Goal: Task Accomplishment & Management: Manage account settings

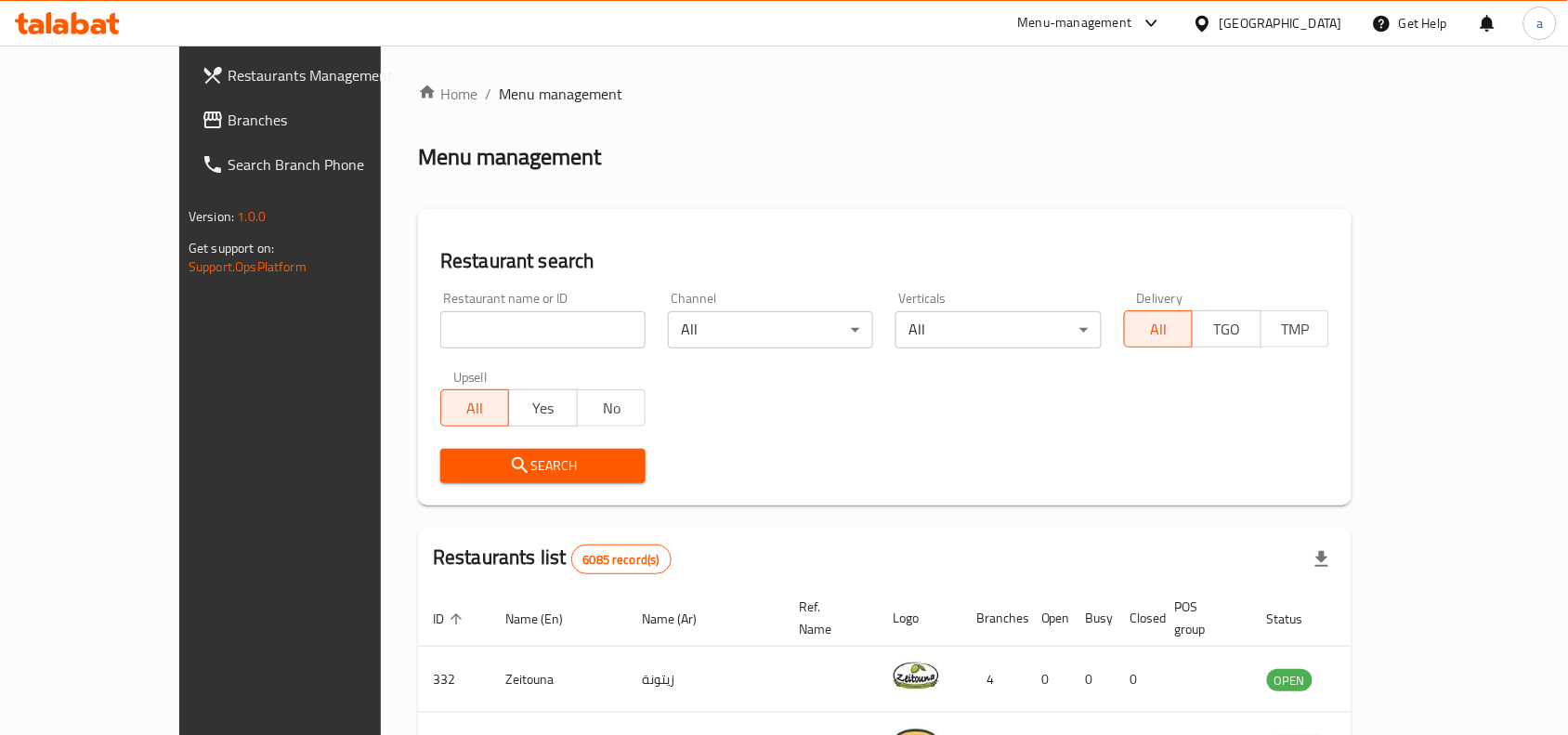
click at [228, 112] on span "Branches" at bounding box center [327, 120] width 199 height 22
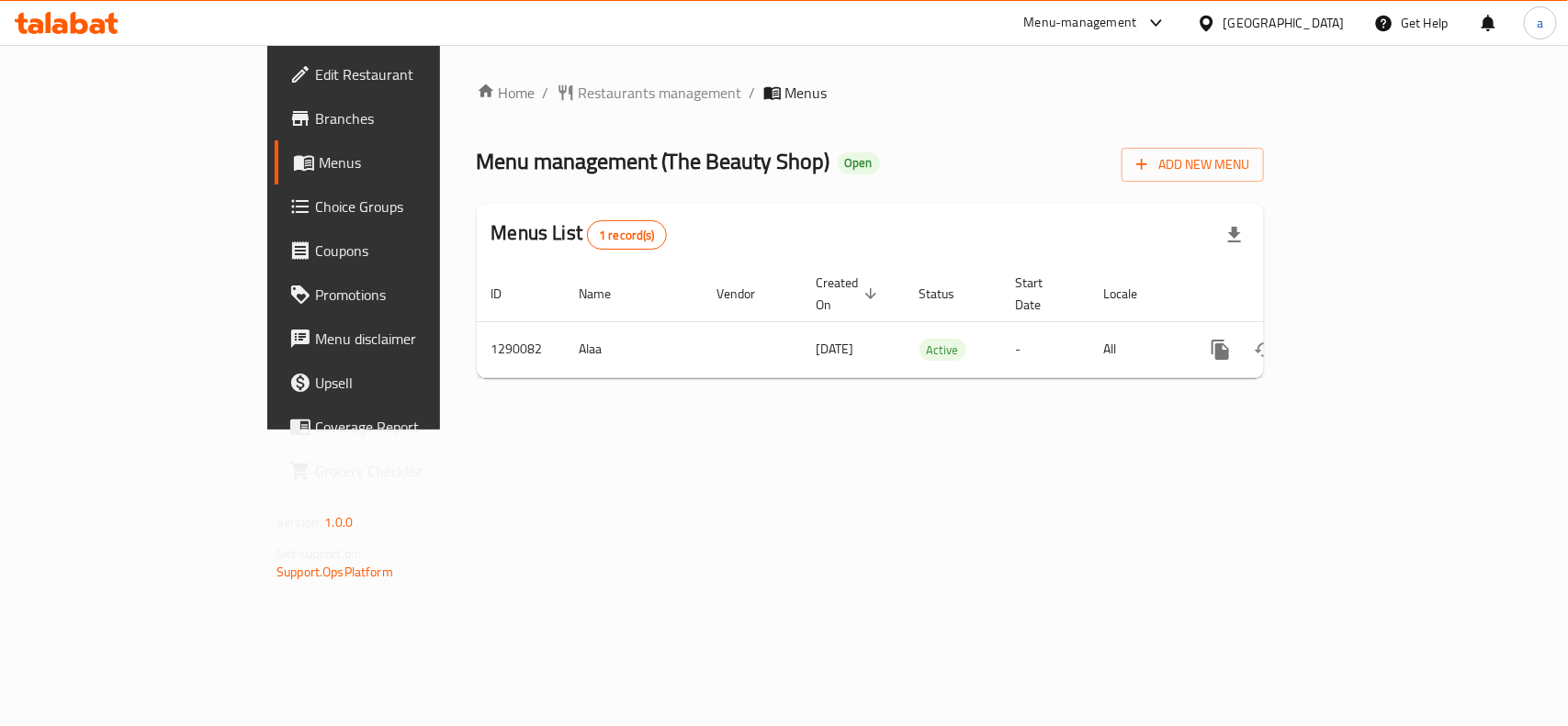
click at [935, 166] on div "Menu management ( The Beauty Shop ) Open Add New Menu" at bounding box center [870, 161] width 787 height 42
click at [579, 90] on span "Restaurants management" at bounding box center [660, 93] width 163 height 22
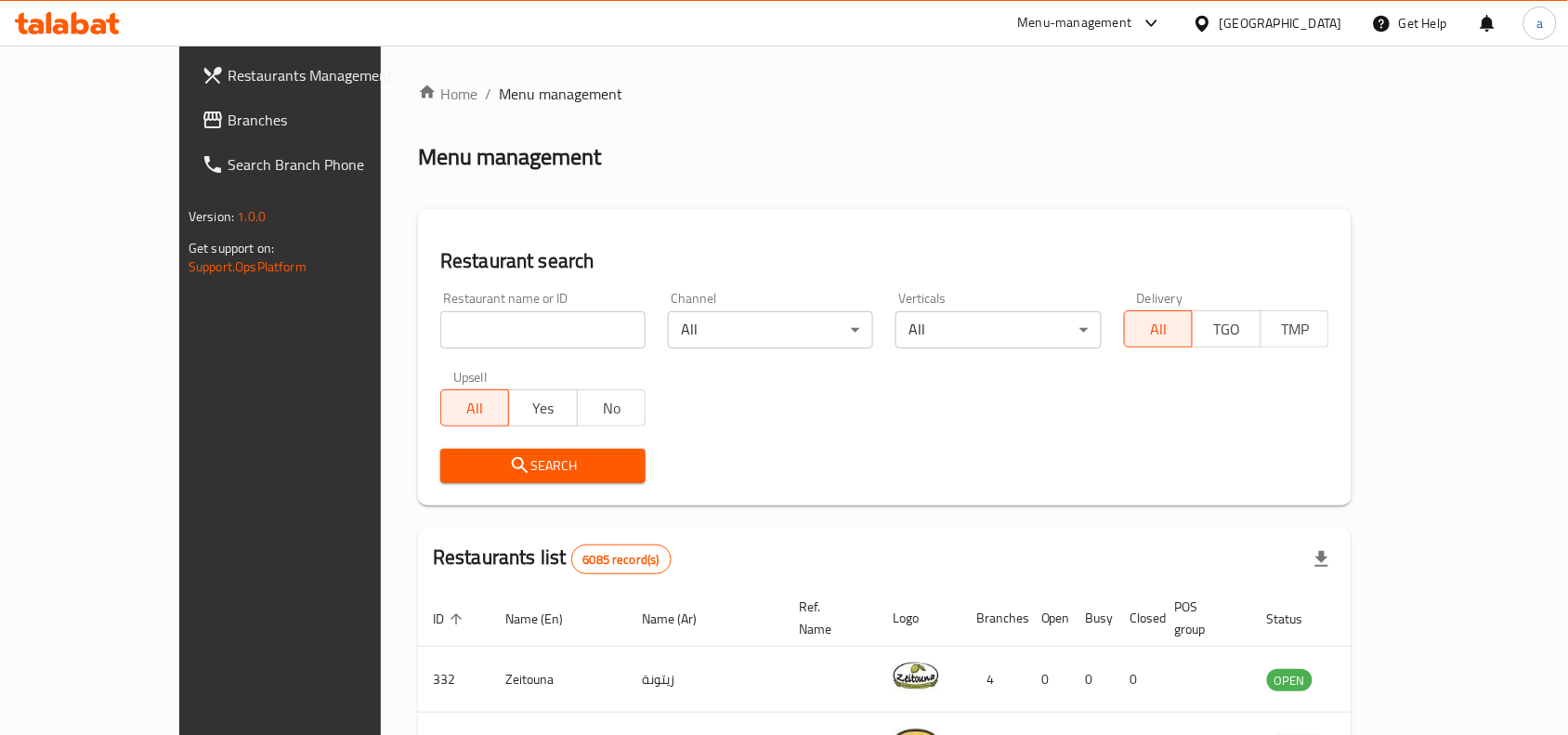
click at [228, 117] on span "Branches" at bounding box center [327, 120] width 199 height 22
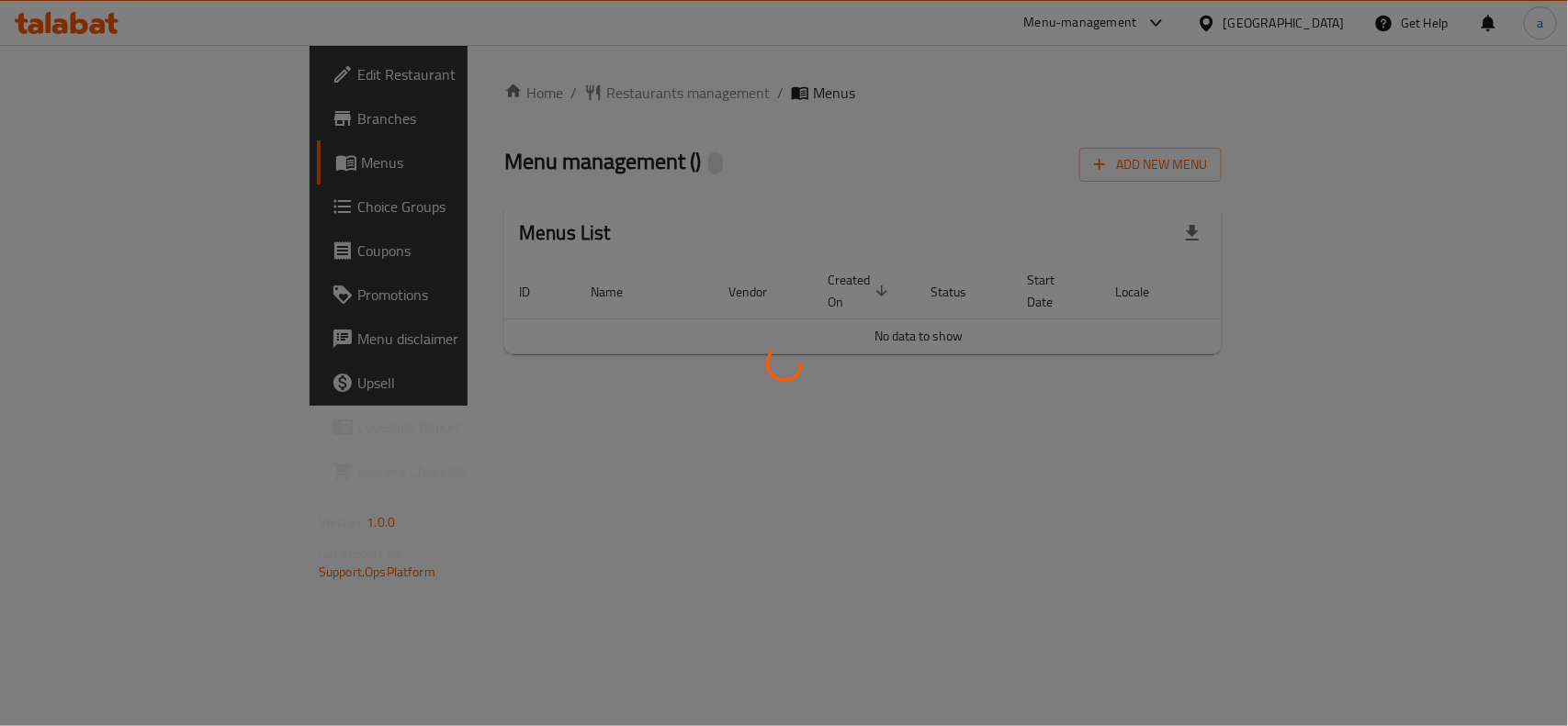
click at [887, 137] on div at bounding box center [784, 363] width 1568 height 726
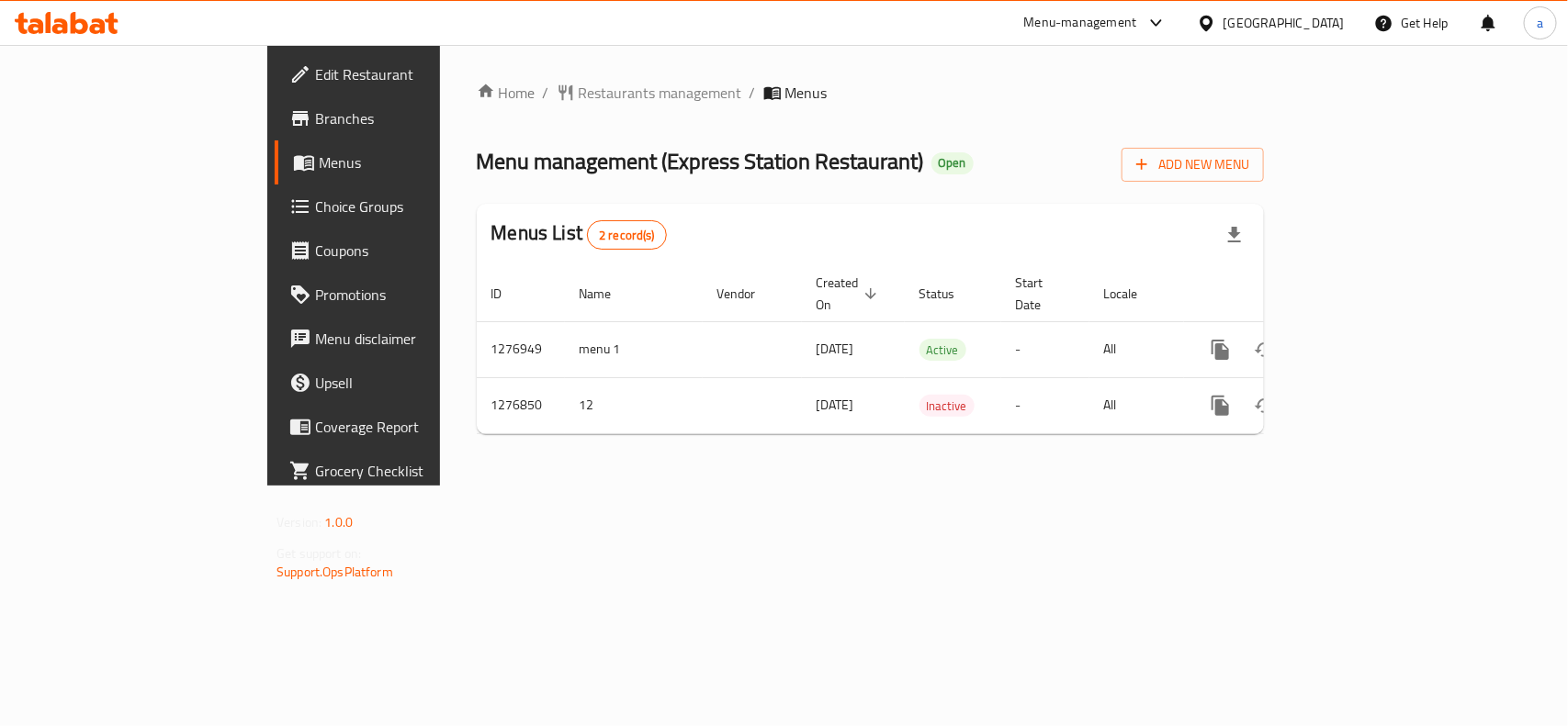
click at [1136, 143] on div "Menu management ( Express Station Restaurant ) Open Add New Menu" at bounding box center [870, 161] width 787 height 42
click at [579, 97] on span "Restaurants management" at bounding box center [660, 93] width 163 height 22
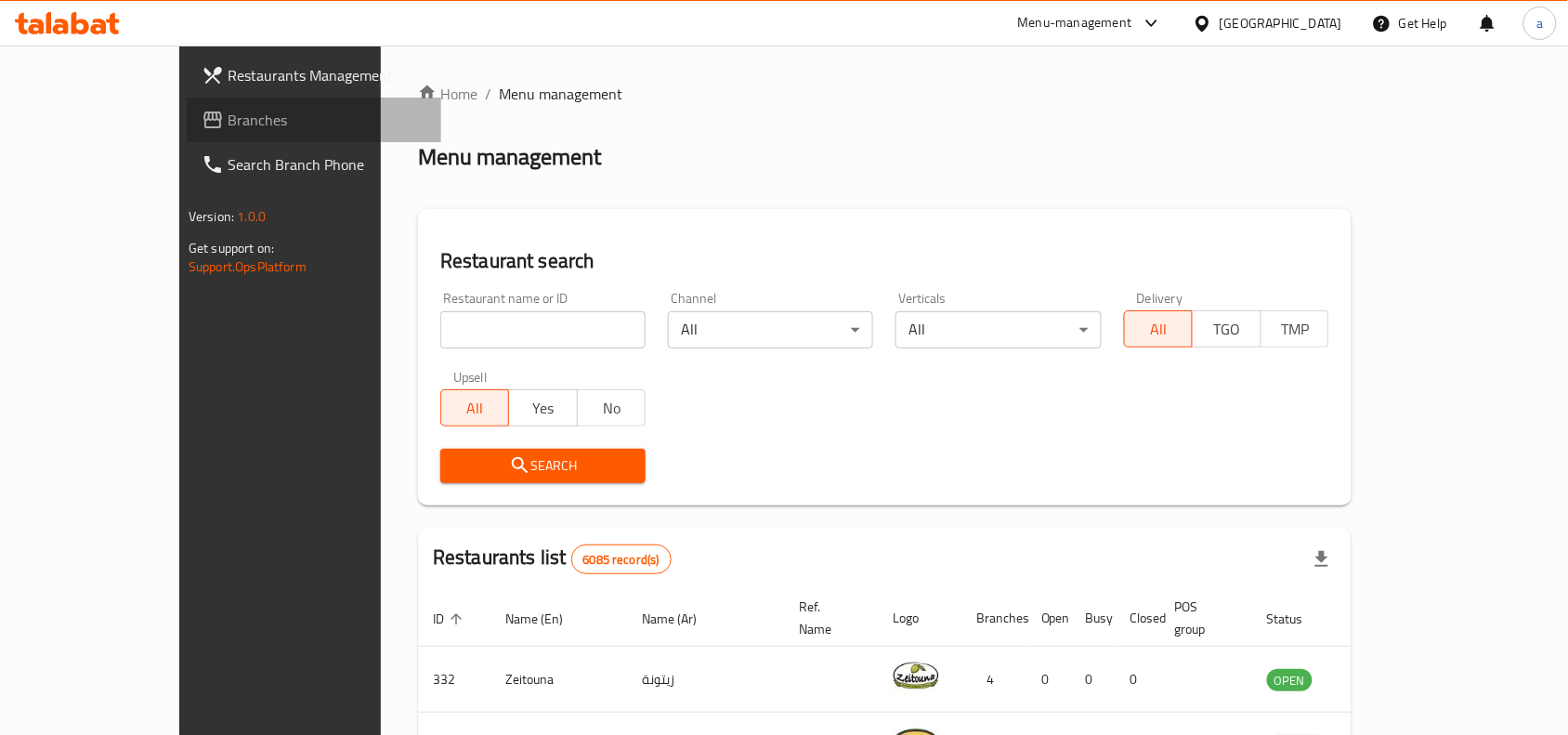
click at [228, 121] on span "Branches" at bounding box center [327, 120] width 199 height 22
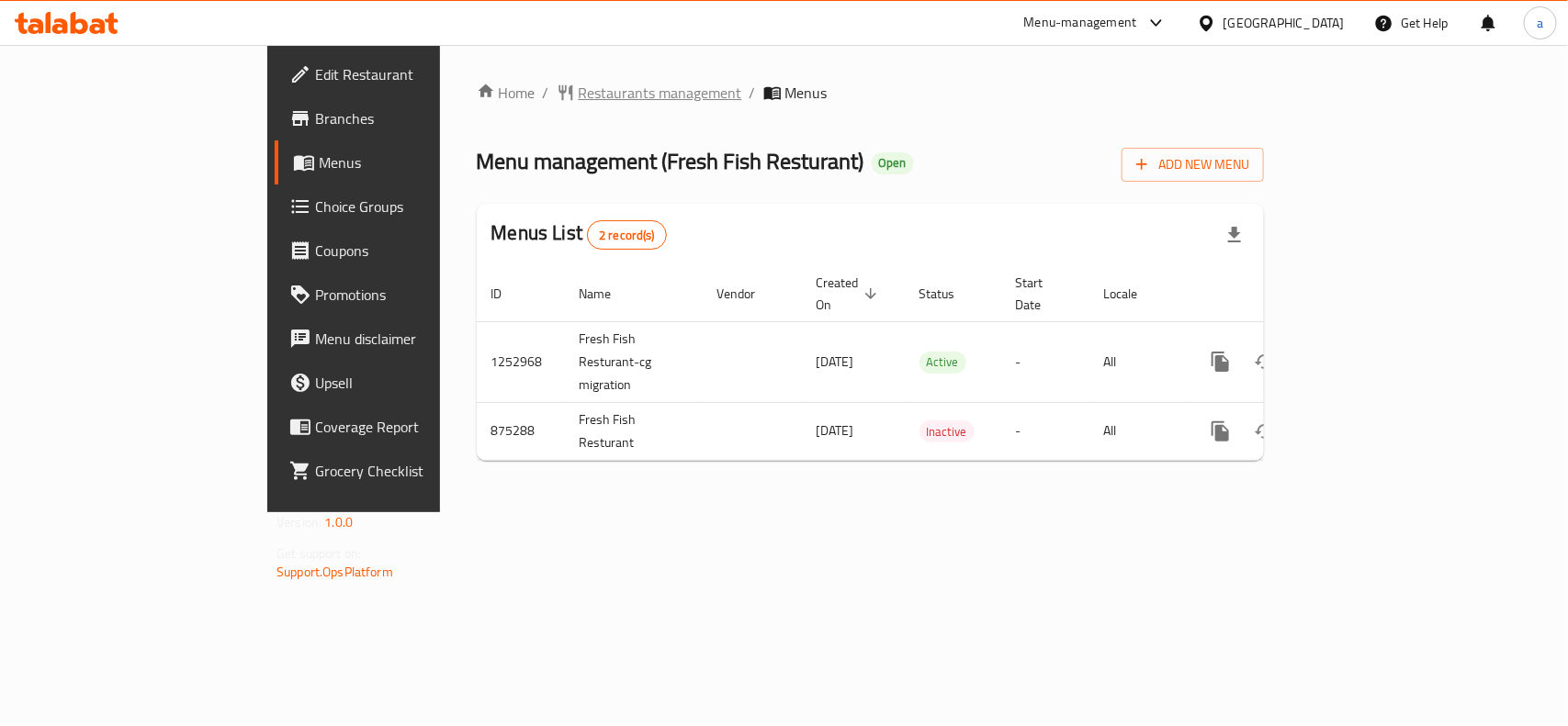
click at [579, 97] on span "Restaurants management" at bounding box center [660, 93] width 163 height 22
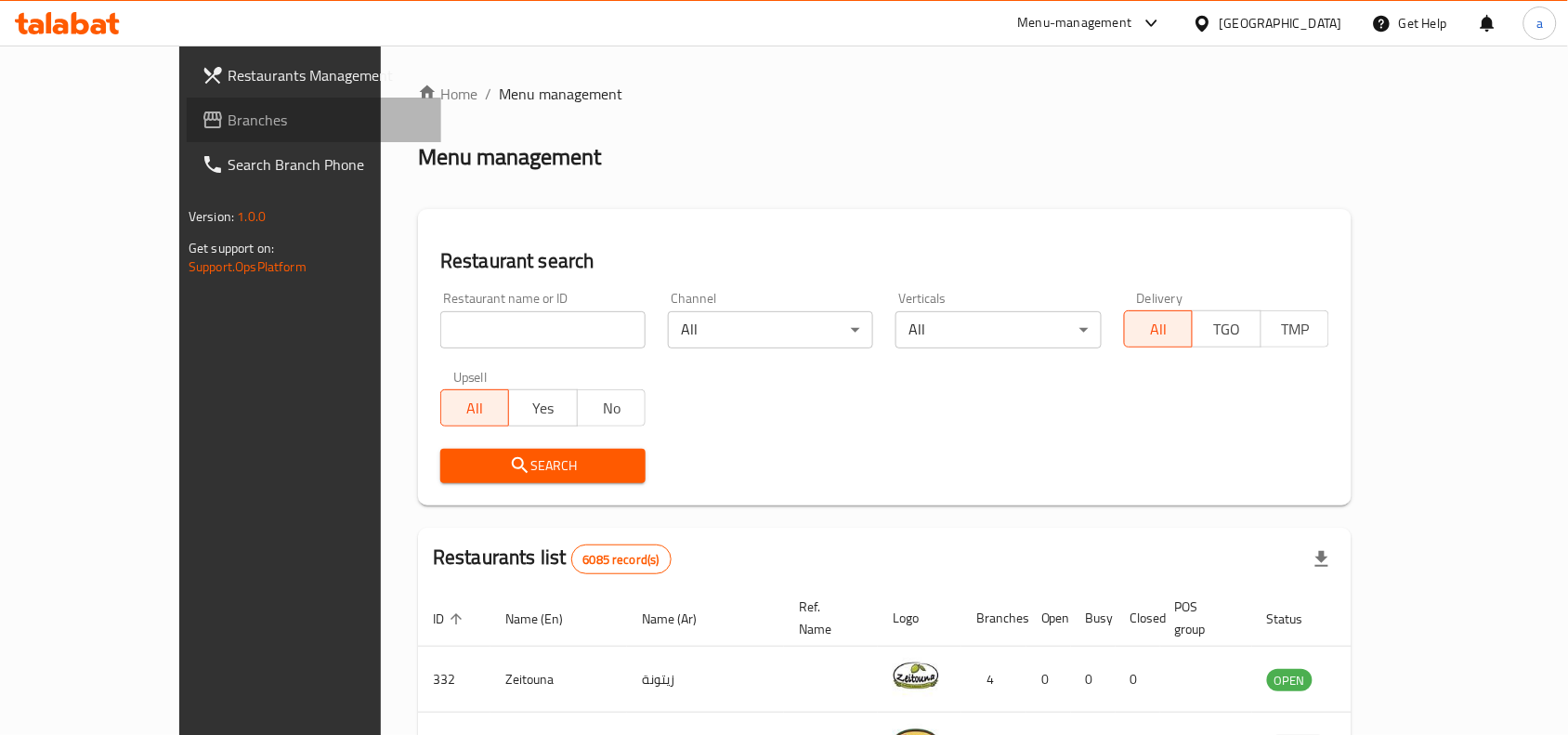
drag, startPoint x: 146, startPoint y: 127, endPoint x: 265, endPoint y: 203, distance: 141.2
click at [228, 127] on span "Branches" at bounding box center [327, 120] width 199 height 22
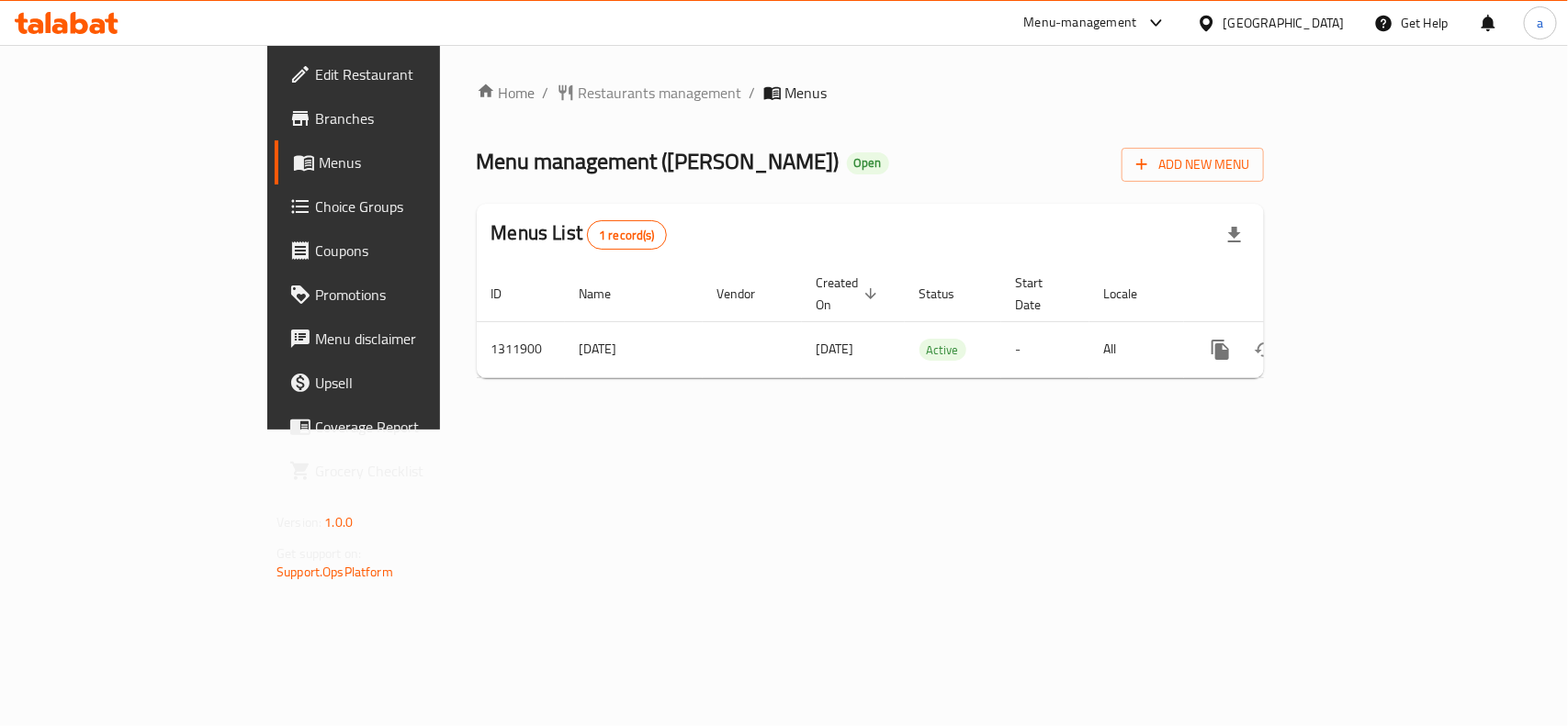
click at [666, 430] on div "Home / Restaurants management / Menus Menu management ( Alia Bakes ) Open Add N…" at bounding box center [870, 237] width 861 height 385
click at [579, 92] on span "Restaurants management" at bounding box center [660, 93] width 163 height 22
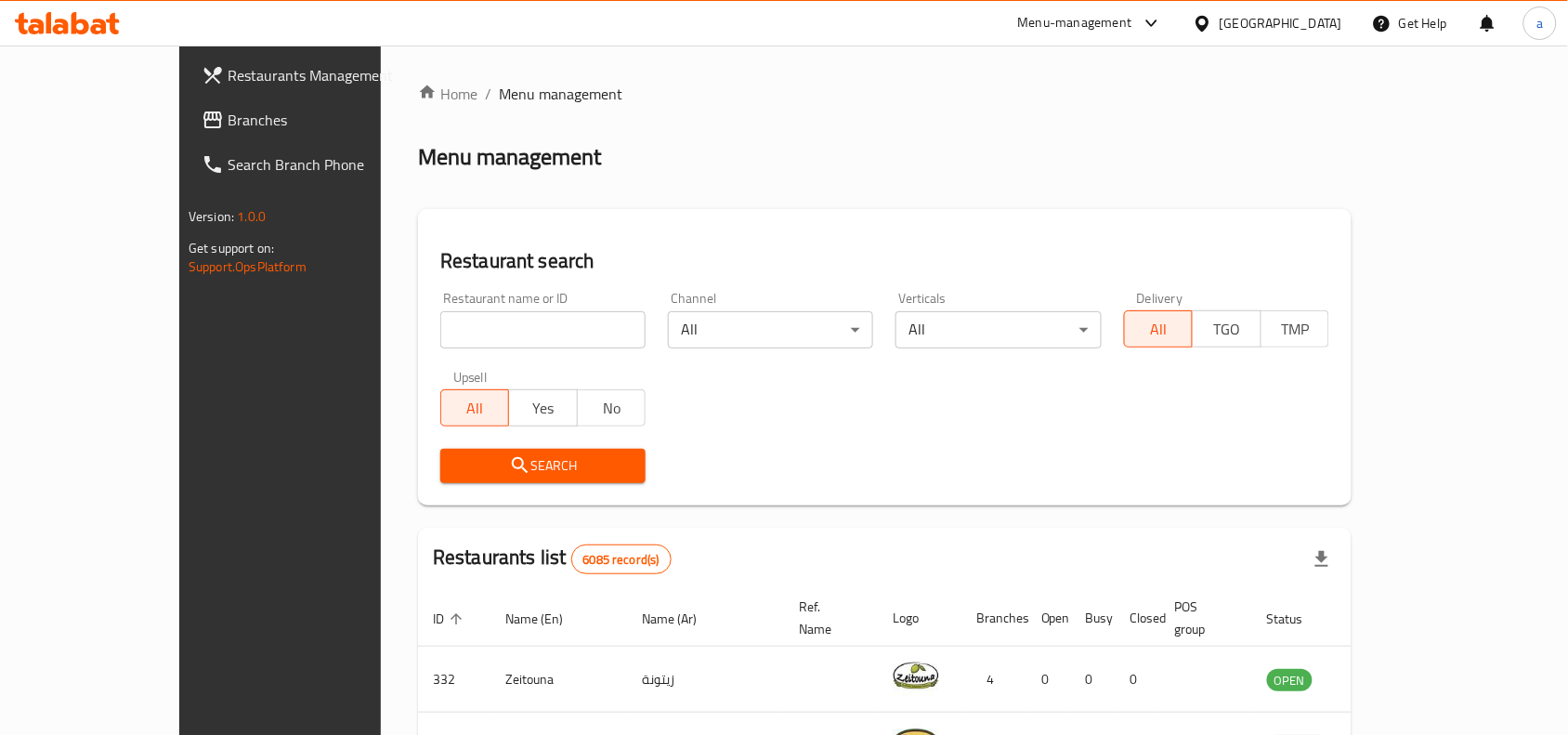
click at [228, 121] on span "Branches" at bounding box center [327, 120] width 199 height 22
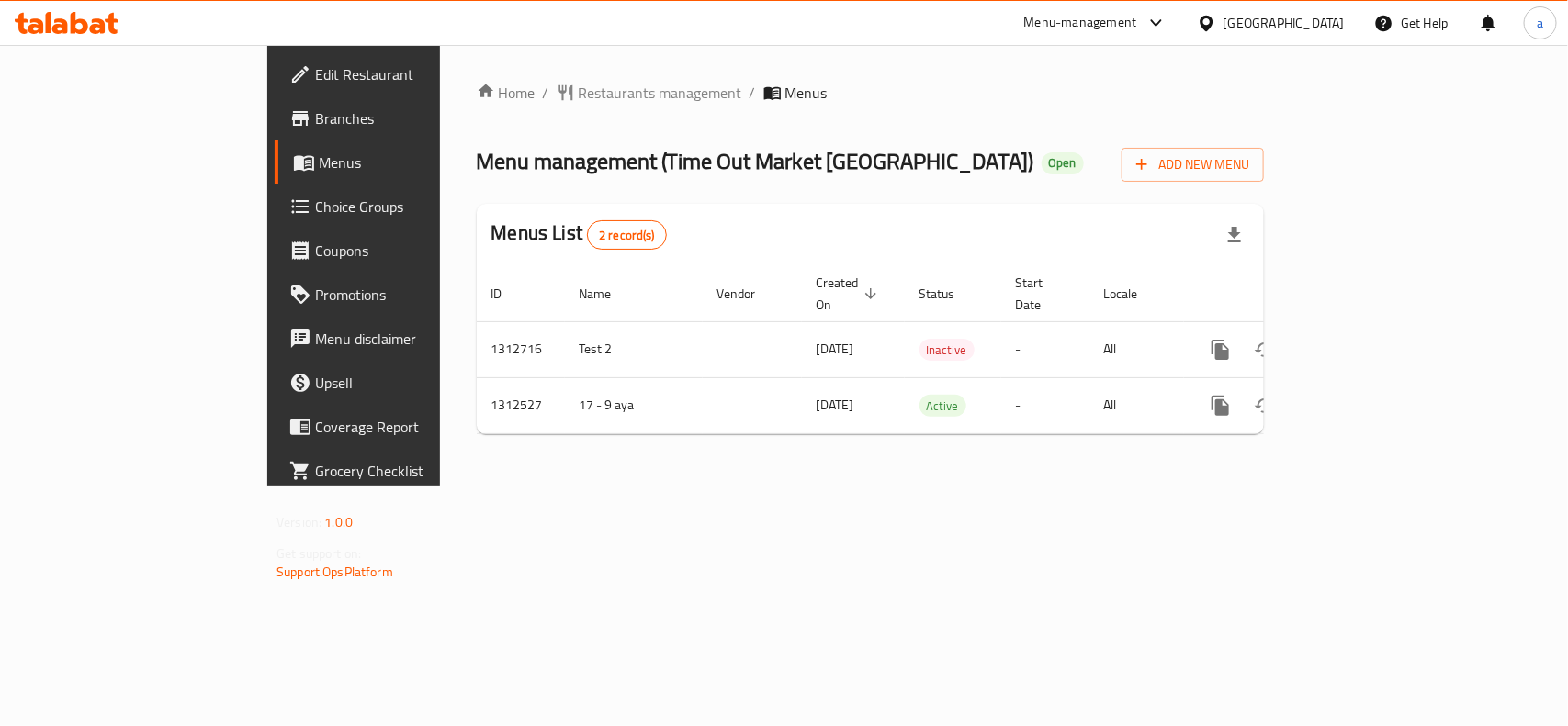
click at [275, 219] on link "Choice Groups" at bounding box center [402, 207] width 255 height 44
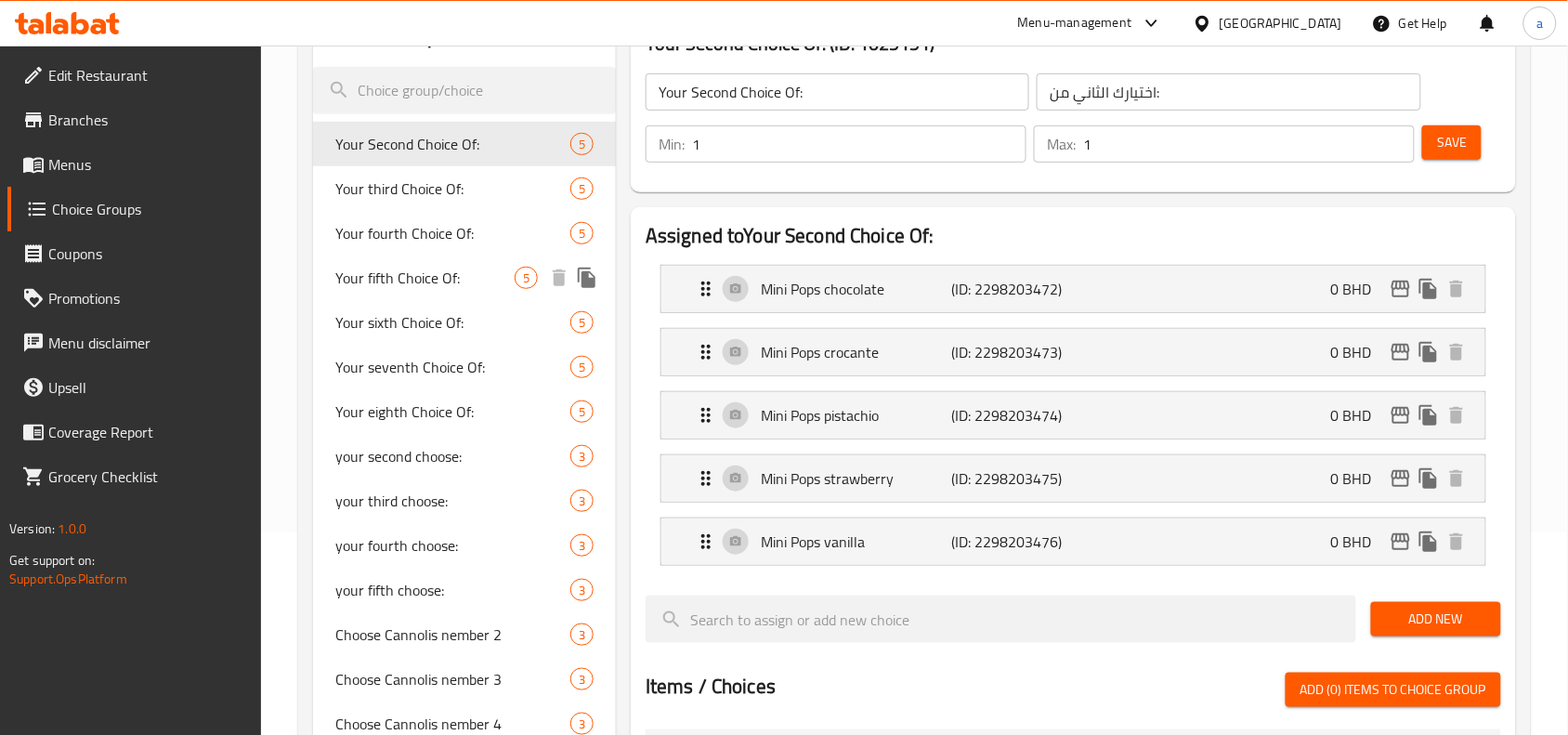
scroll to position [233, 0]
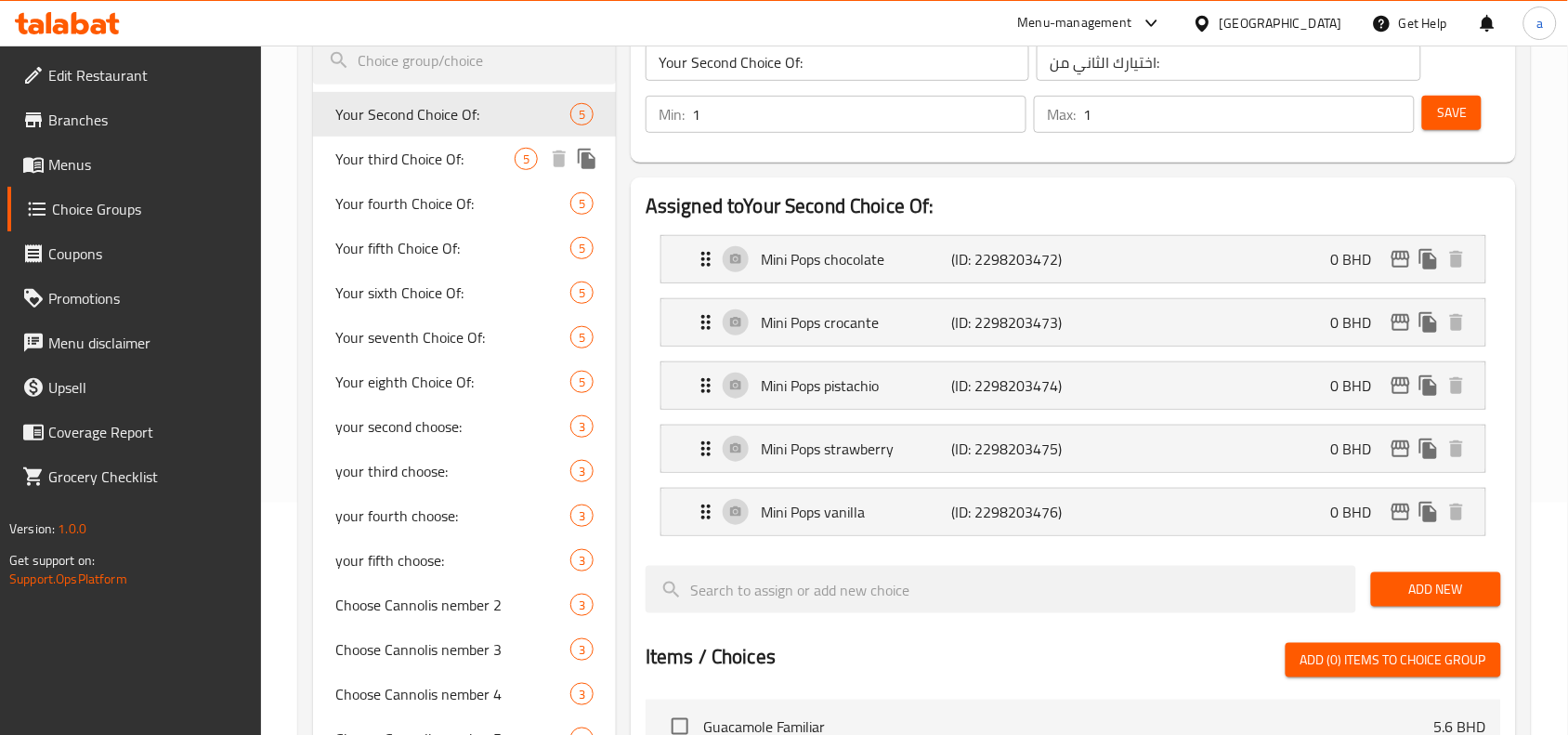
drag, startPoint x: 427, startPoint y: 160, endPoint x: 518, endPoint y: 372, distance: 230.7
click at [427, 160] on span "Your third Choice Of:" at bounding box center [425, 159] width 179 height 22
type input "Your third Choice Of:"
type input "اختيارك الثالث من:"
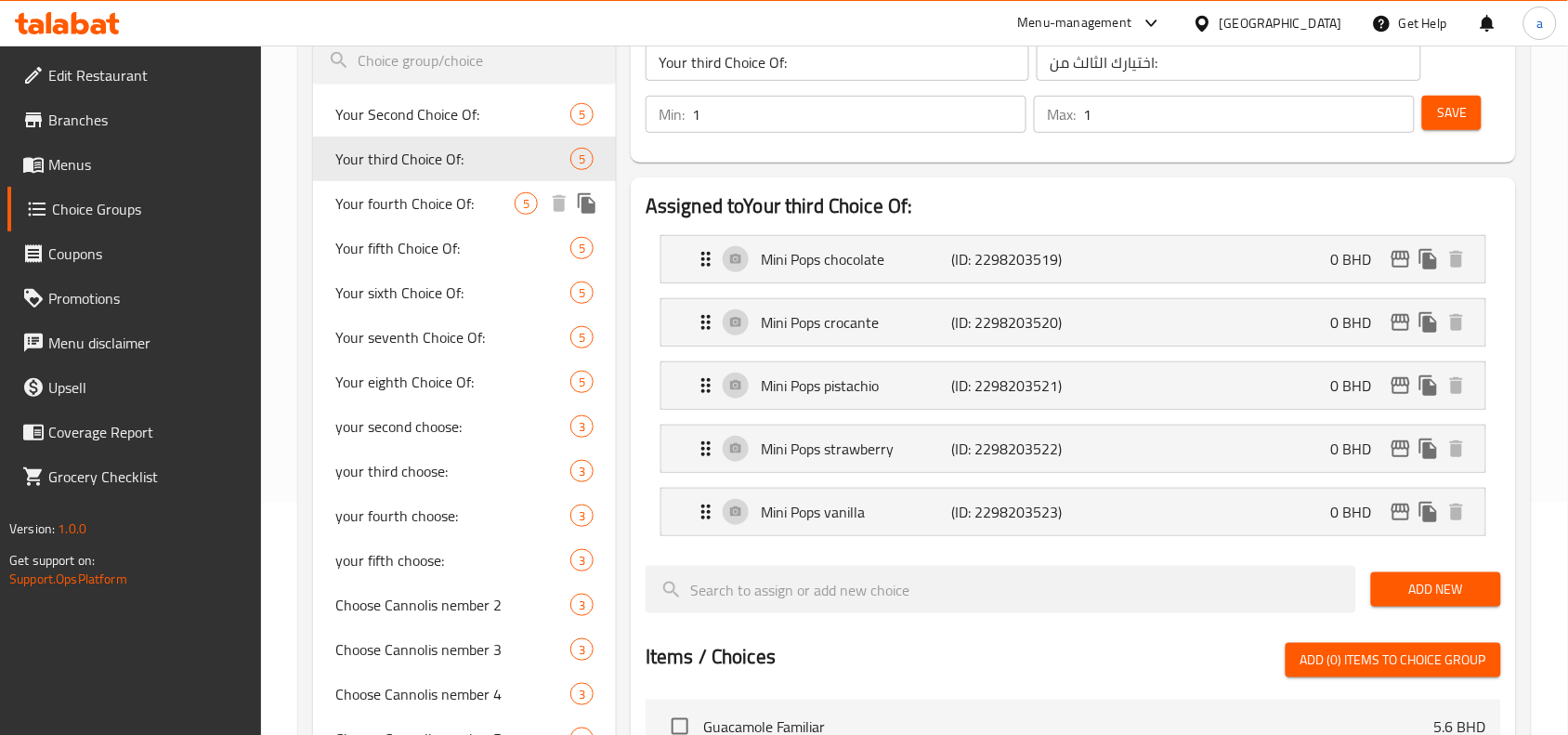
scroll to position [0, 0]
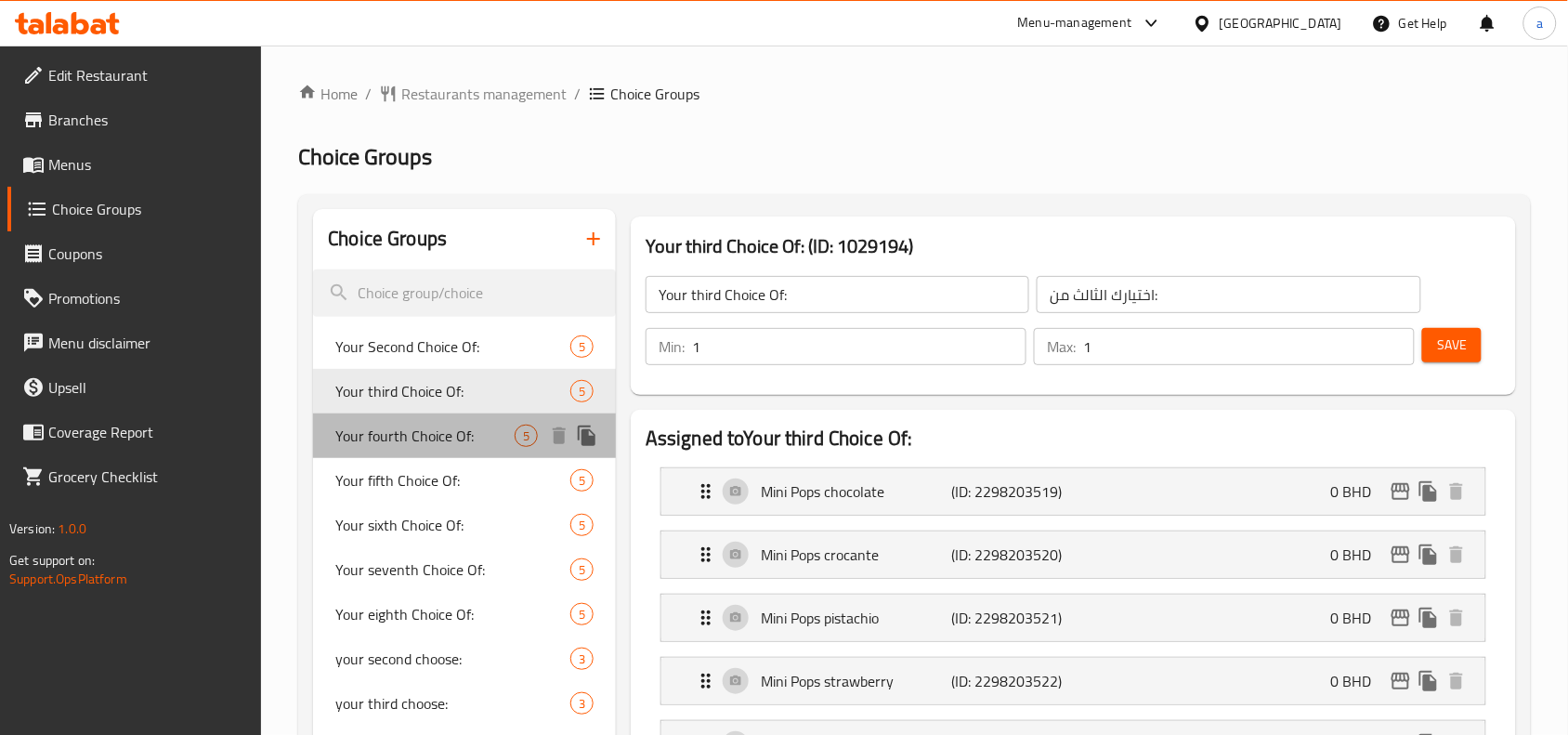
drag, startPoint x: 419, startPoint y: 418, endPoint x: 426, endPoint y: 481, distance: 63.4
click at [419, 429] on div "Your fourth Choice Of: 5" at bounding box center [464, 436] width 302 height 45
type input "Your fourth Choice Of:"
type input "اختيارك الرابع من:"
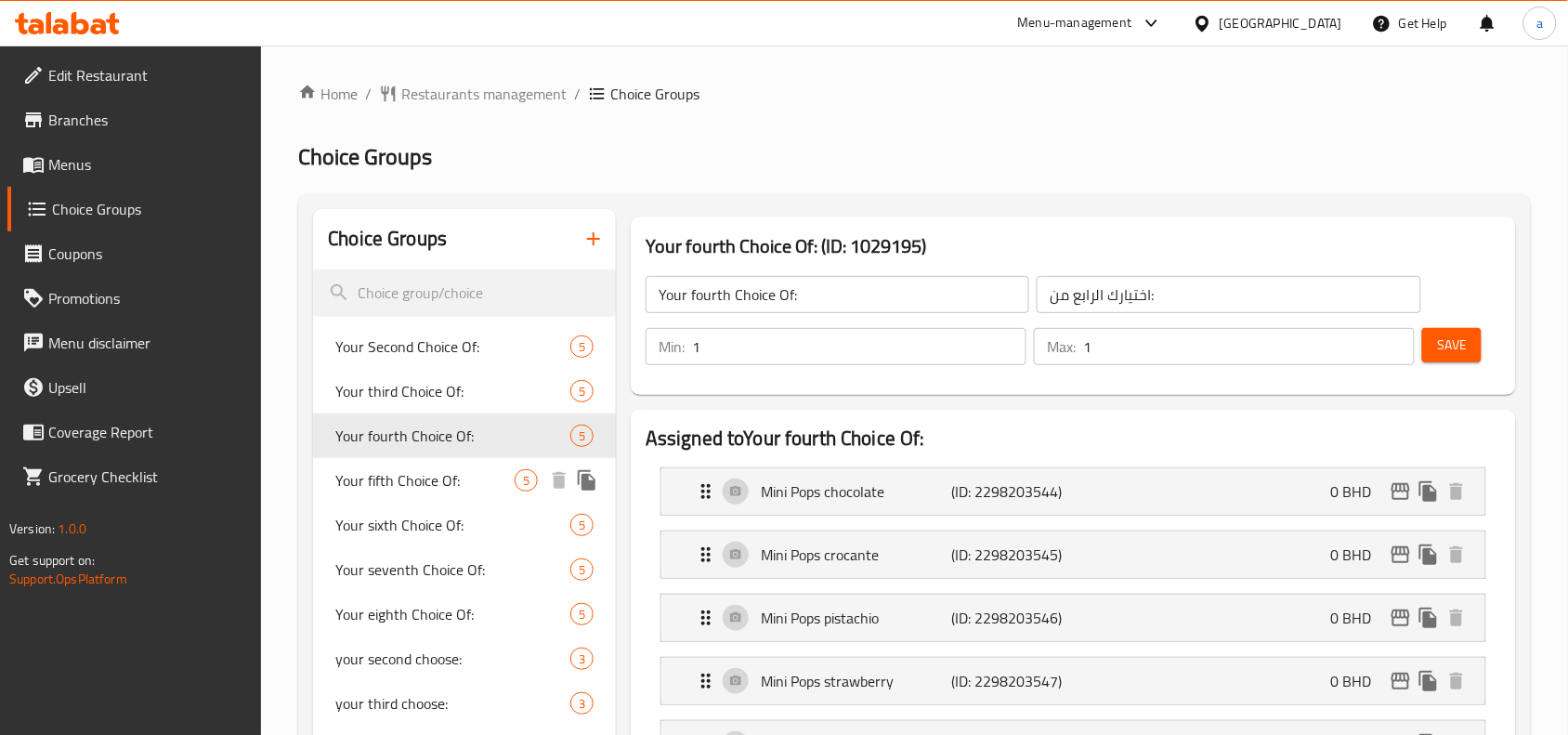
click at [435, 485] on span "Your fifth Choice Of:" at bounding box center [425, 481] width 179 height 22
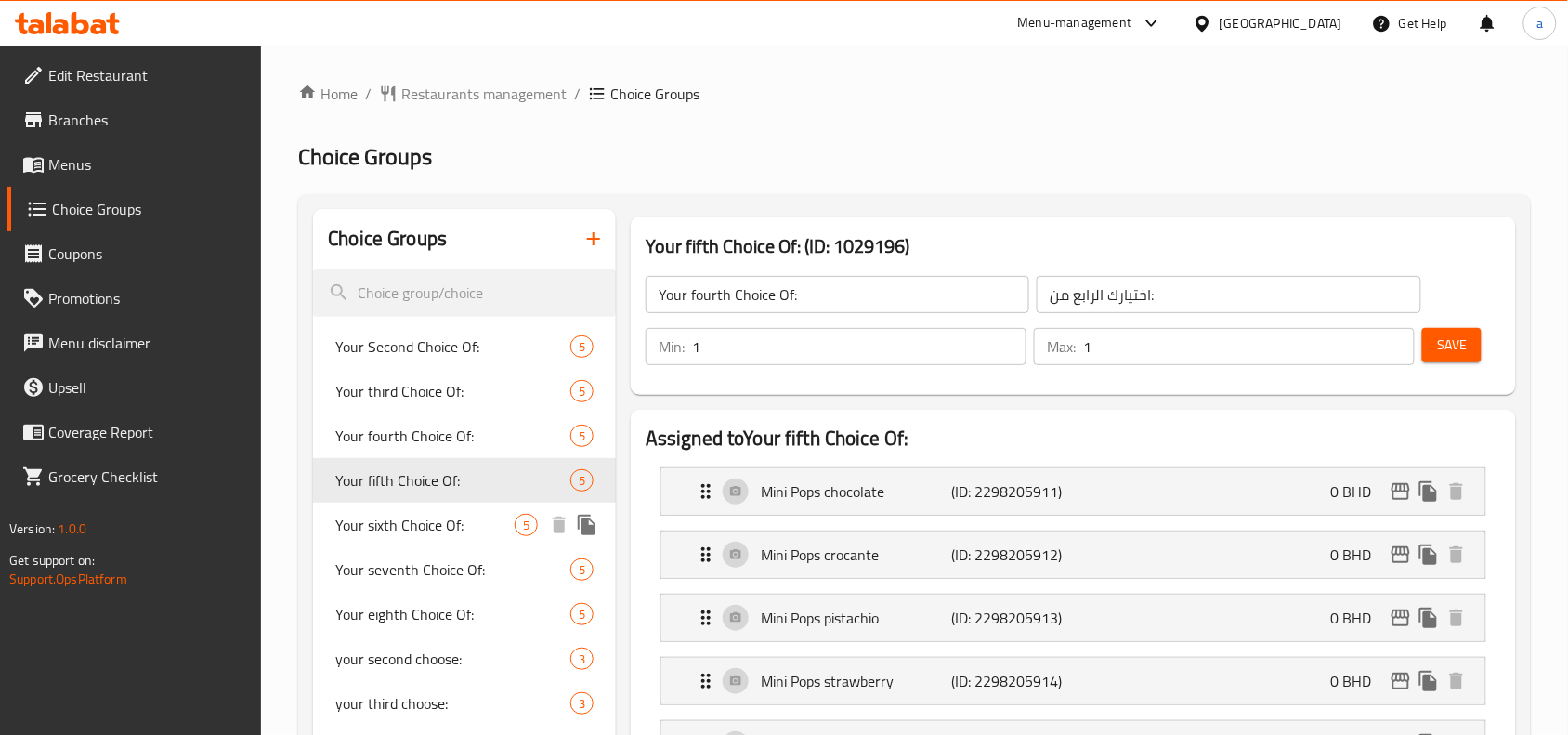
type input "Your fifth Choice Of:"
type input "اختيارك الخامس من:"
click at [438, 523] on span "Your sixth Choice Of:" at bounding box center [425, 525] width 179 height 22
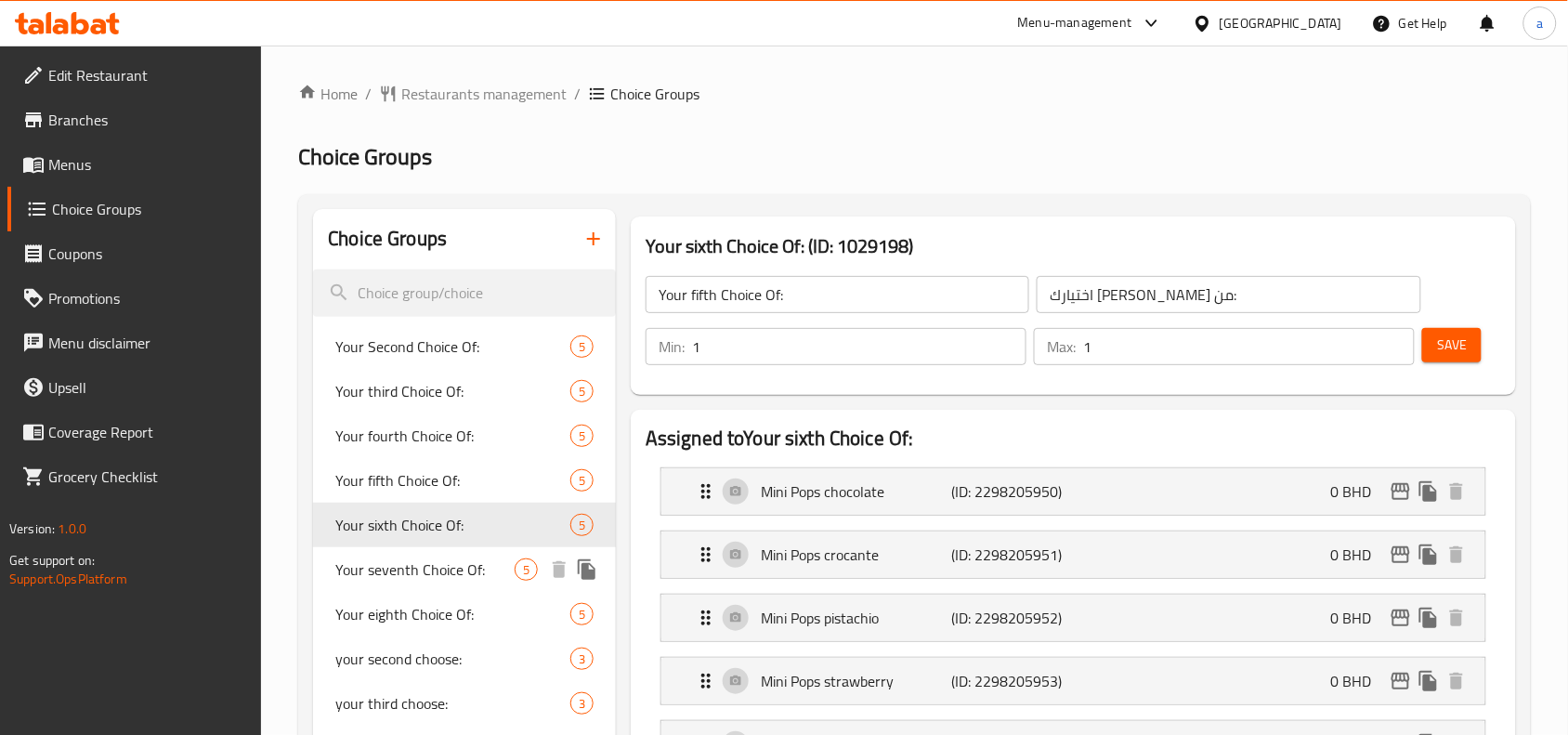
type input "Your sixth Choice Of:"
type input "اختيارك السادس من:"
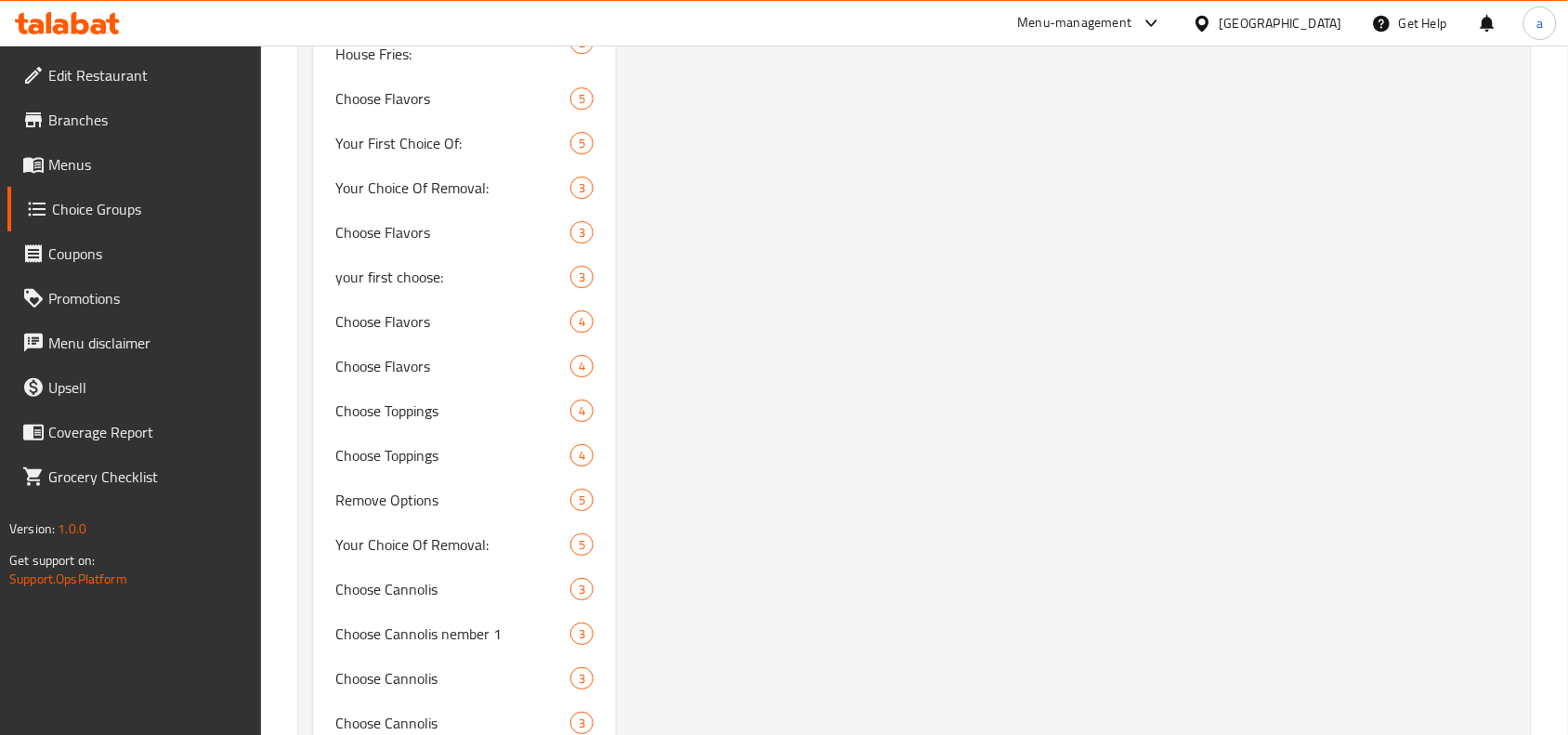
scroll to position [1859, 0]
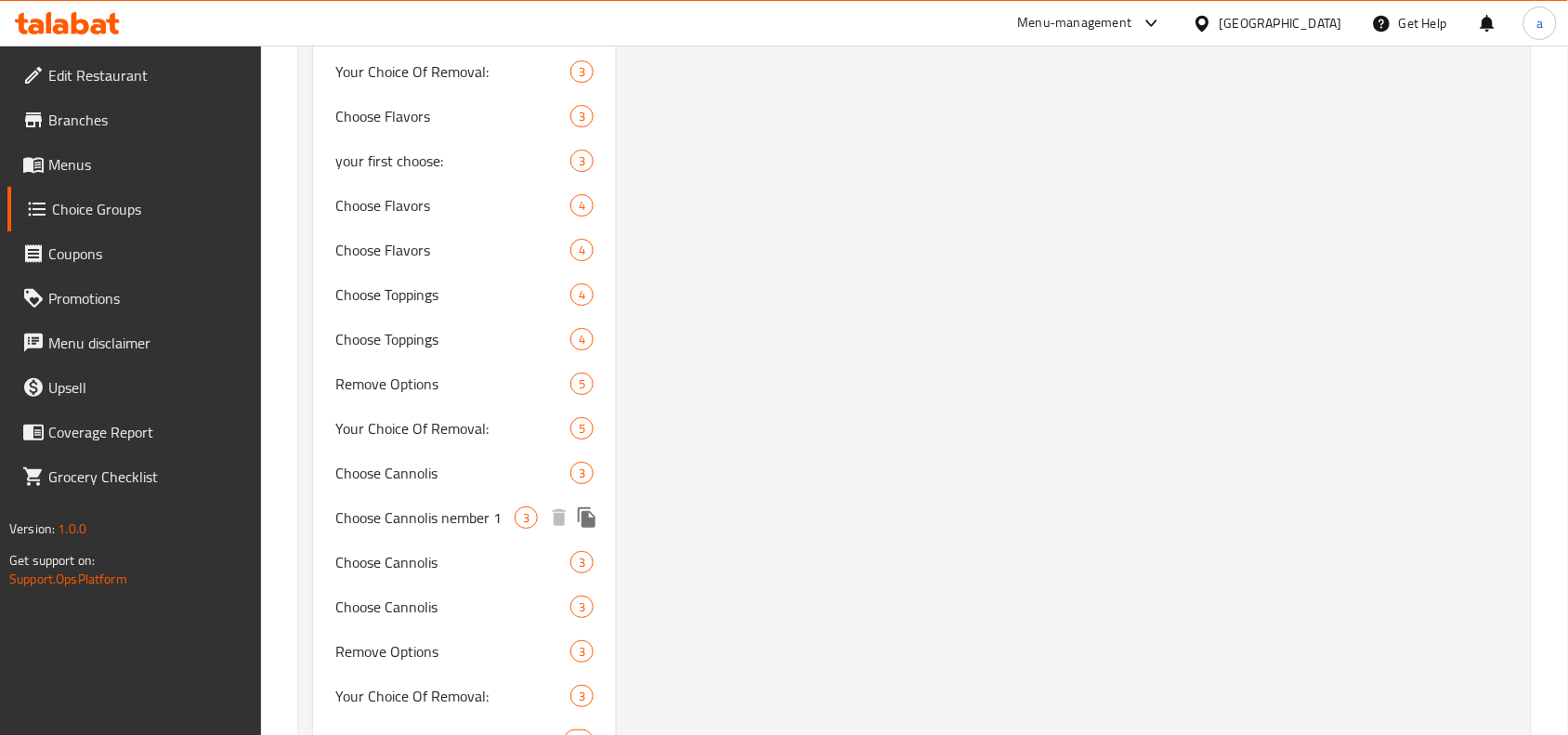
click at [372, 528] on div "Choose Cannolis nember 1 3" at bounding box center [464, 518] width 302 height 45
type input "Choose Cannolis nember 1"
type input "1 اختر كانوليس رقم"
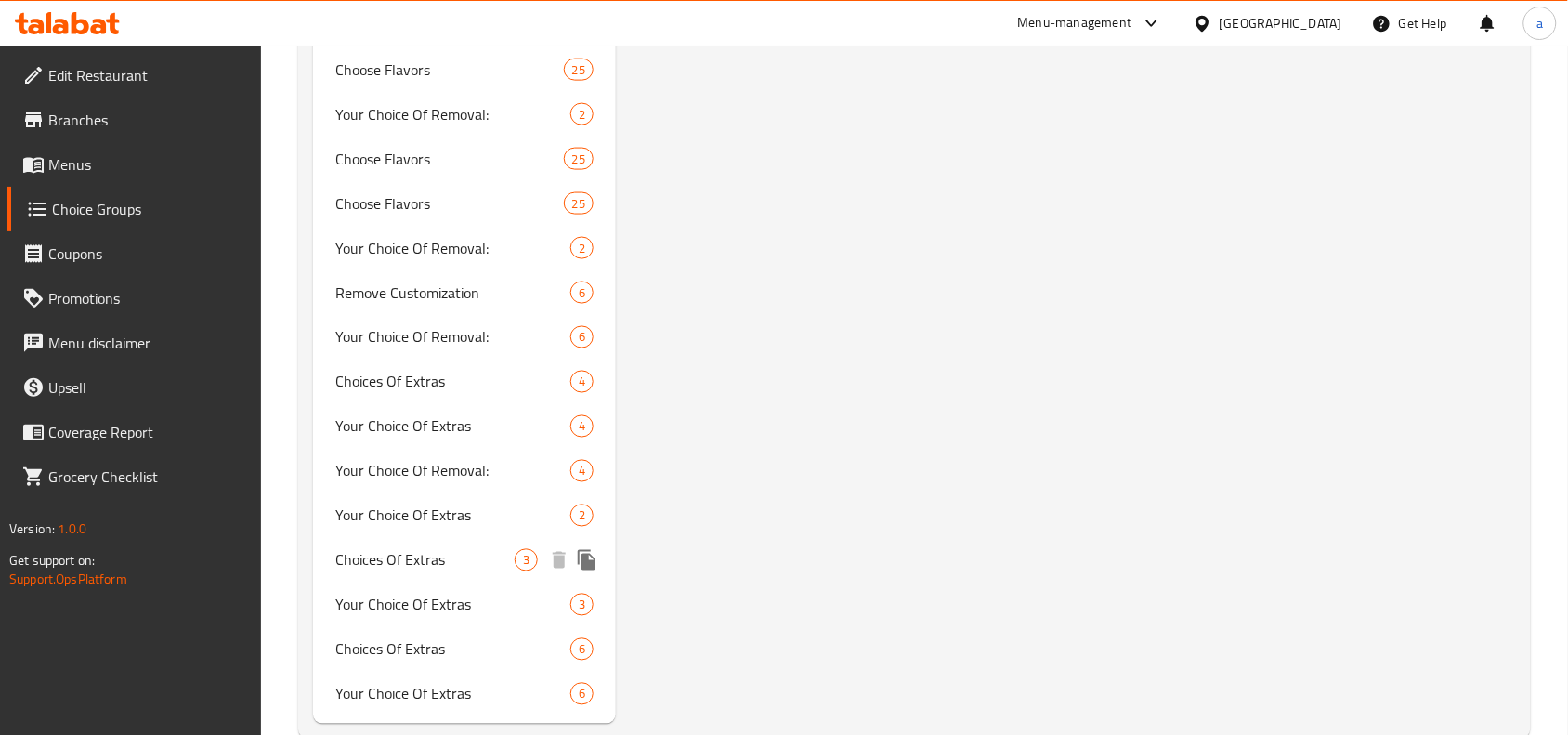
scroll to position [2834, 0]
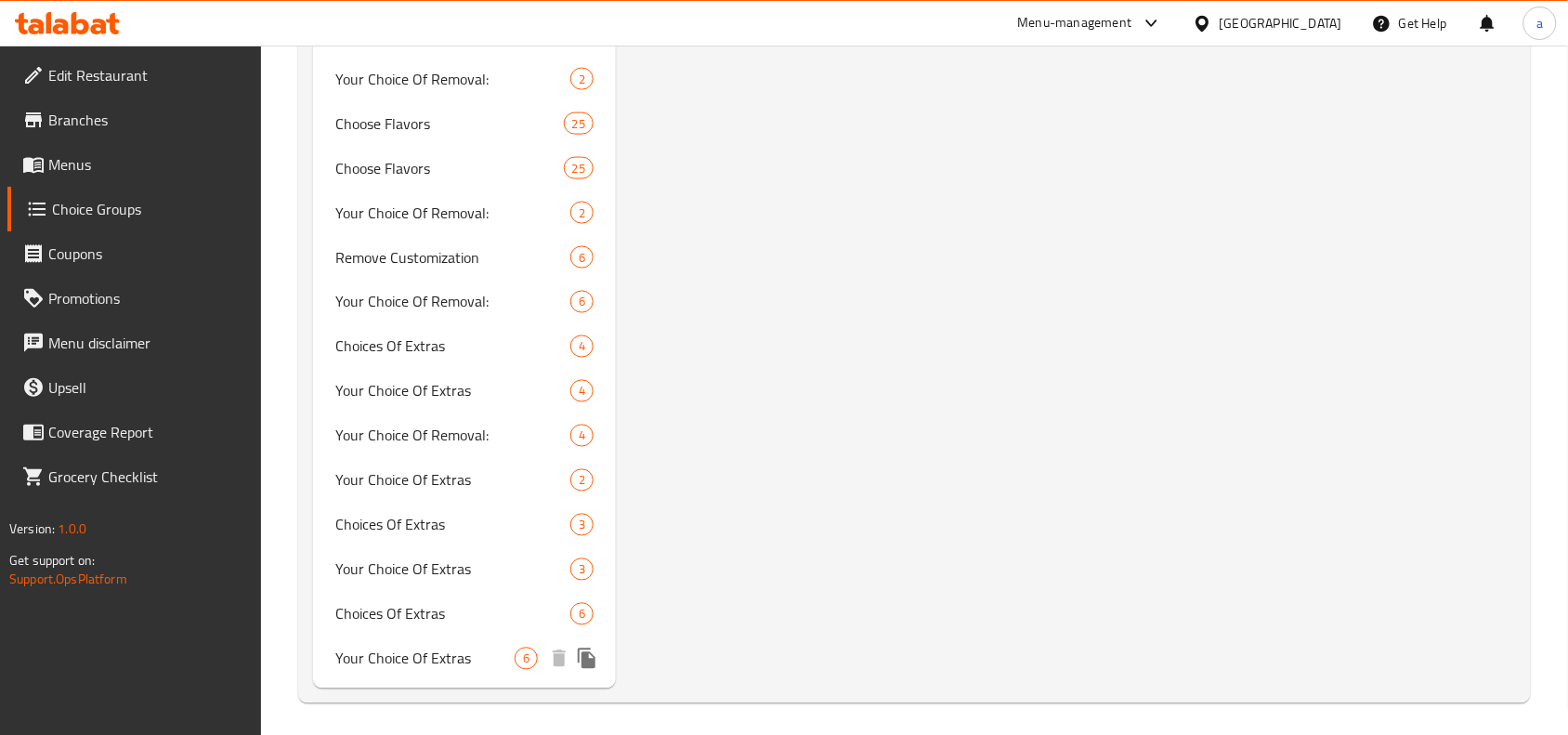
click at [432, 657] on span "Your Choice Of Extras" at bounding box center [425, 659] width 179 height 22
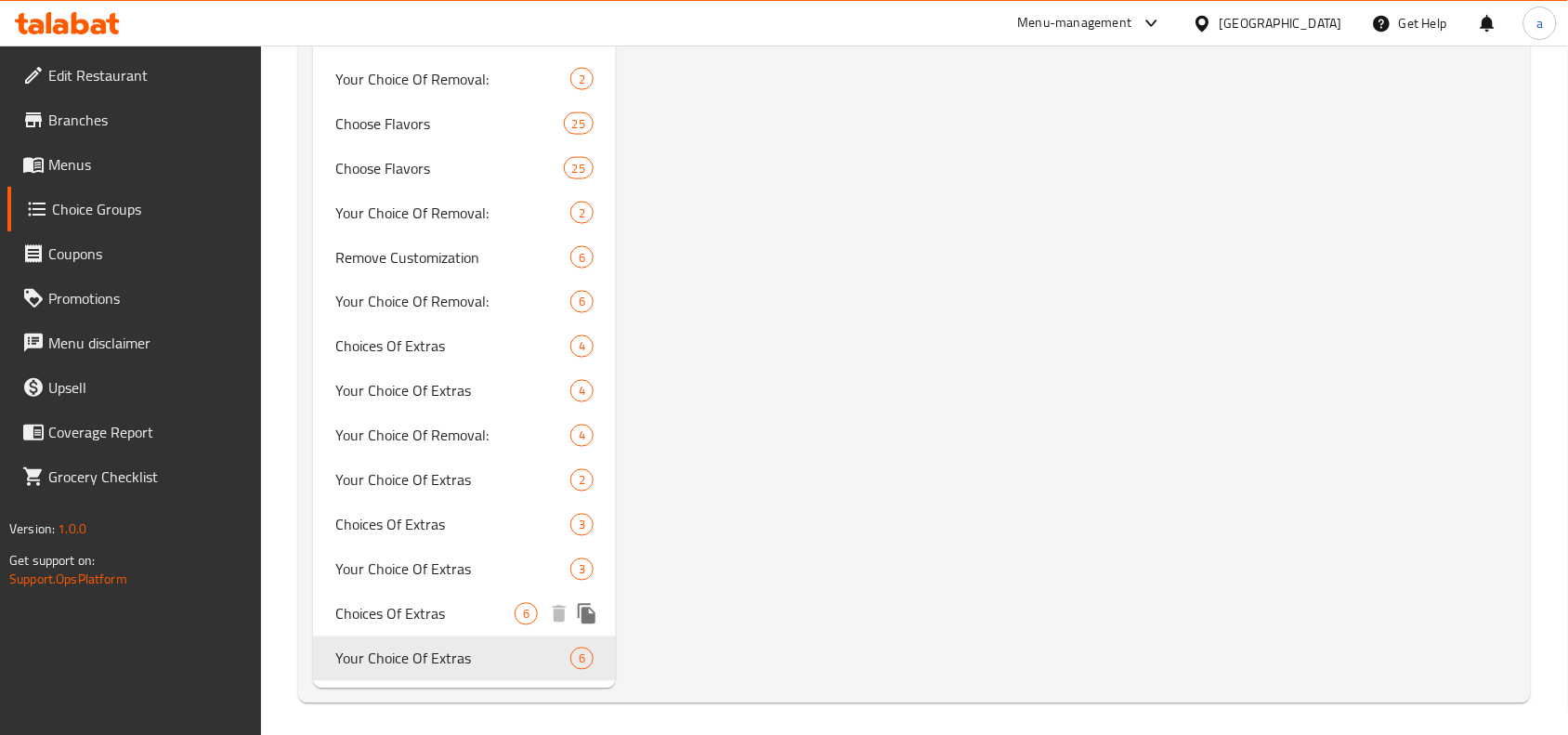
type input "Your Choice Of Extras"
type input "اختيارك من الإضافات:"
type input "0"
type input "6"
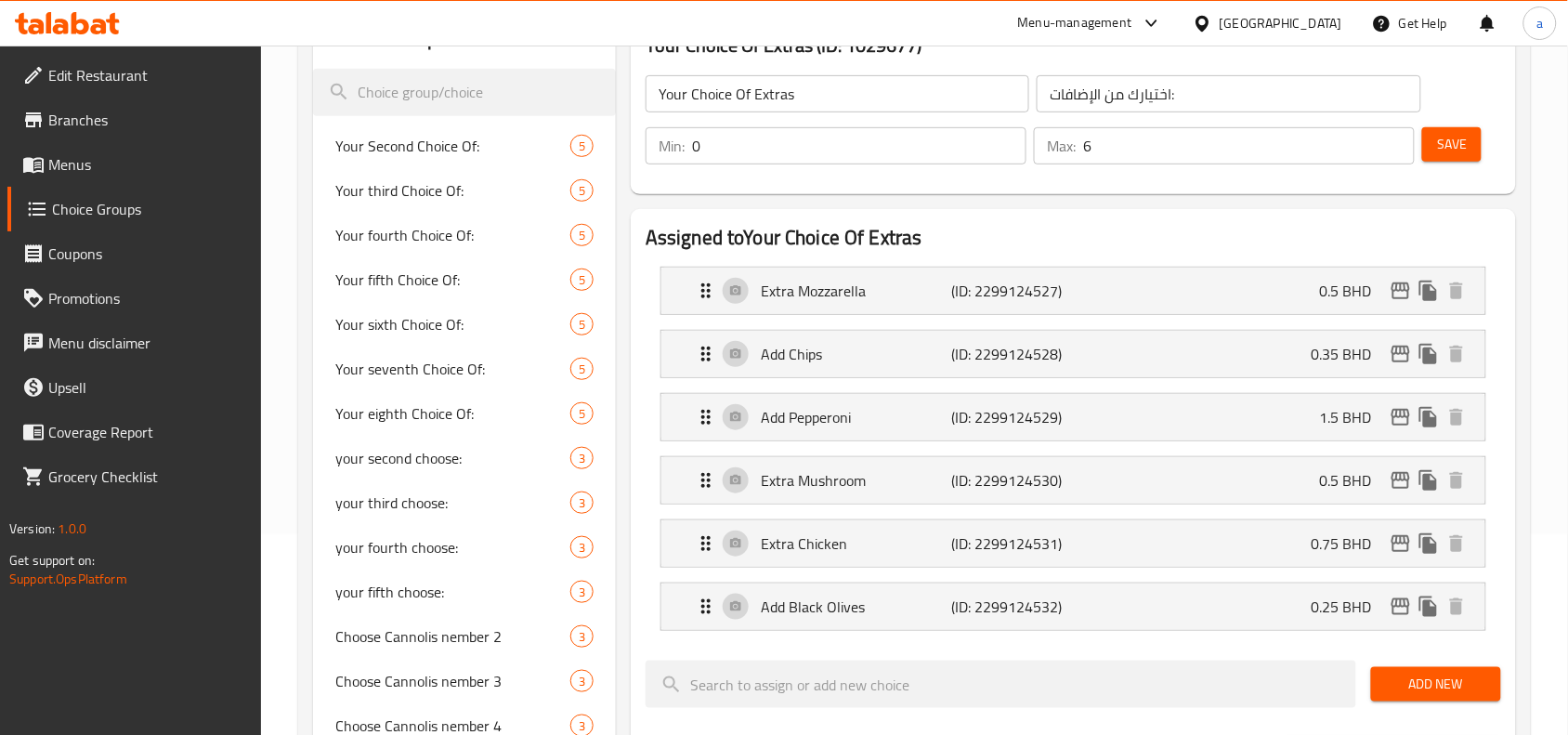
scroll to position [0, 0]
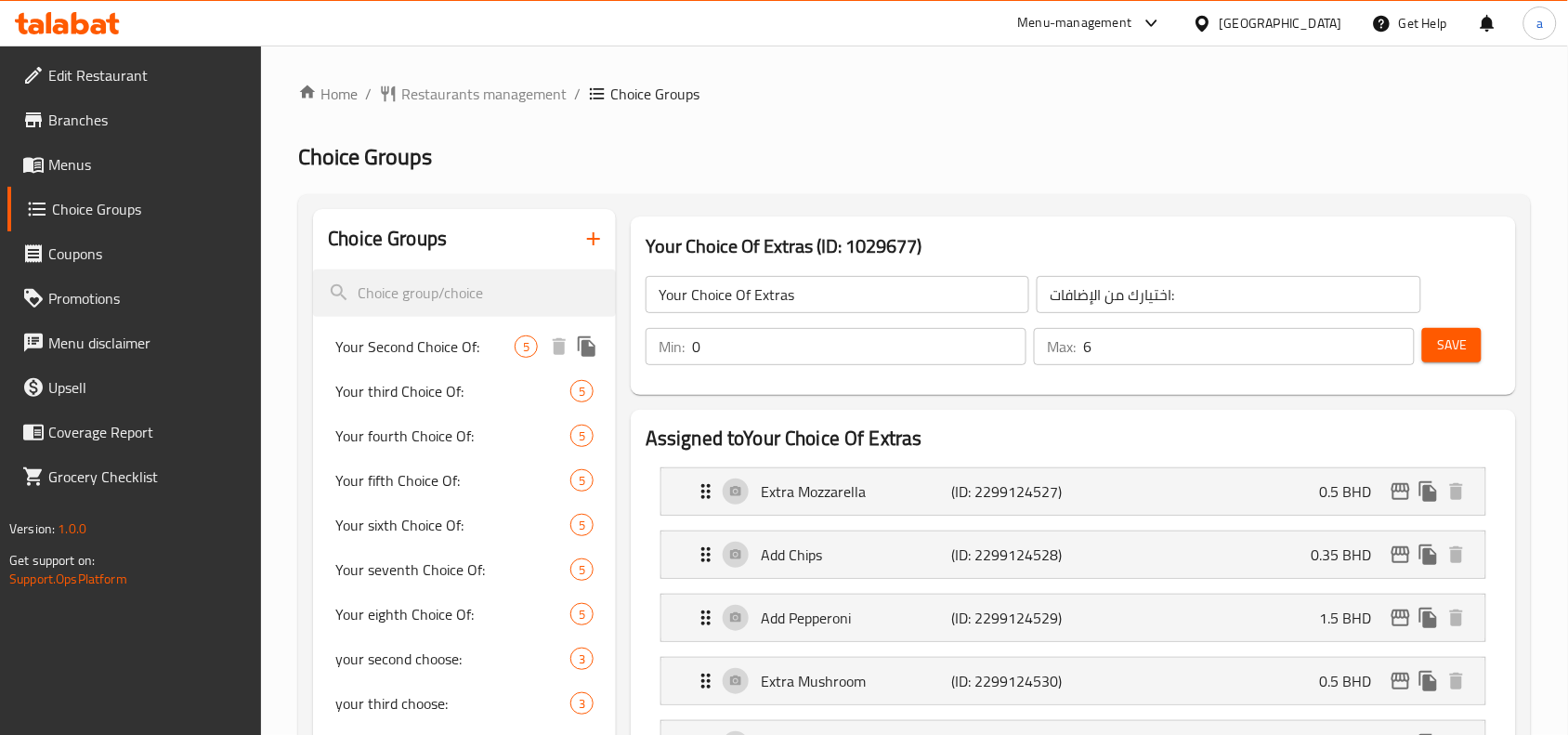
click at [427, 346] on span "Your Second Choice Of:" at bounding box center [425, 346] width 179 height 22
type input "Your Second Choice Of:"
type input "اختيارك الثاني من:"
type input "1"
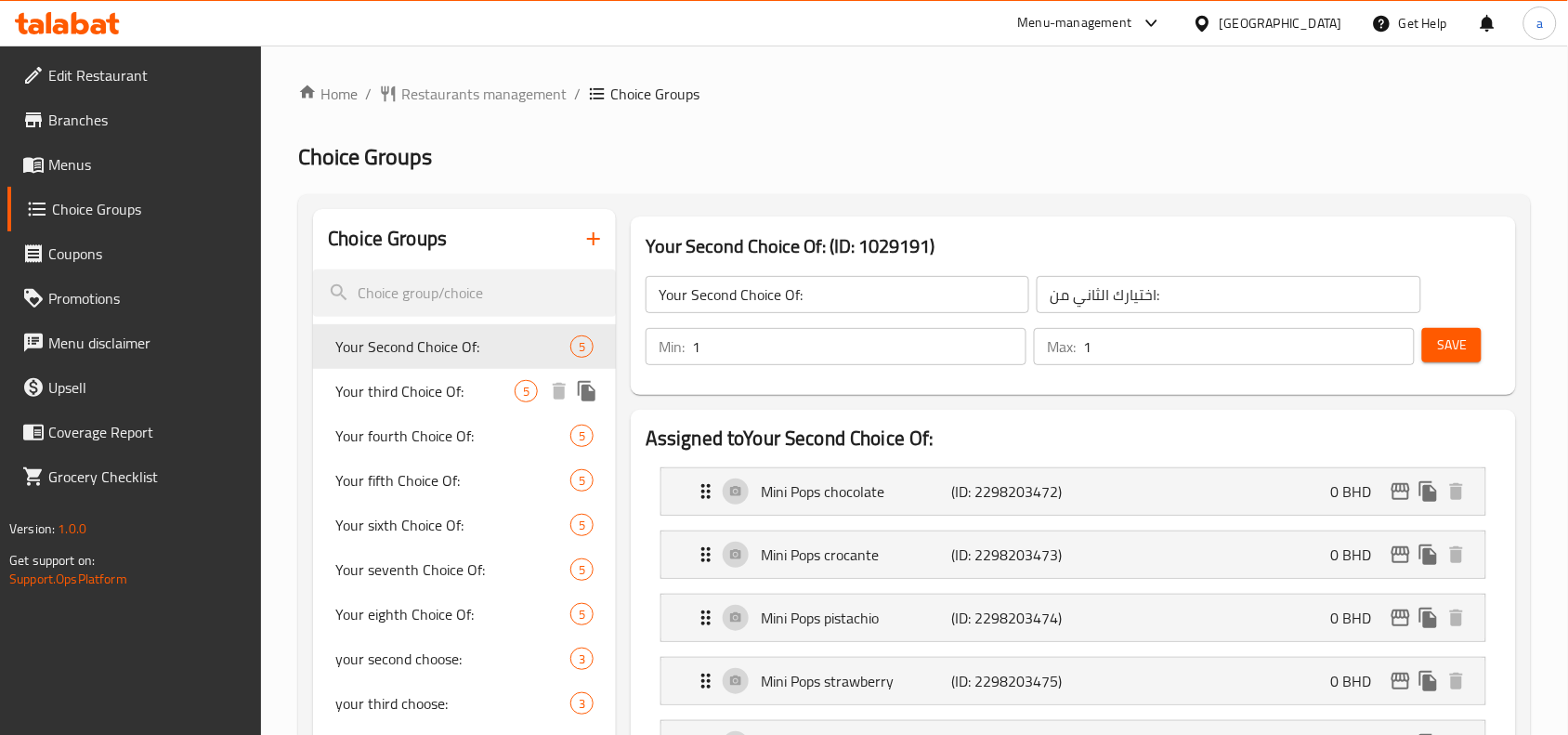
click at [429, 389] on span "Your third Choice Of:" at bounding box center [425, 391] width 179 height 22
type input "Your third Choice Of:"
type input "اختيارك الثالث من:"
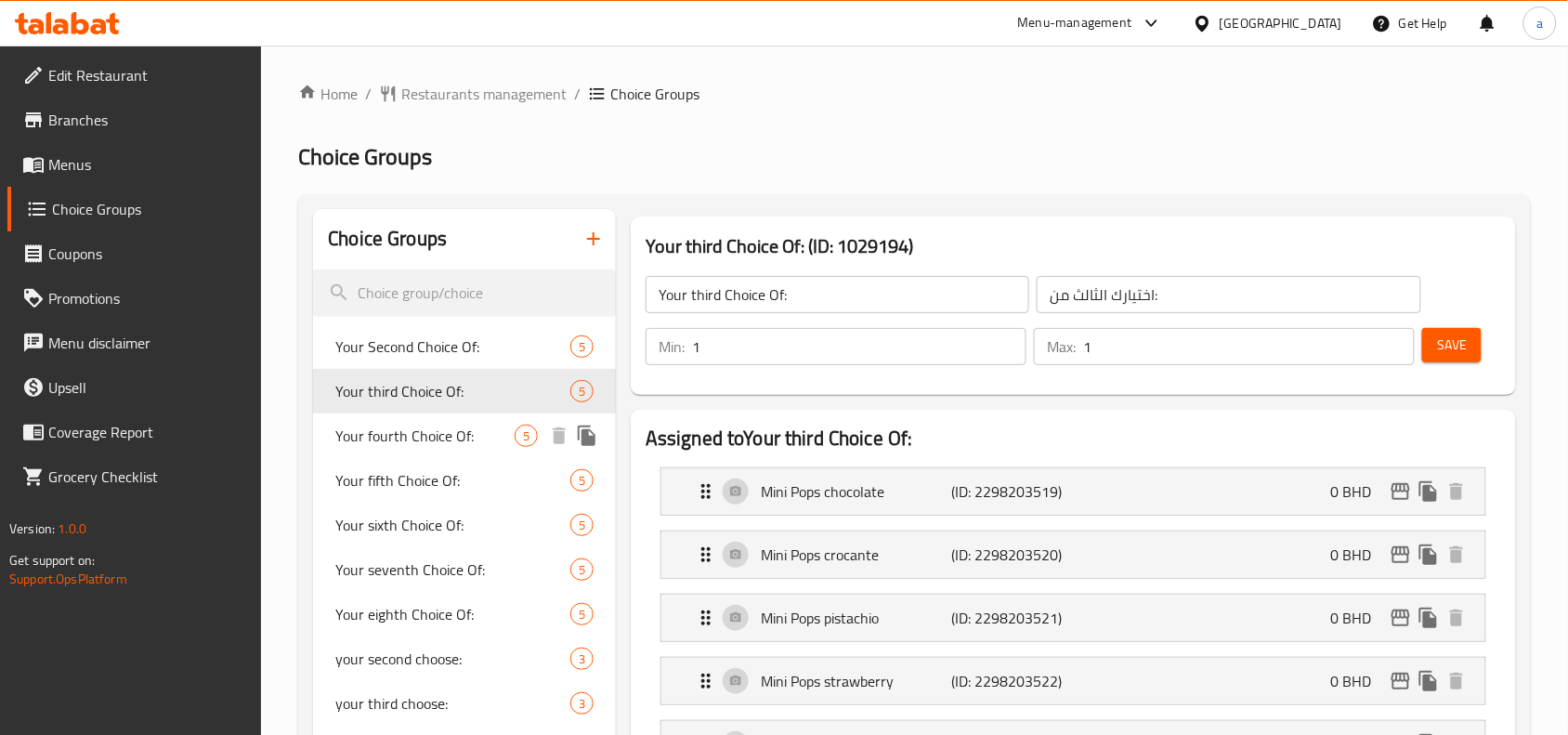
click at [426, 432] on span "Your fourth Choice Of:" at bounding box center [425, 436] width 179 height 22
type input "Your fourth Choice Of:"
type input "اختيارك الرابع من:"
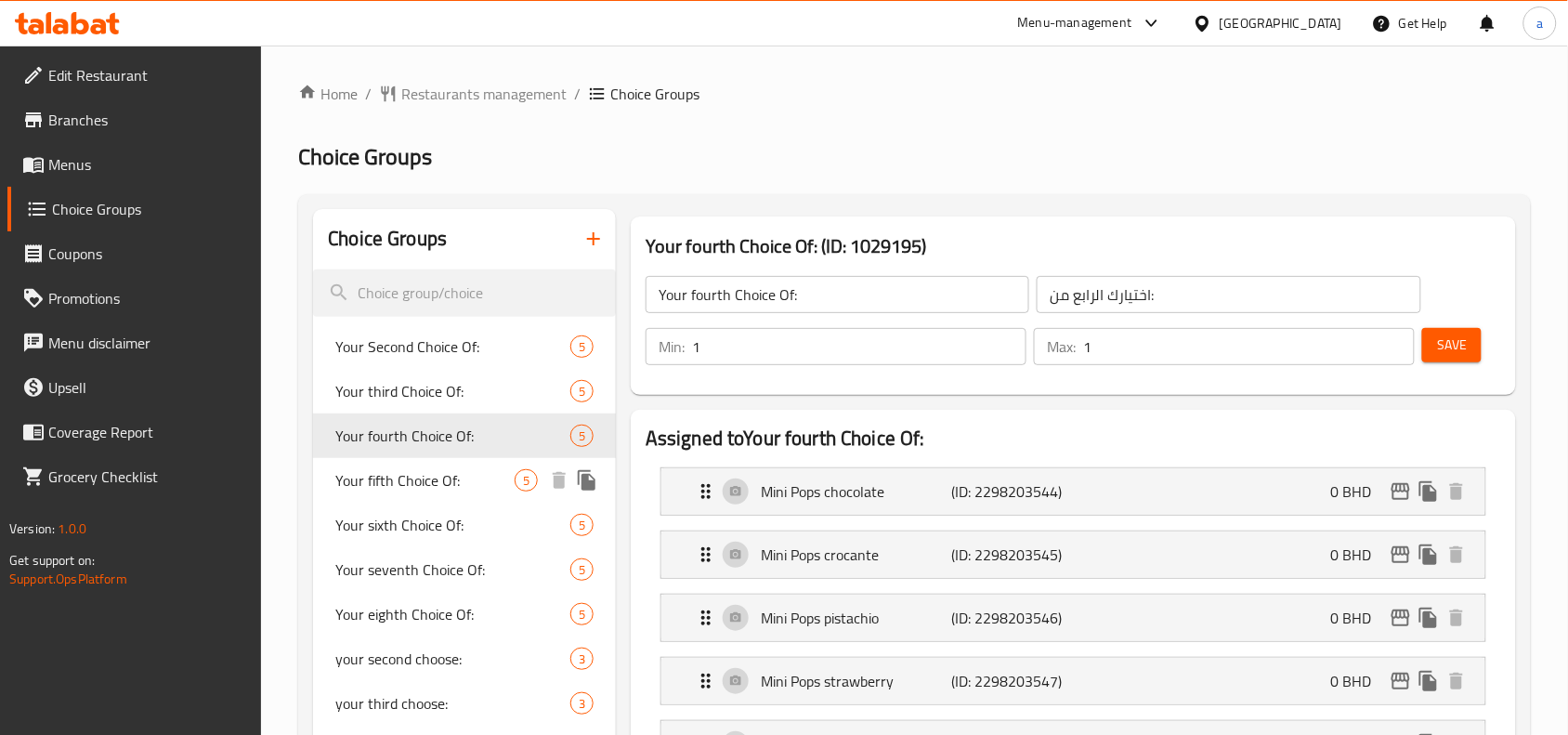
click at [430, 465] on div "Your fifth Choice Of: 5" at bounding box center [464, 481] width 302 height 45
type input "Your fifth Choice Of:"
type input "اختيارك الخامس من:"
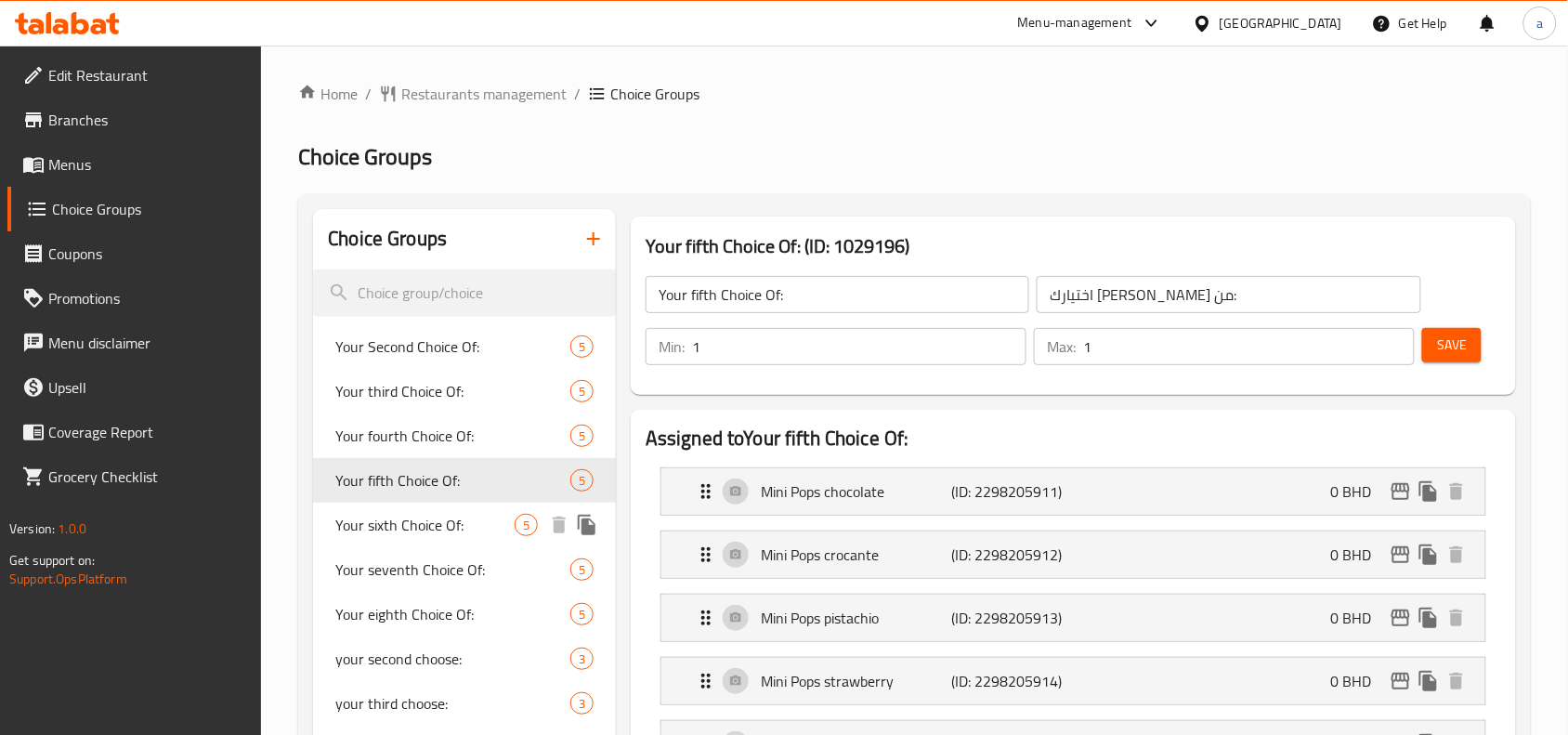
click at [419, 527] on span "Your sixth Choice Of:" at bounding box center [425, 525] width 179 height 22
type input "Your sixth Choice Of:"
type input "اختيارك السادس من:"
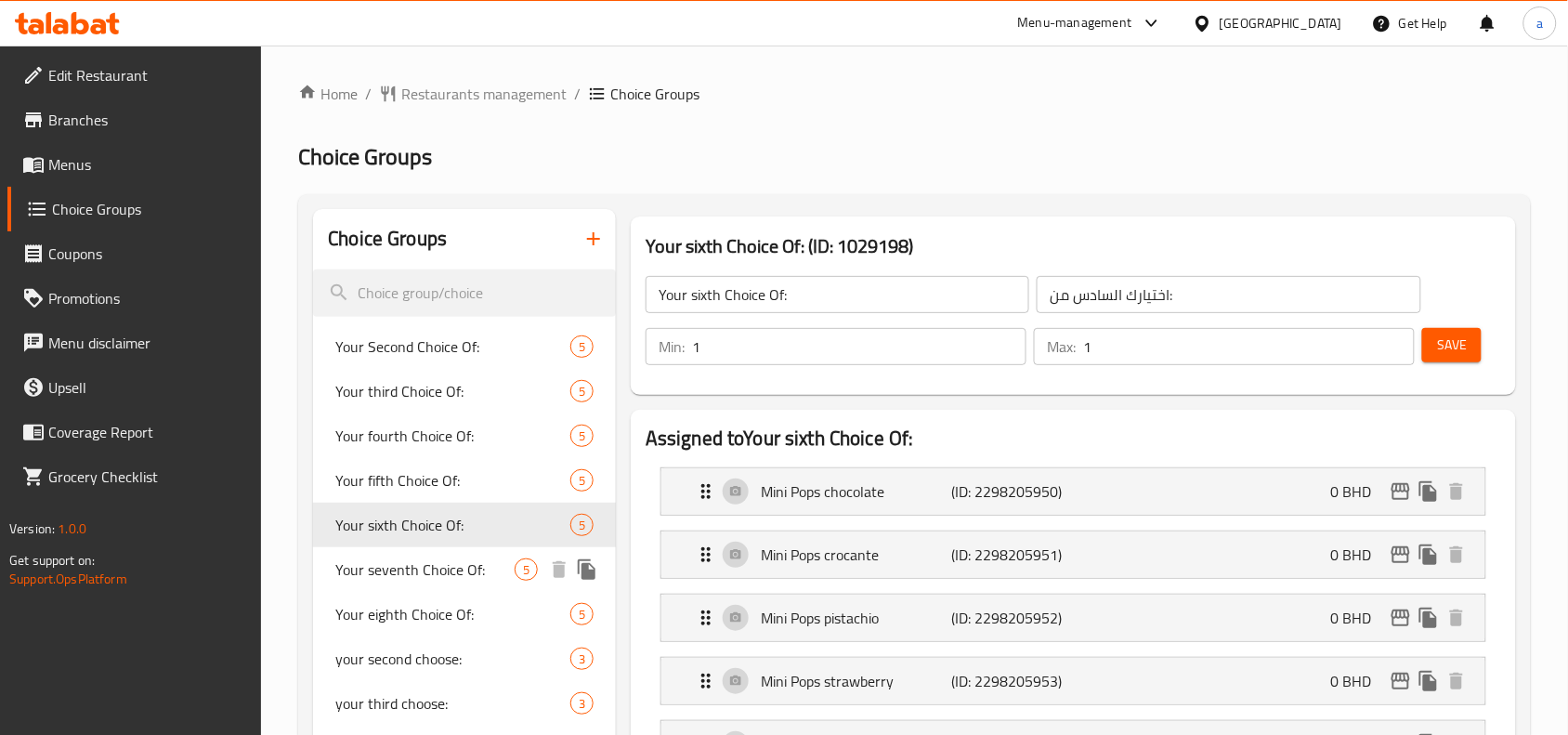
click at [371, 572] on span "Your seventh Choice Of:" at bounding box center [425, 570] width 179 height 22
type input "Your seventh Choice Of:"
type input "اختيارك السابع من:"
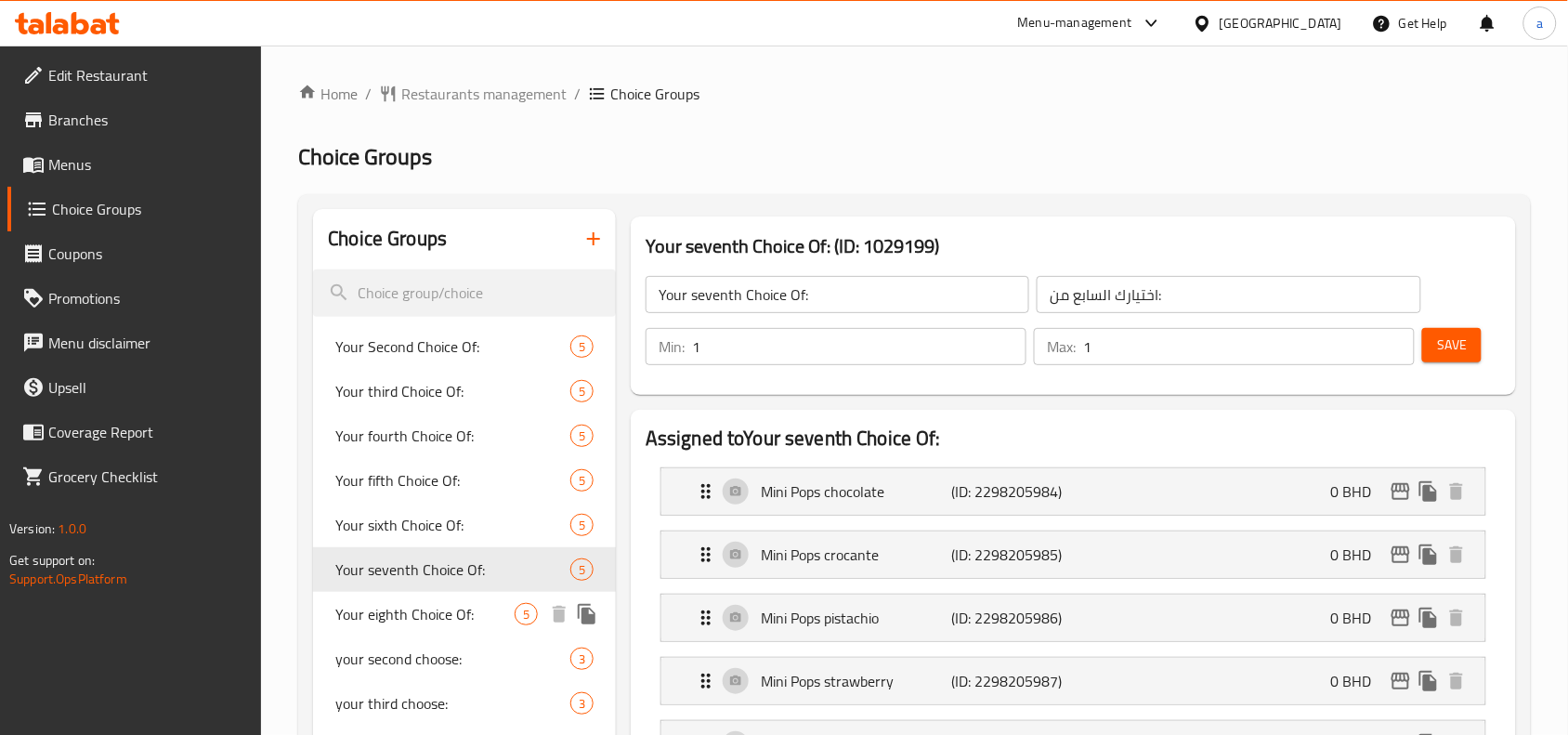
click at [398, 611] on span "Your eighth Choice Of:" at bounding box center [425, 615] width 179 height 22
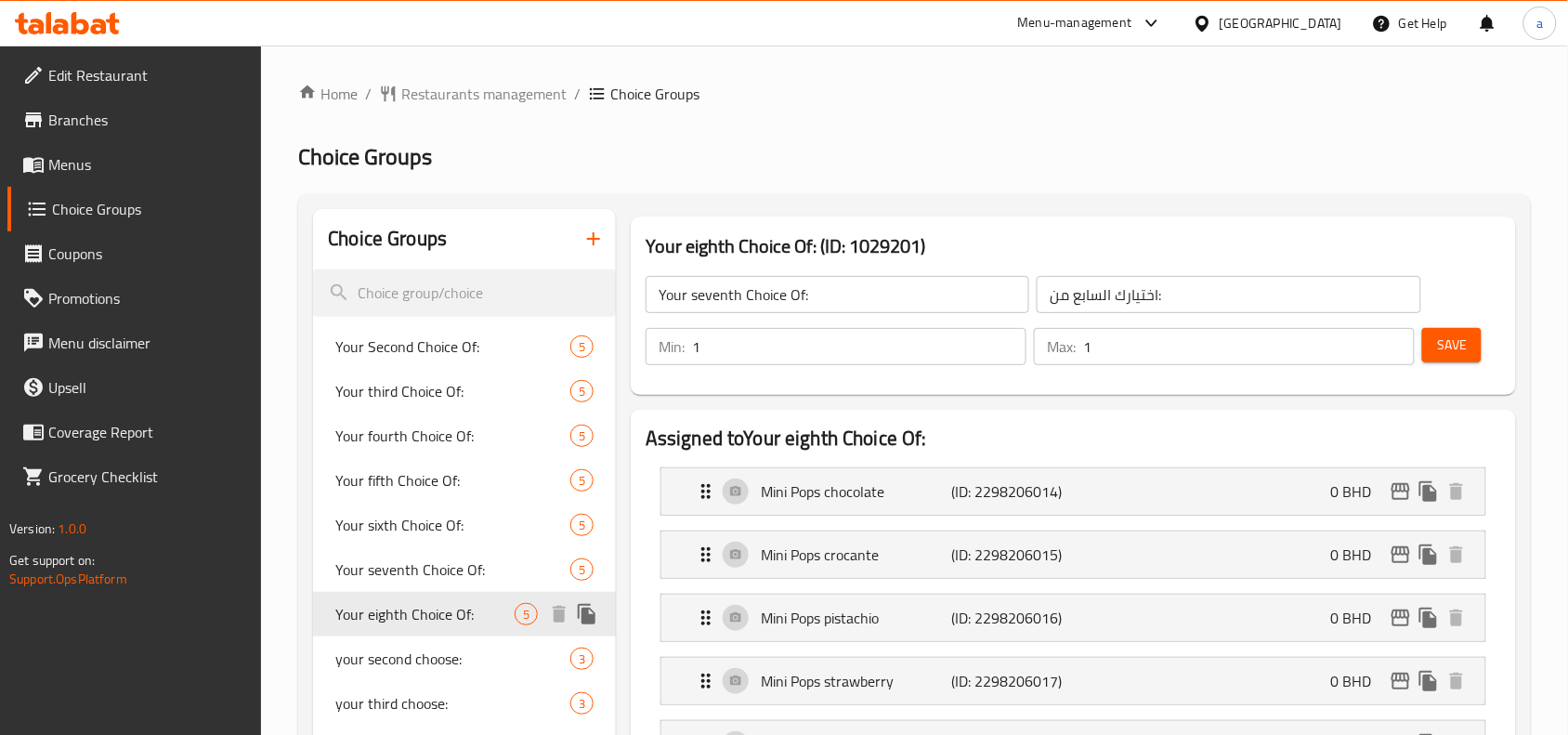
type input "Your eighth Choice Of:"
type input "اختيارك الثامن من:"
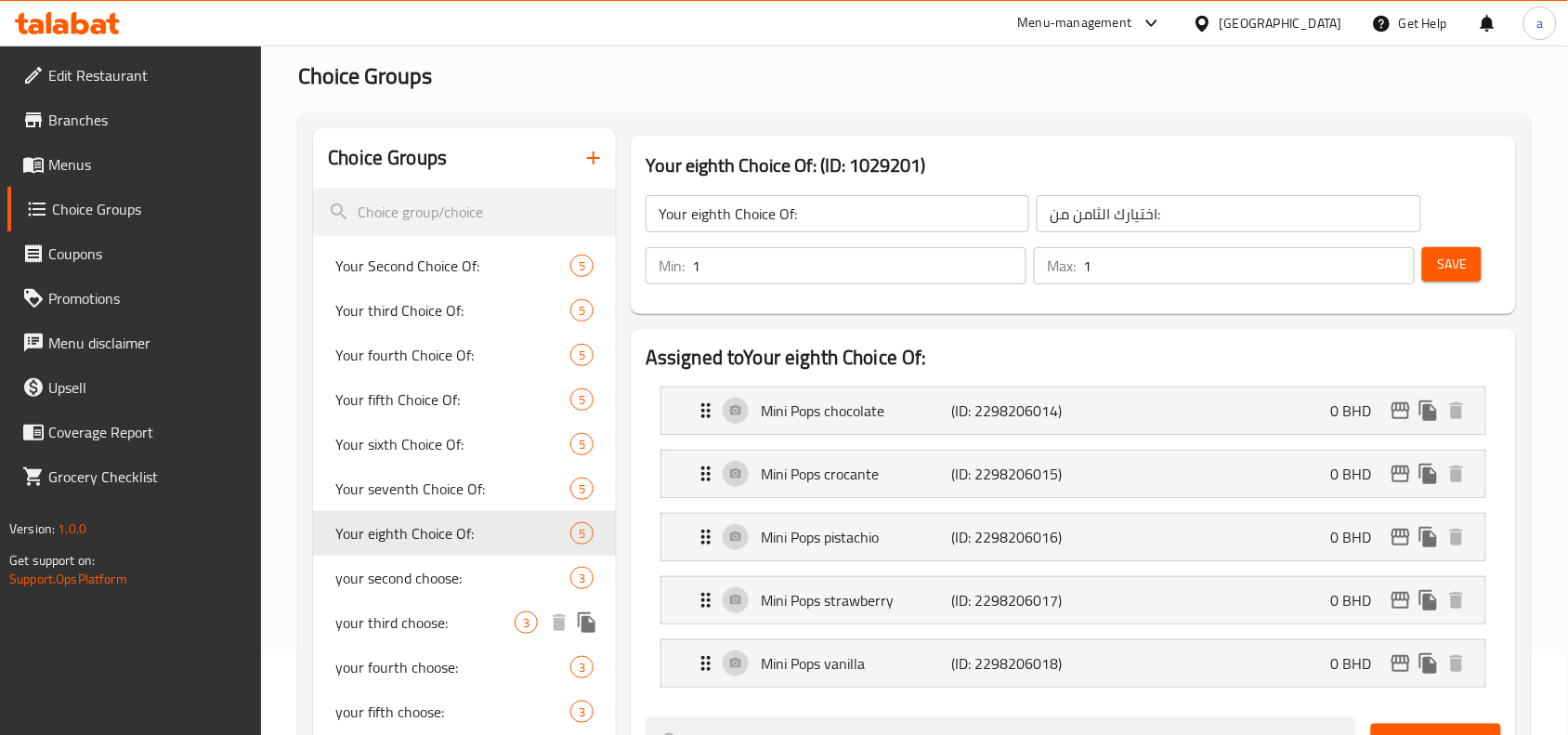
scroll to position [116, 0]
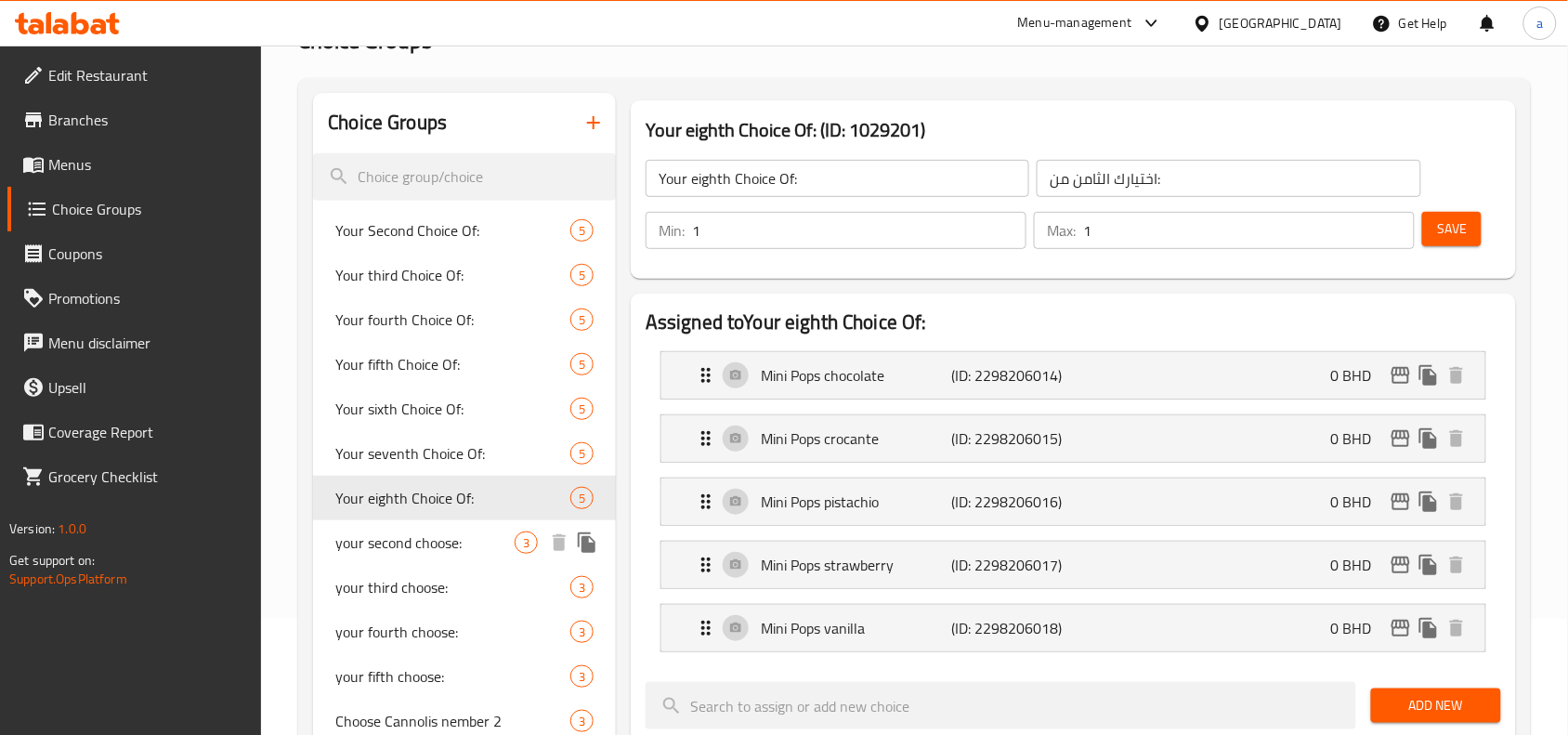
click at [426, 542] on span "your second choose:" at bounding box center [425, 543] width 179 height 22
type input "your second choose:"
type input "اختيارك الثانى من:"
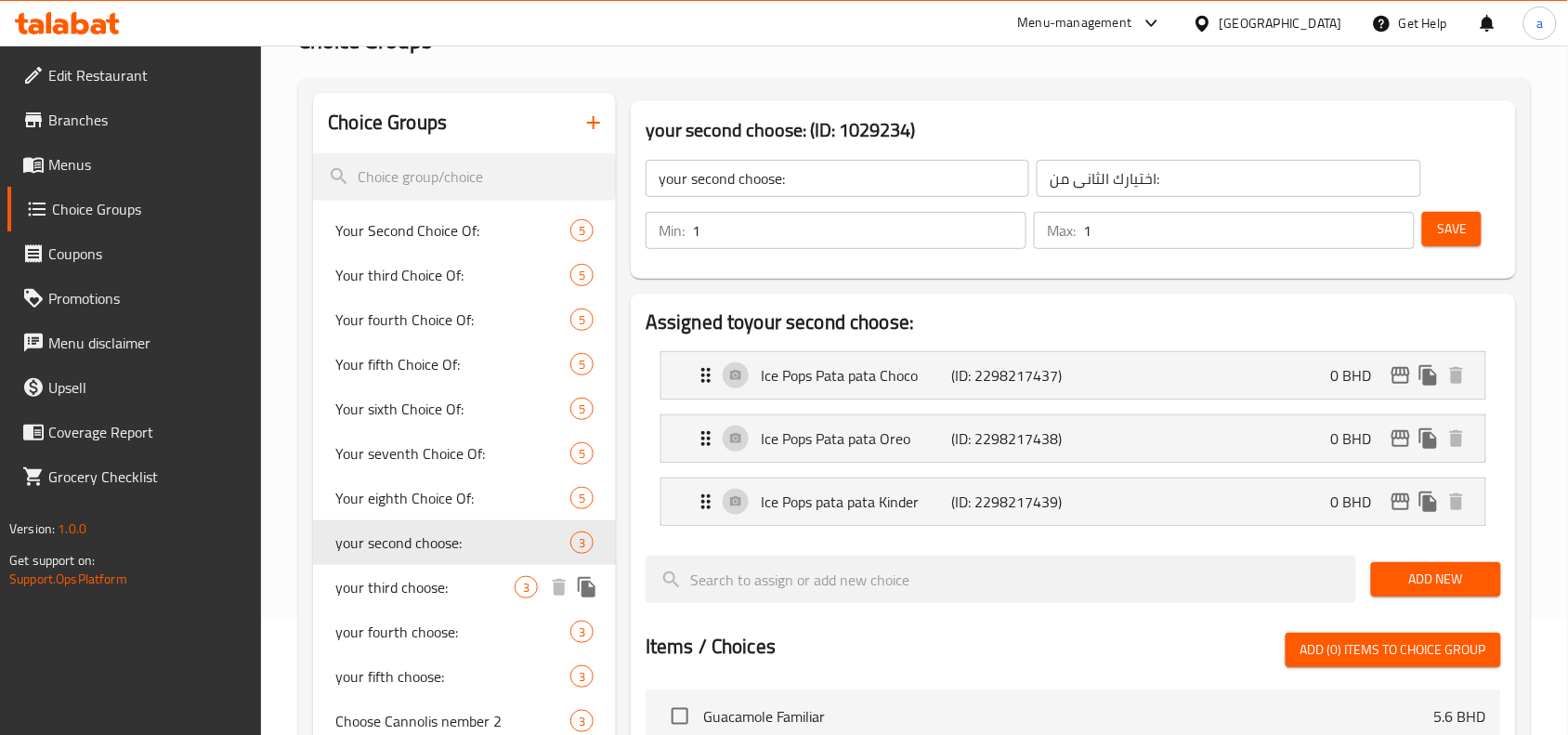
click at [421, 587] on span "your third choose:" at bounding box center [425, 587] width 179 height 22
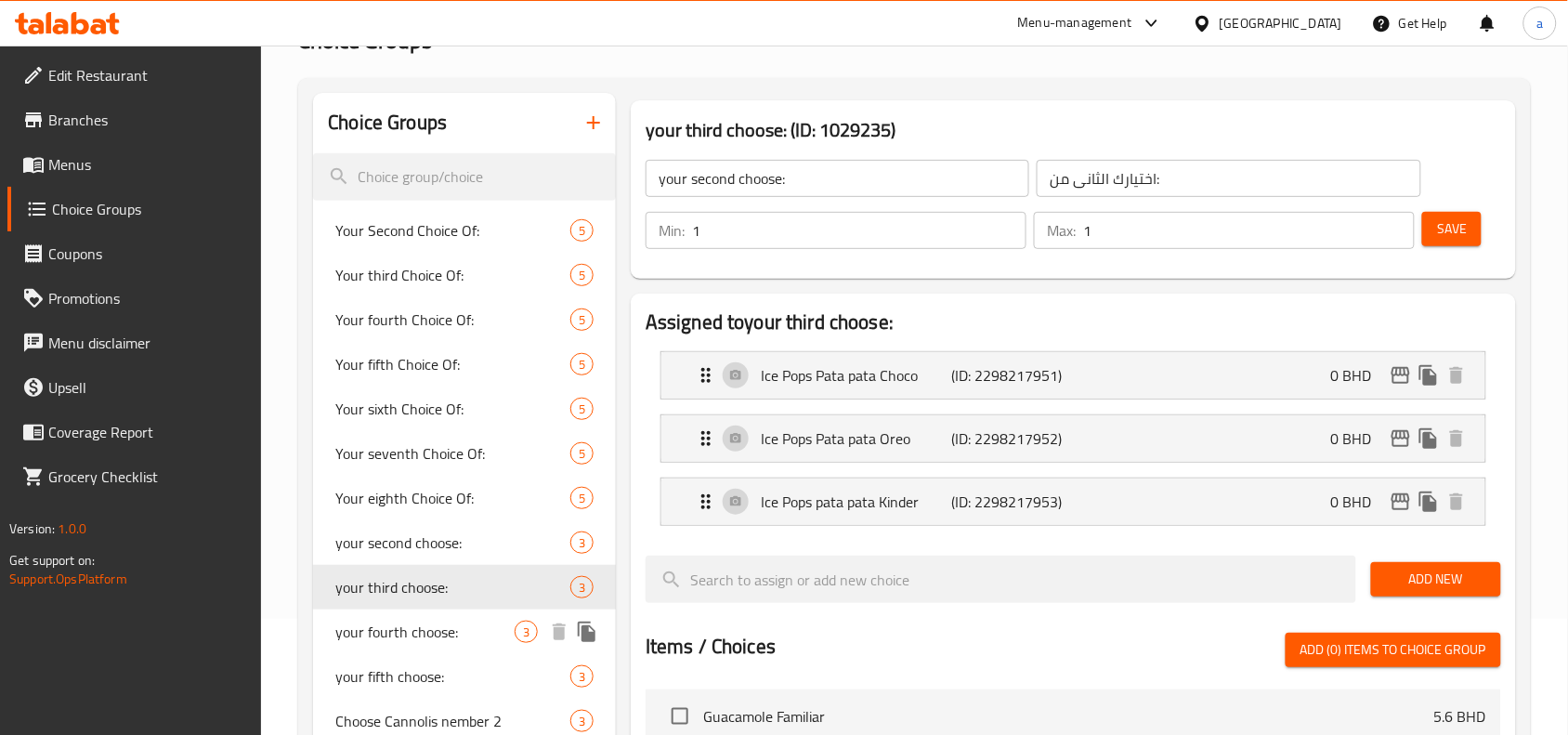
type input "your third choose:"
type input "اختيارك الثالث من:"
click at [421, 621] on span "your fourth choose:" at bounding box center [425, 632] width 179 height 22
type input "your fourth choose:"
type input "اختيارك الرابع من:"
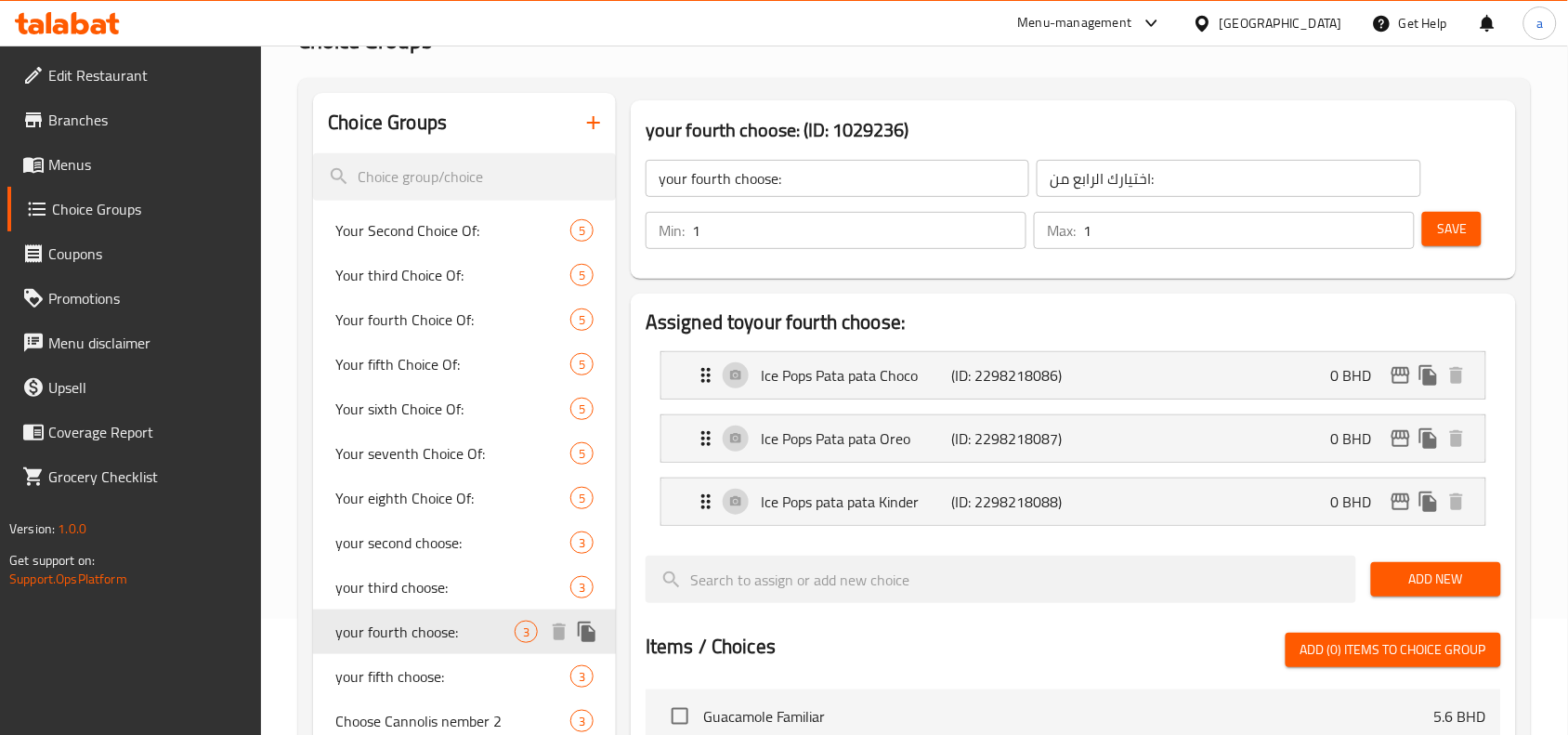
scroll to position [233, 0]
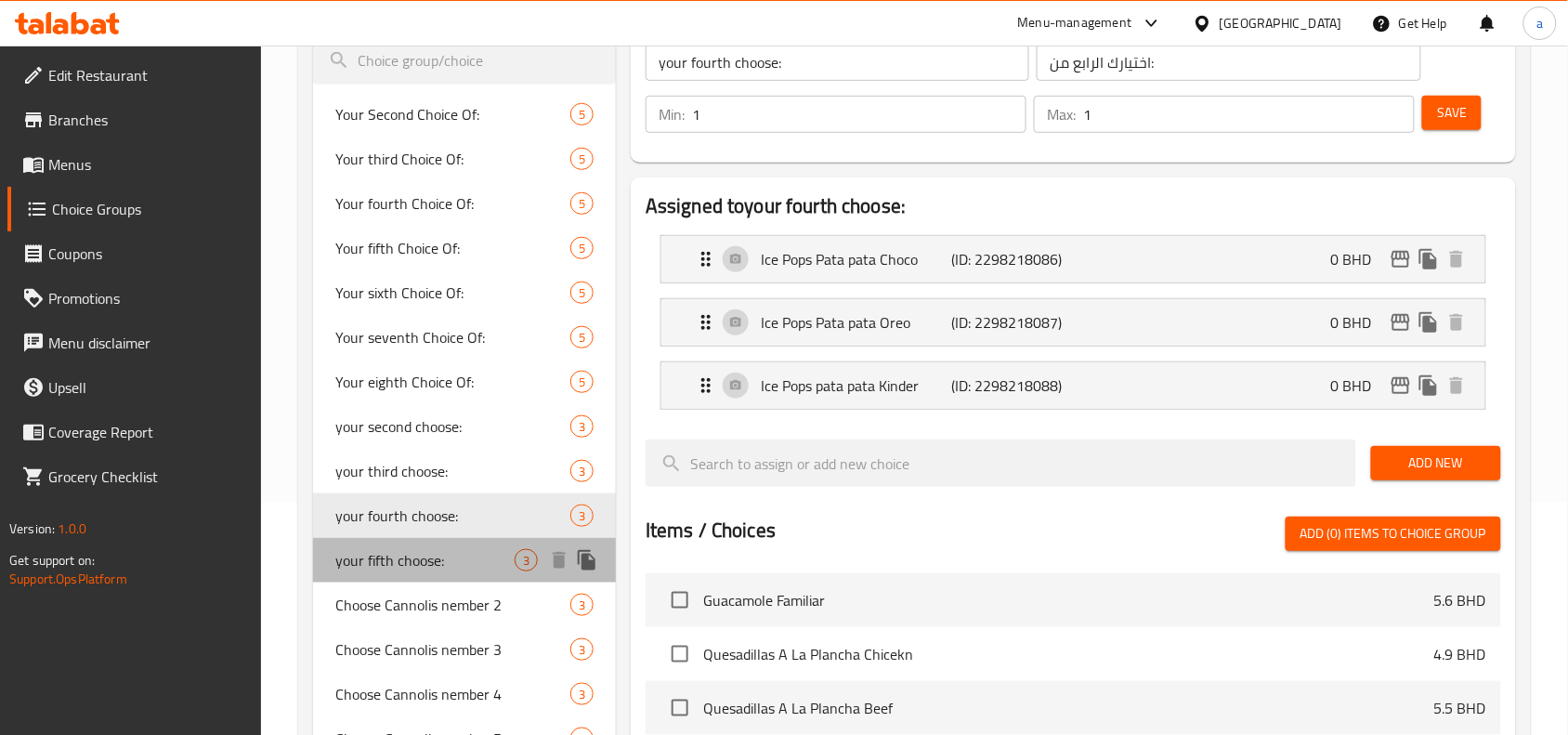
click at [425, 563] on span "your fifth choose:" at bounding box center [425, 560] width 179 height 22
type input "your fifth choose:"
type input "اختيارك الخامس من:"
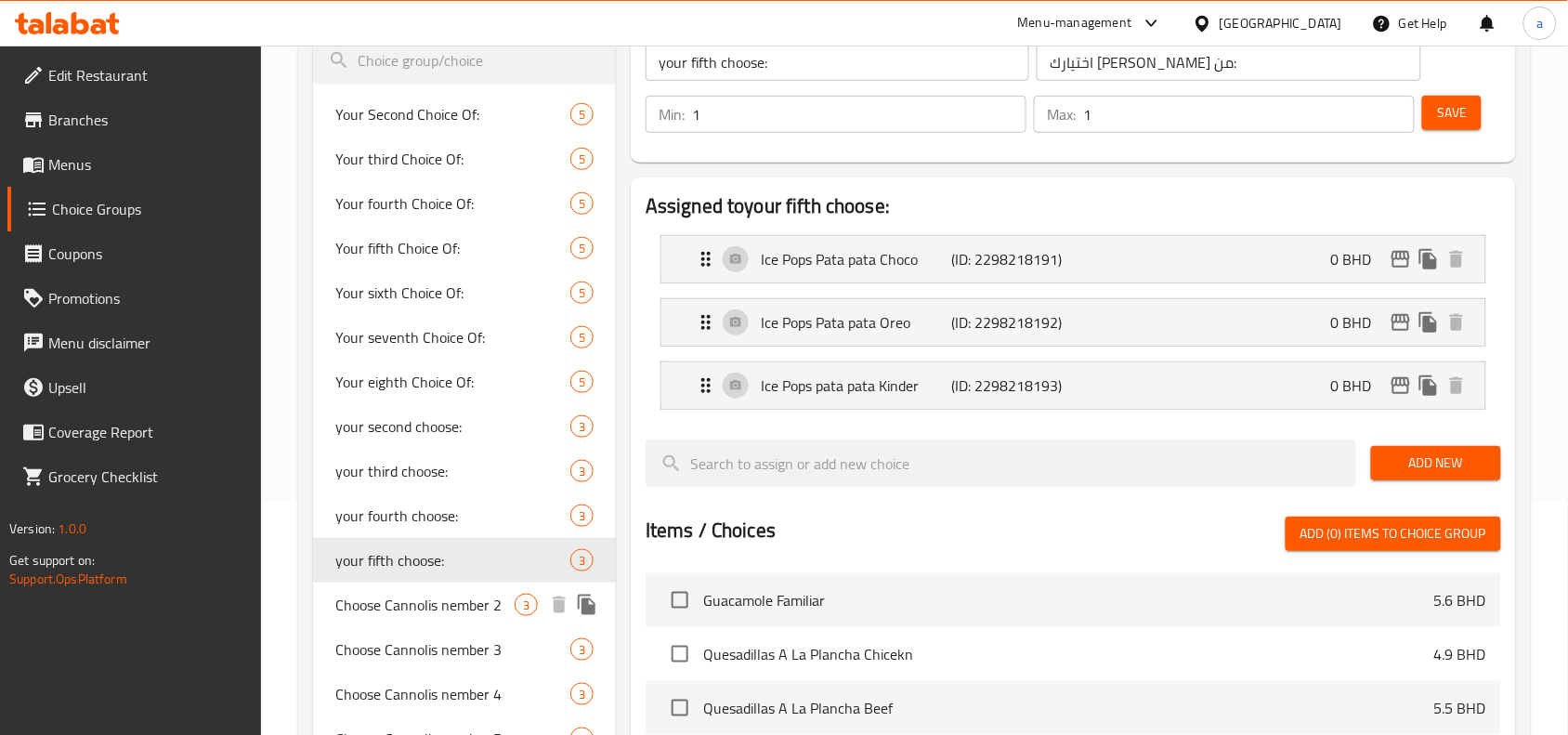
click at [438, 596] on span "Choose Cannolis nember 2" at bounding box center [425, 605] width 179 height 22
type input "Choose Cannolis nember 2"
type input "اختر كانوليس رقم 2"
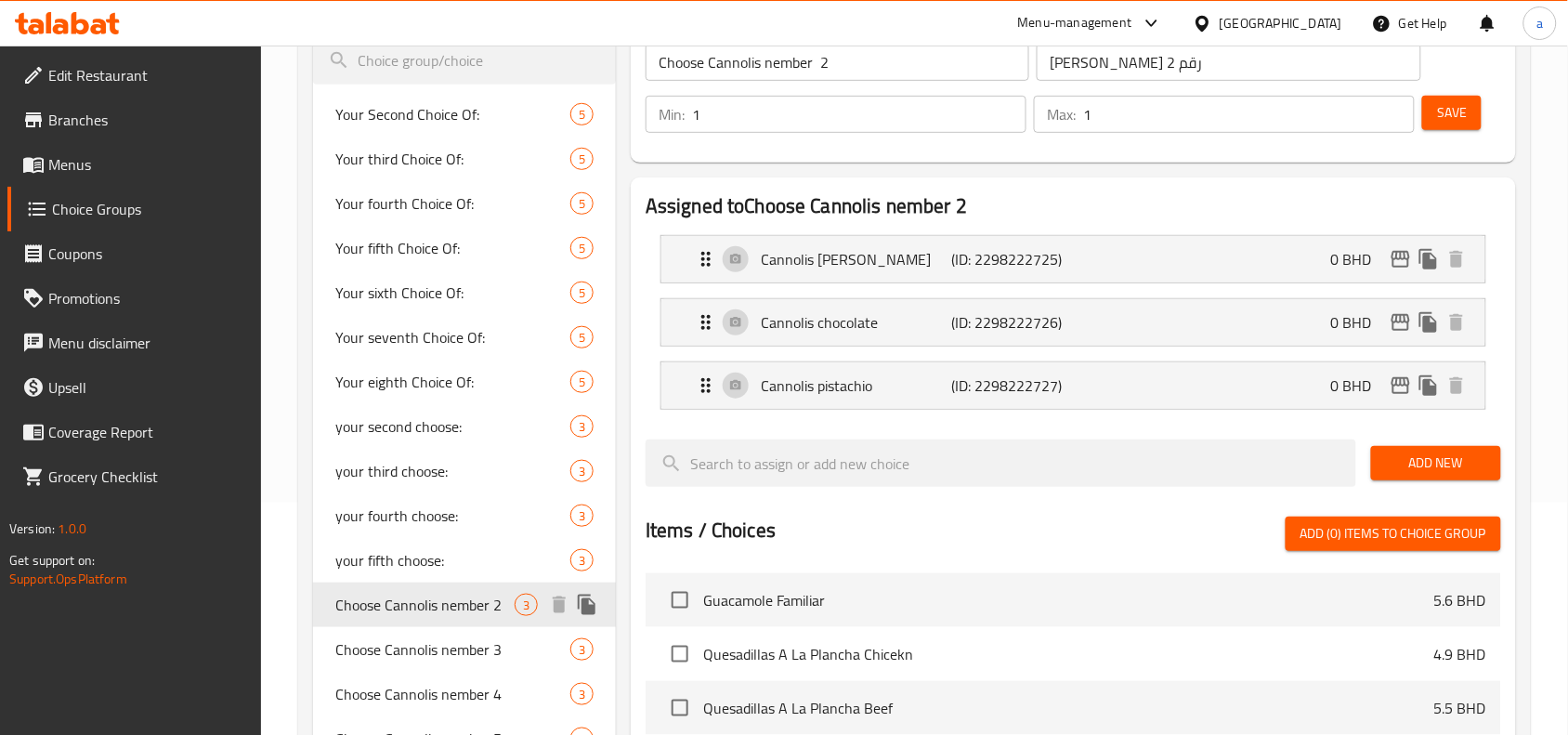
click at [443, 639] on span "Choose Cannolis nember 3" at bounding box center [453, 650] width 235 height 22
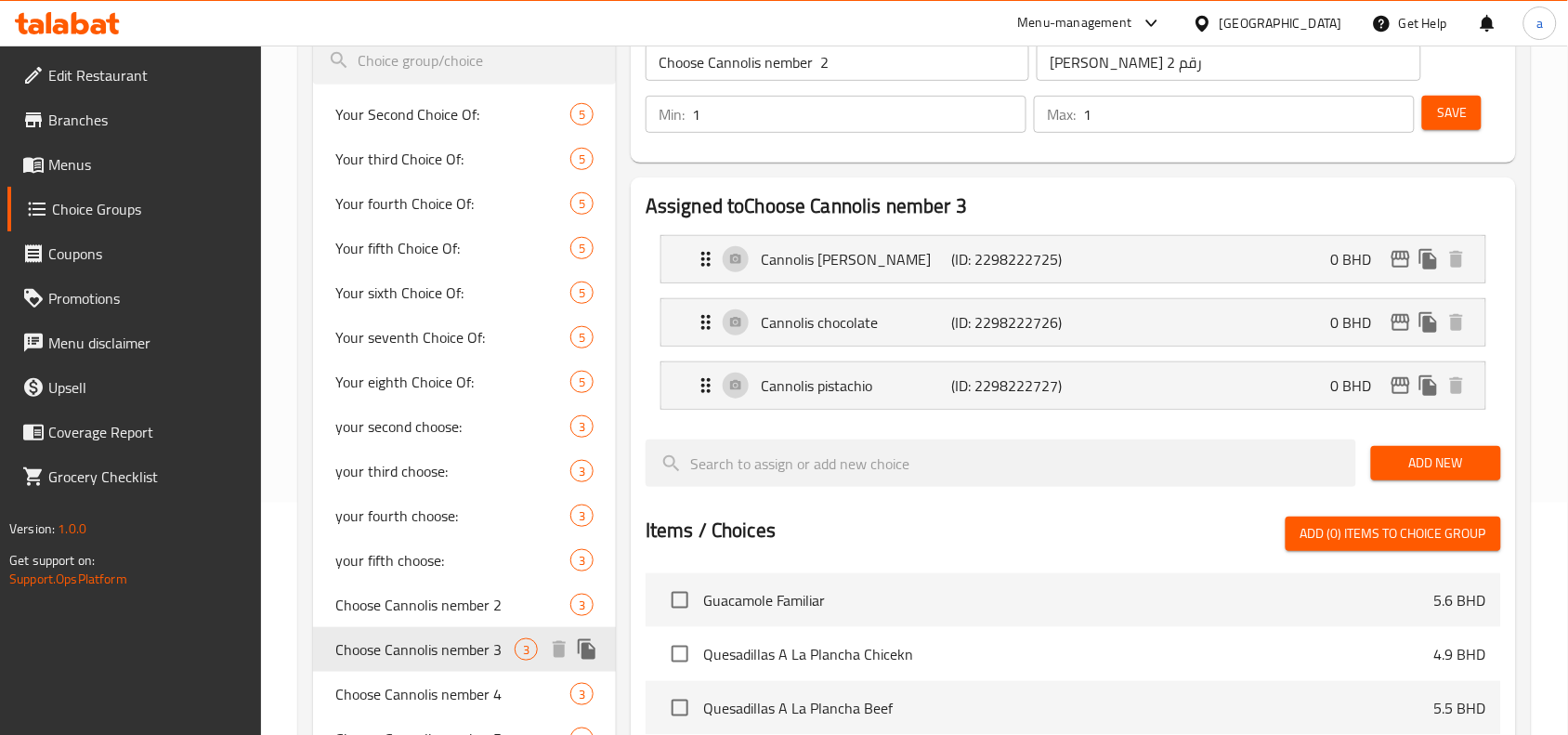
type input "Choose Cannolis nember 3"
type input "اختر كانوليس رقم 3"
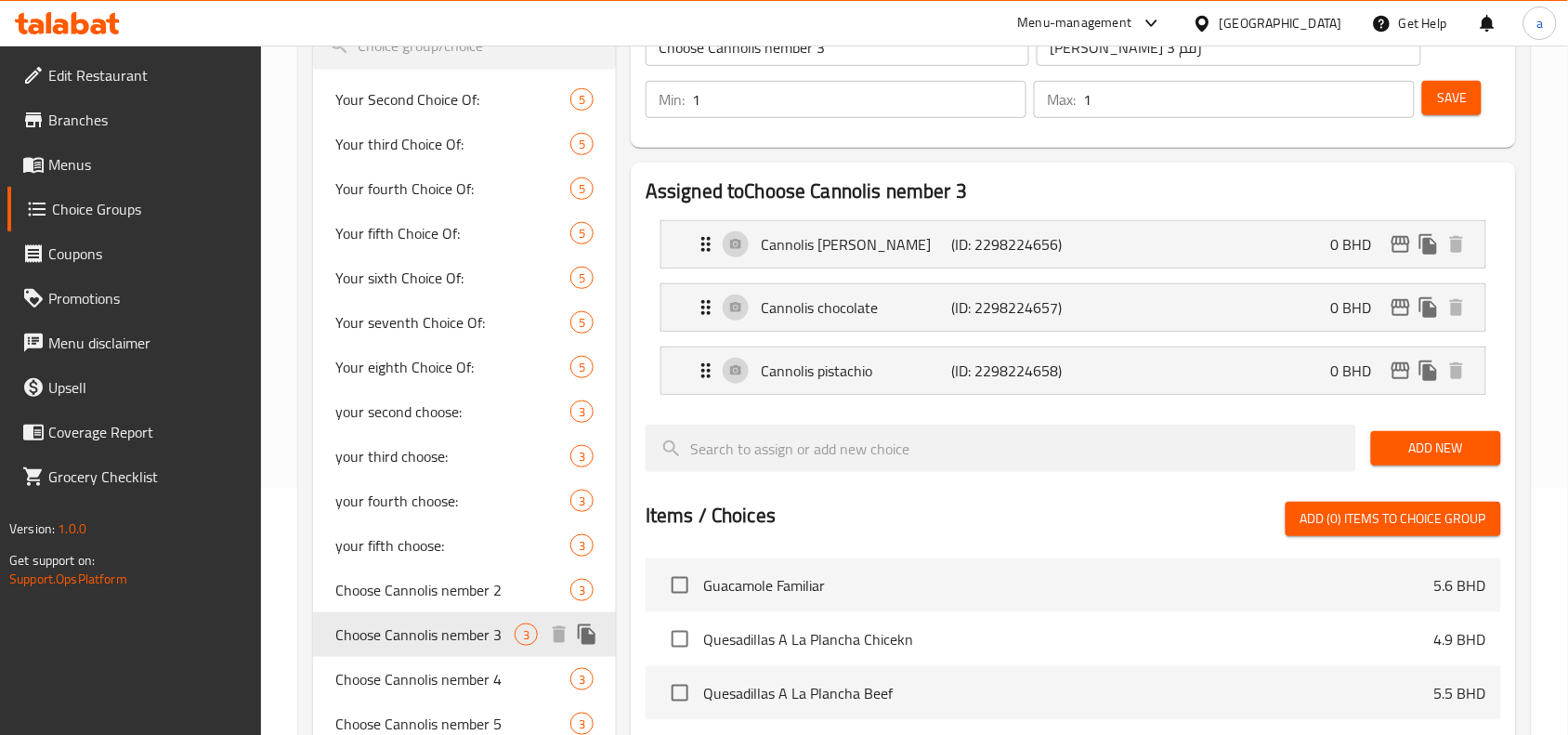
scroll to position [348, 0]
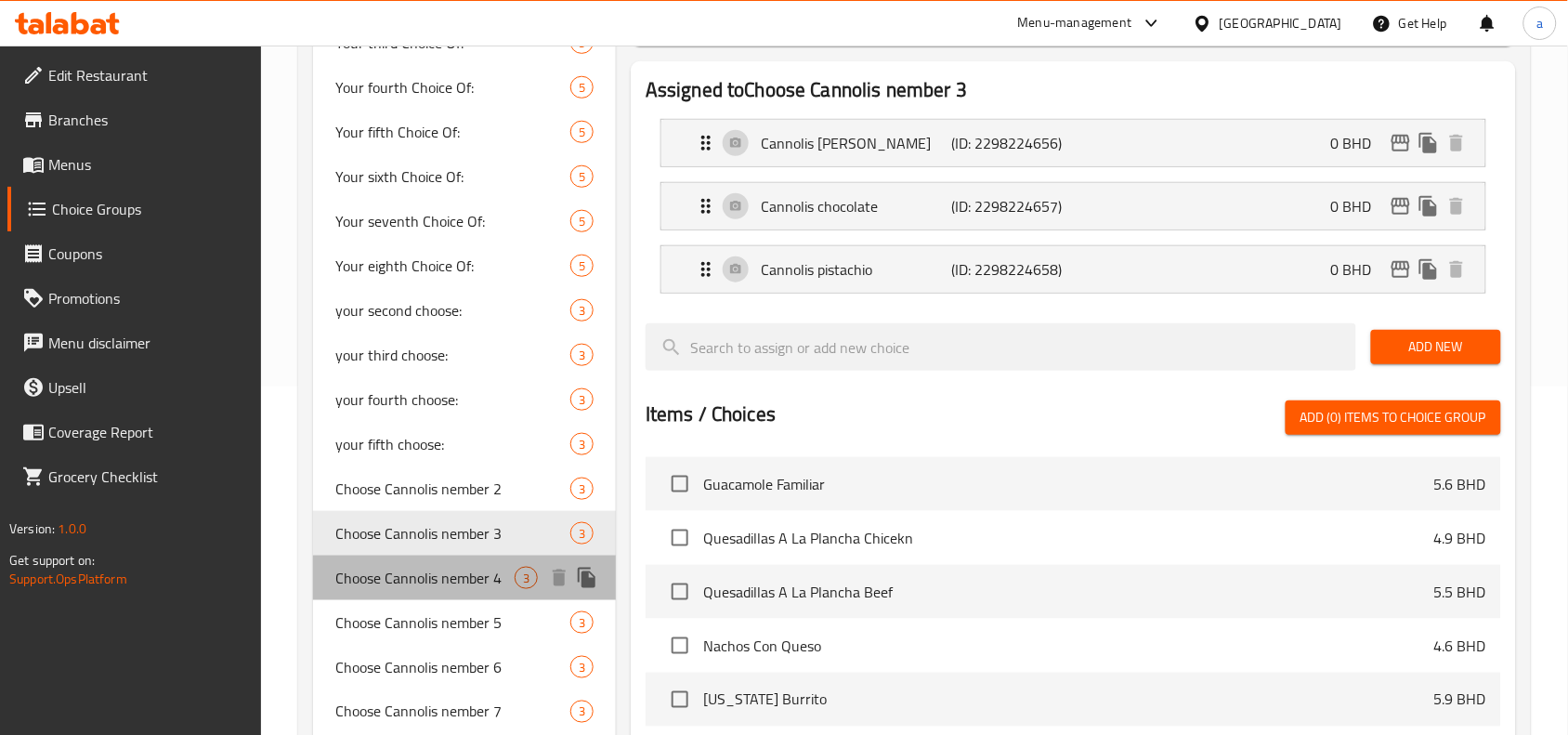
click at [423, 582] on span "Choose Cannolis nember 4" at bounding box center [425, 578] width 179 height 22
type input "Choose Cannolis nember 4"
type input "اختر كانوليس رقم 4"
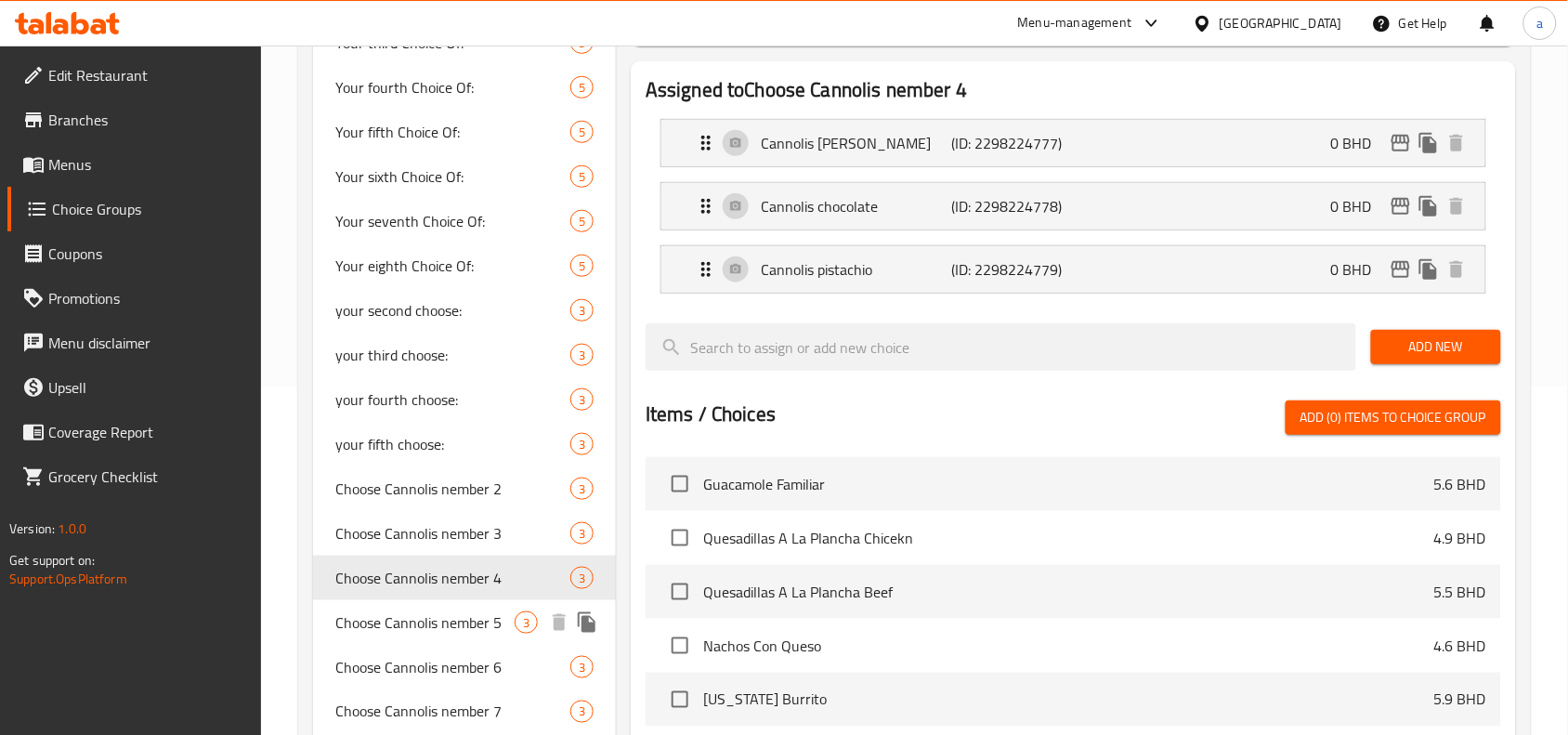
click at [433, 629] on span "Choose Cannolis nember 5" at bounding box center [425, 623] width 179 height 22
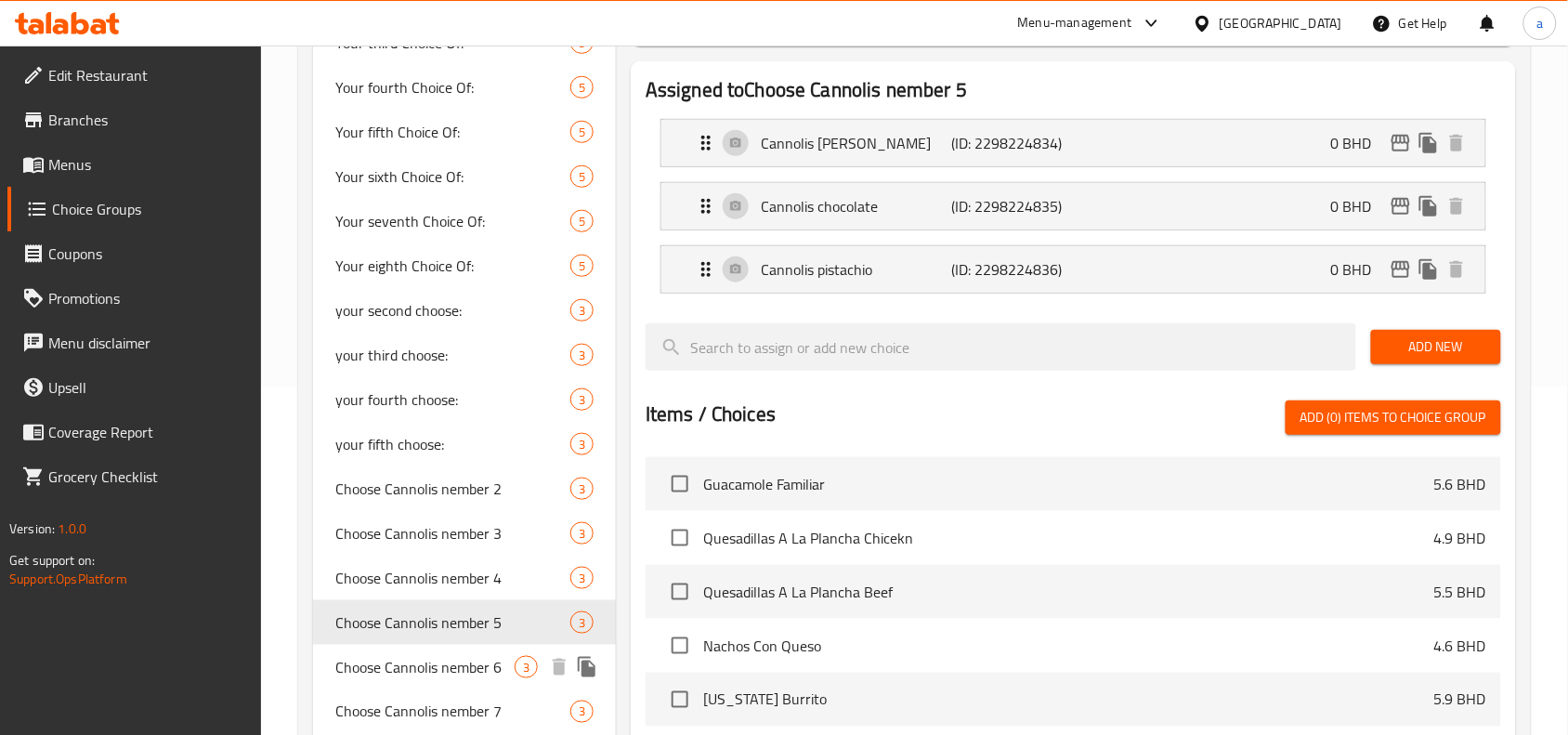
type input "Choose Cannolis nember 5"
type input "اختر كانوليس رقم 5"
click at [434, 677] on span "Choose Cannolis nember 6" at bounding box center [425, 668] width 179 height 22
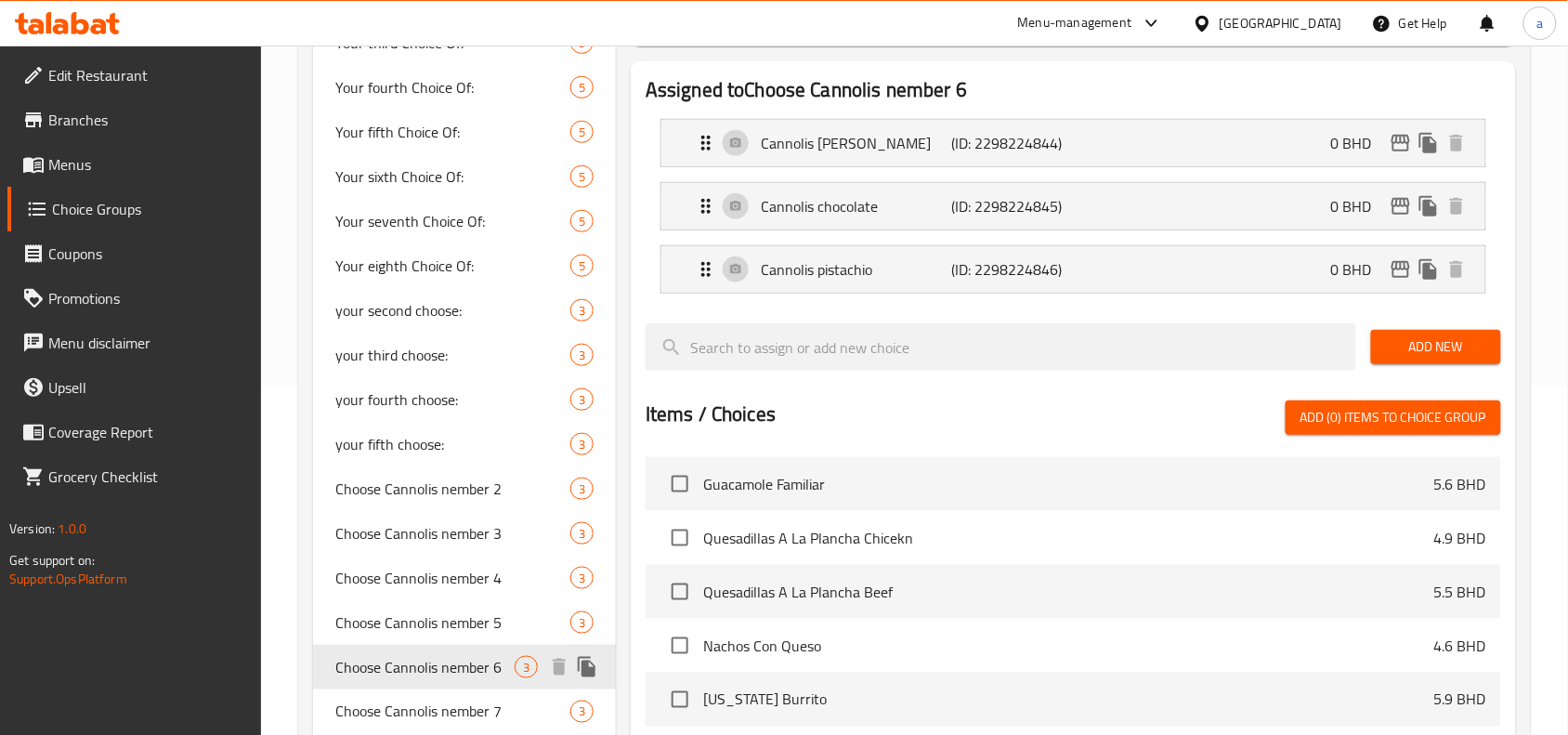
type input "Choose Cannolis nember 6"
type input "اختر كانوليس رقم 6"
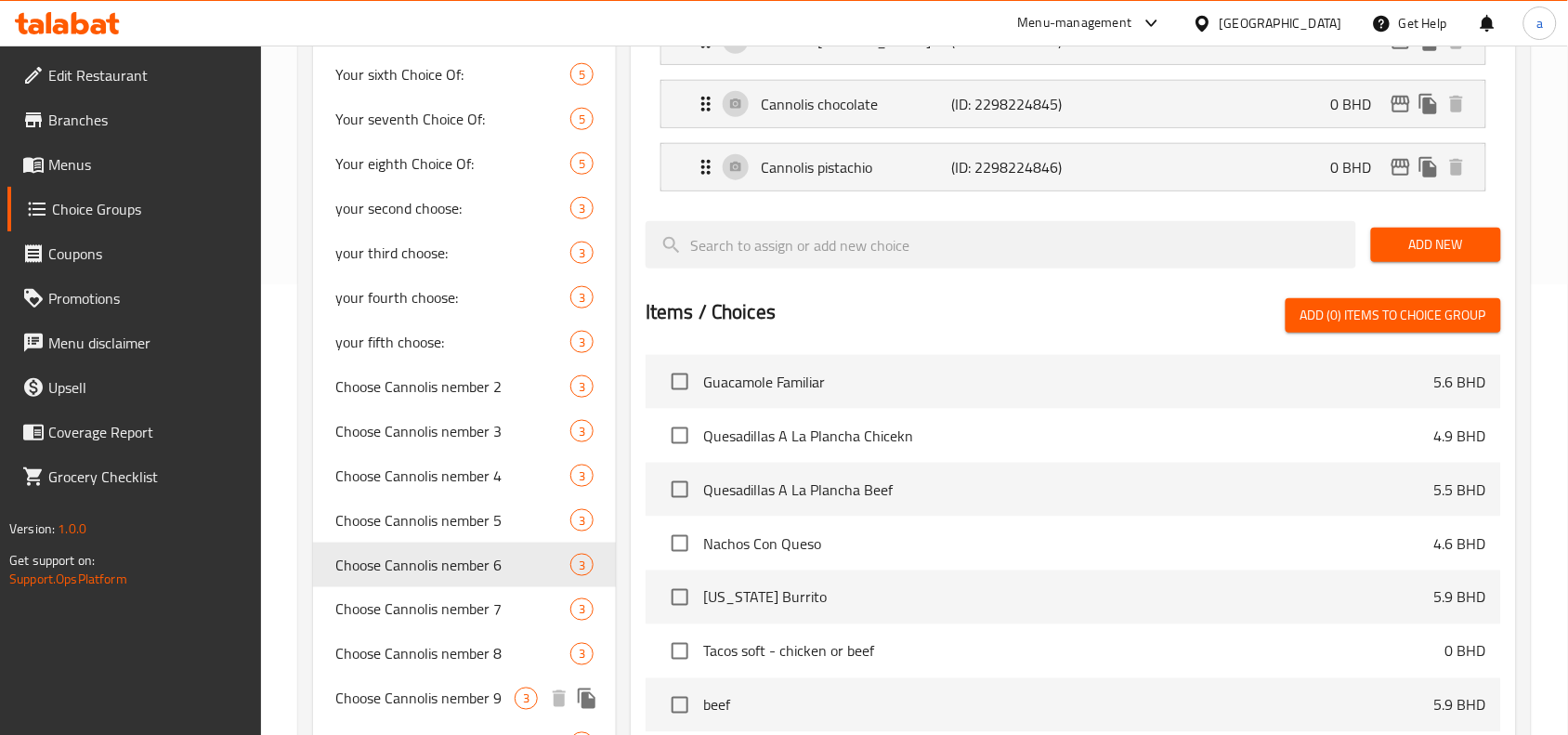
scroll to position [465, 0]
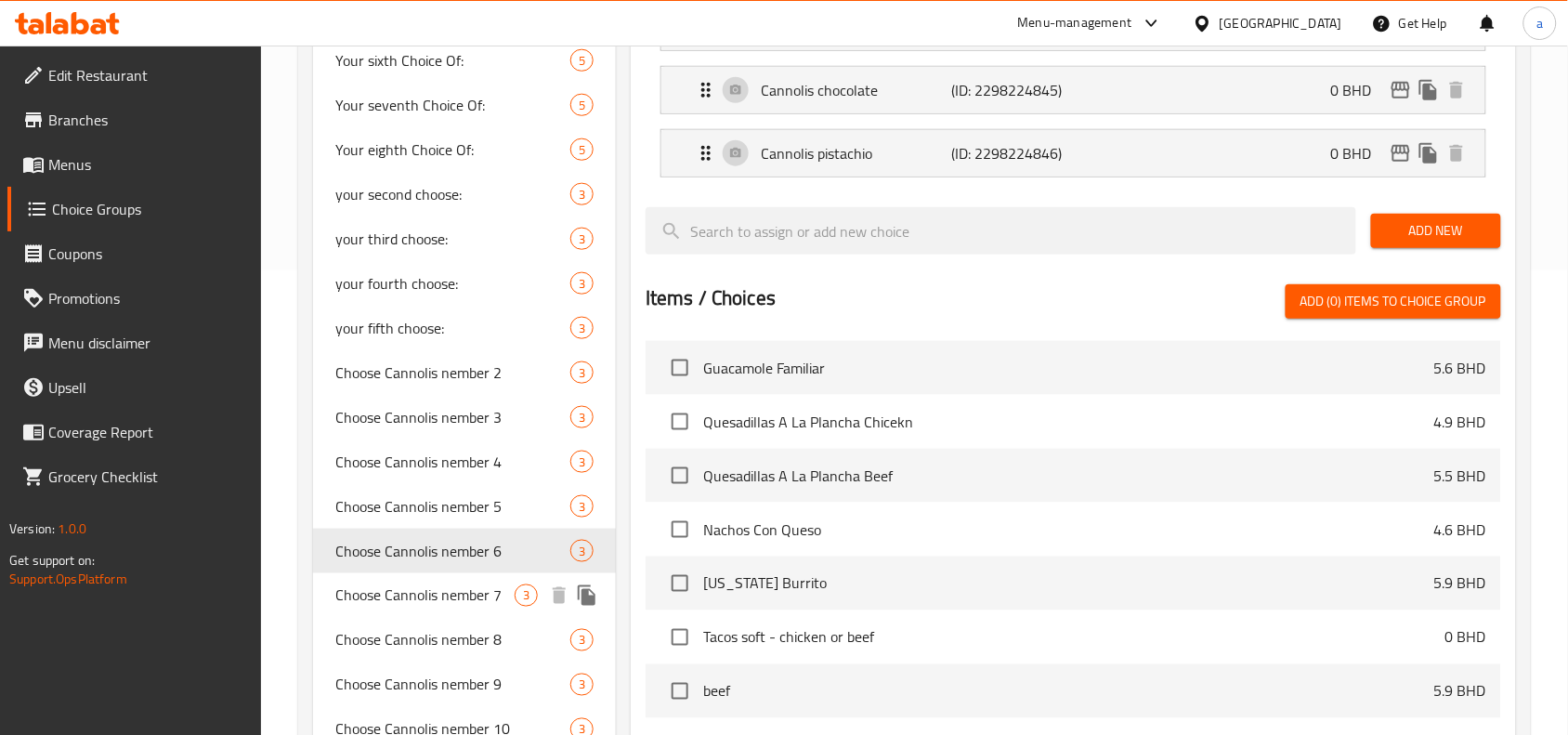
click at [441, 597] on span "Choose Cannolis nember 7" at bounding box center [425, 596] width 179 height 22
type input "Choose Cannolis nember 7"
type input "اختر كانوليس رقم 7"
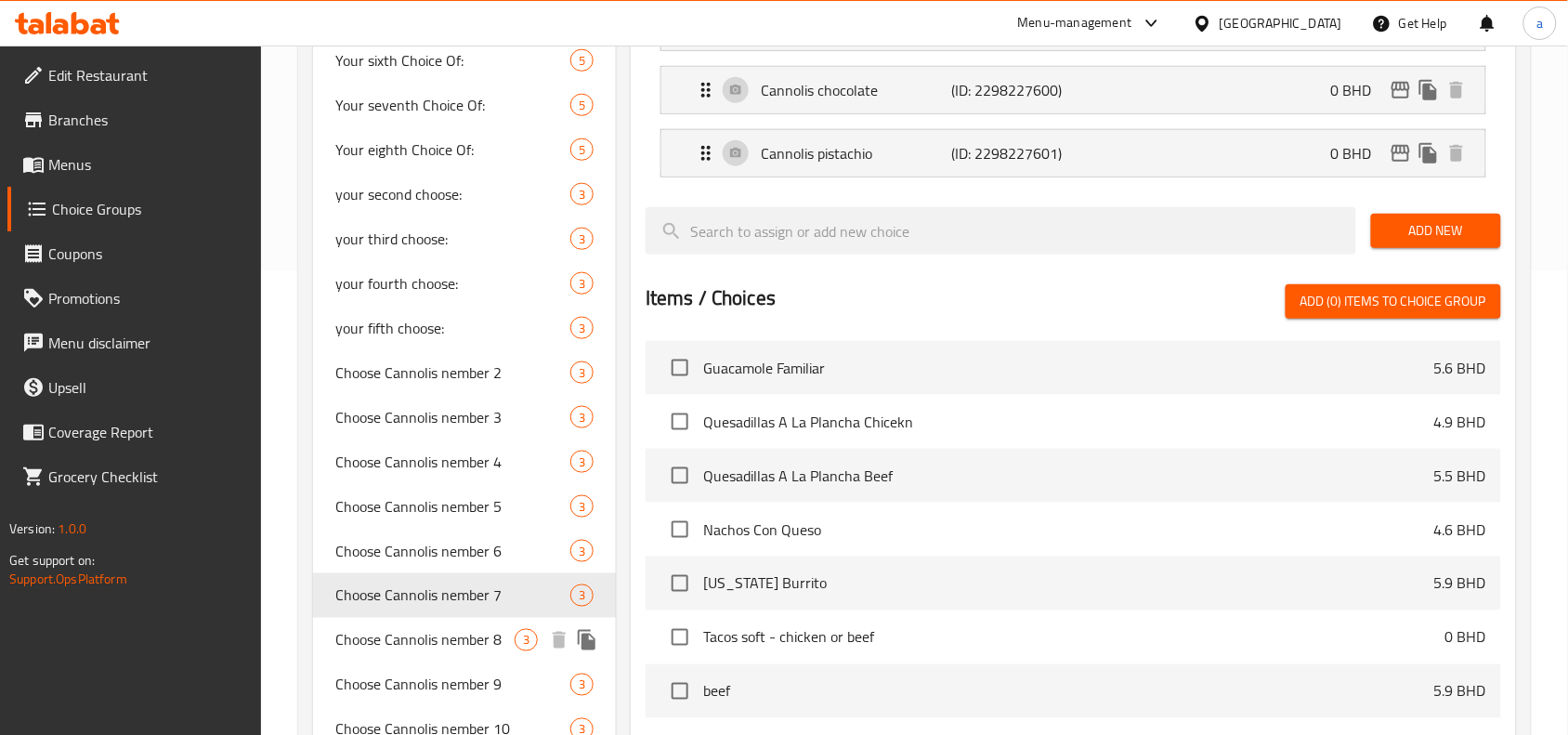
click at [433, 635] on span "Choose Cannolis nember 8" at bounding box center [425, 641] width 179 height 22
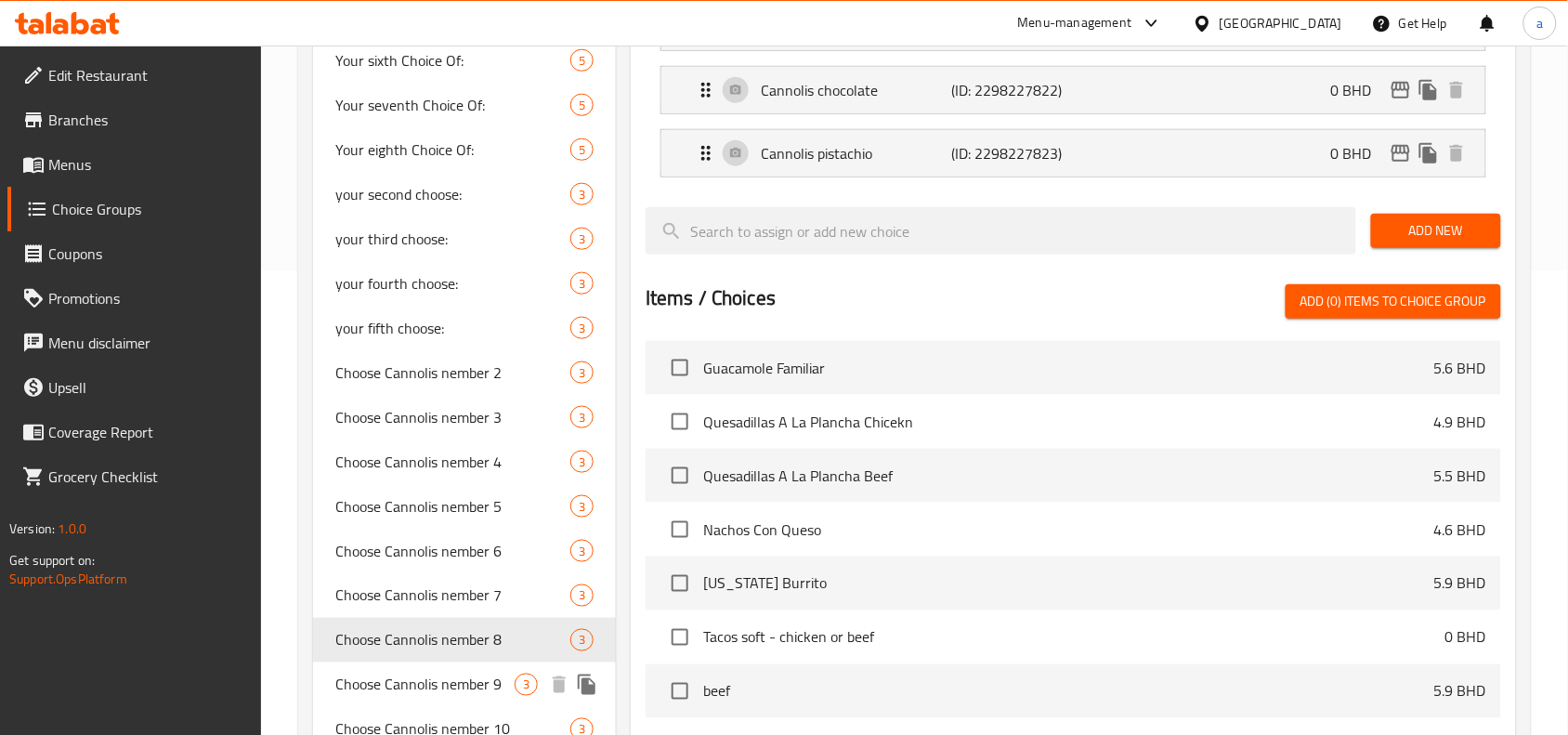
type input "Choose Cannolis nember 8"
type input "اختر كانوليس رقم 8"
click at [429, 684] on span "Choose Cannolis nember 9" at bounding box center [425, 686] width 179 height 22
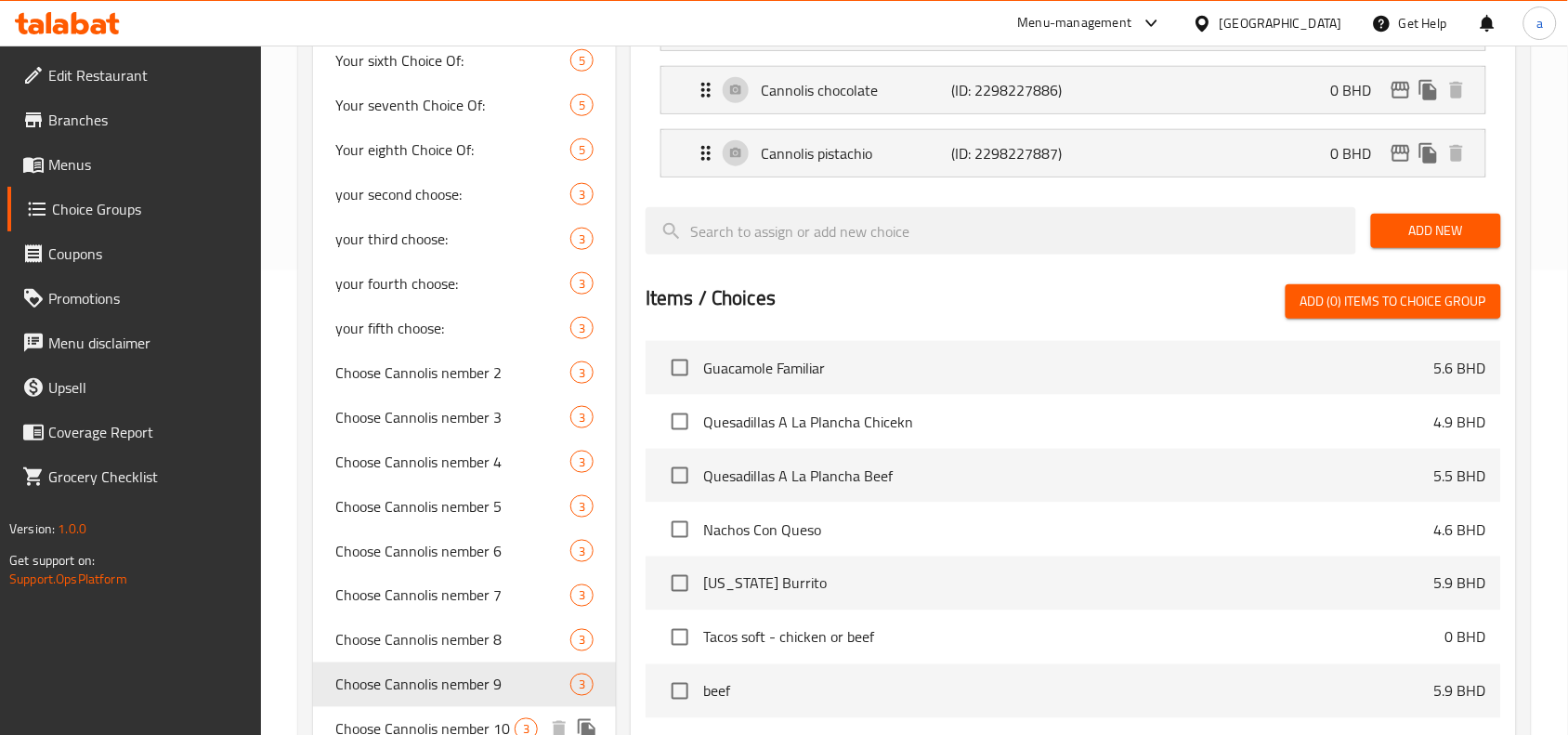
type input "Choose Cannolis nember 9"
type input "اختر كانوليس رقم 9"
click at [441, 729] on span "Choose Cannolis nember 10" at bounding box center [425, 729] width 179 height 22
type input "Choose Cannolis nember 10"
type input "اختر كانوليس رقم 10"
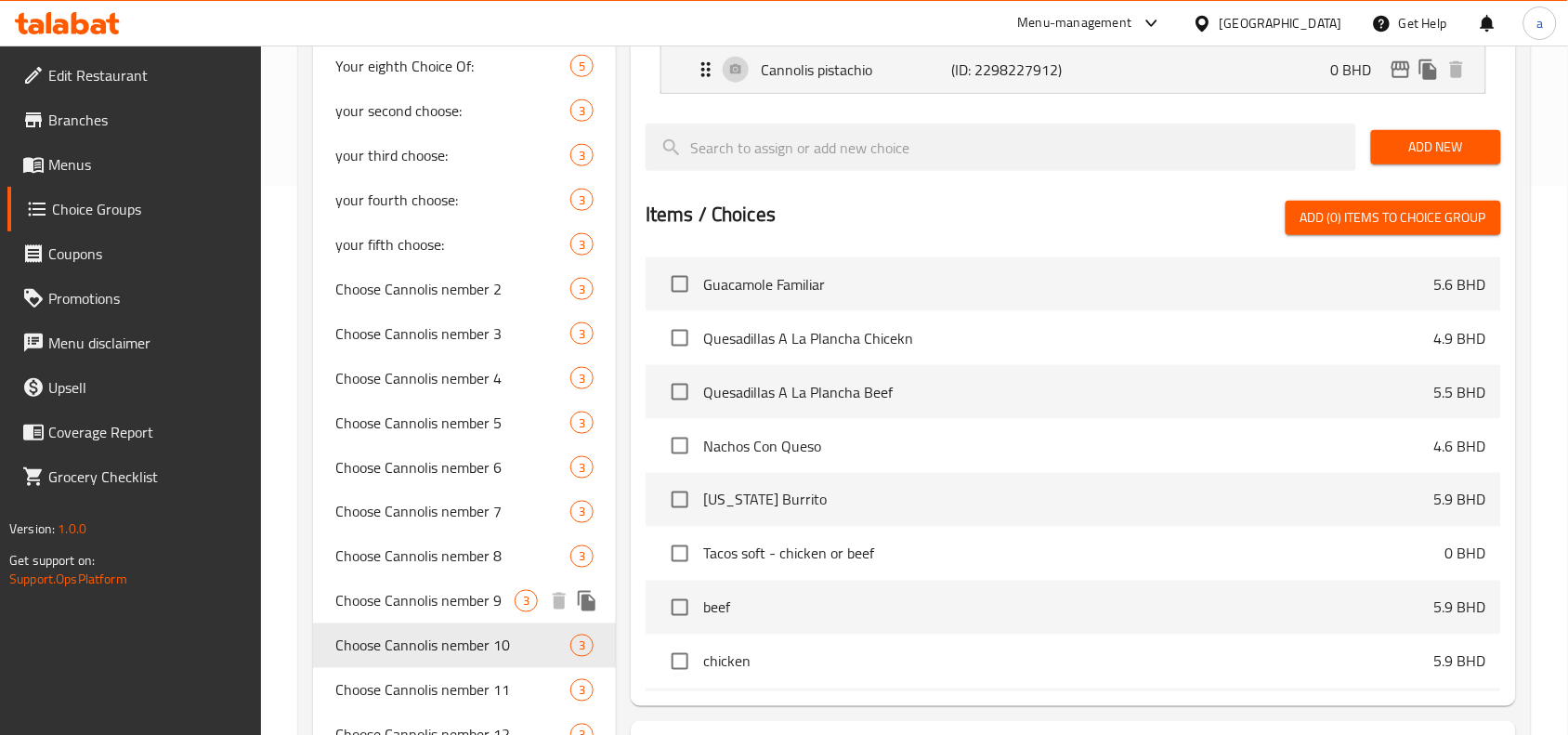
scroll to position [581, 0]
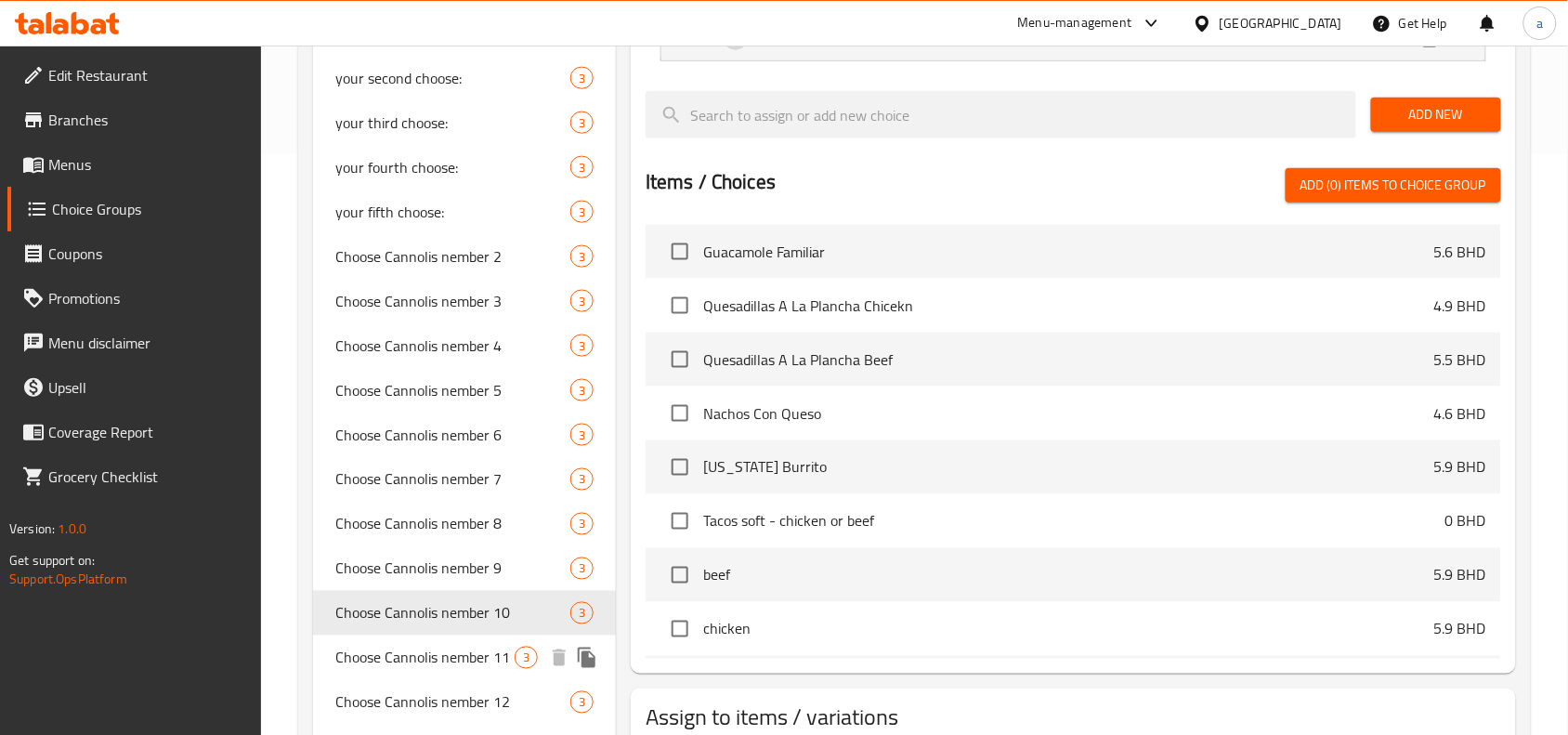
click at [439, 649] on span "Choose Cannolis nember 11" at bounding box center [425, 658] width 179 height 22
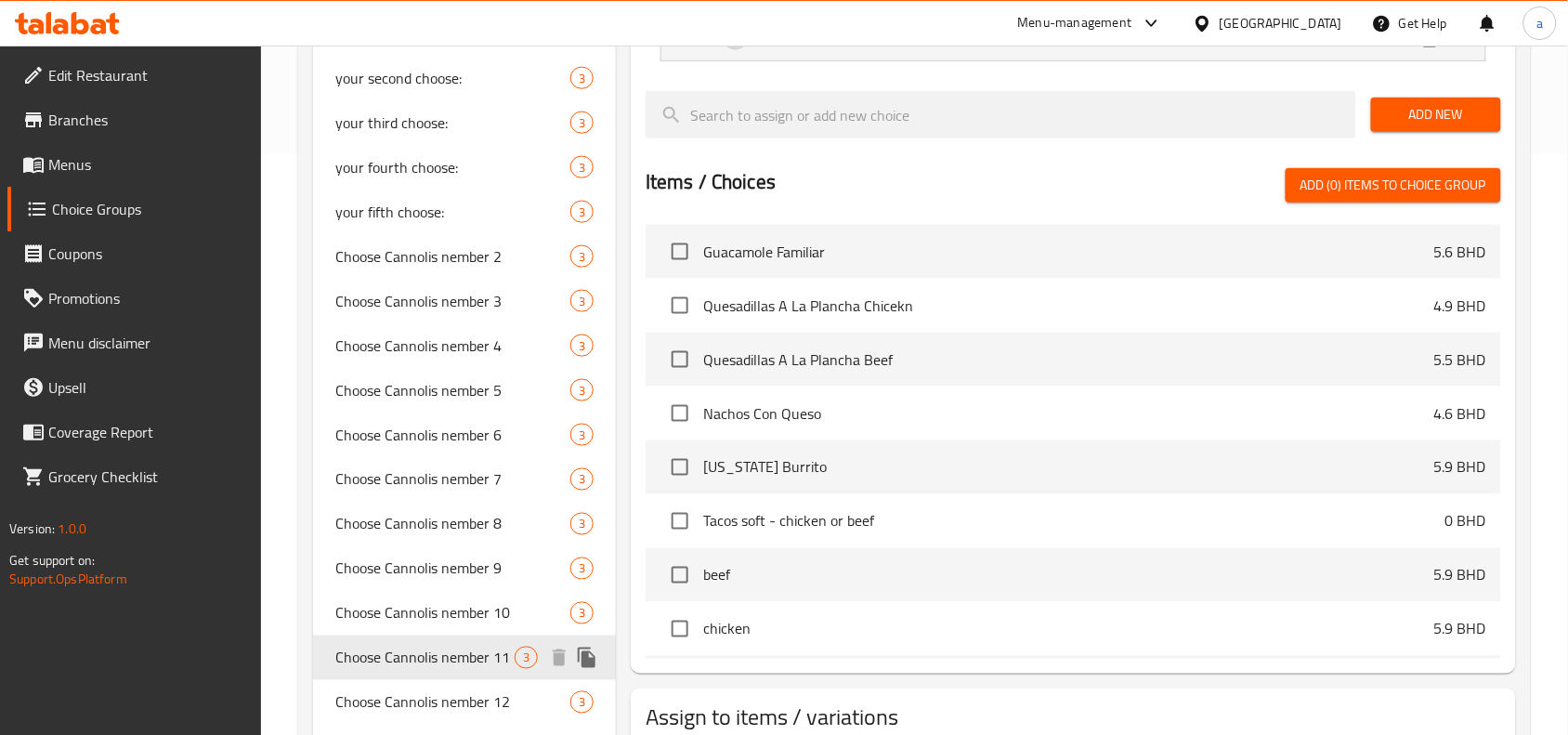
type input "Choose Cannolis nember 11"
type input "اختر كانوليس رقم 11"
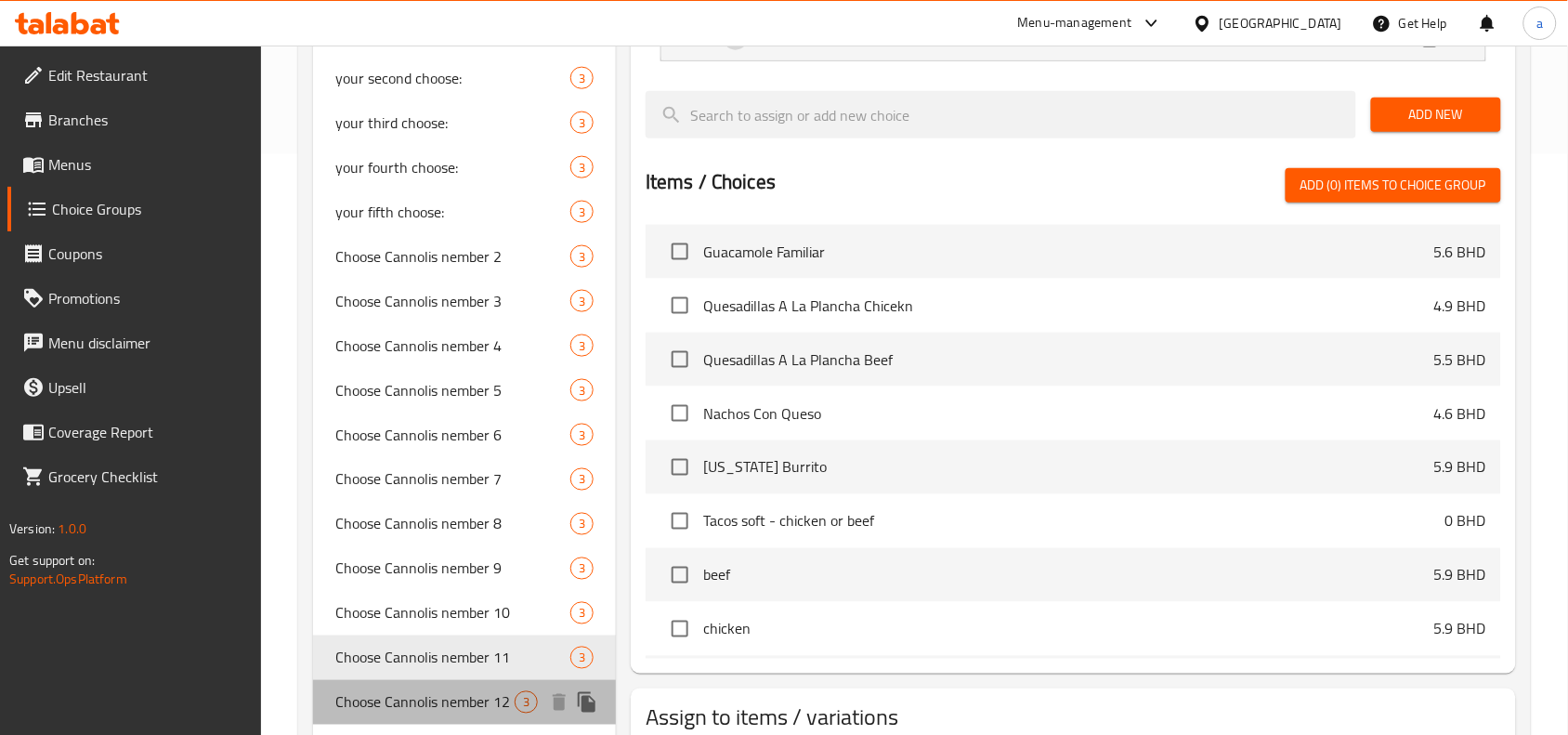
click at [476, 692] on span "Choose Cannolis nember 12" at bounding box center [425, 703] width 179 height 22
type input "Choose Cannolis nember 12"
type input "اختر كانوليس رقم 12"
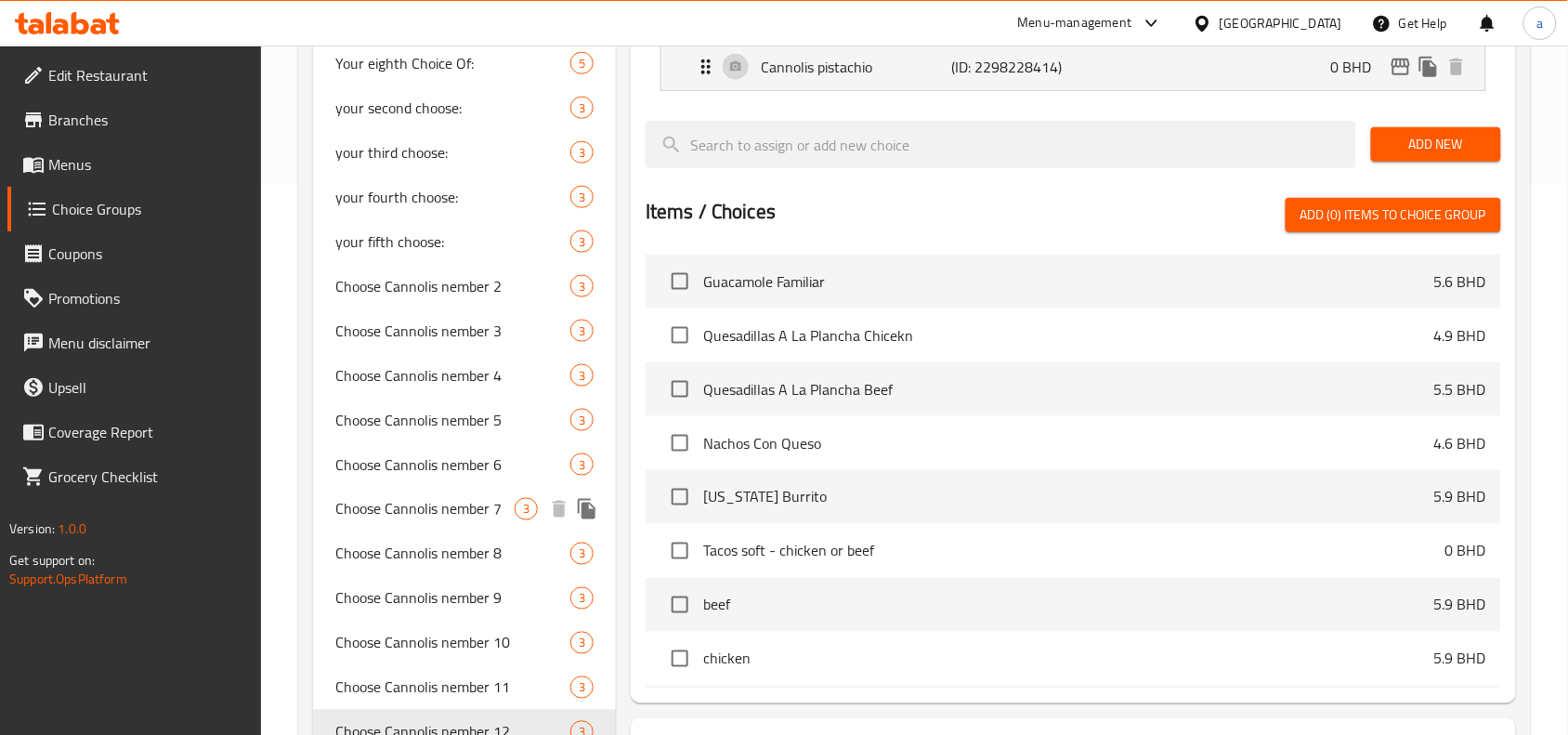
scroll to position [698, 0]
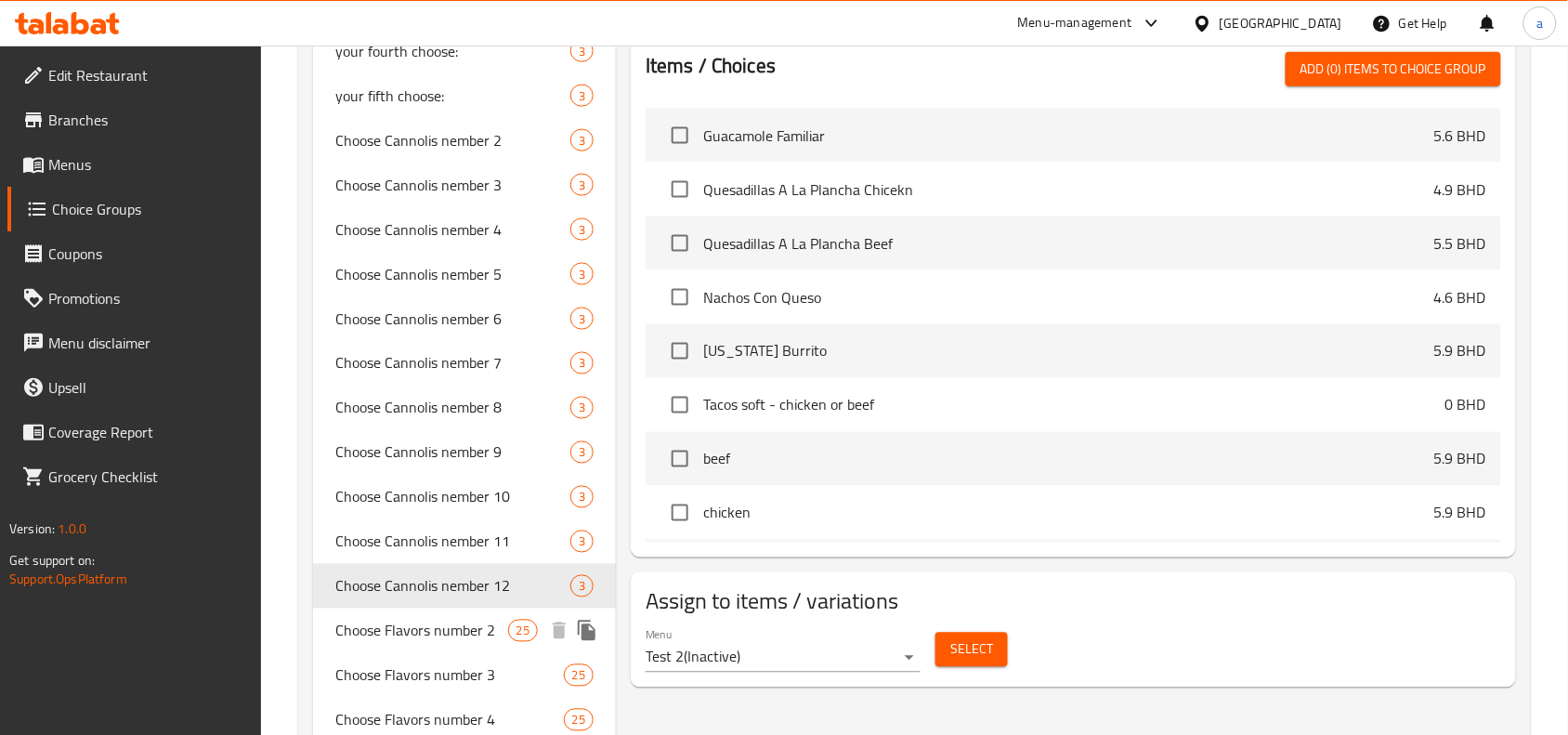
click at [441, 611] on div "Choose Flavors number 2 25" at bounding box center [464, 631] width 302 height 45
type input "Choose Flavors number 2"
type input "اختر النكهه رقم 2"
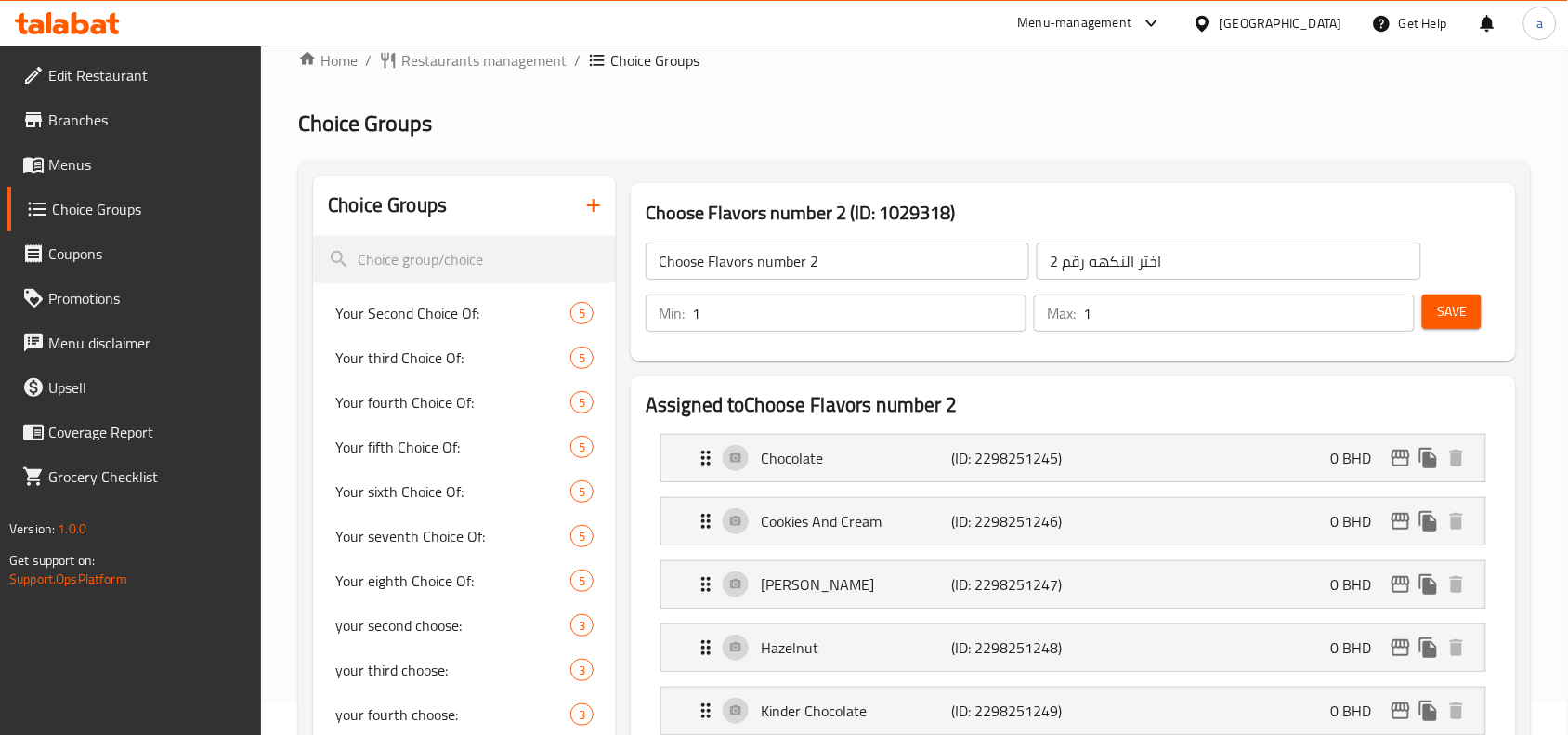
scroll to position [0, 0]
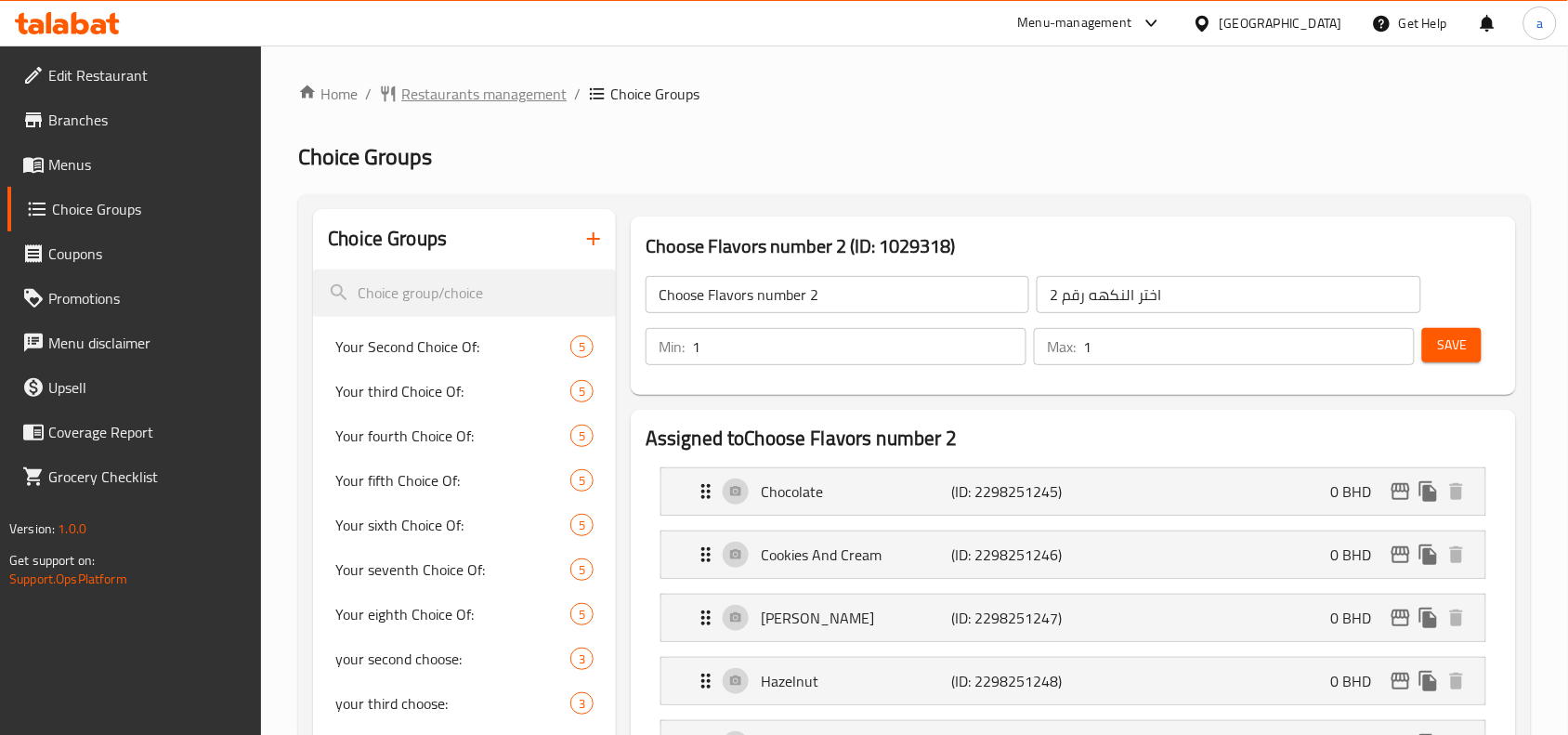
click at [525, 93] on span "Restaurants management" at bounding box center [483, 94] width 165 height 22
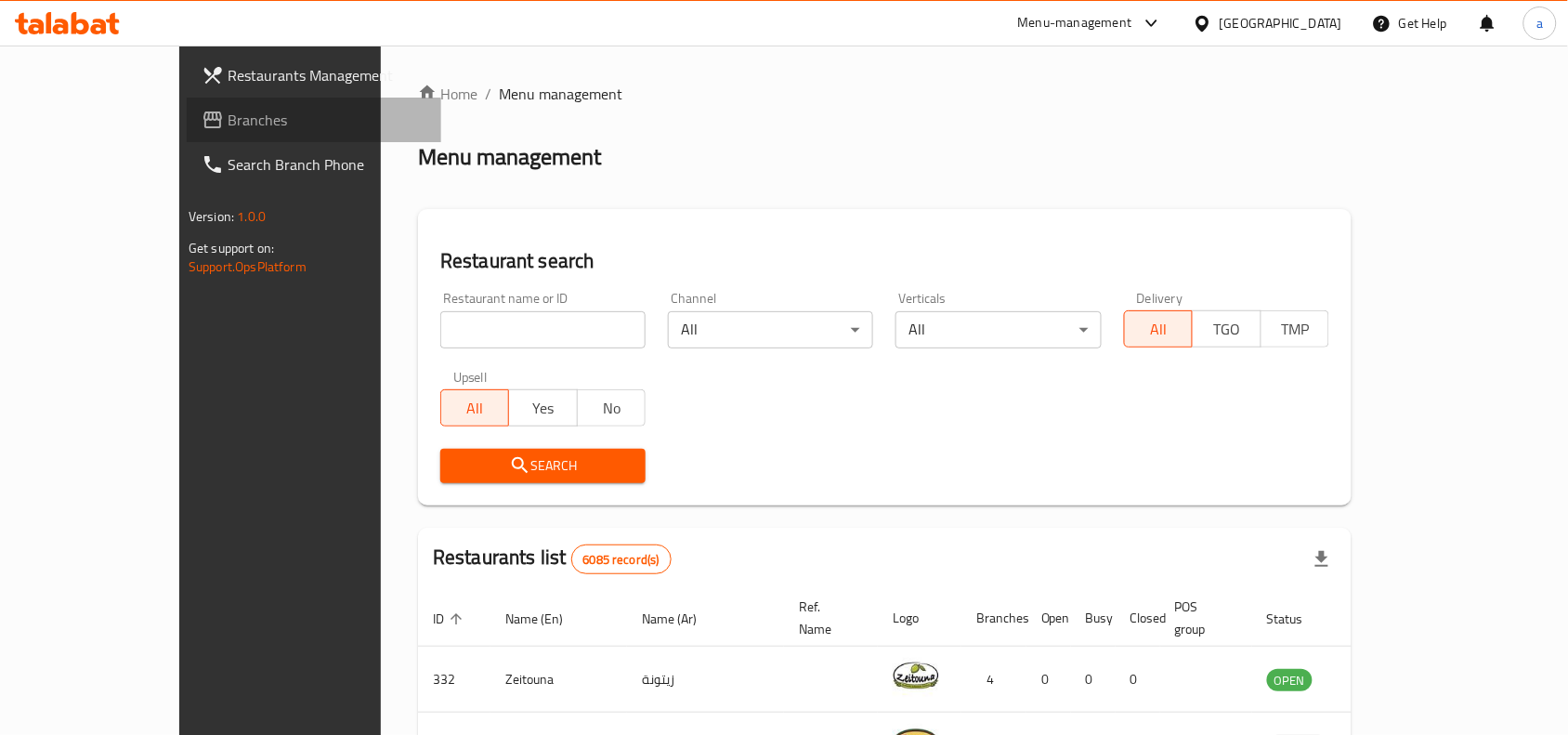
click at [228, 131] on span "Branches" at bounding box center [327, 120] width 199 height 22
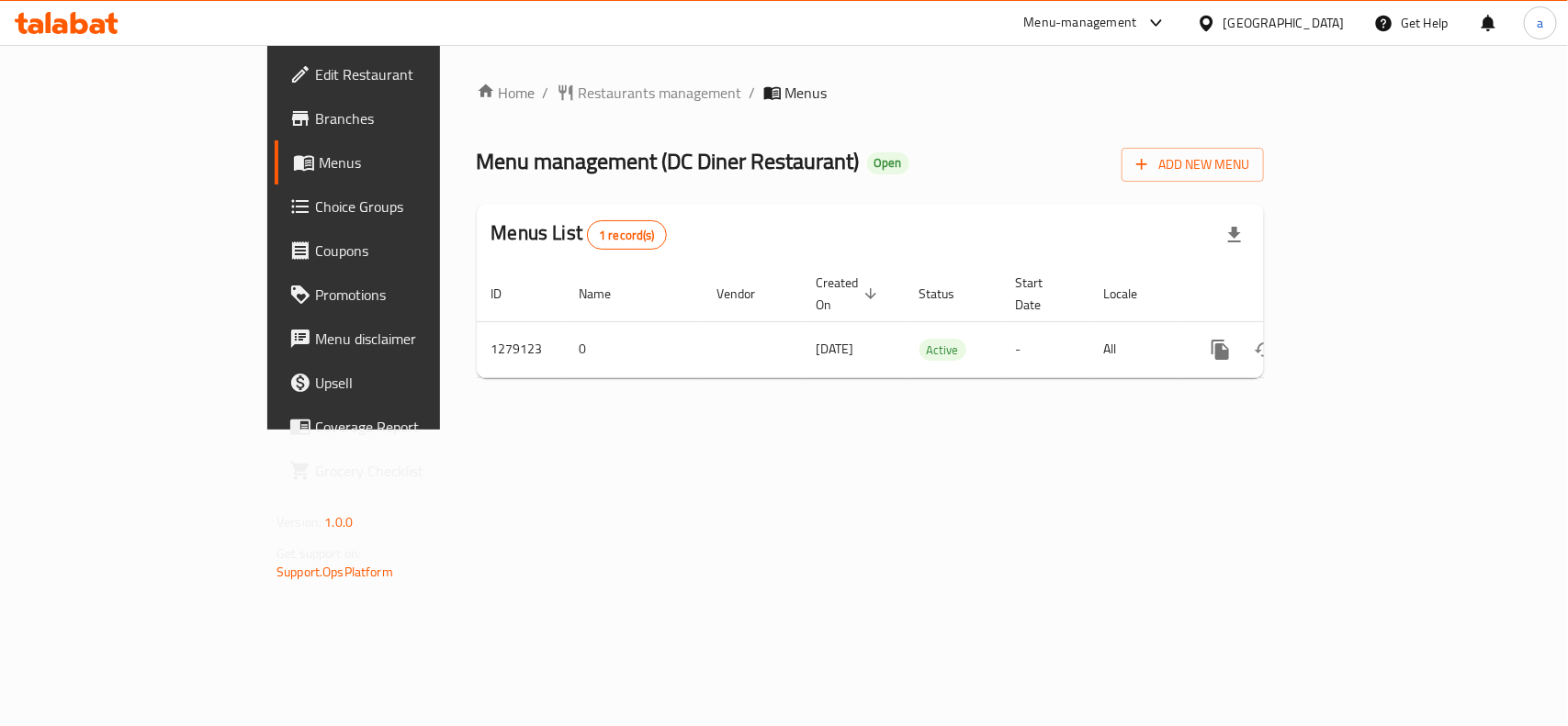
click at [1029, 129] on div "Home / Restaurants management / Menus Menu management ( DC Diner Restaurant ) O…" at bounding box center [870, 237] width 787 height 311
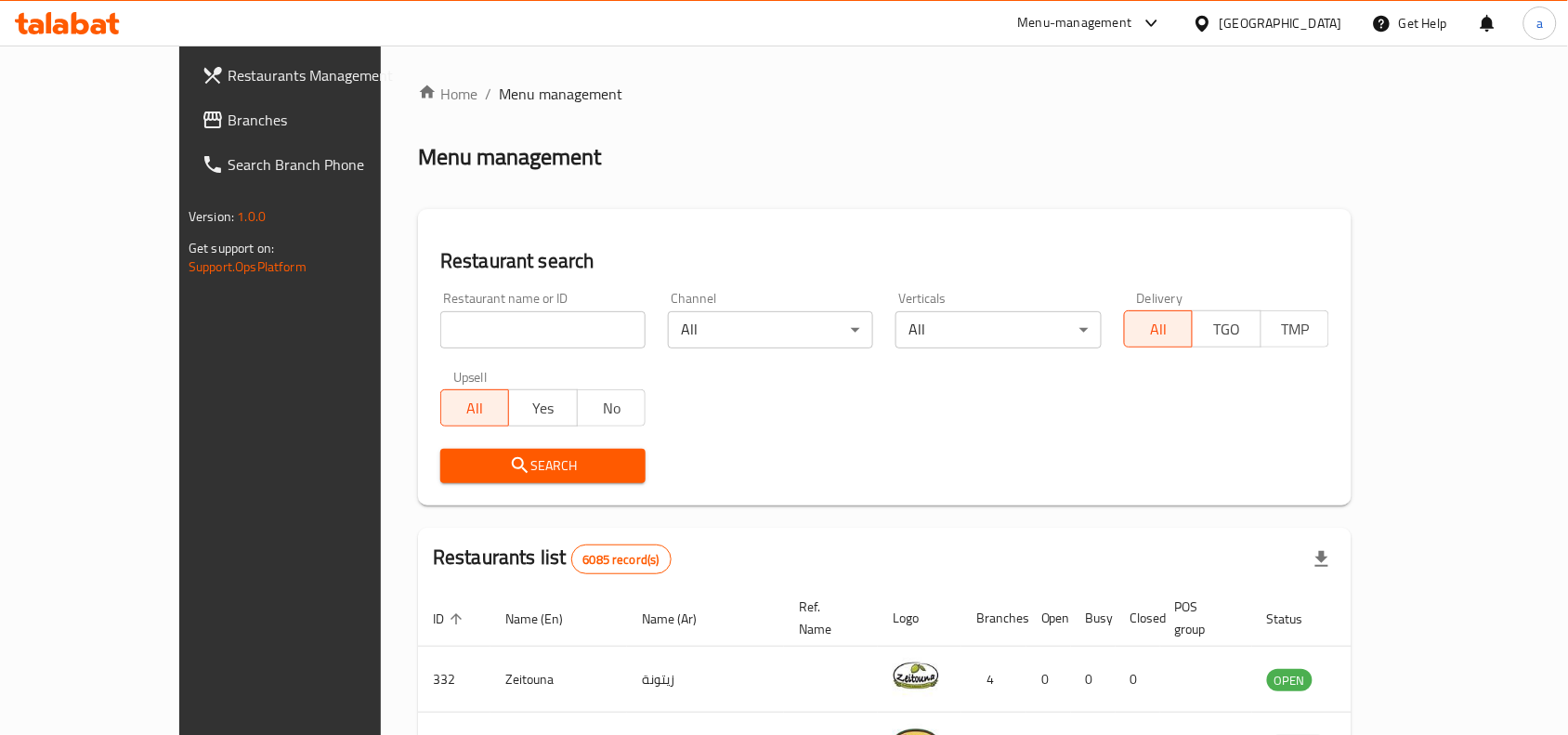
click at [228, 118] on span "Branches" at bounding box center [327, 120] width 199 height 22
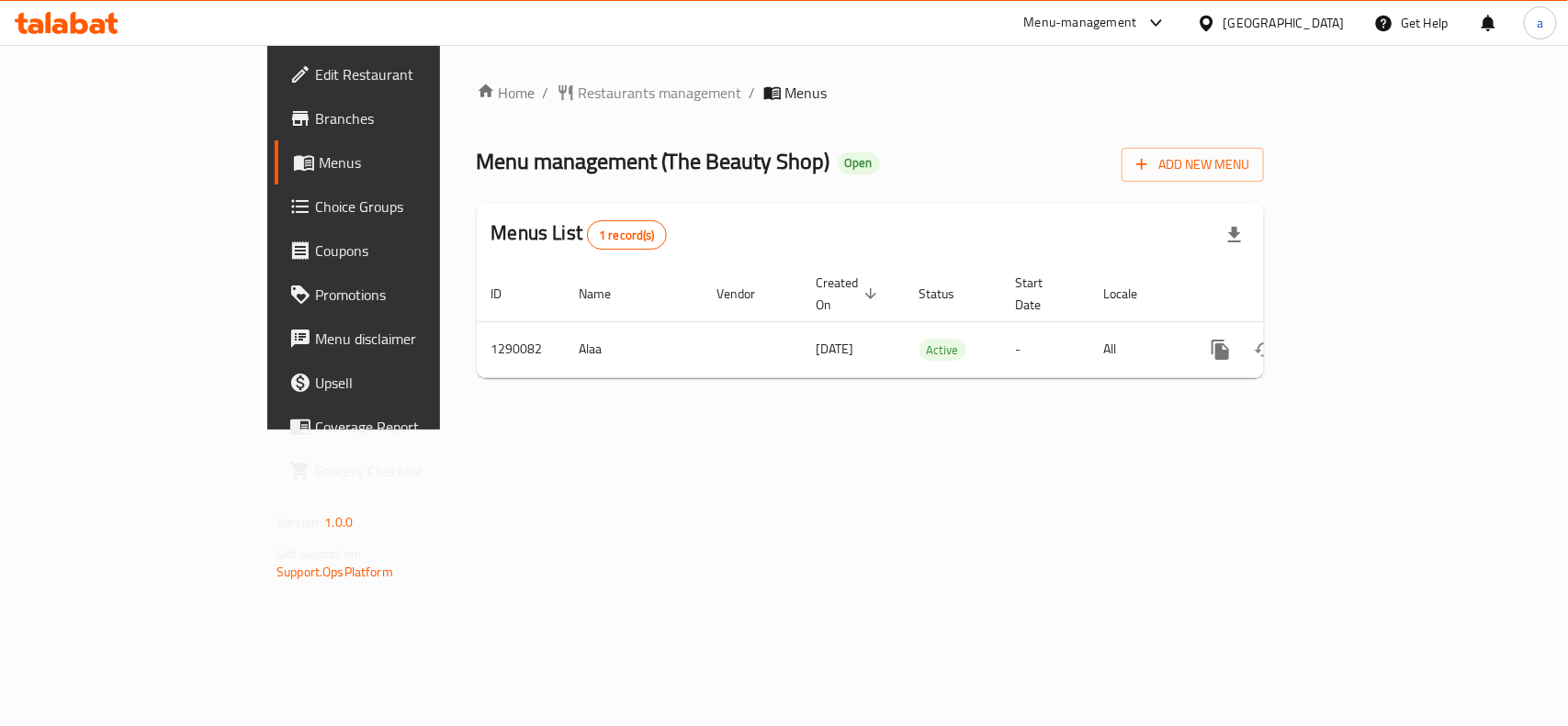
click at [980, 430] on div "Home / Restaurants management / Menus Menu management ( The Beauty Shop ) Open …" at bounding box center [870, 237] width 861 height 385
click at [579, 82] on span "Restaurants management" at bounding box center [660, 93] width 163 height 22
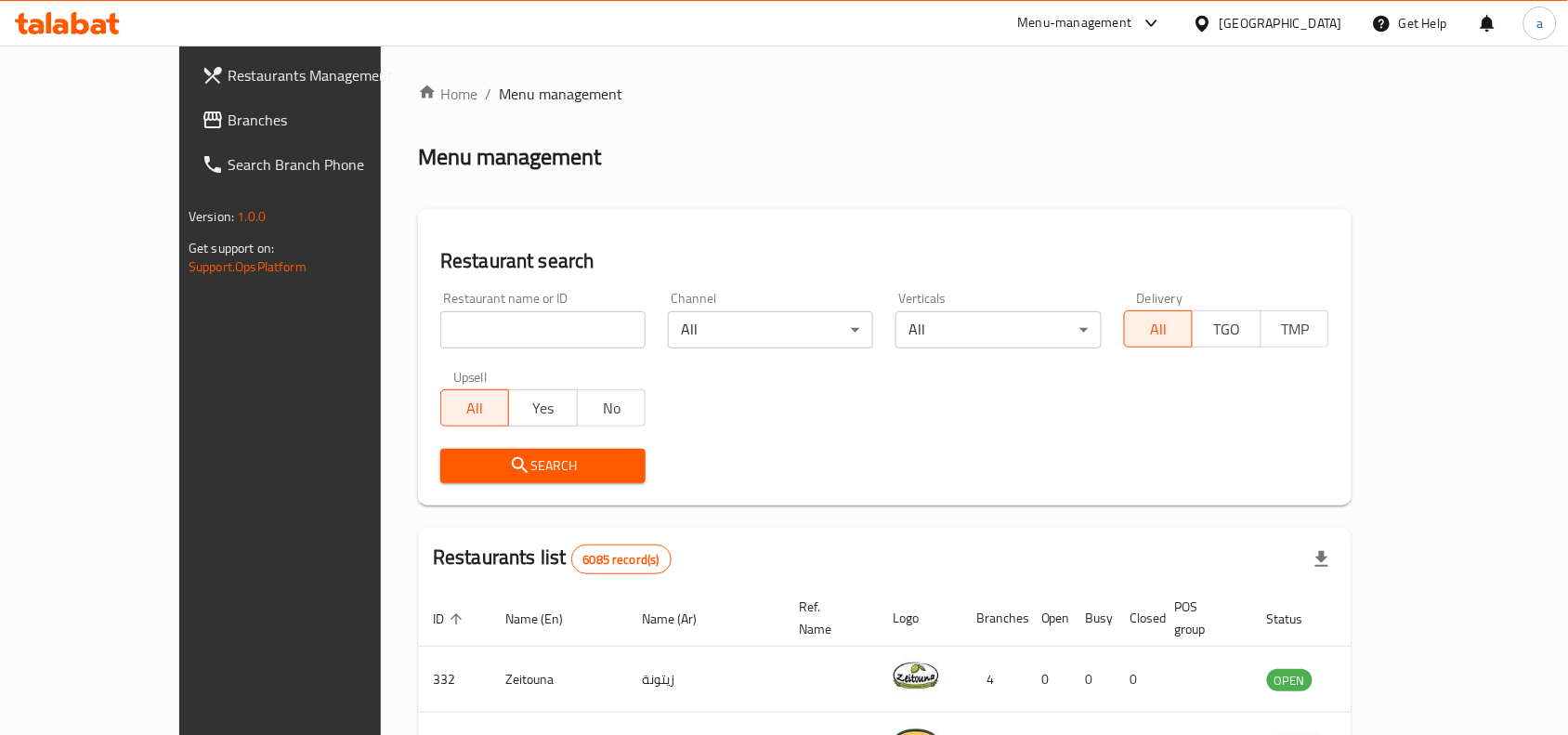
click at [228, 127] on span "Branches" at bounding box center [327, 120] width 199 height 22
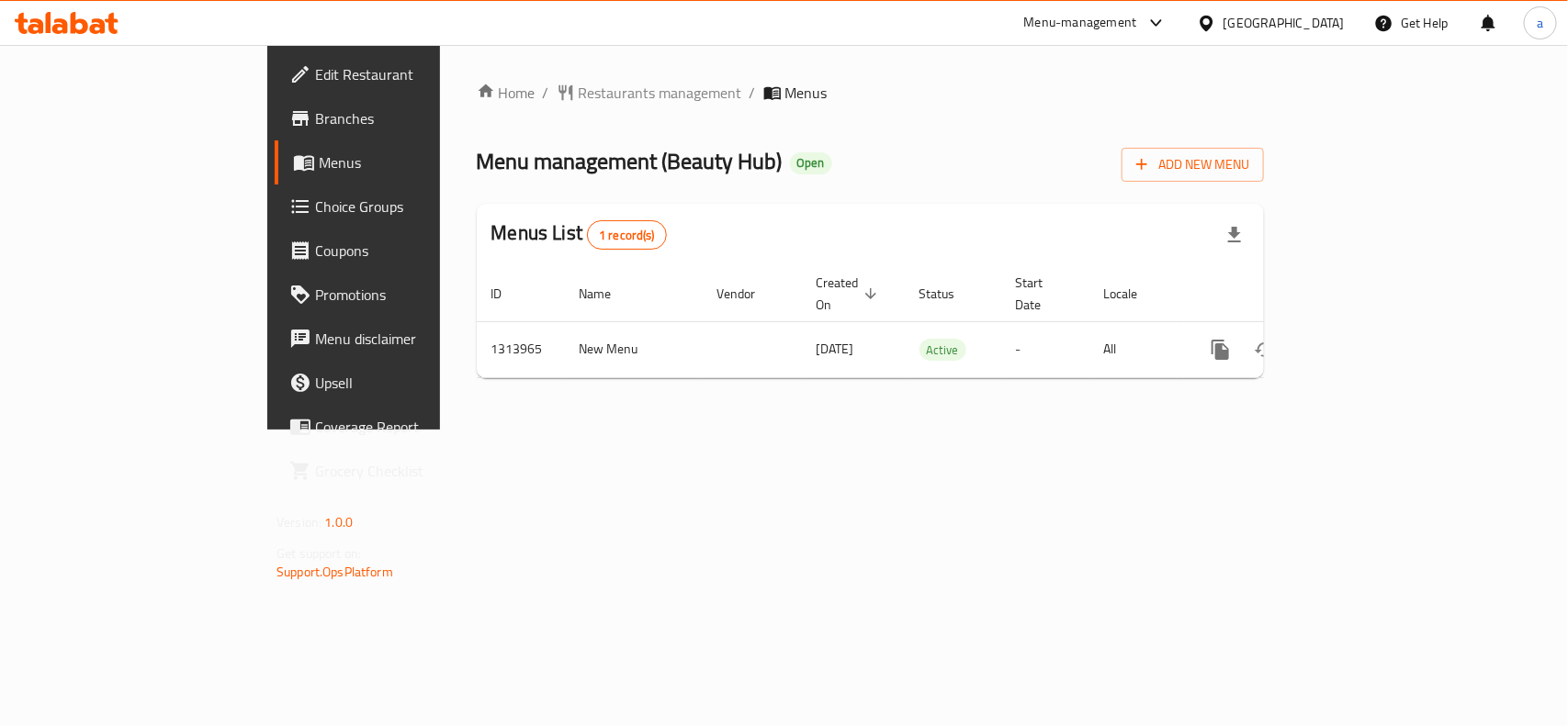
click at [494, 74] on div "Home / Restaurants management / Menus Menu management ( Beauty Hub ) Open Add N…" at bounding box center [870, 237] width 861 height 385
click at [579, 95] on span "Restaurants management" at bounding box center [660, 93] width 163 height 22
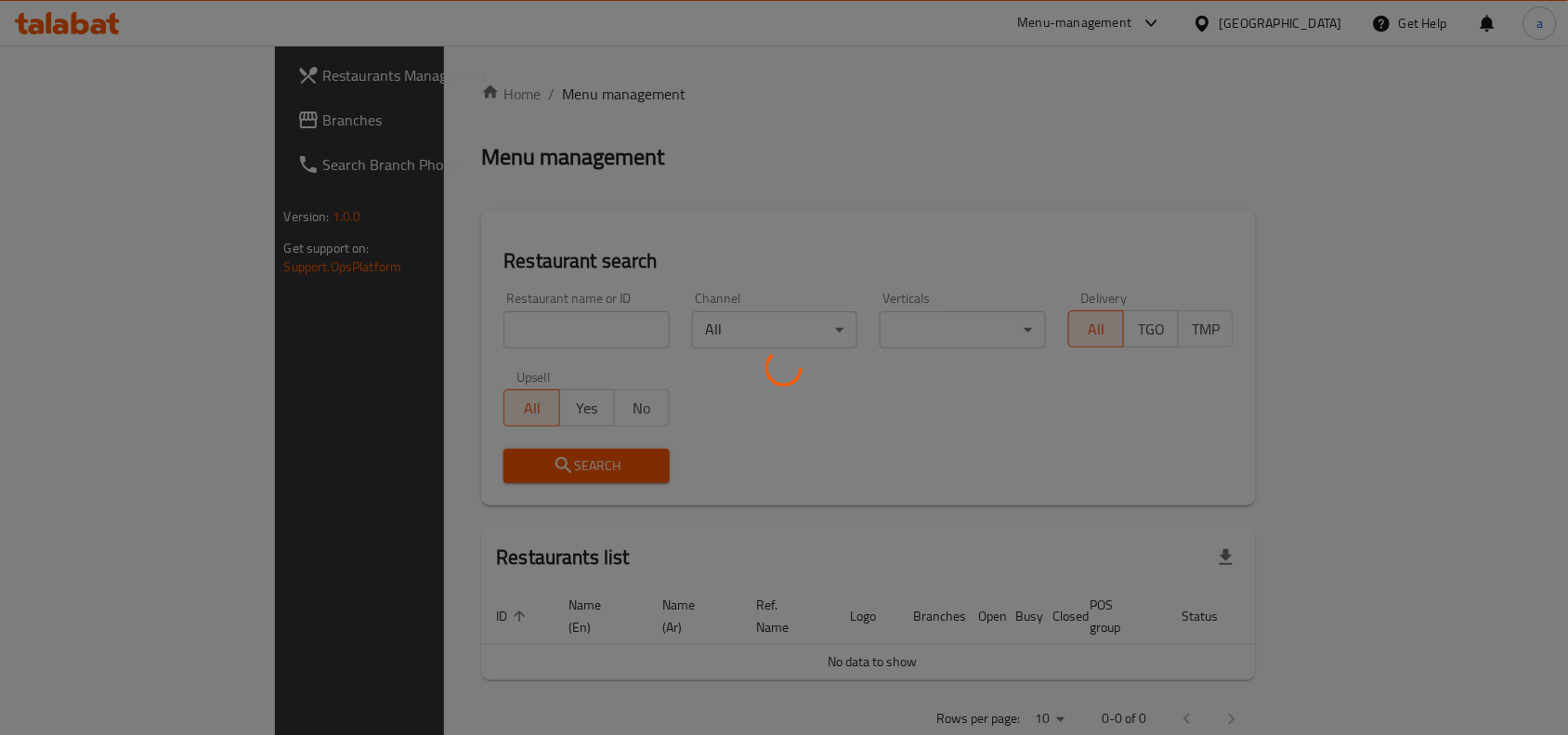
click at [117, 131] on div at bounding box center [784, 367] width 1568 height 735
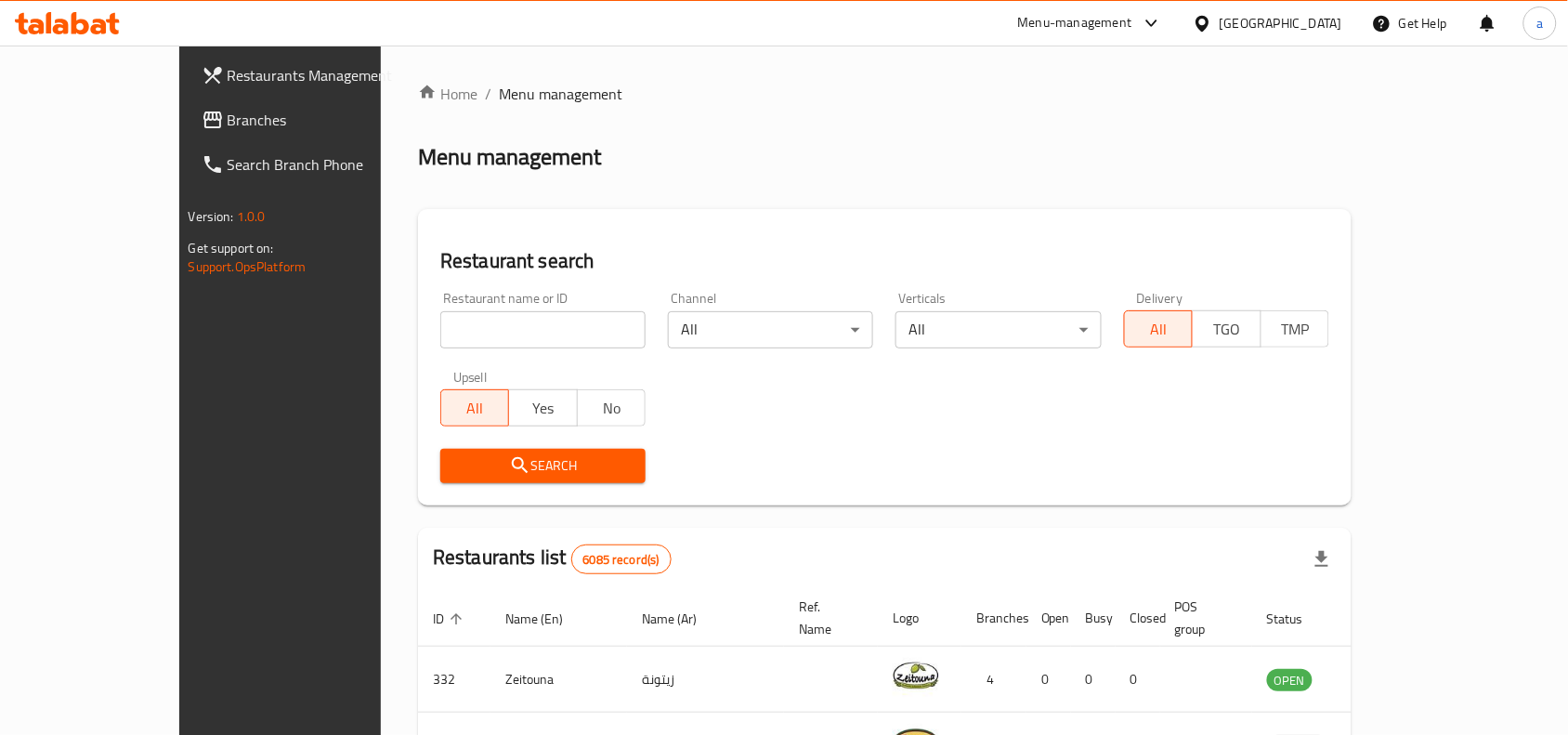
click at [228, 120] on span "Branches" at bounding box center [327, 120] width 199 height 22
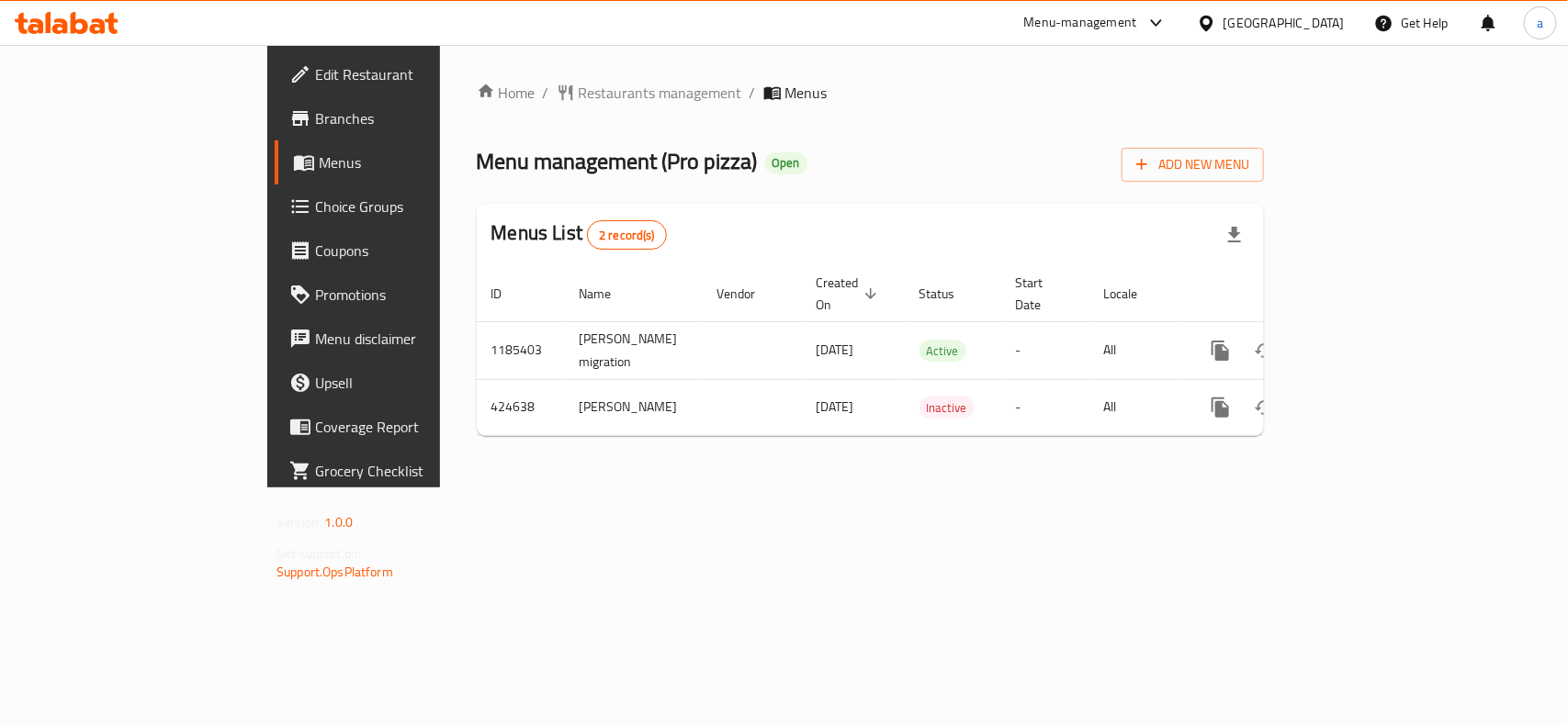
click at [733, 152] on div "Menu management ( Pro pizza ) Open Add New Menu" at bounding box center [870, 161] width 787 height 42
click at [733, 488] on div "Home / Restaurants management / Menus Menu management ( Pro pizza ) Open Add Ne…" at bounding box center [870, 267] width 861 height 443
click at [1159, 149] on div "Menu management ( Pro pizza ) Open Add New Menu" at bounding box center [870, 161] width 787 height 42
click at [859, 488] on div "Home / Restaurants management / Menus Menu management ( Pro pizza ) Open Add Ne…" at bounding box center [870, 267] width 861 height 443
click at [579, 99] on span "Restaurants management" at bounding box center [660, 93] width 163 height 22
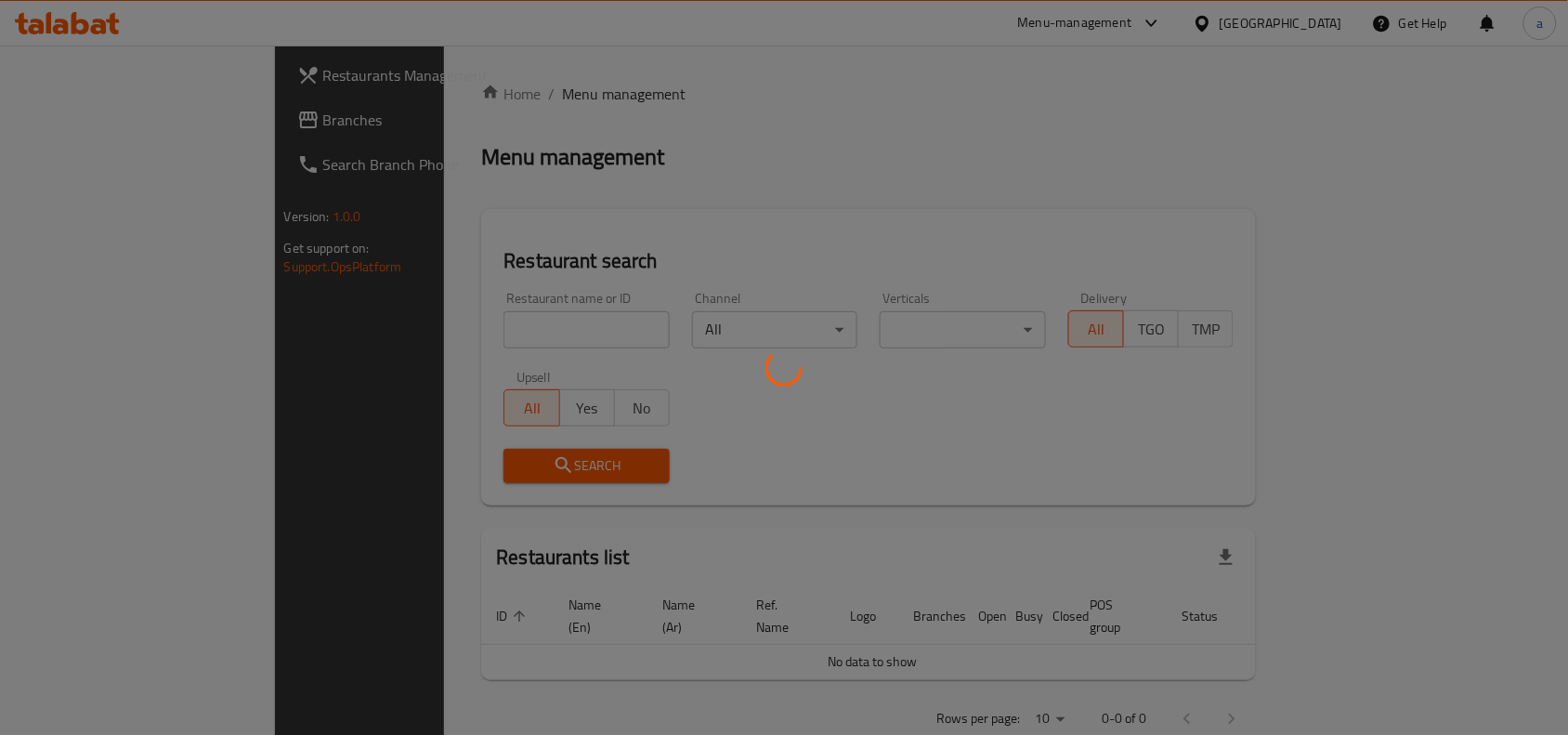
click at [116, 117] on div at bounding box center [784, 367] width 1568 height 735
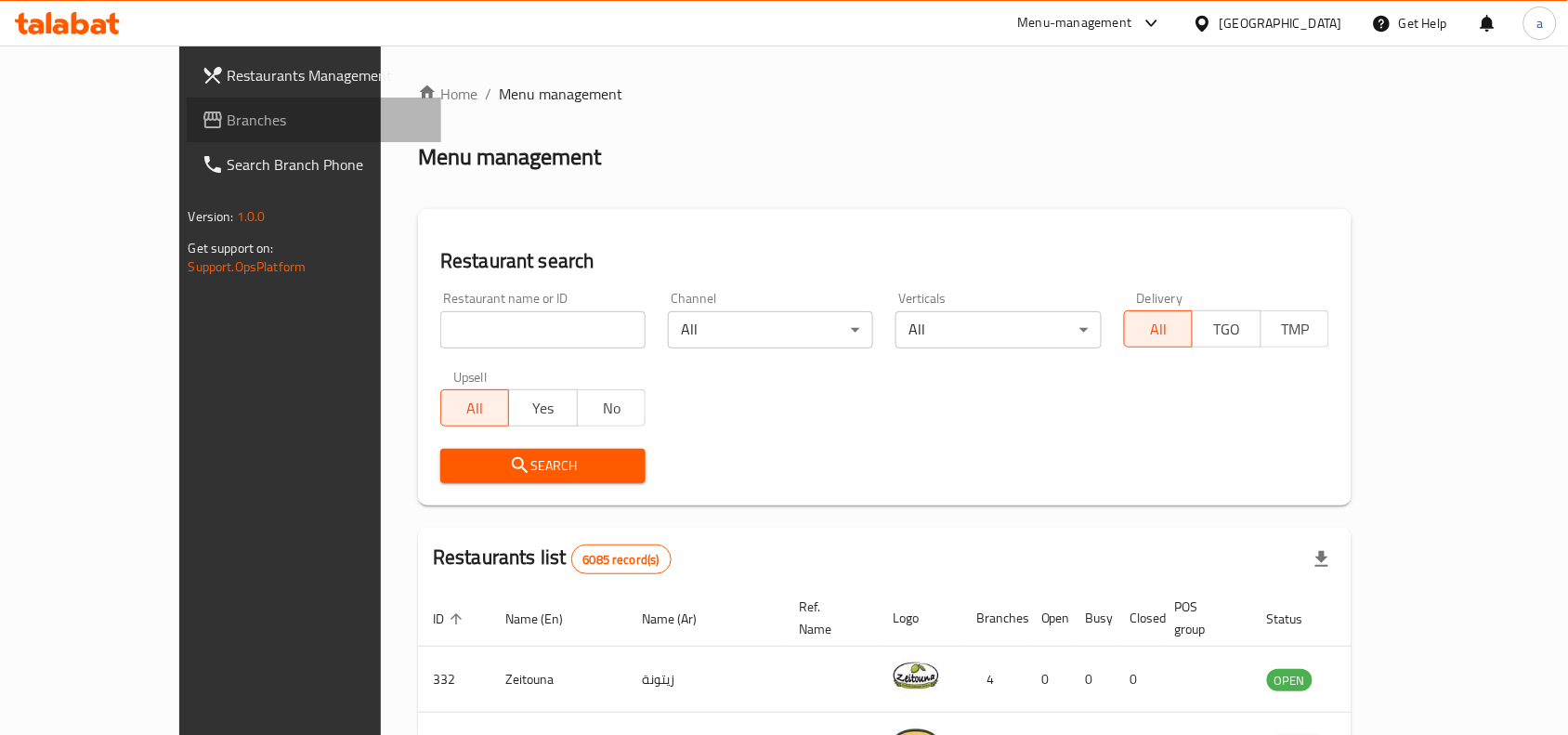
click at [228, 117] on span "Branches" at bounding box center [327, 120] width 199 height 22
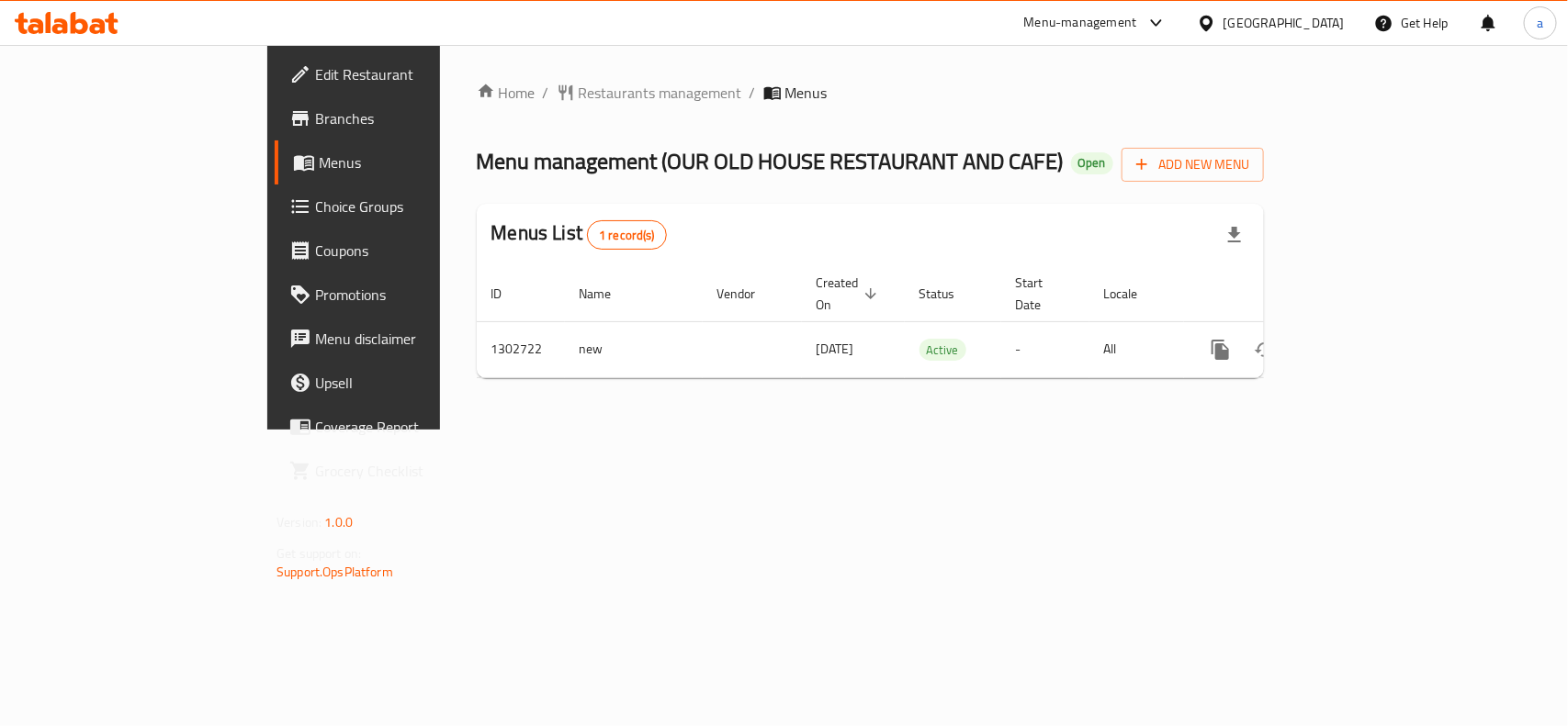
click at [891, 430] on div "Home / Restaurants management / Menus Menu management ( OUR OLD HOUSE RESTAURAN…" at bounding box center [870, 237] width 861 height 385
click at [515, 74] on div "Home / Restaurants management / Menus Menu management ( OUR OLD HOUSE RESTAURAN…" at bounding box center [870, 237] width 861 height 385
click at [579, 98] on span "Restaurants management" at bounding box center [660, 93] width 163 height 22
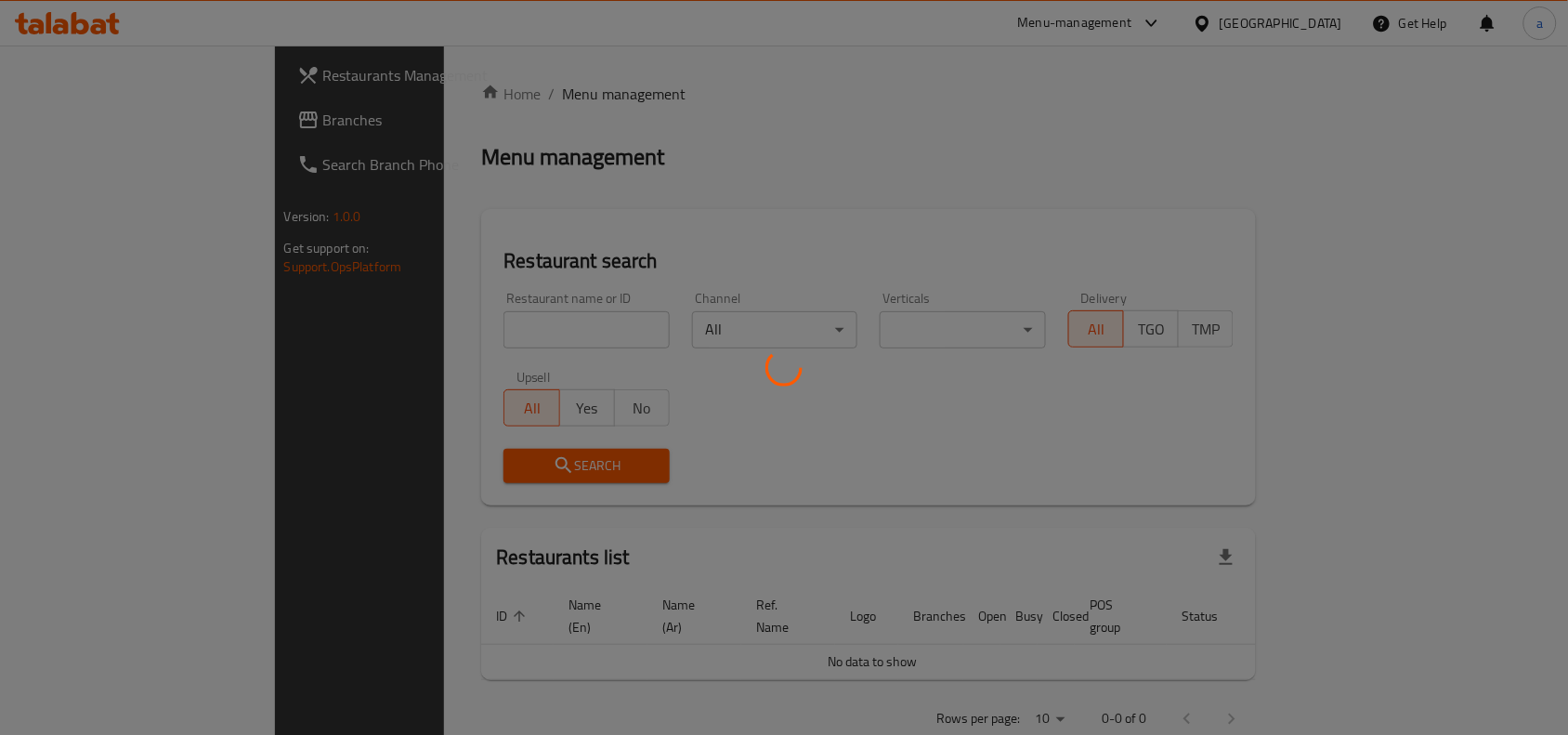
click at [100, 131] on div at bounding box center [784, 367] width 1568 height 735
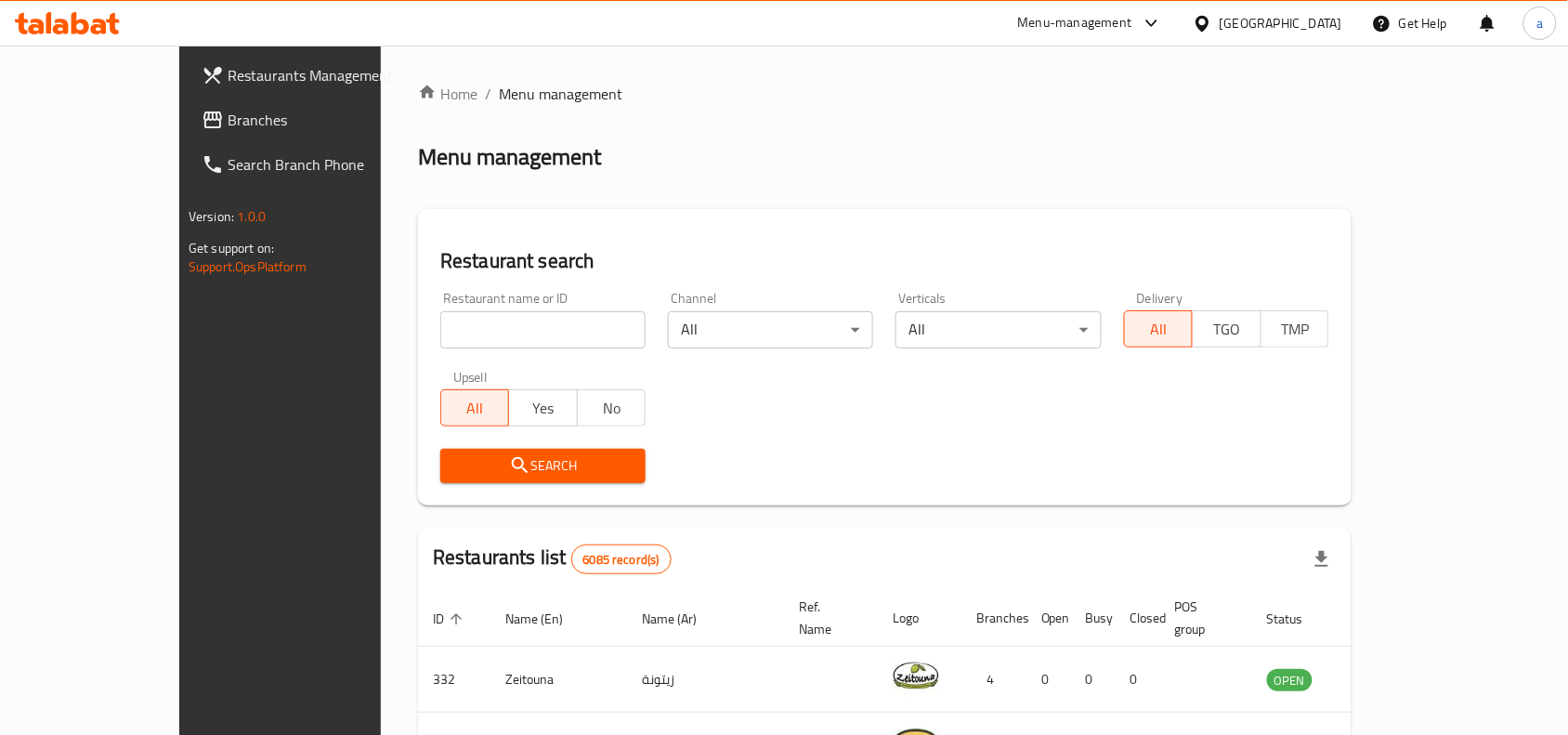
click at [228, 131] on span "Branches" at bounding box center [327, 120] width 199 height 22
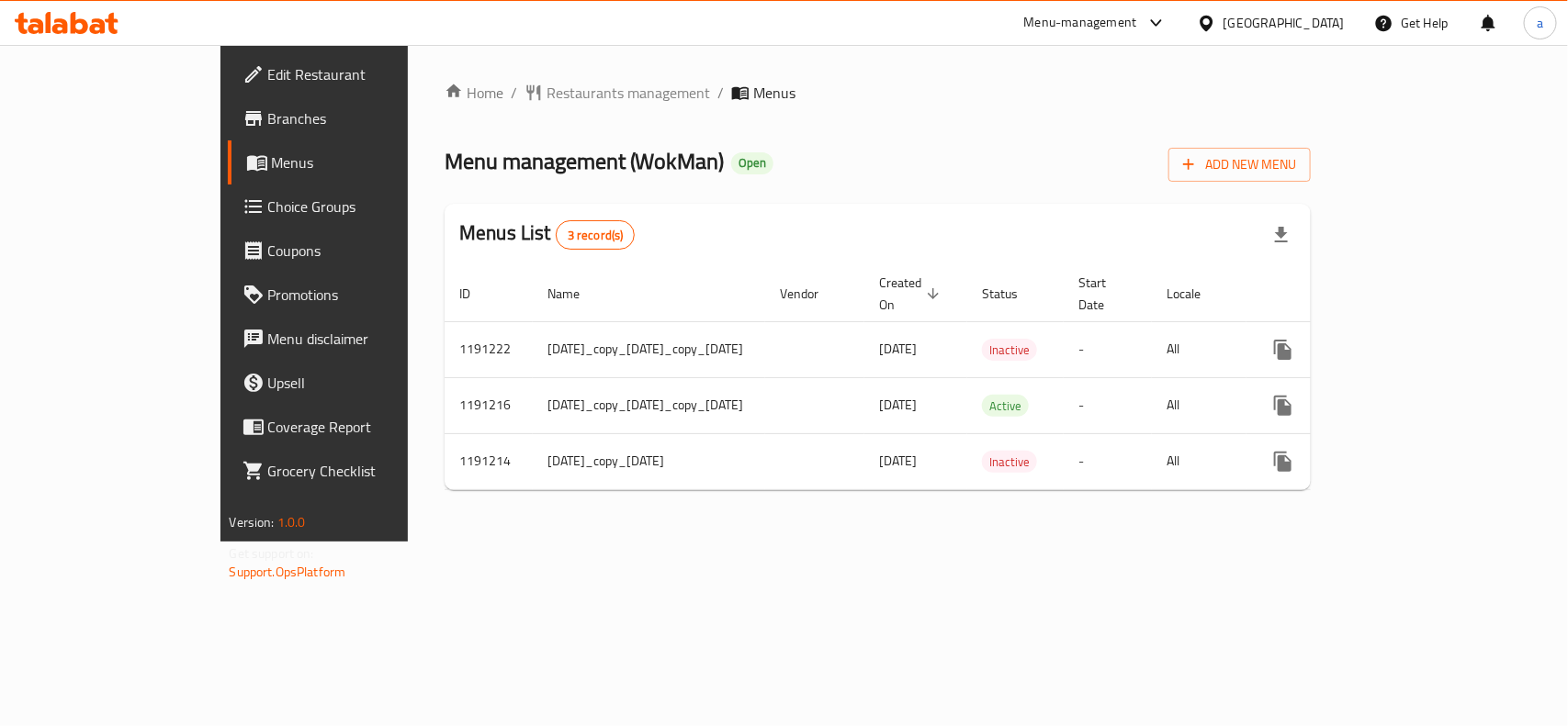
click at [269, 202] on span "Choice Groups" at bounding box center [368, 207] width 199 height 22
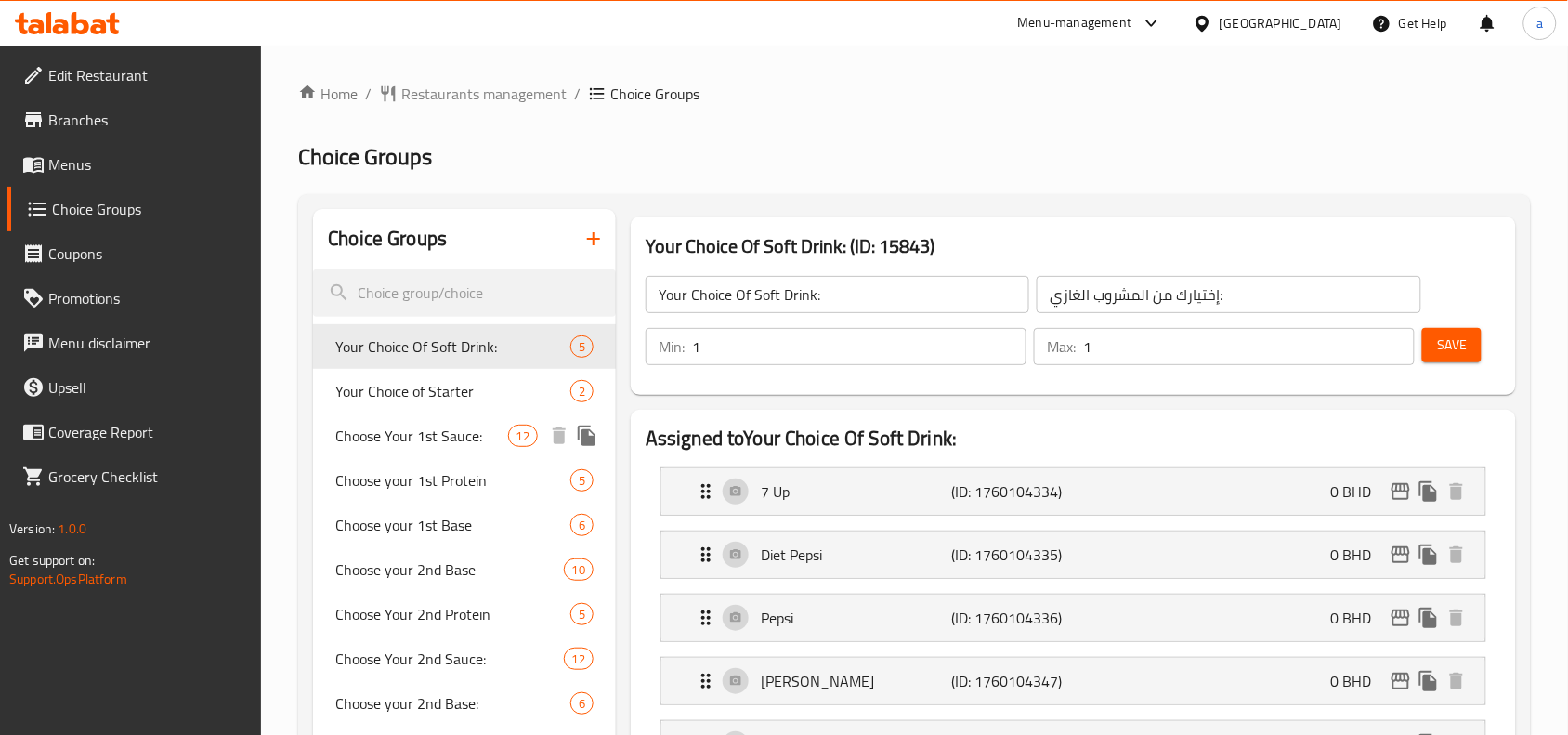
click at [396, 446] on span "Choose Your 1st Sauce:" at bounding box center [421, 436] width 172 height 22
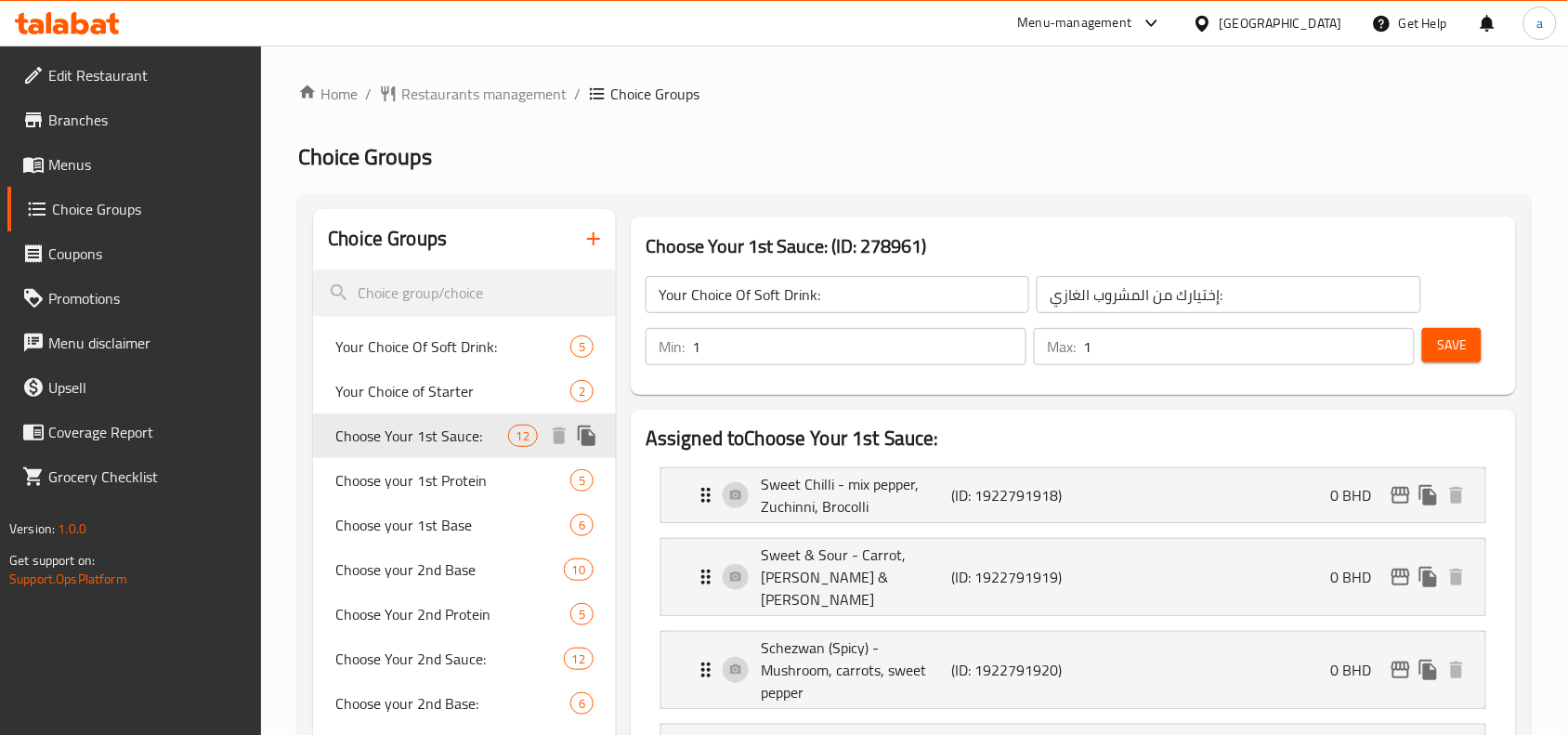
type input "Choose Your 1st Sauce:"
type input "اختر الصلصة الأولى:"
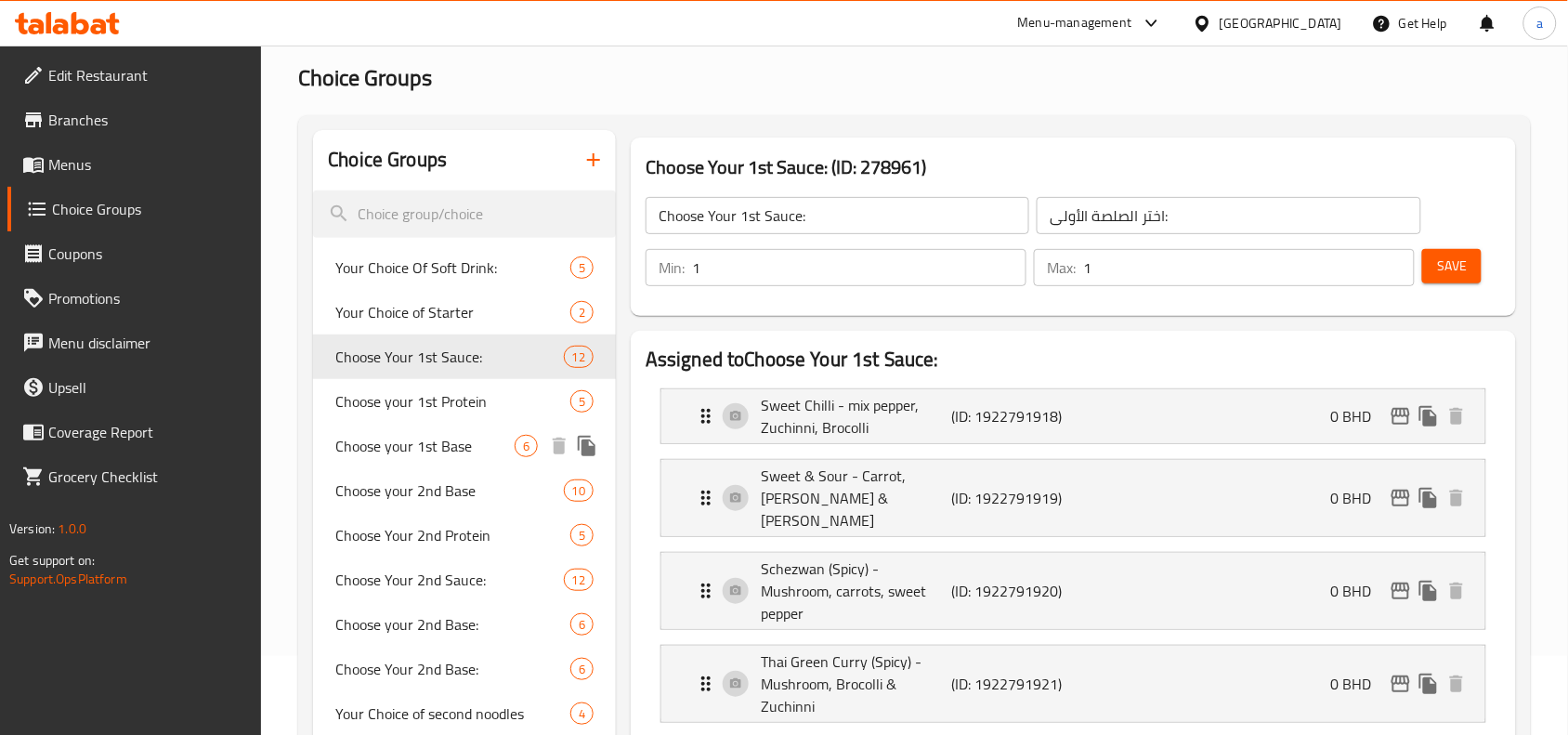
scroll to position [116, 0]
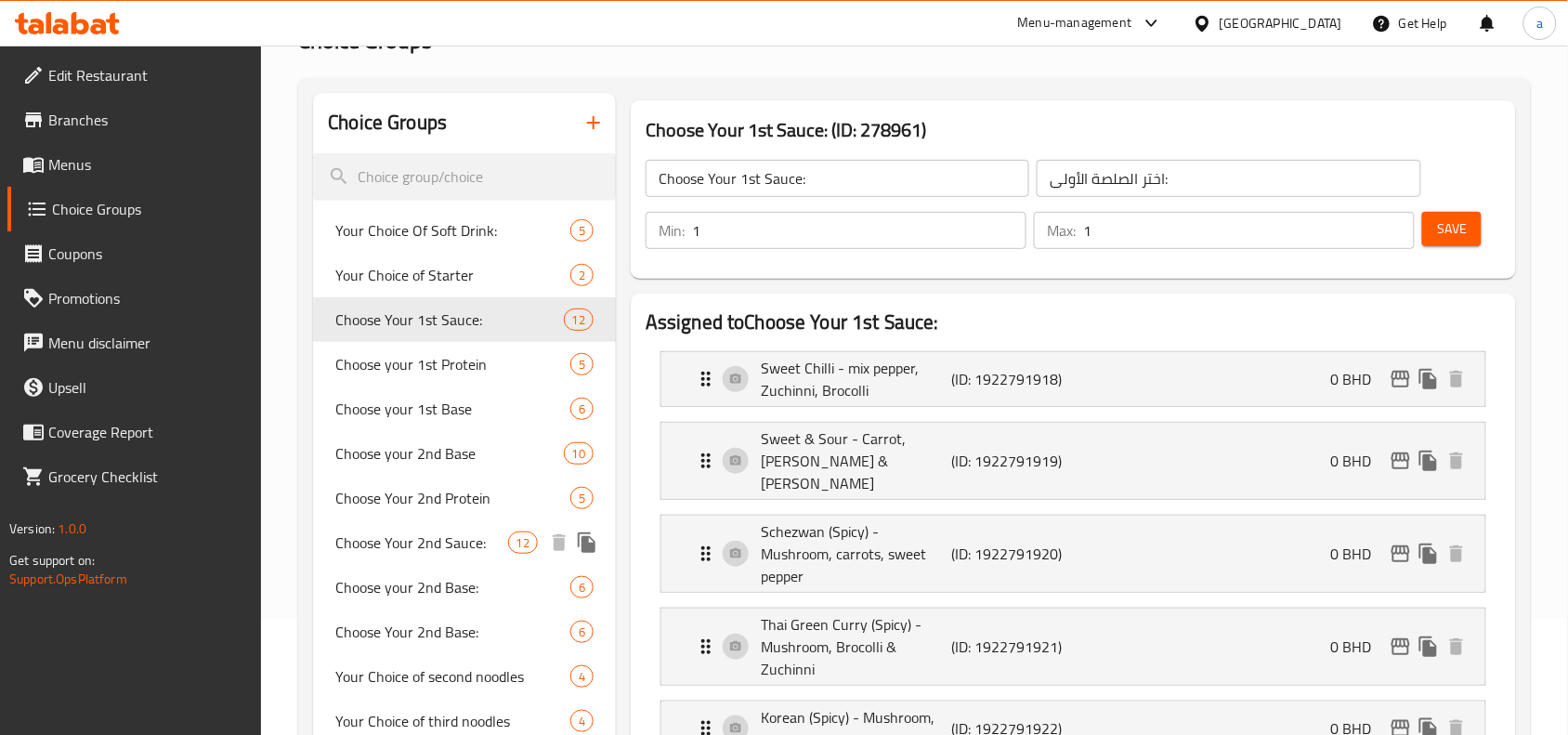
click at [395, 545] on span "Choose Your 2nd Sauce:" at bounding box center [421, 543] width 172 height 22
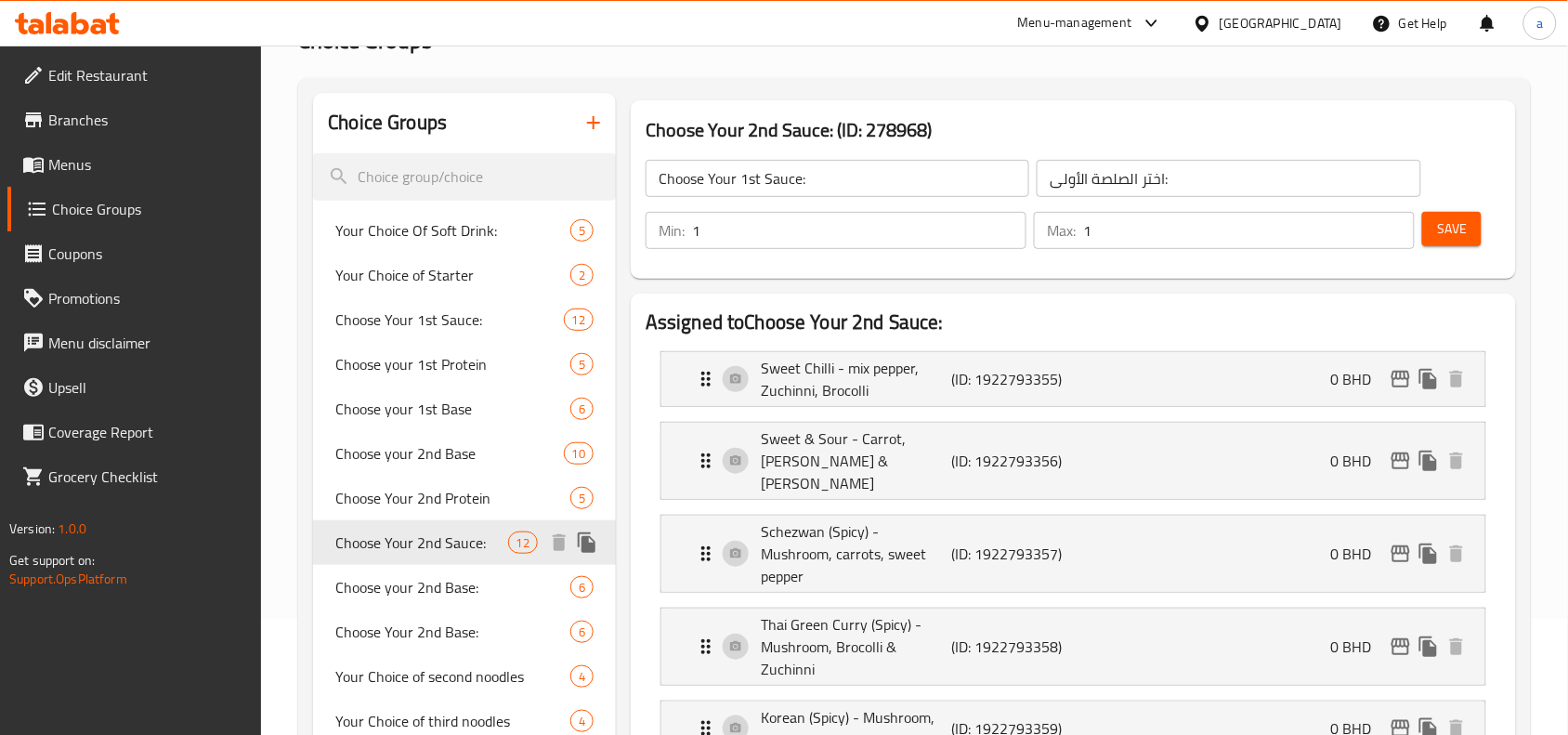
type input "Choose Your 2nd Sauce:"
type input "اختر الصلصة الثانية:"
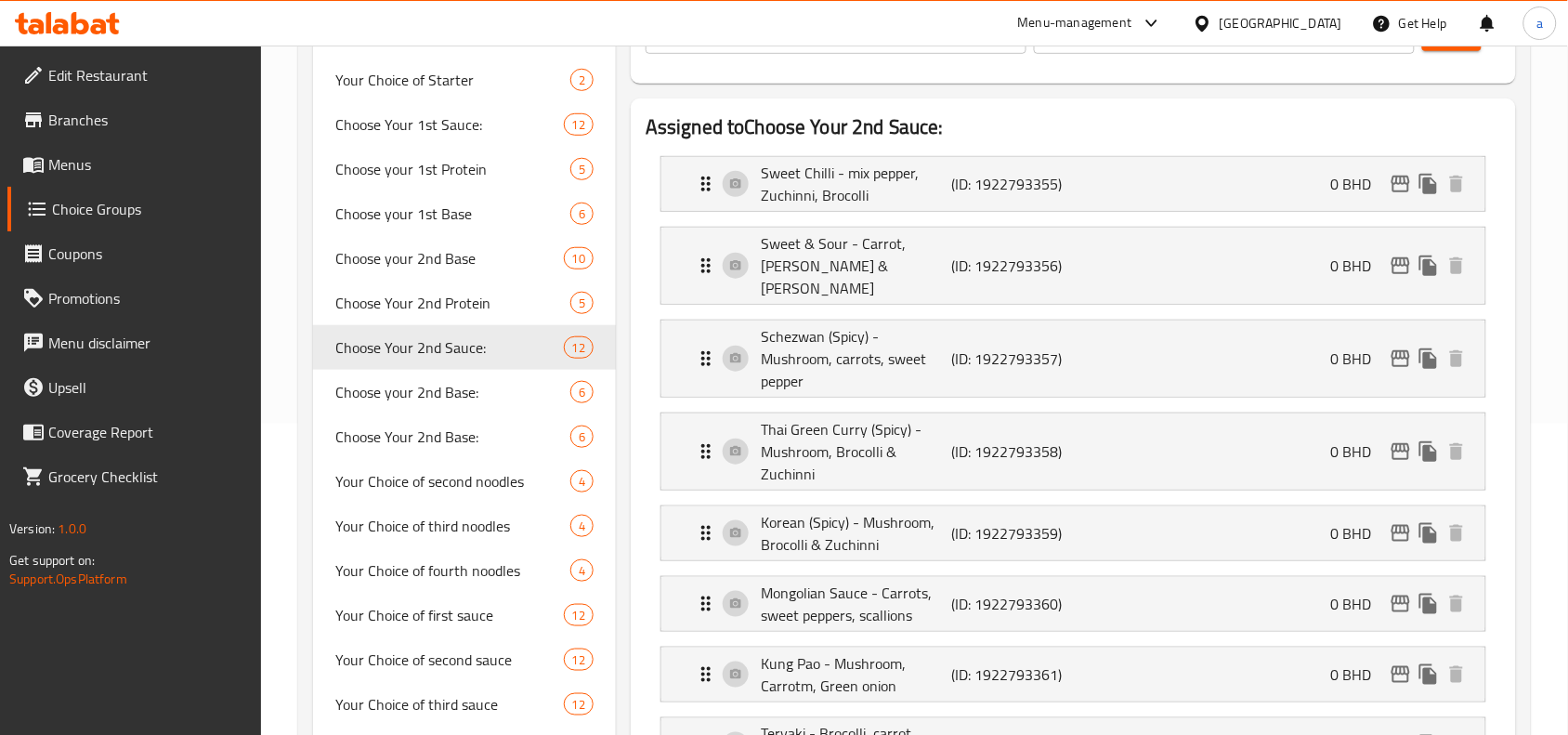
scroll to position [348, 0]
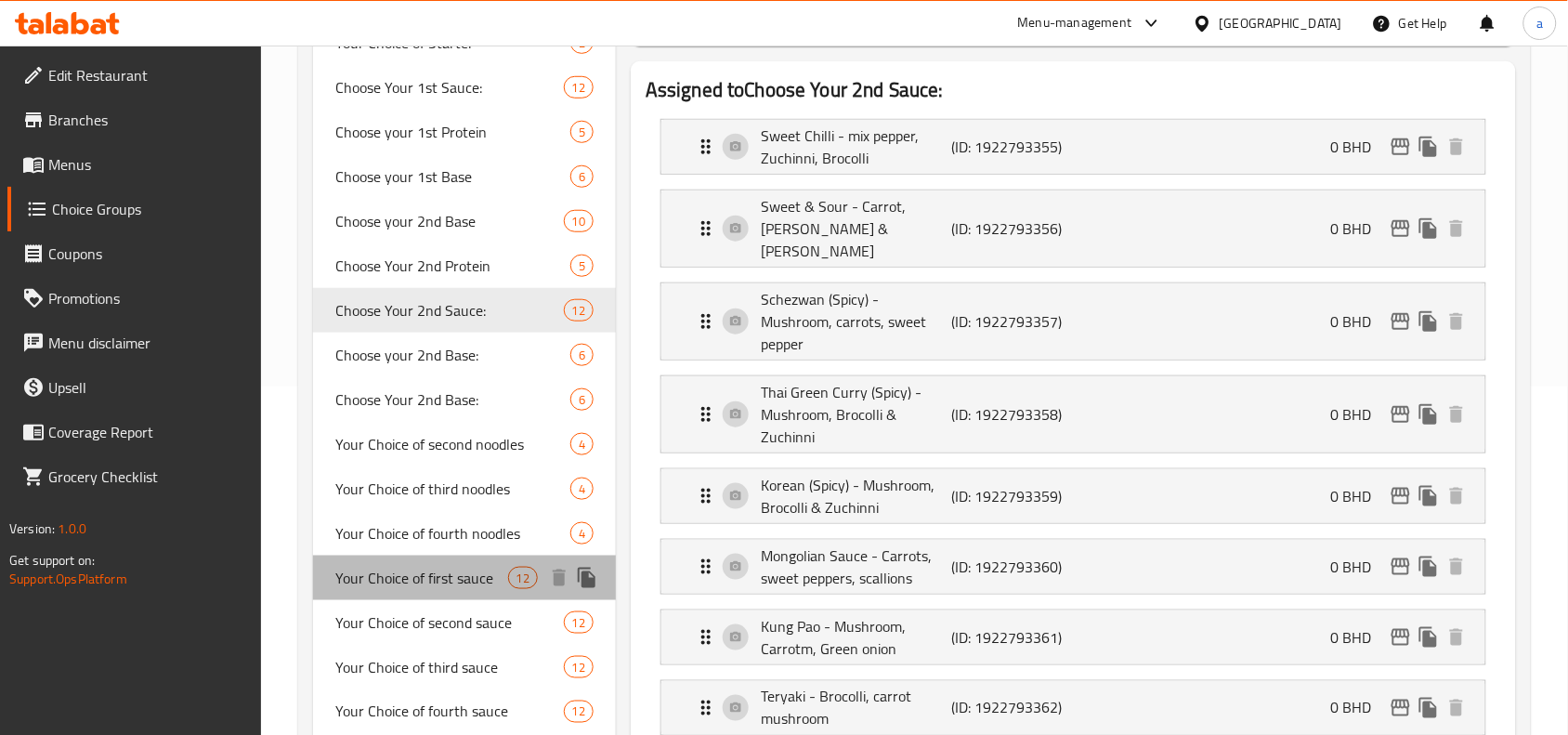
click at [397, 582] on span "Your Choice of first sauce" at bounding box center [421, 578] width 172 height 22
type input "Your Choice of first sauce"
type input "اختيارك من الصلصة الأولى"
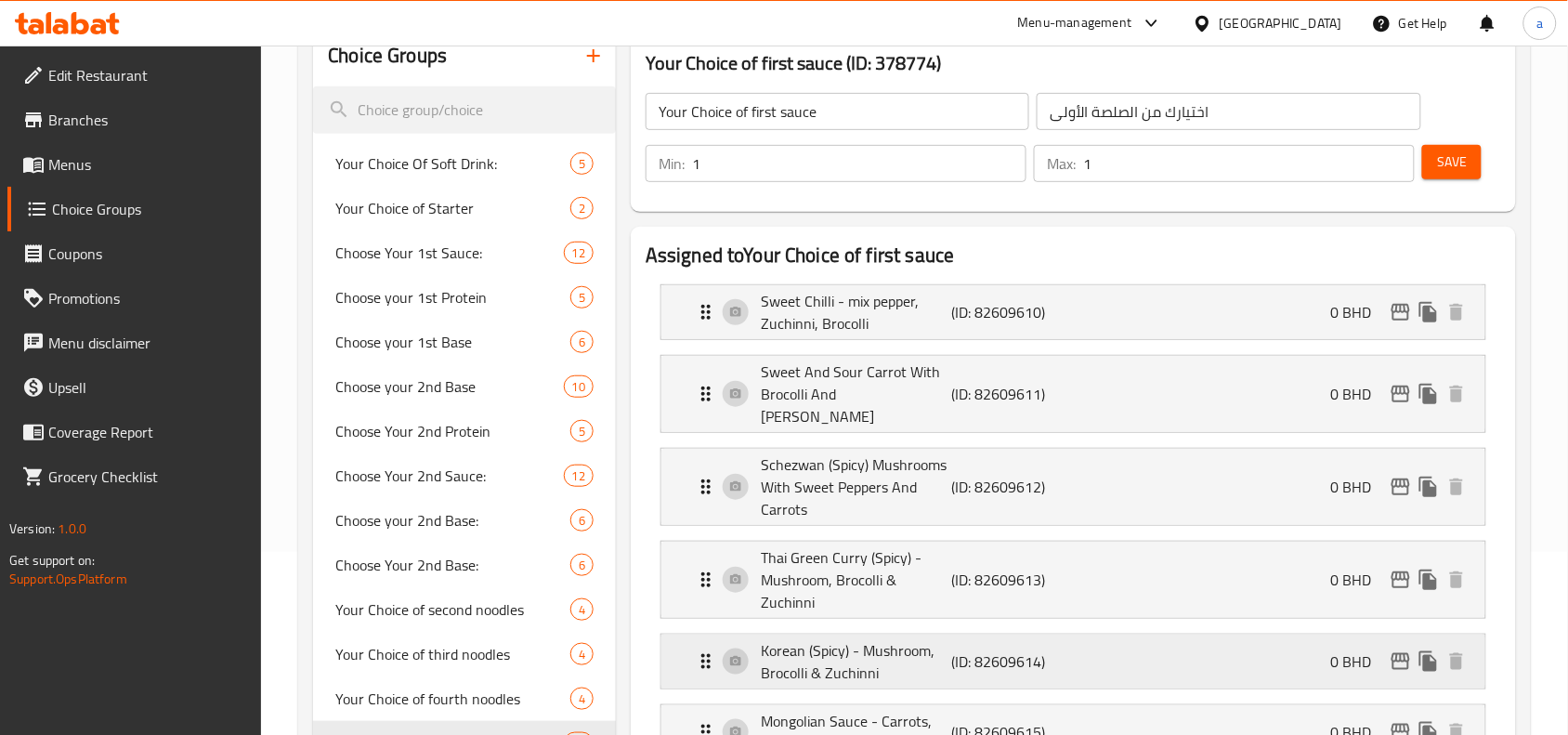
scroll to position [465, 0]
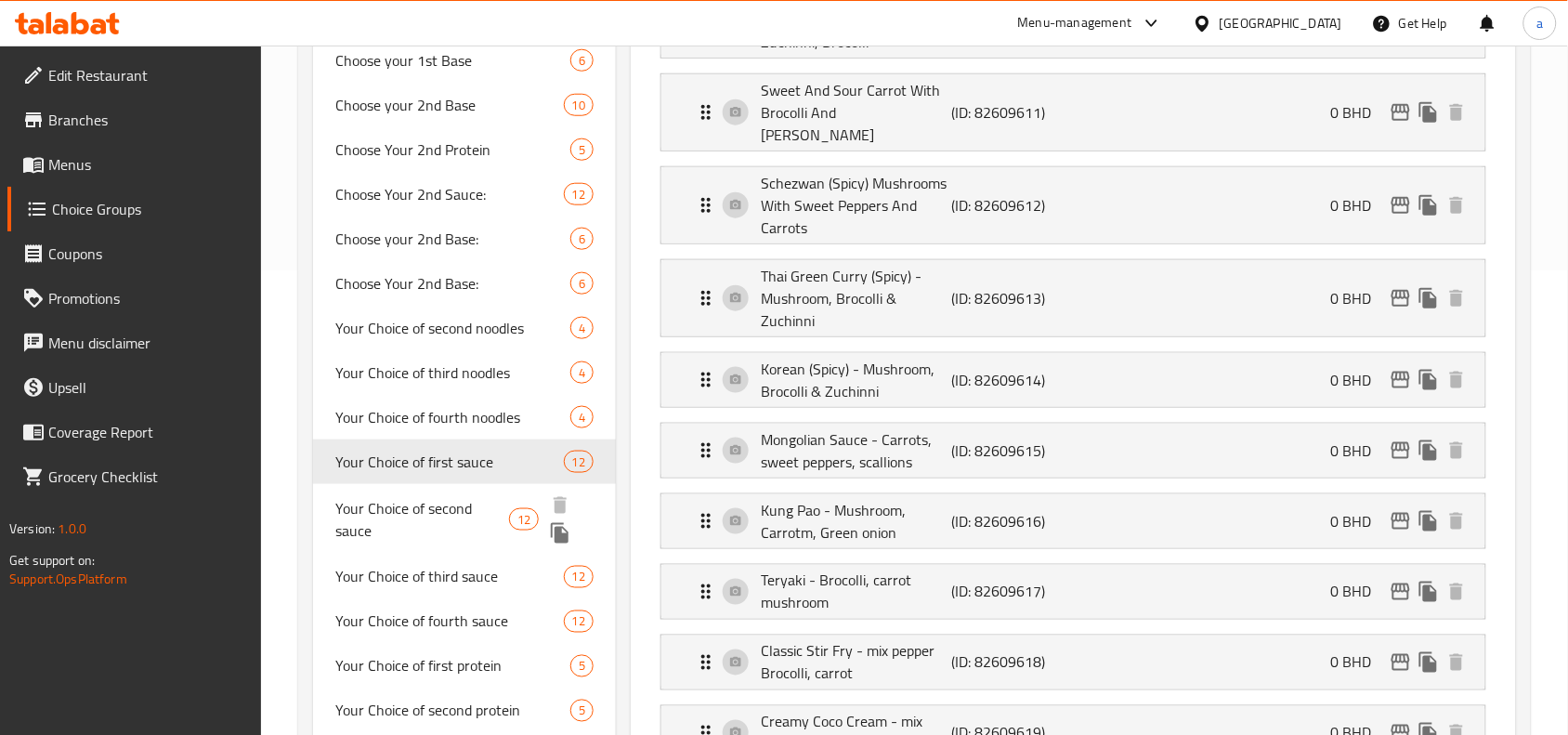
drag, startPoint x: 474, startPoint y: 508, endPoint x: 509, endPoint y: 513, distance: 35.4
click at [474, 508] on span "Your Choice of second sauce" at bounding box center [421, 520] width 173 height 45
type input "Your Choice of second sauce"
type input "اختيارك من الصلصة الثانية"
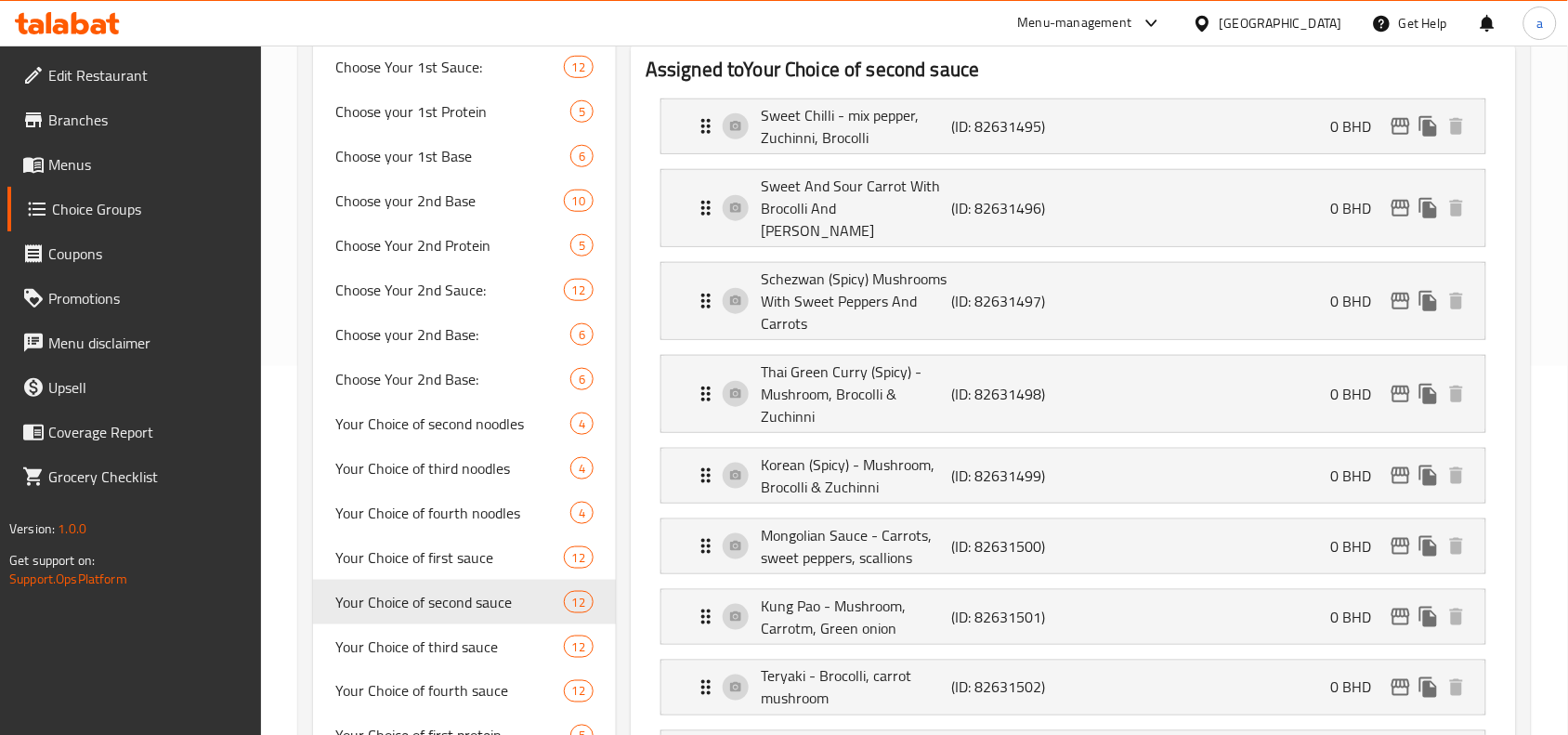
scroll to position [581, 0]
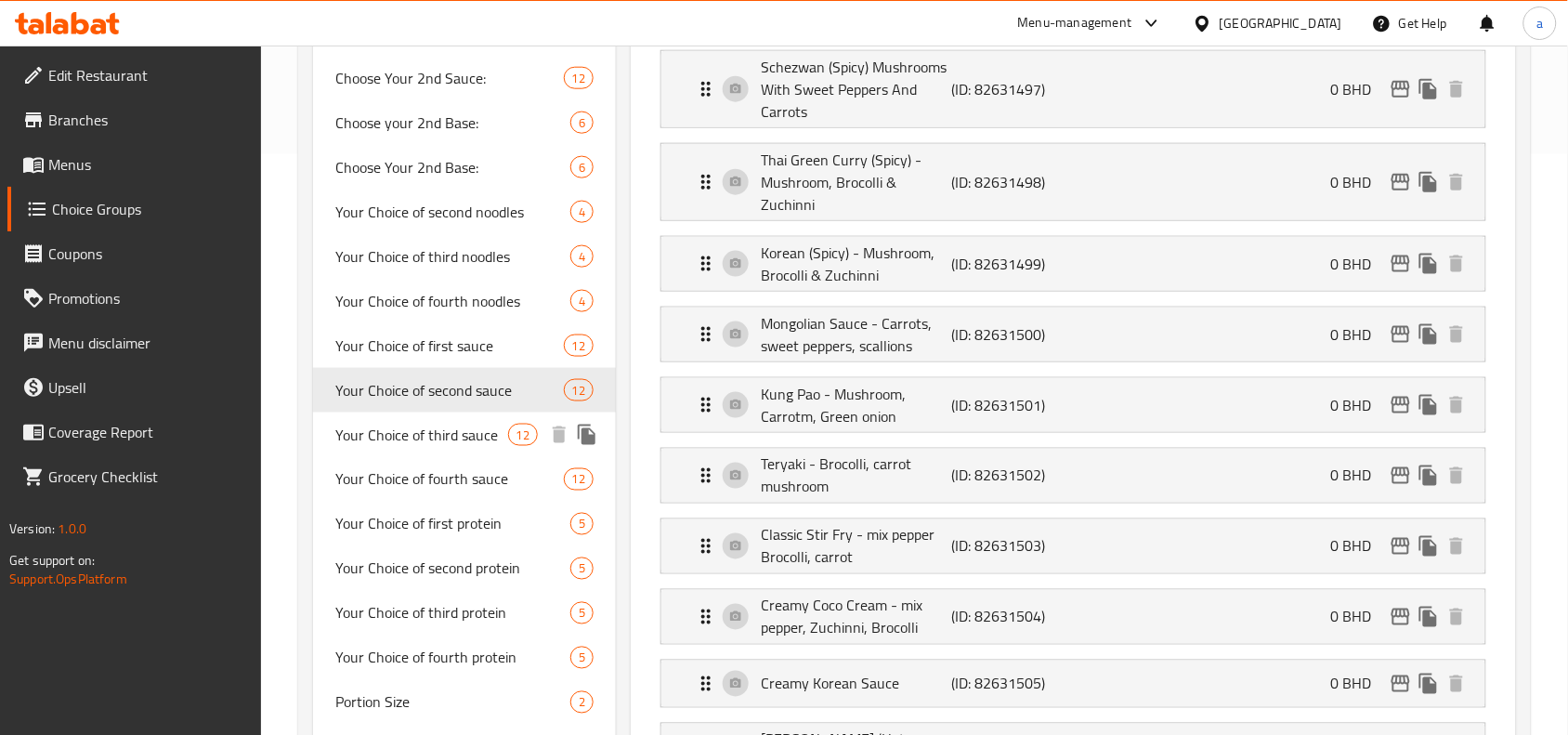
click at [443, 446] on span "Your Choice of third sauce" at bounding box center [421, 435] width 172 height 22
type input "Your Choice of third sauce"
type input "اختيارك من الصلصة الثالثة"
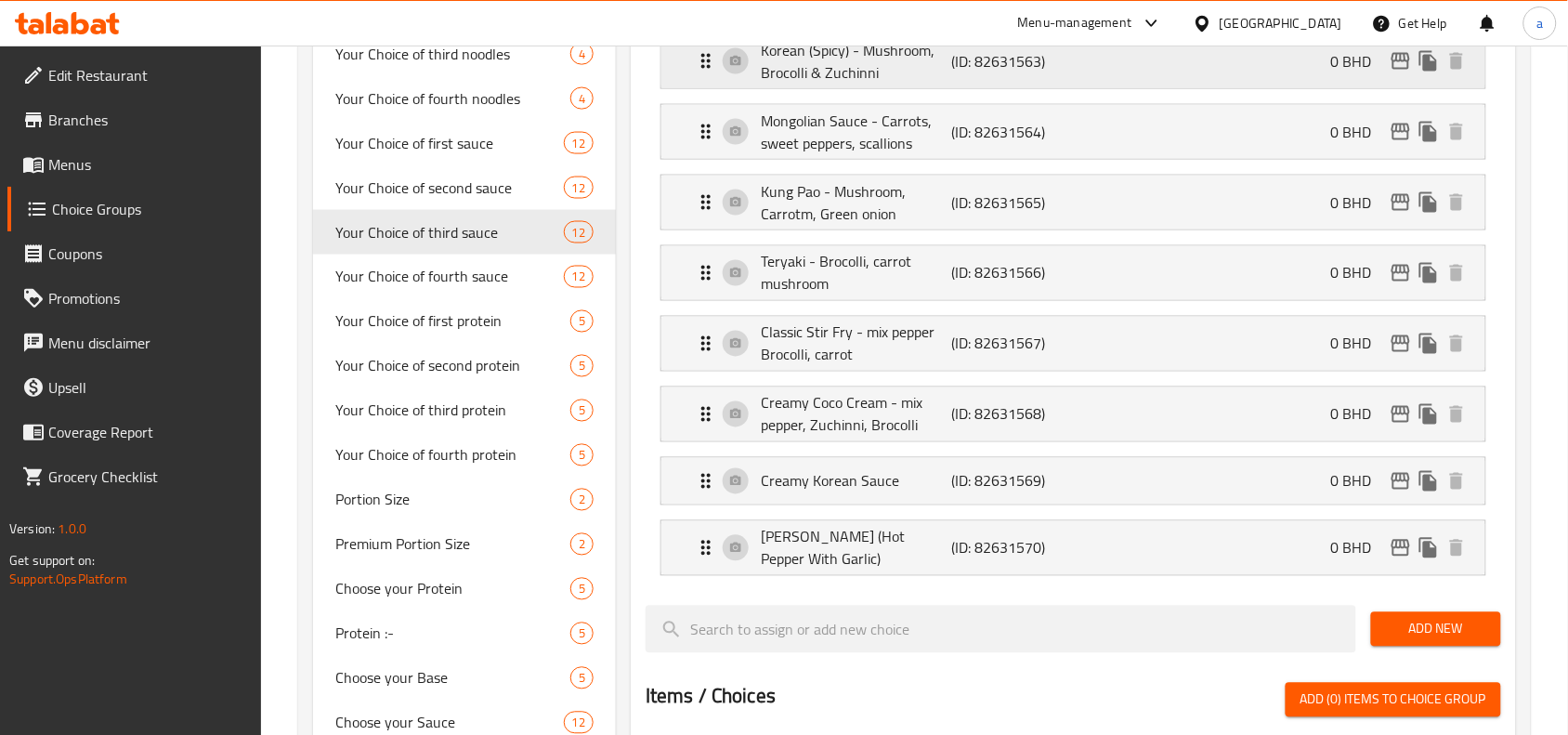
scroll to position [929, 0]
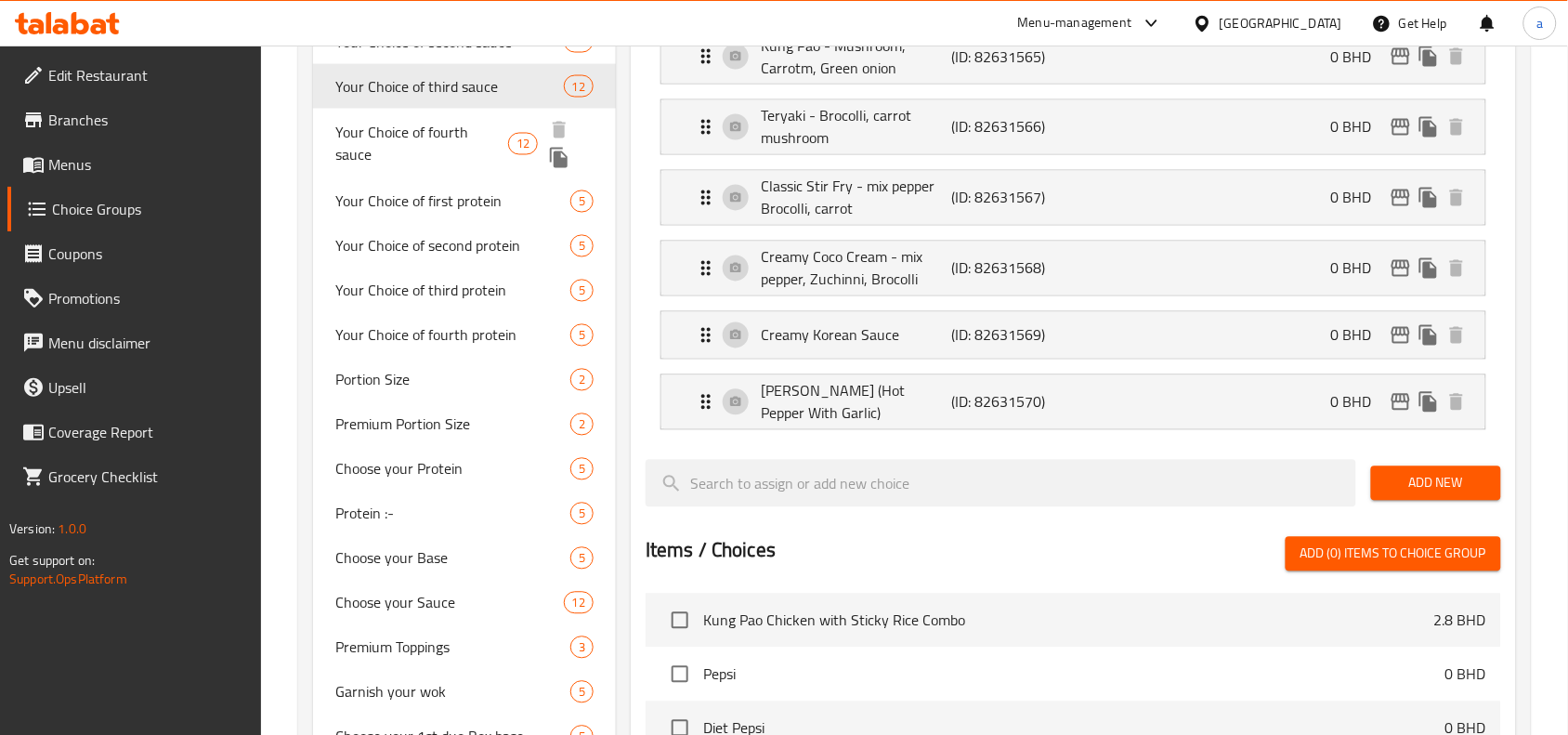
click at [482, 121] on span "Your Choice of fourth sauce" at bounding box center [421, 144] width 173 height 45
type input "Your Choice of fourth sauce"
type input "اختيارك من الصلصة الرابعة"
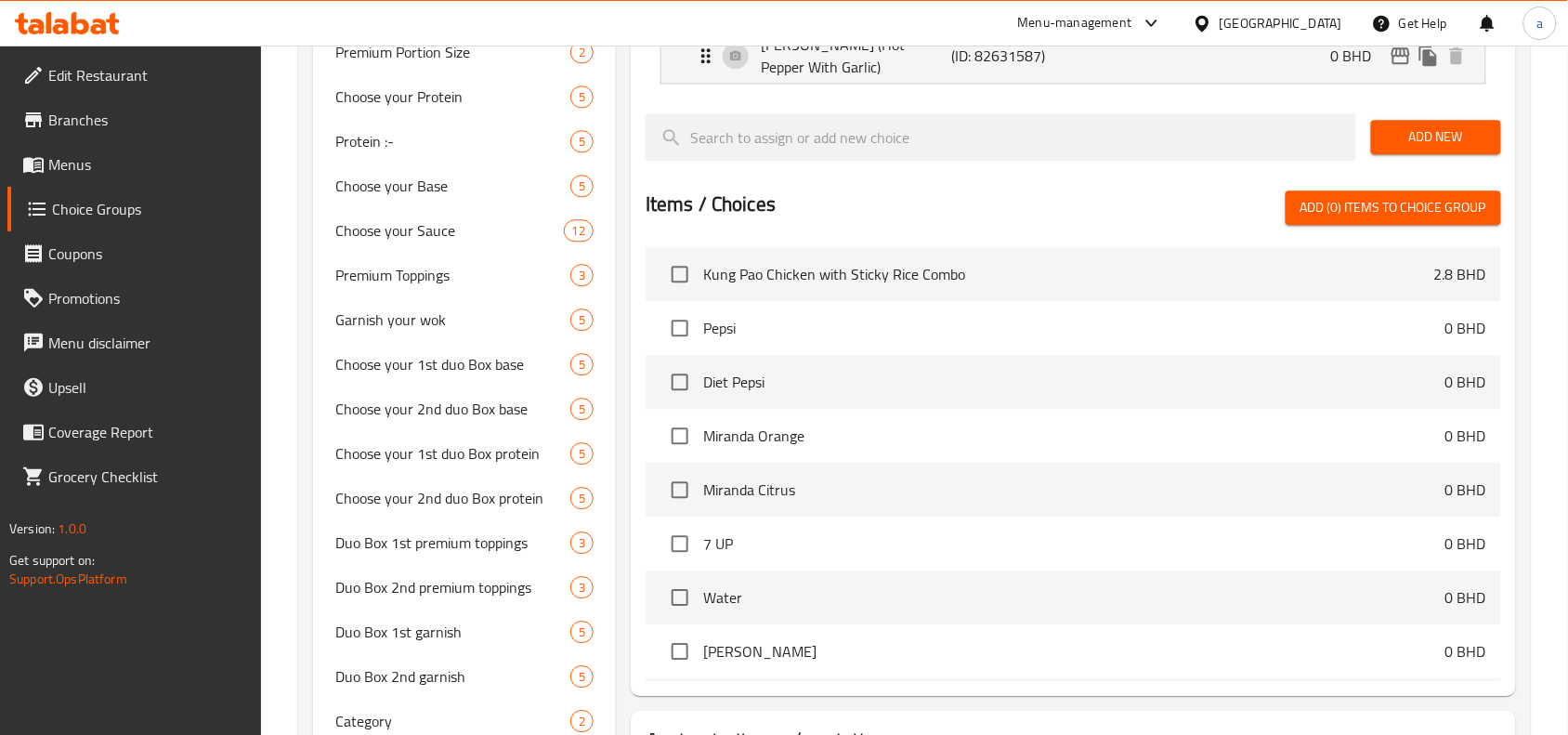
scroll to position [1279, 0]
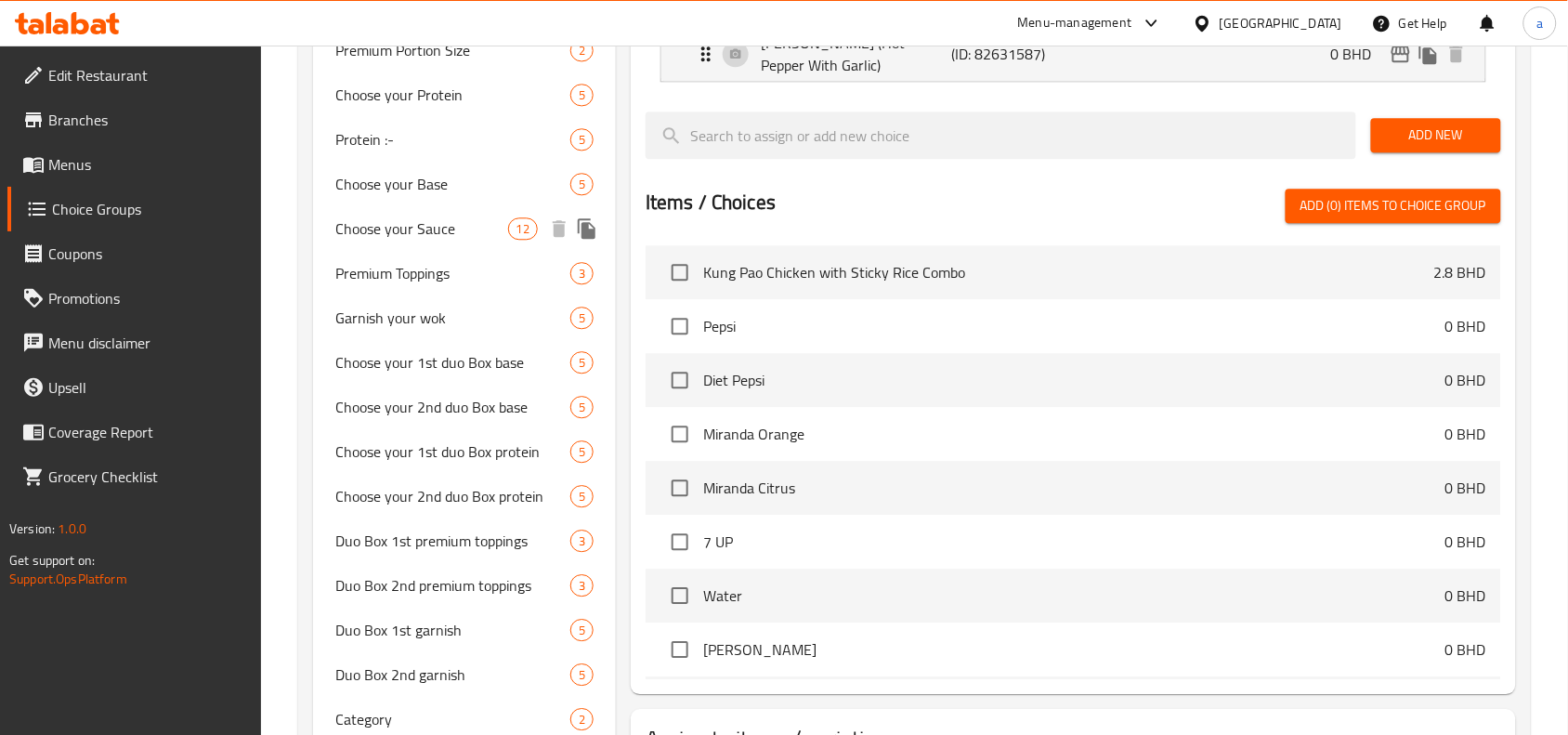
click at [438, 233] on span "Choose your Sauce" at bounding box center [421, 229] width 172 height 22
type input "Choose your Sauce"
type input "اختر الصلصة الخاصة بك"
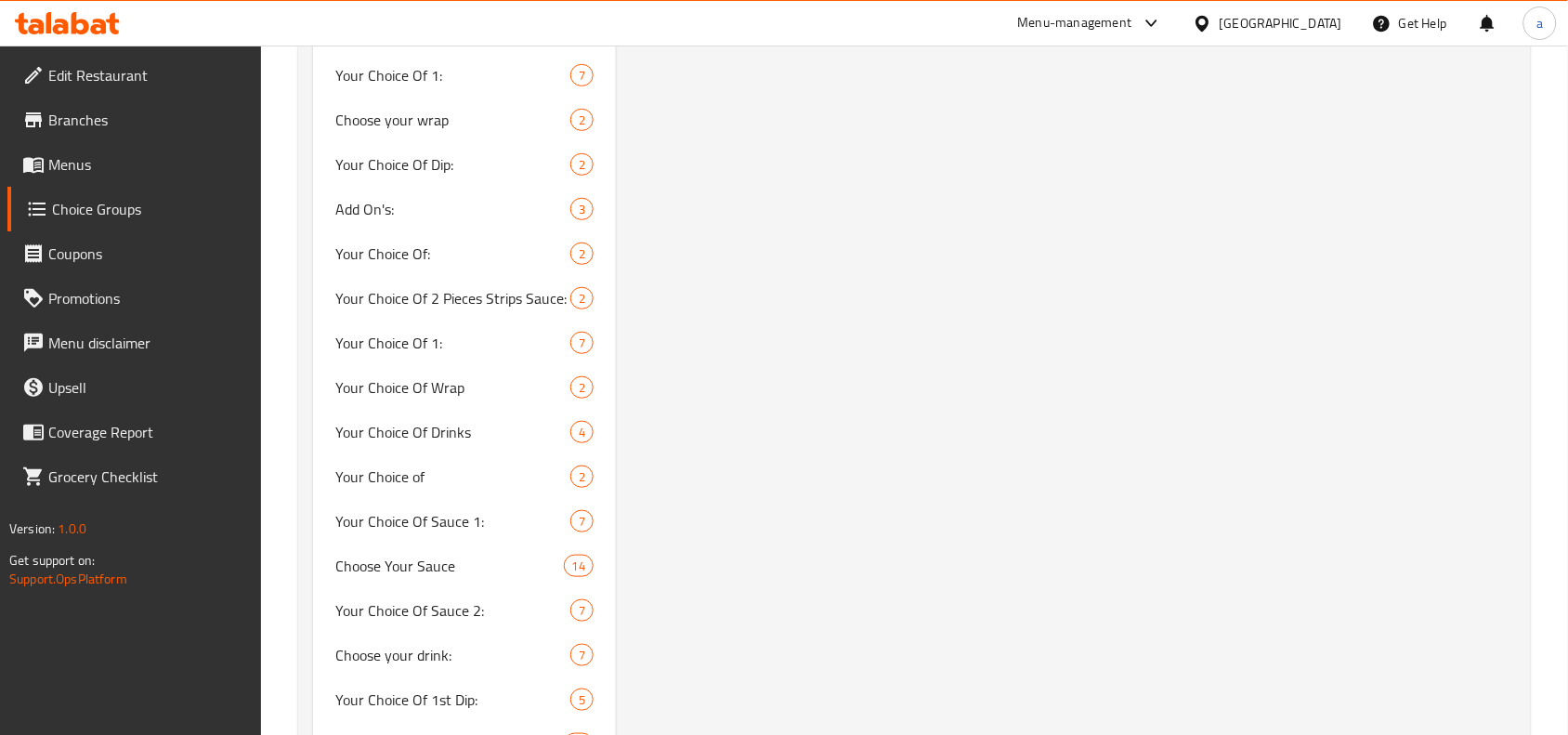
scroll to position [2440, 0]
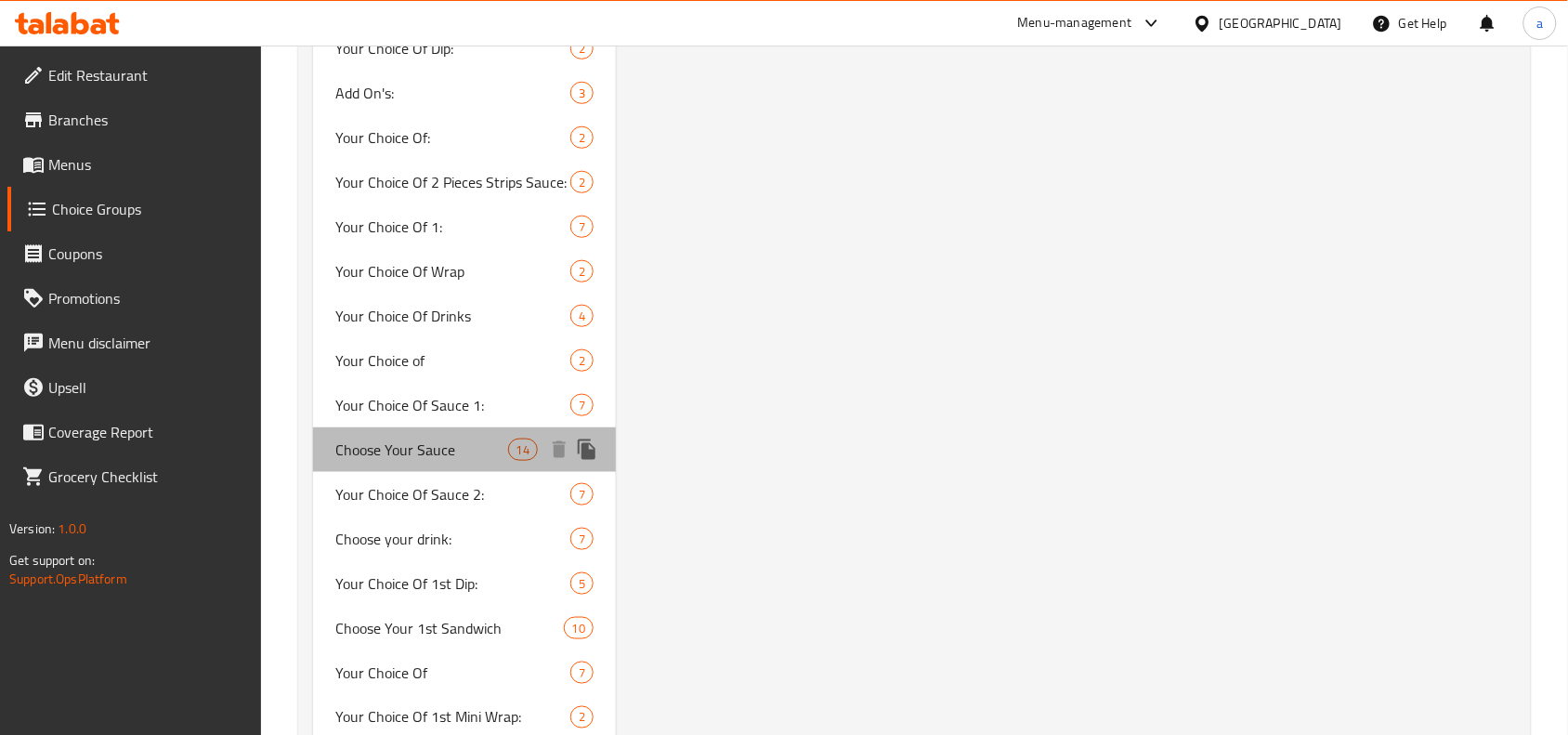
click at [424, 439] on span "Choose Your Sauce" at bounding box center [421, 450] width 172 height 22
type input "Choose Your Sauce"
type input "اختر الصلصه"
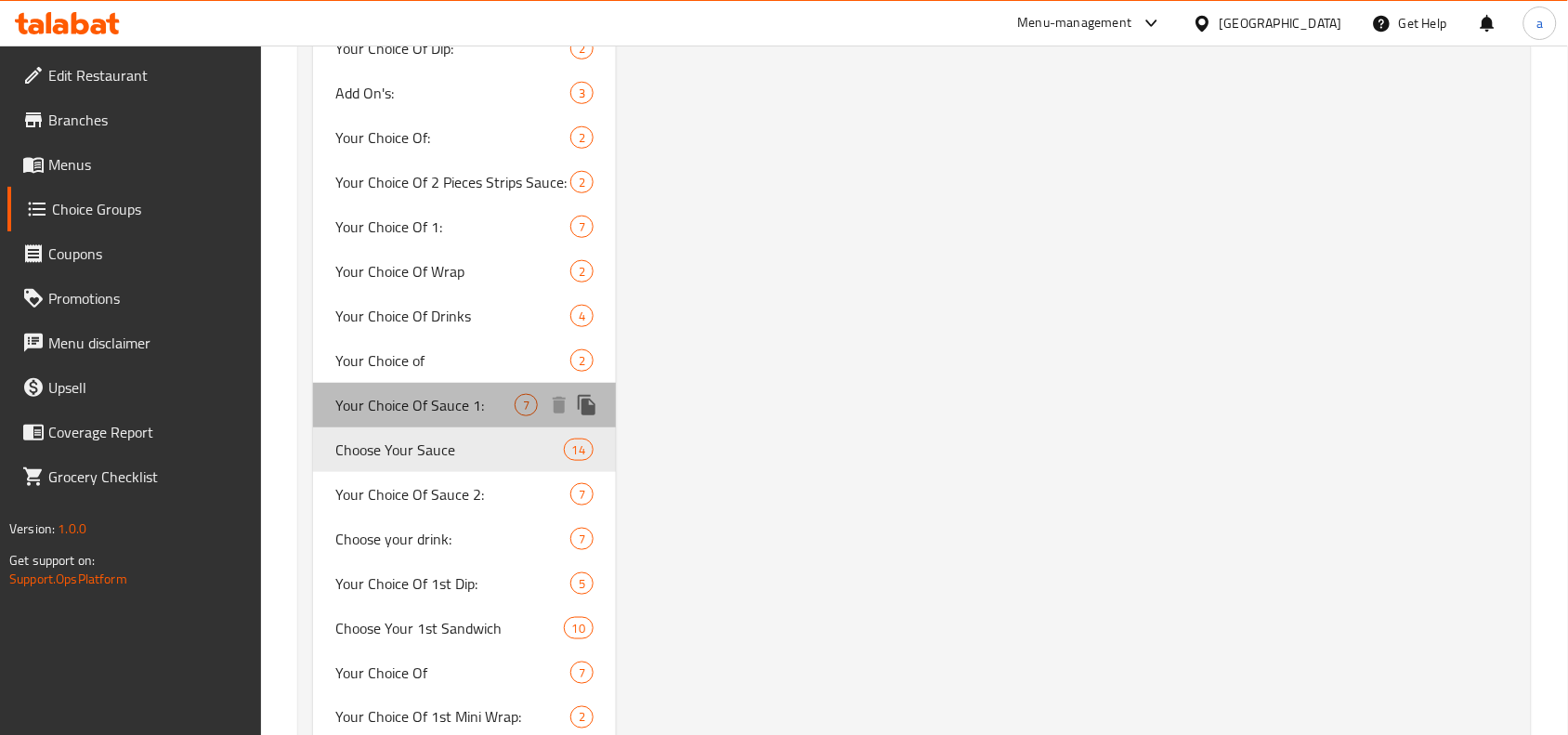
click at [465, 402] on span "Your Choice Of Sauce 1:" at bounding box center [425, 405] width 179 height 22
type input "Your Choice Of Sauce 1:"
type input "اختيارك من الصوص 1:"
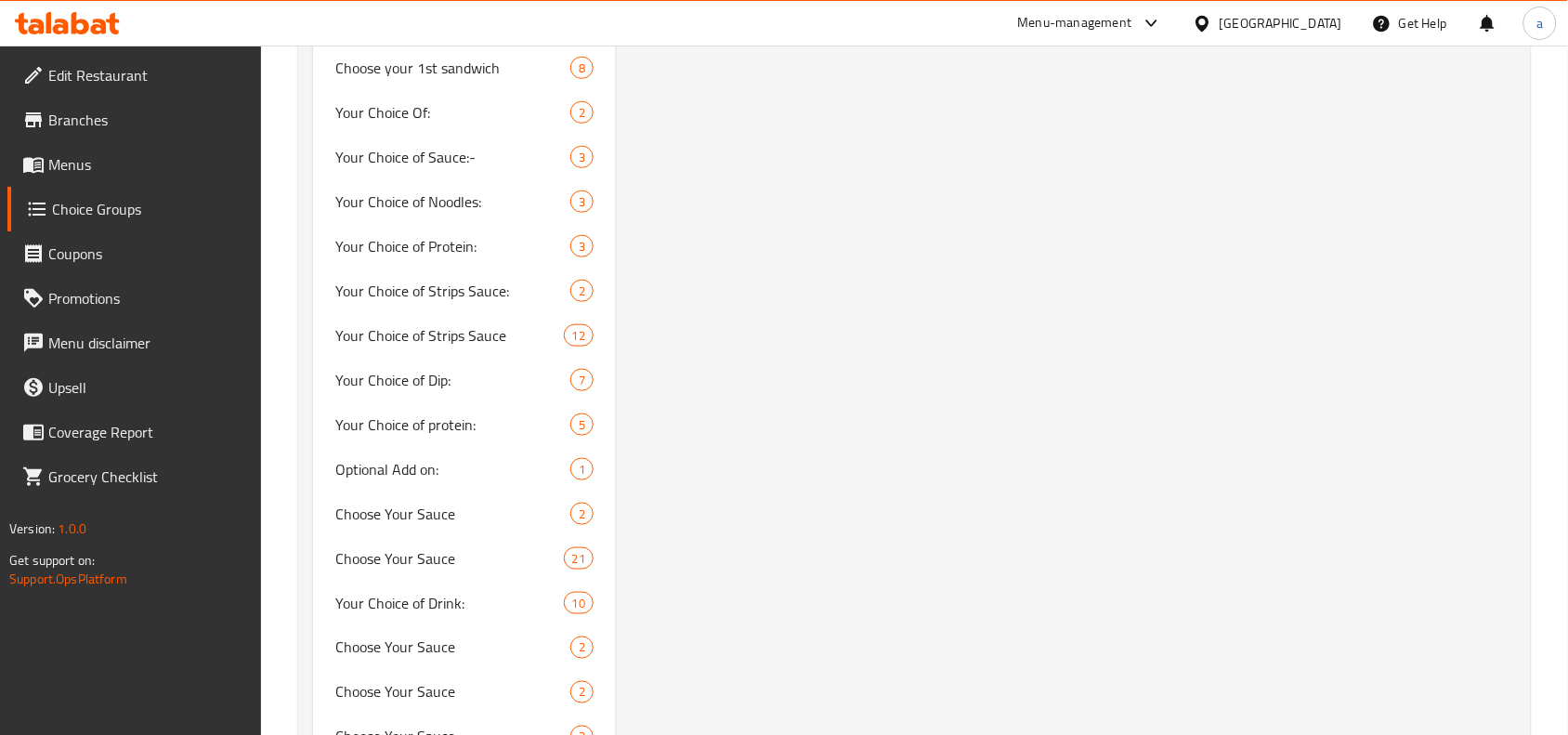
scroll to position [4648, 0]
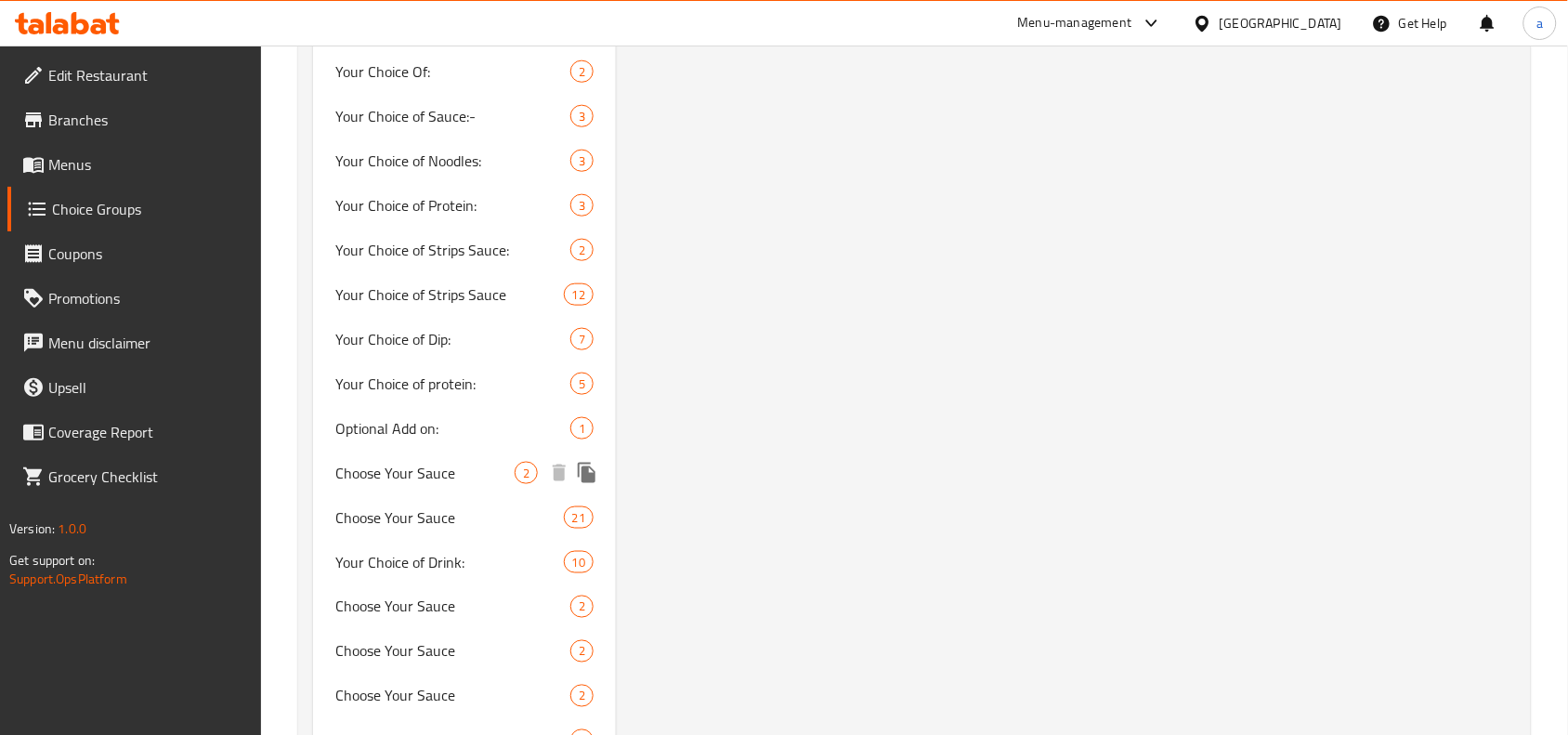
click at [409, 465] on span "Choose Your Sauce" at bounding box center [425, 474] width 179 height 22
type input "Choose Your Sauce"
type input "اختيارك من الصلصة"
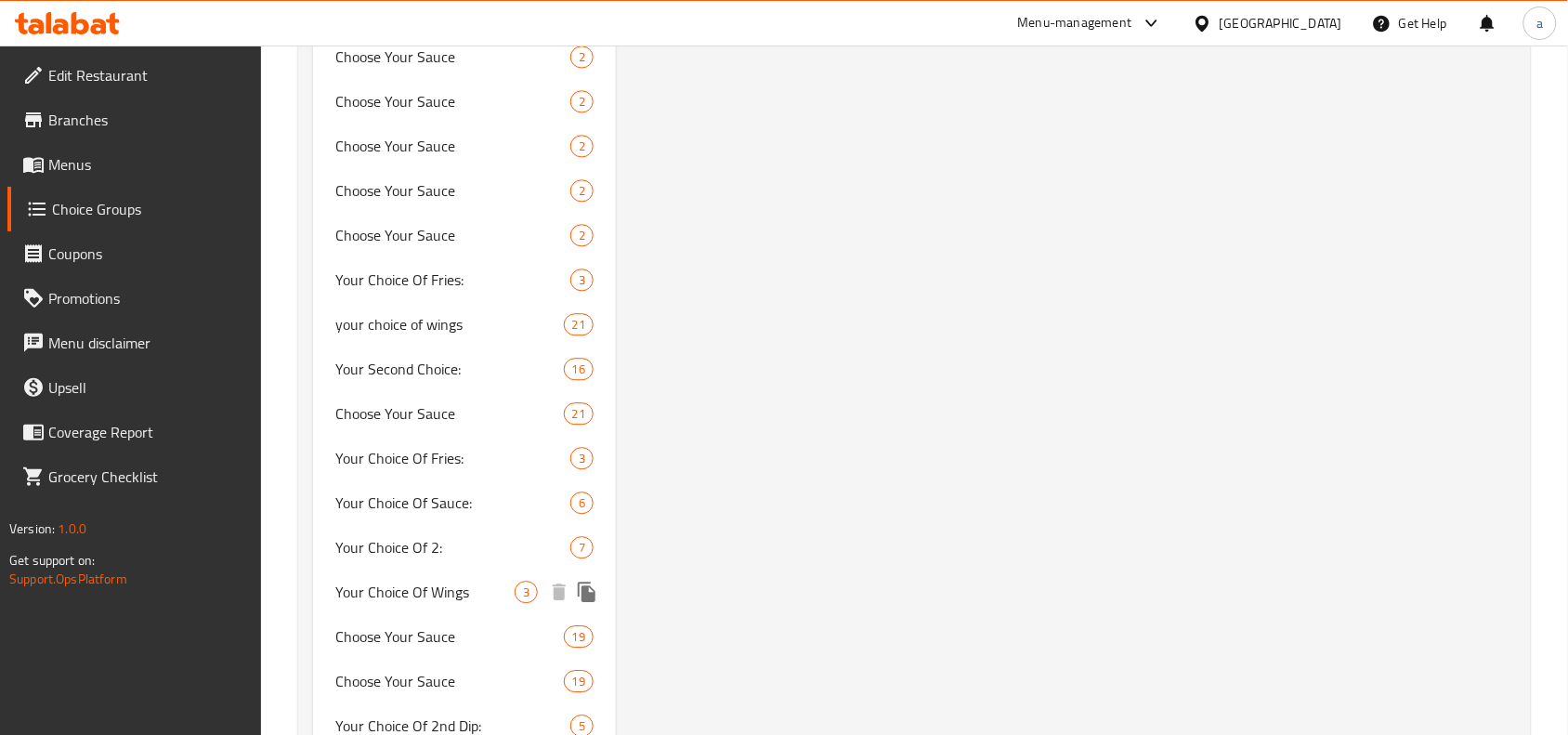
scroll to position [5462, 0]
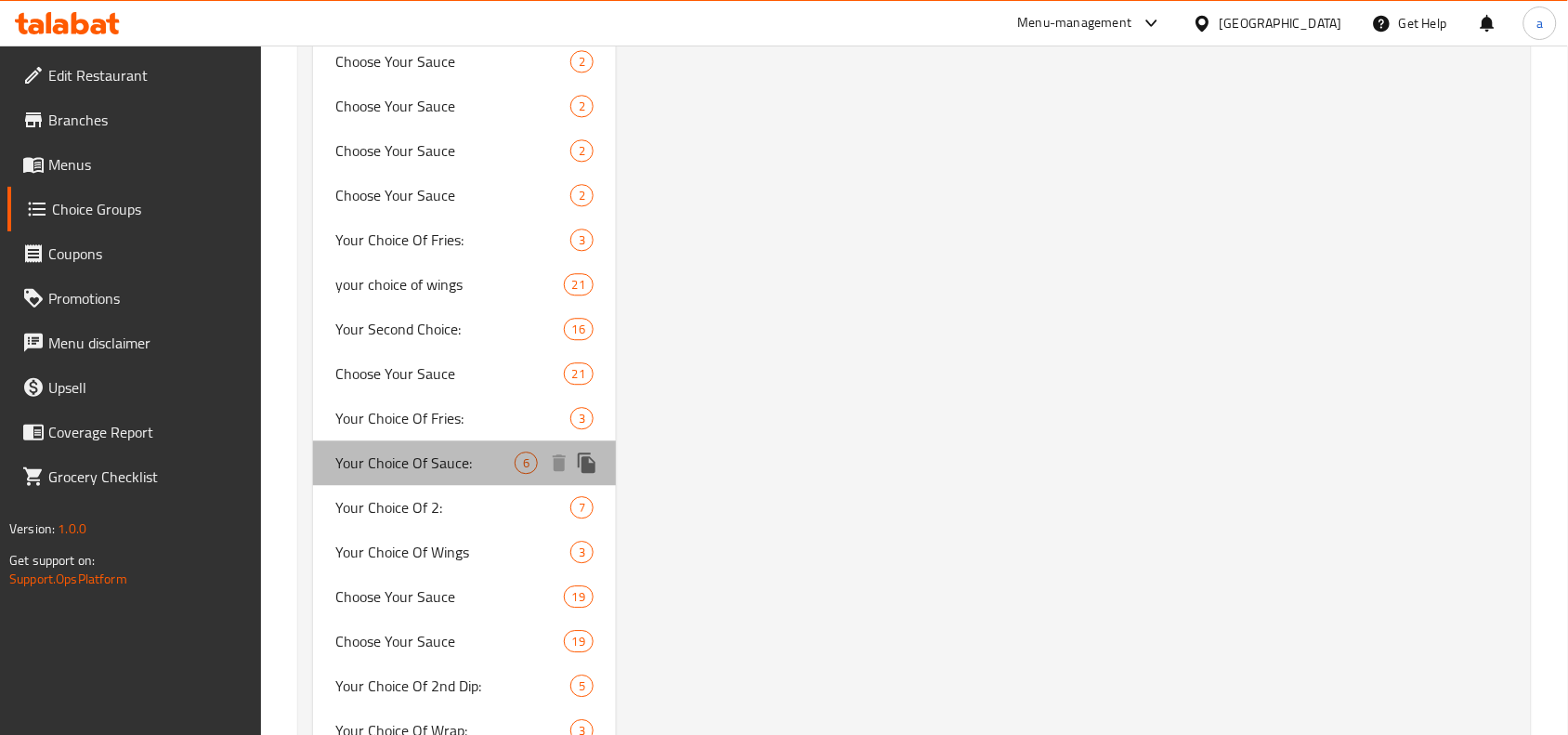
click at [448, 461] on span "Your Choice Of Sauce:" at bounding box center [425, 463] width 179 height 22
type input "Your Choice Of Sauce:"
type input "اختيارك من الصلصة:"
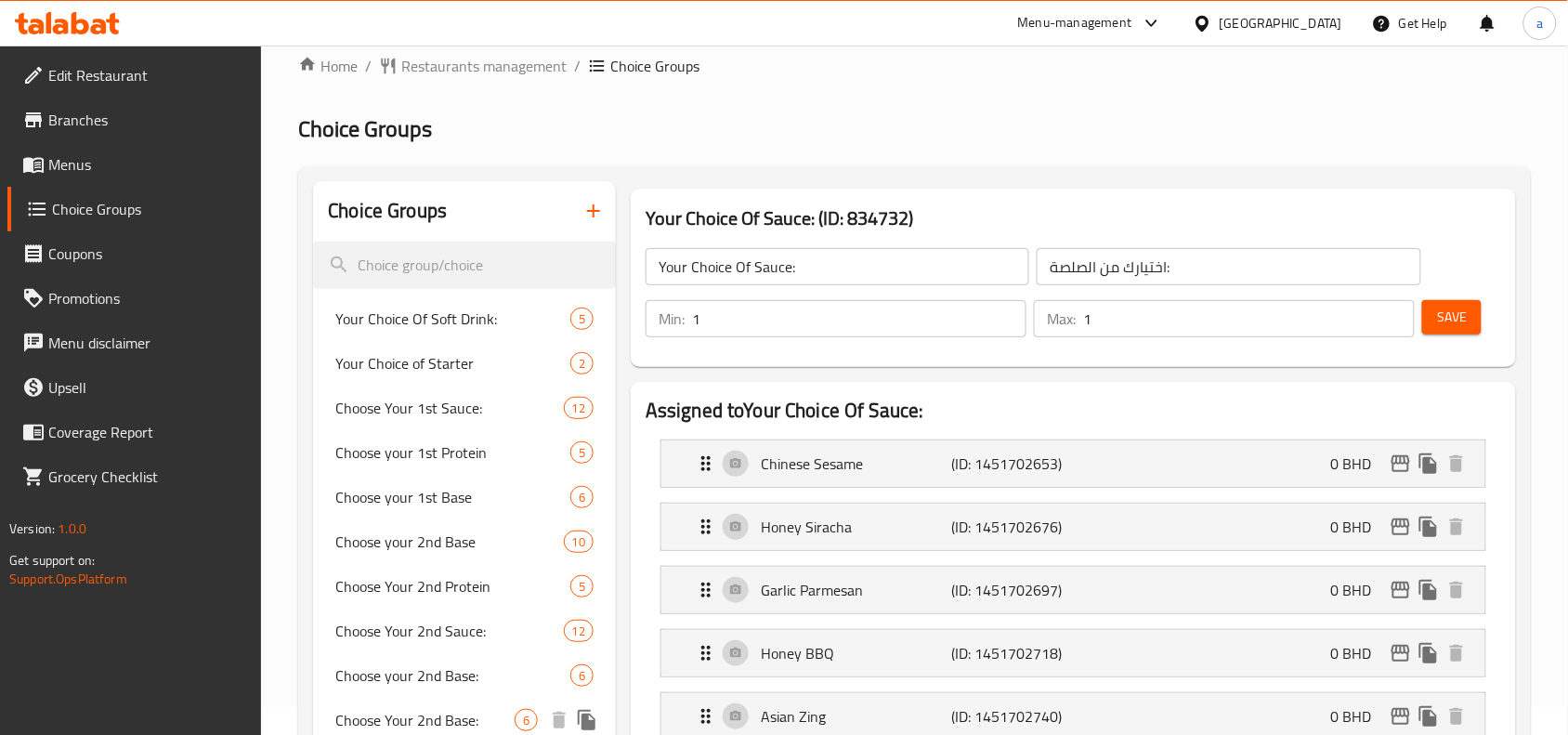
scroll to position [23, 0]
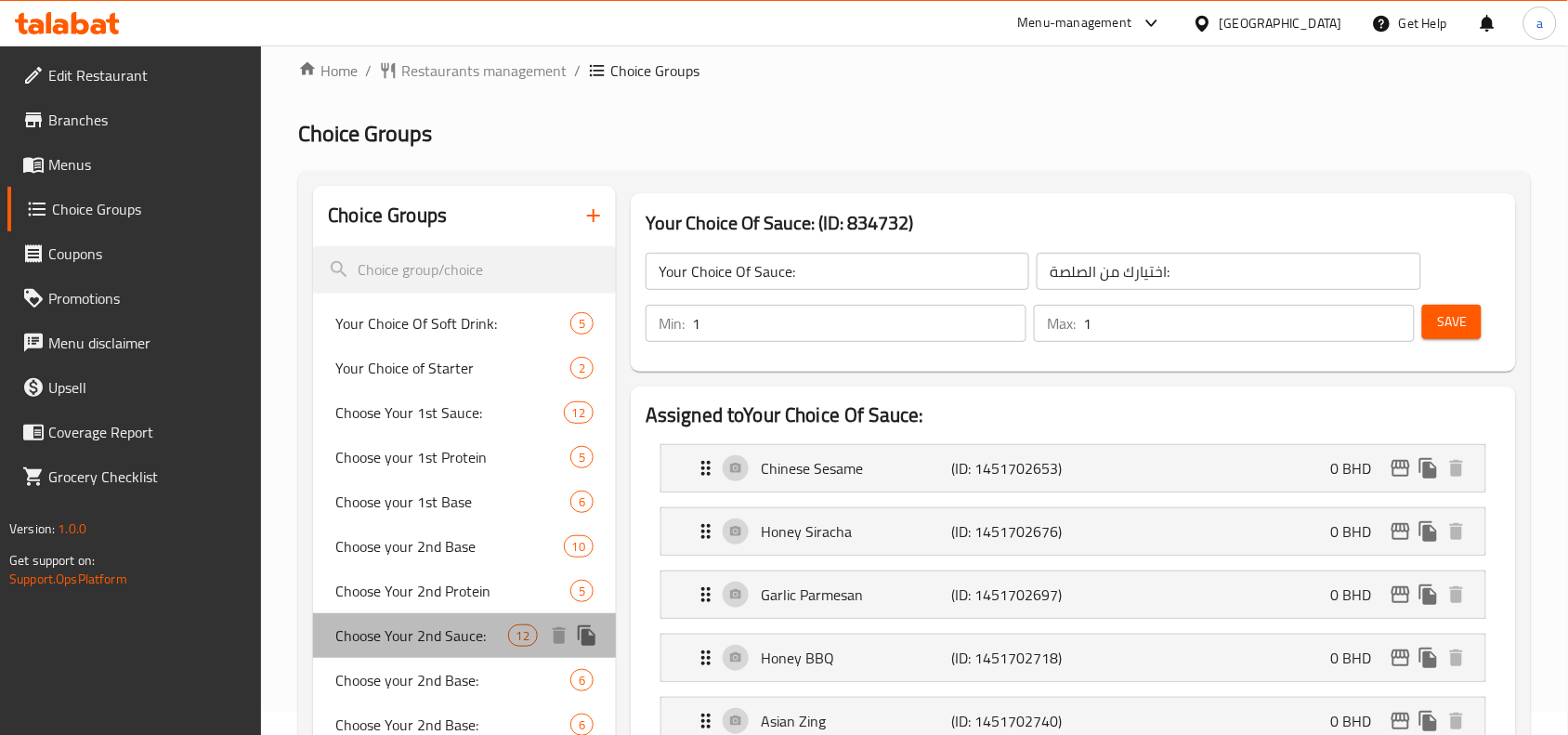
click at [425, 646] on span "Choose Your 2nd Sauce:" at bounding box center [421, 636] width 172 height 22
type input "Choose Your 2nd Sauce:"
type input "اختر الصلصة الثانية:"
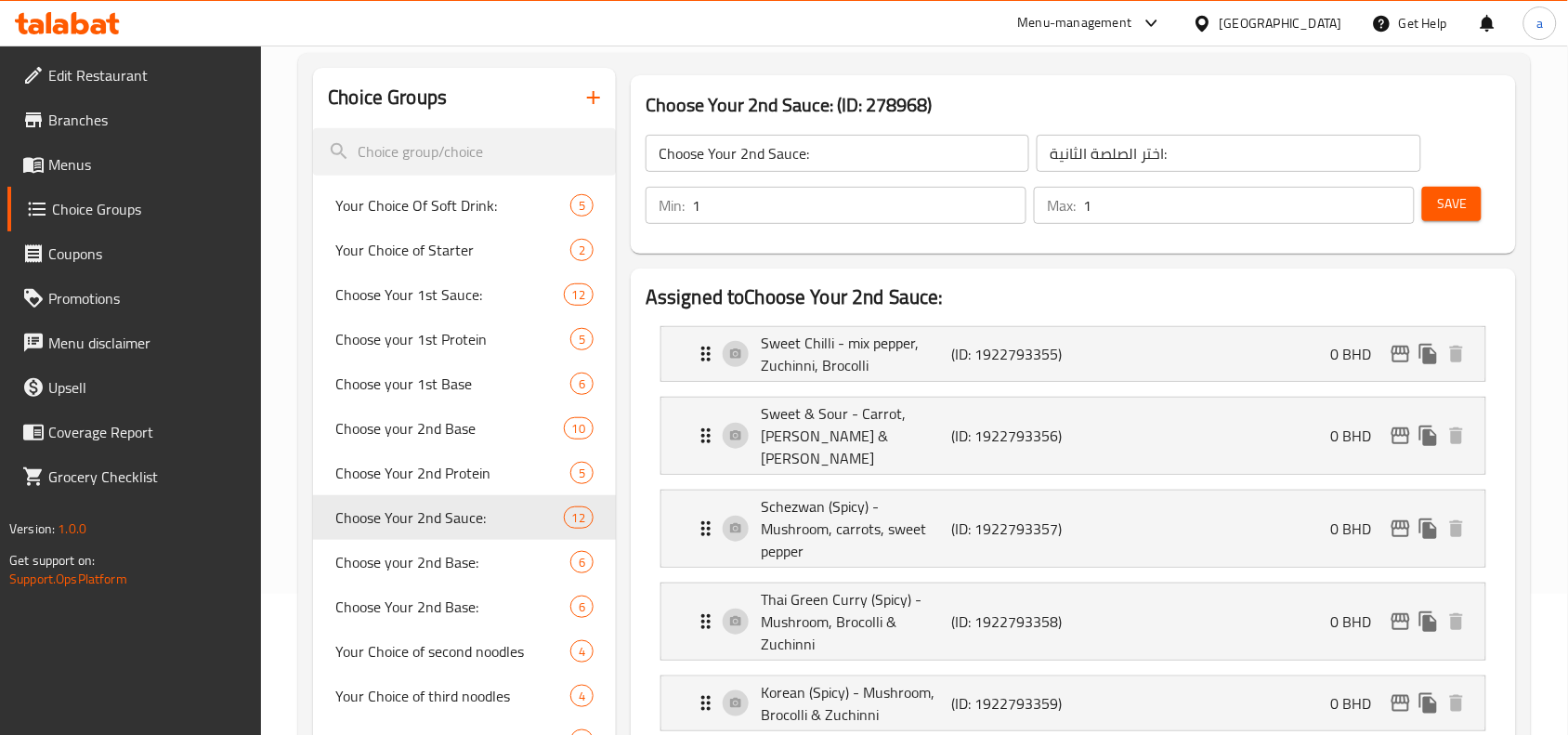
scroll to position [0, 0]
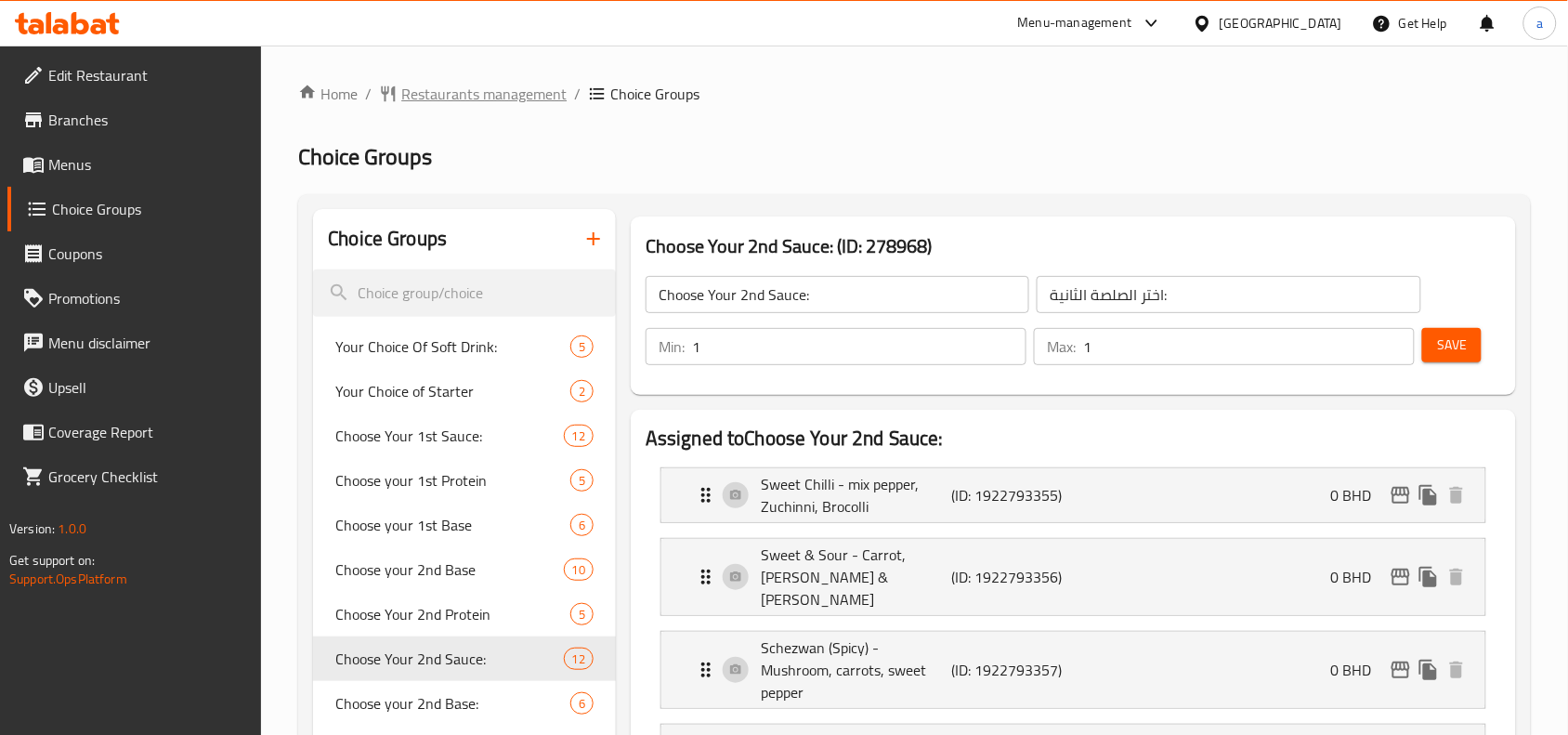
click at [483, 99] on span "Restaurants management" at bounding box center [483, 94] width 165 height 22
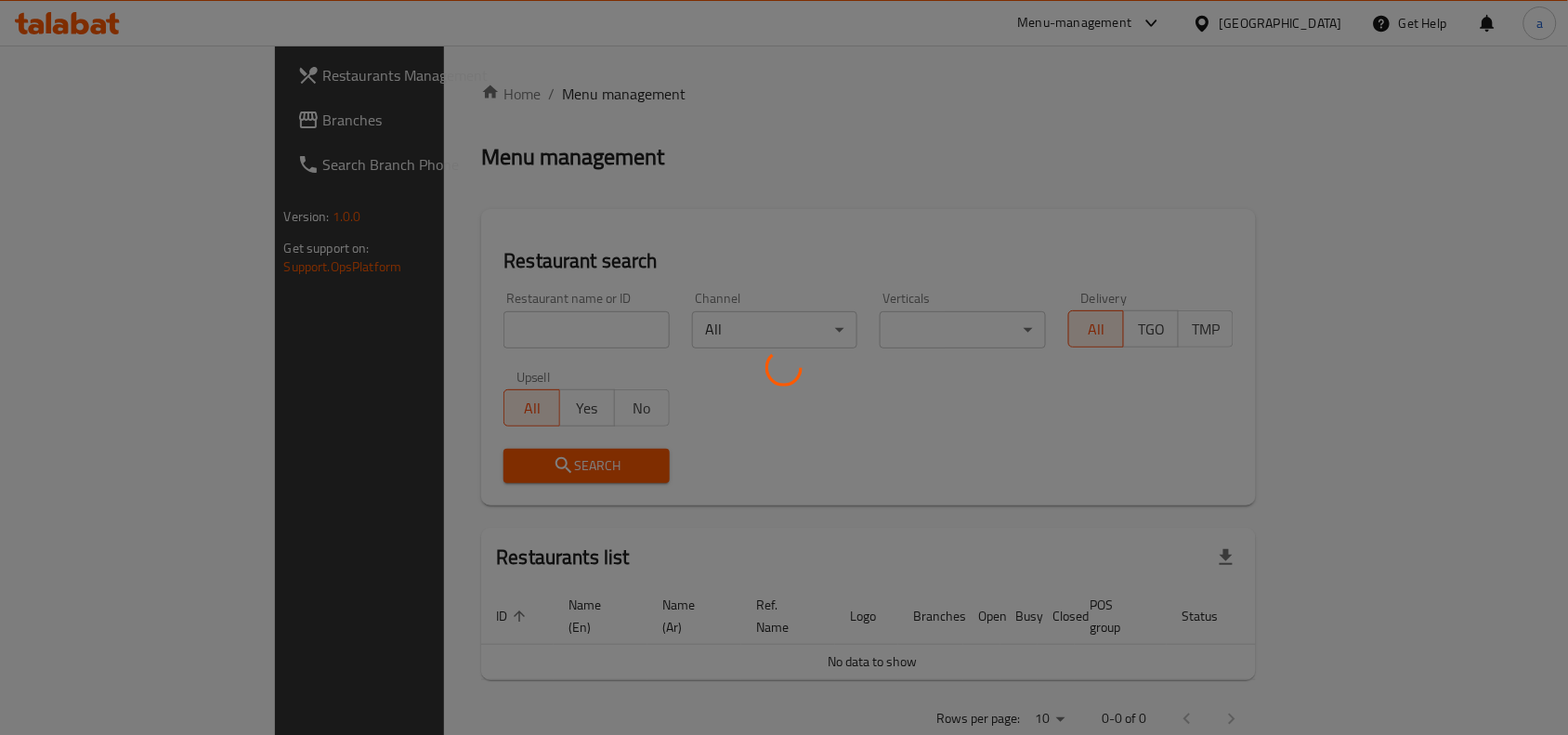
click at [108, 128] on div at bounding box center [784, 367] width 1568 height 735
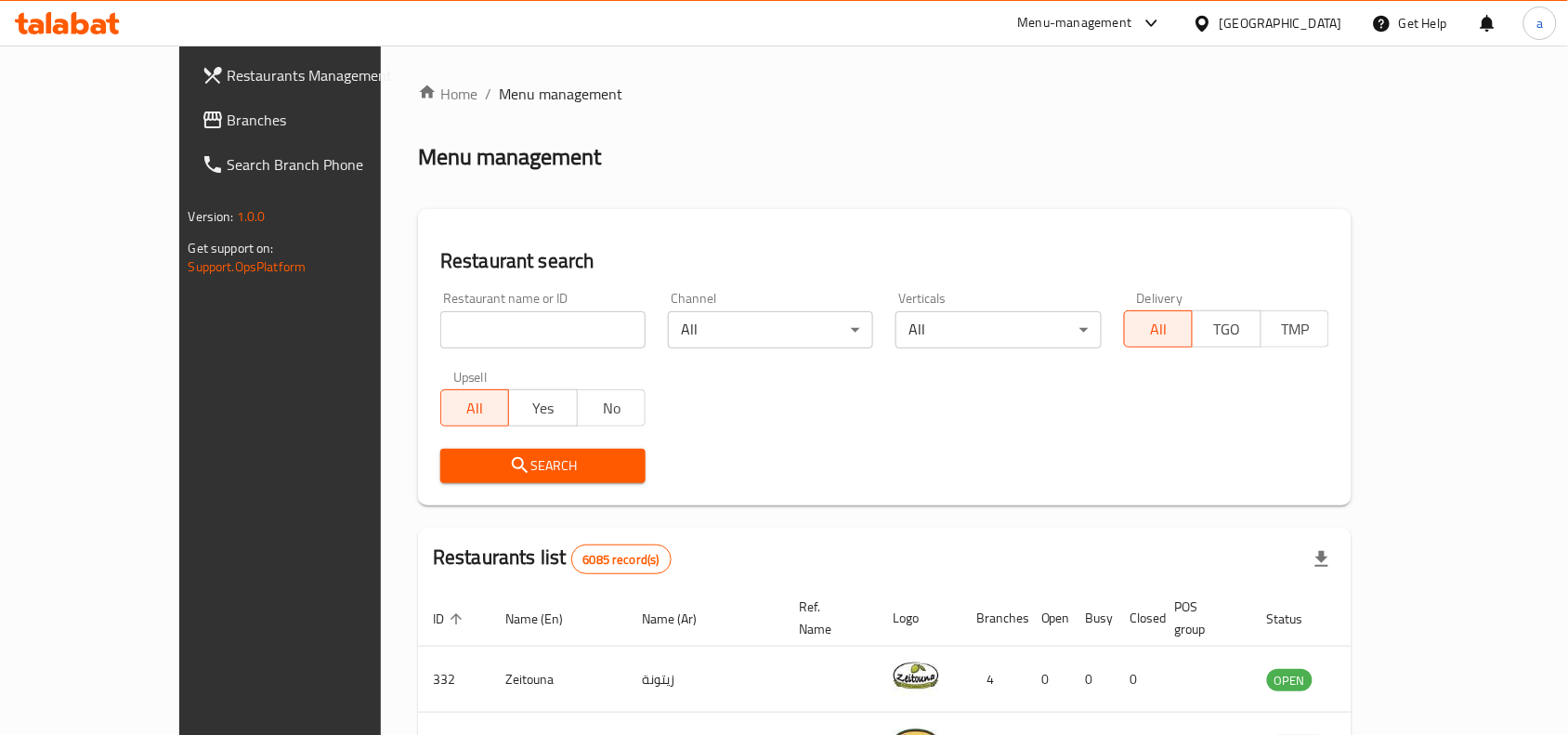
click at [108, 128] on div at bounding box center [784, 367] width 1568 height 735
drag, startPoint x: 108, startPoint y: 128, endPoint x: 200, endPoint y: 140, distance: 92.8
click at [228, 128] on span "Branches" at bounding box center [327, 120] width 199 height 22
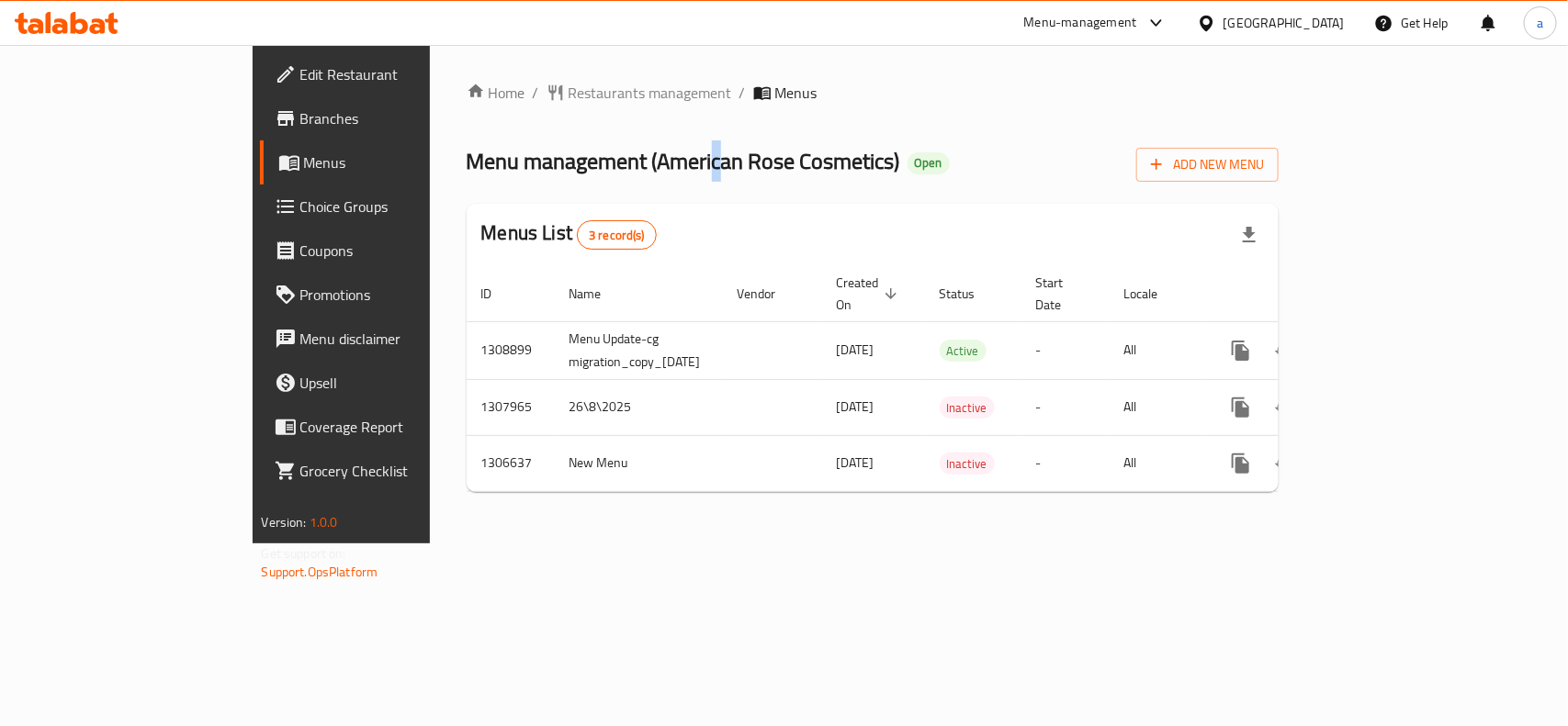
click at [549, 157] on span "Menu management ( American Rose Cosmetics )" at bounding box center [684, 161] width 434 height 42
click at [744, 507] on div "Home / Restaurants management / Menus Menu management ( American Rose Cosmetics…" at bounding box center [873, 294] width 887 height 498
click at [569, 90] on span "Restaurants management" at bounding box center [650, 93] width 163 height 22
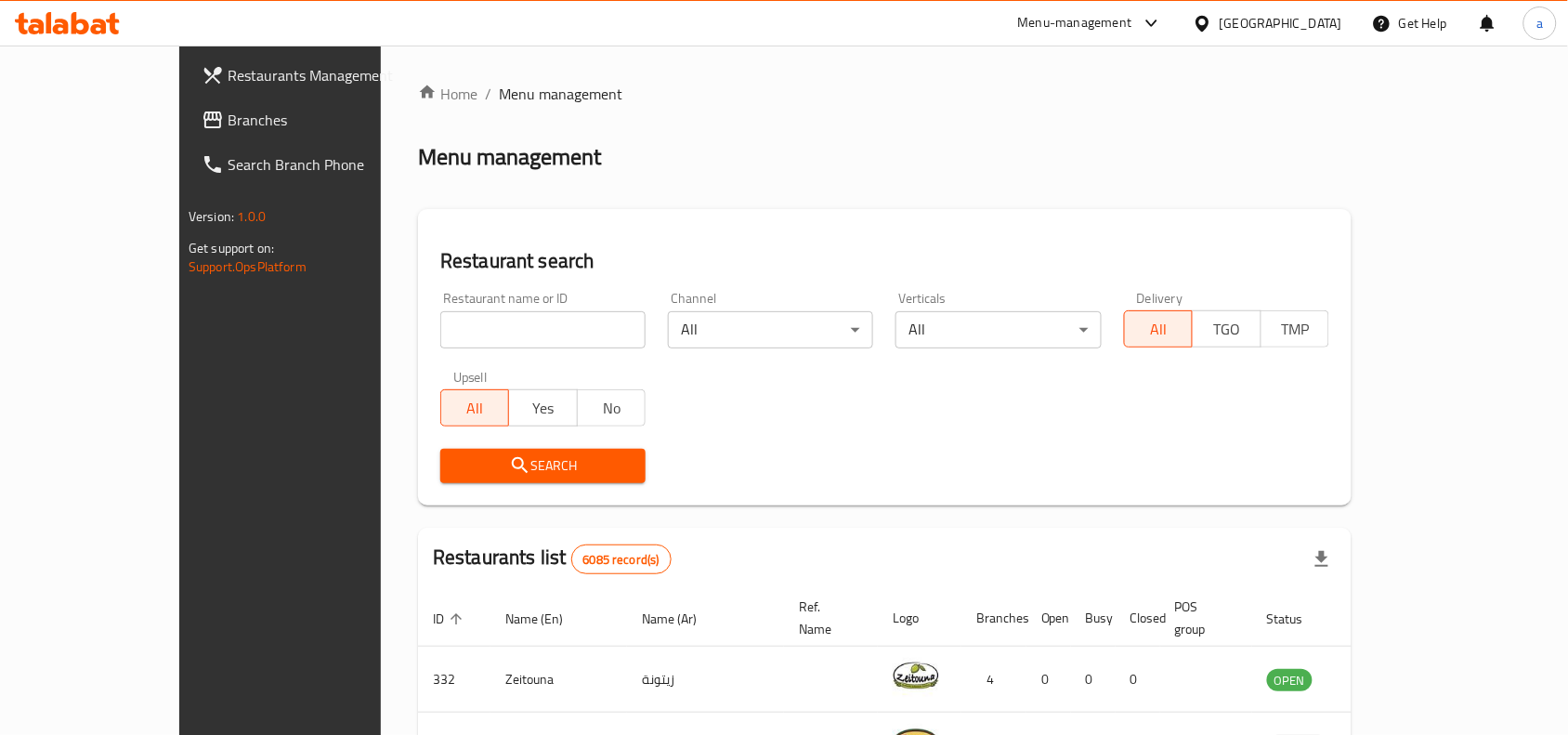
click at [228, 123] on span "Branches" at bounding box center [327, 120] width 199 height 22
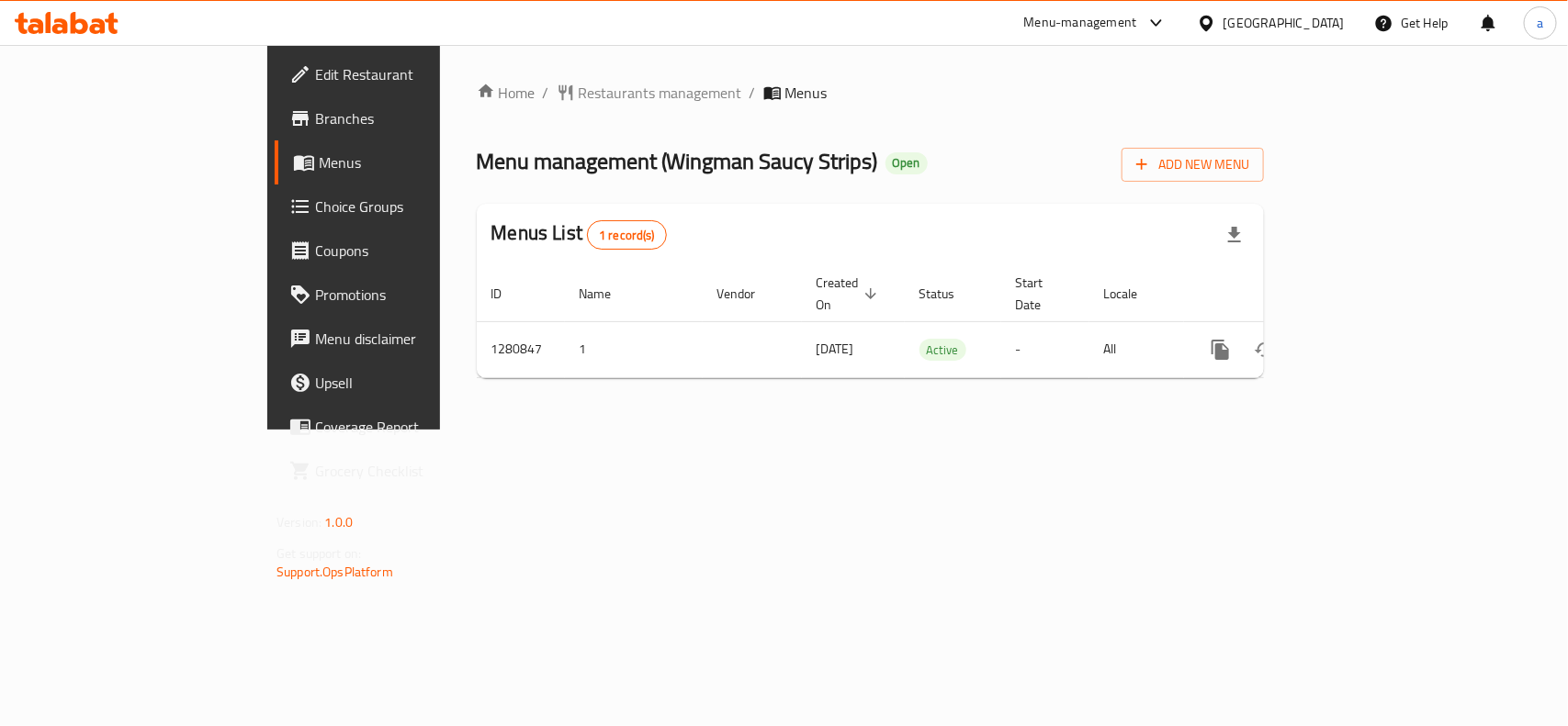
click at [315, 198] on span "Choice Groups" at bounding box center [414, 207] width 199 height 22
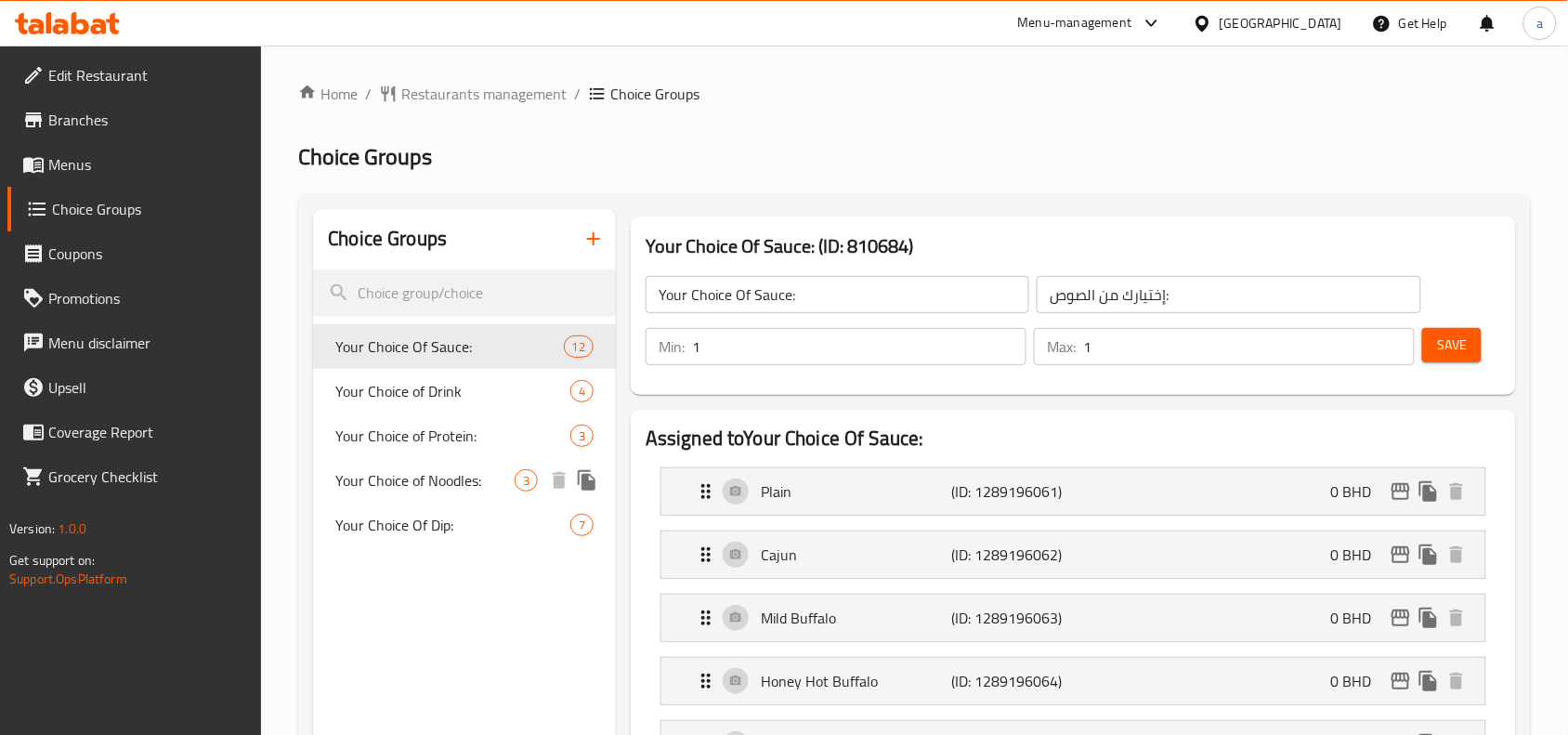
click at [427, 479] on span "Your Choice of Noodles:" at bounding box center [425, 481] width 179 height 22
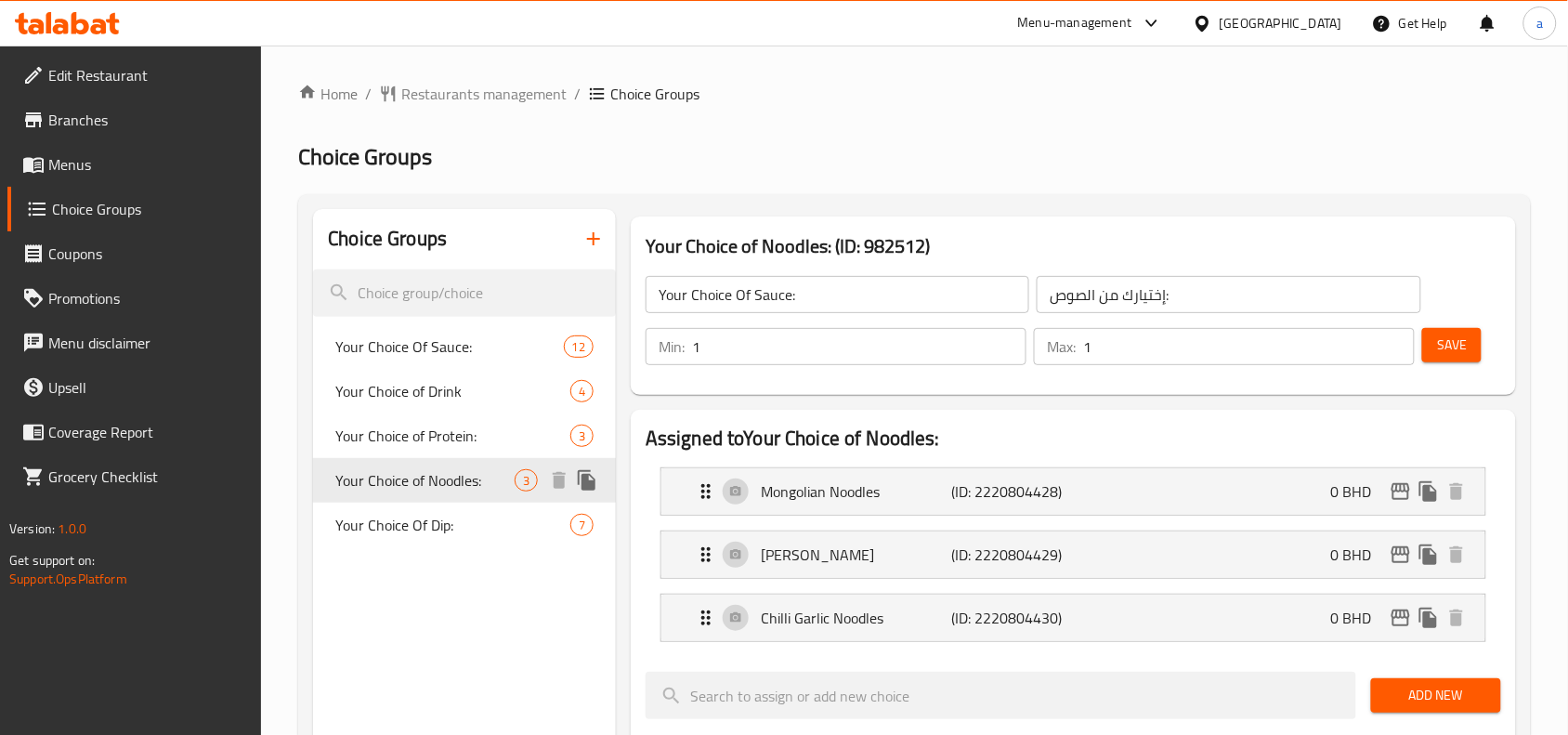
type input "Your Choice of Noodles:"
type input "اختيارك من النودلز"
click at [442, 92] on span "Restaurants management" at bounding box center [483, 94] width 165 height 22
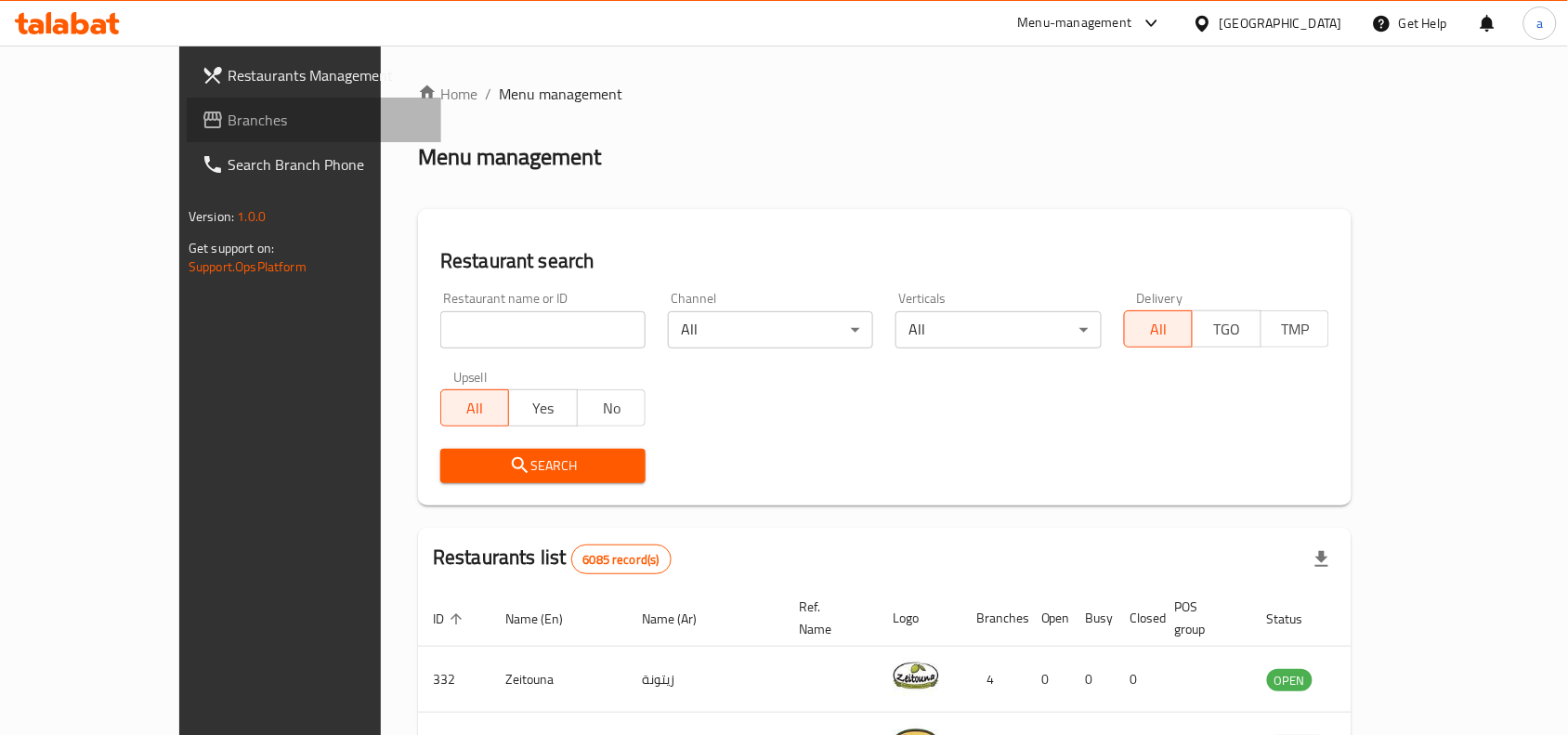
click at [187, 131] on link "Branches" at bounding box center [314, 120] width 255 height 45
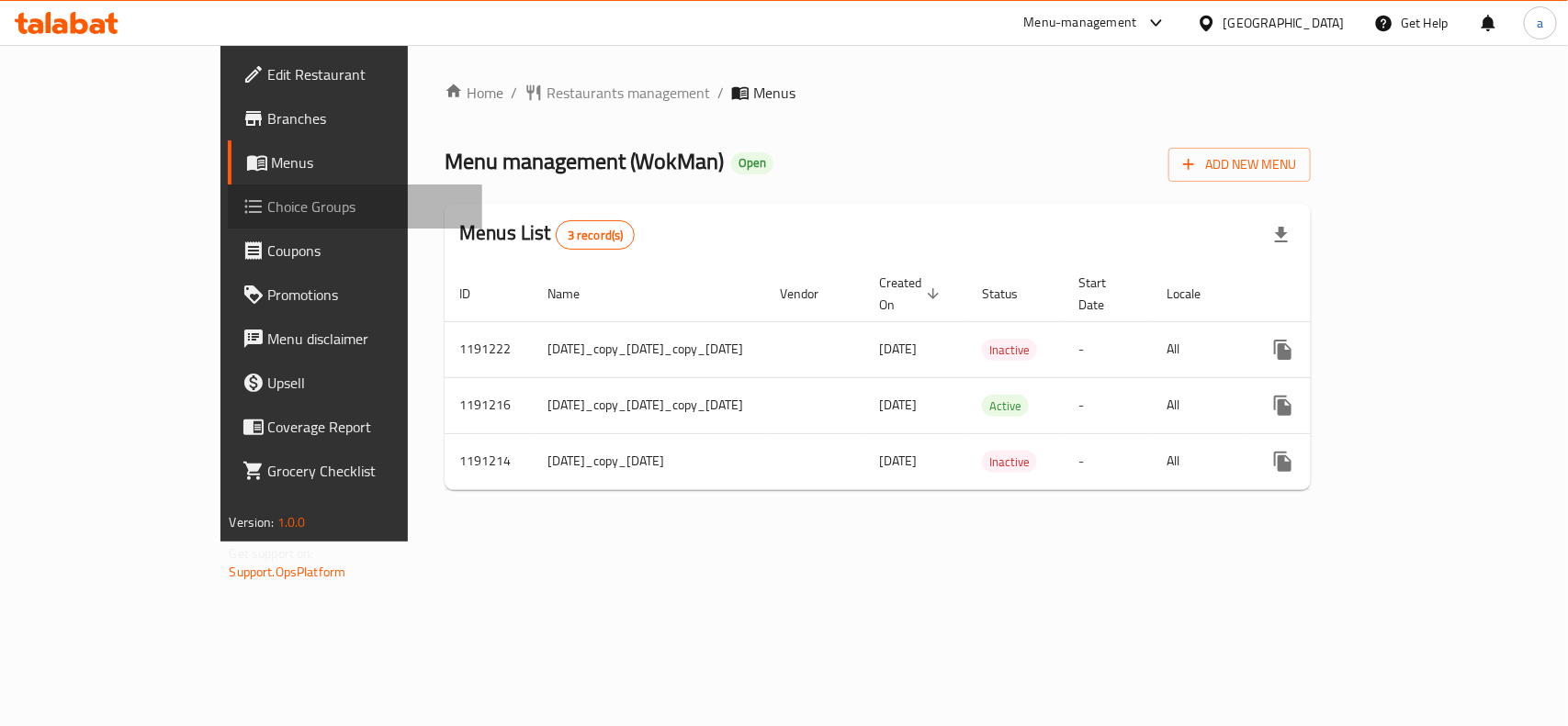
click at [269, 207] on span "Choice Groups" at bounding box center [368, 207] width 199 height 22
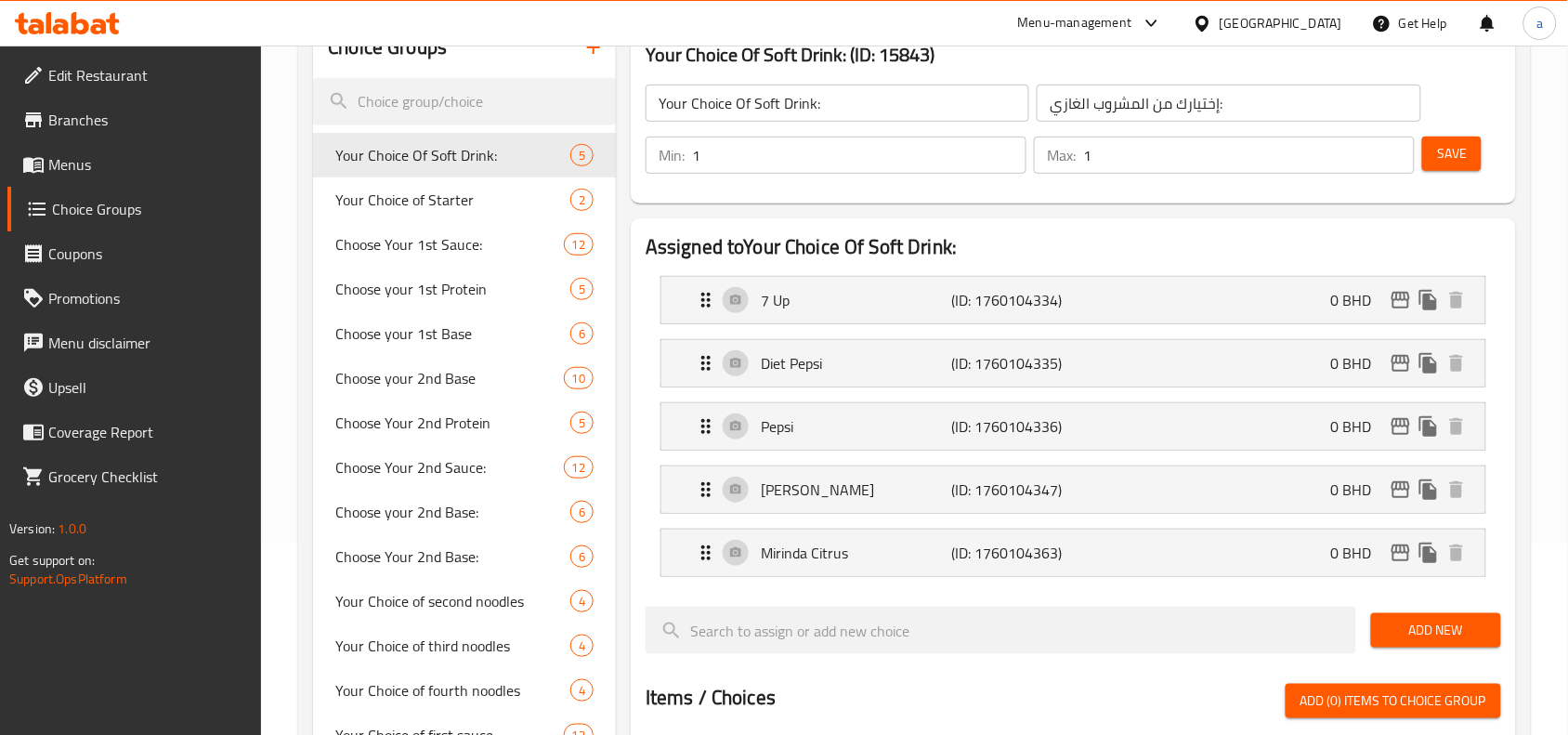
scroll to position [233, 0]
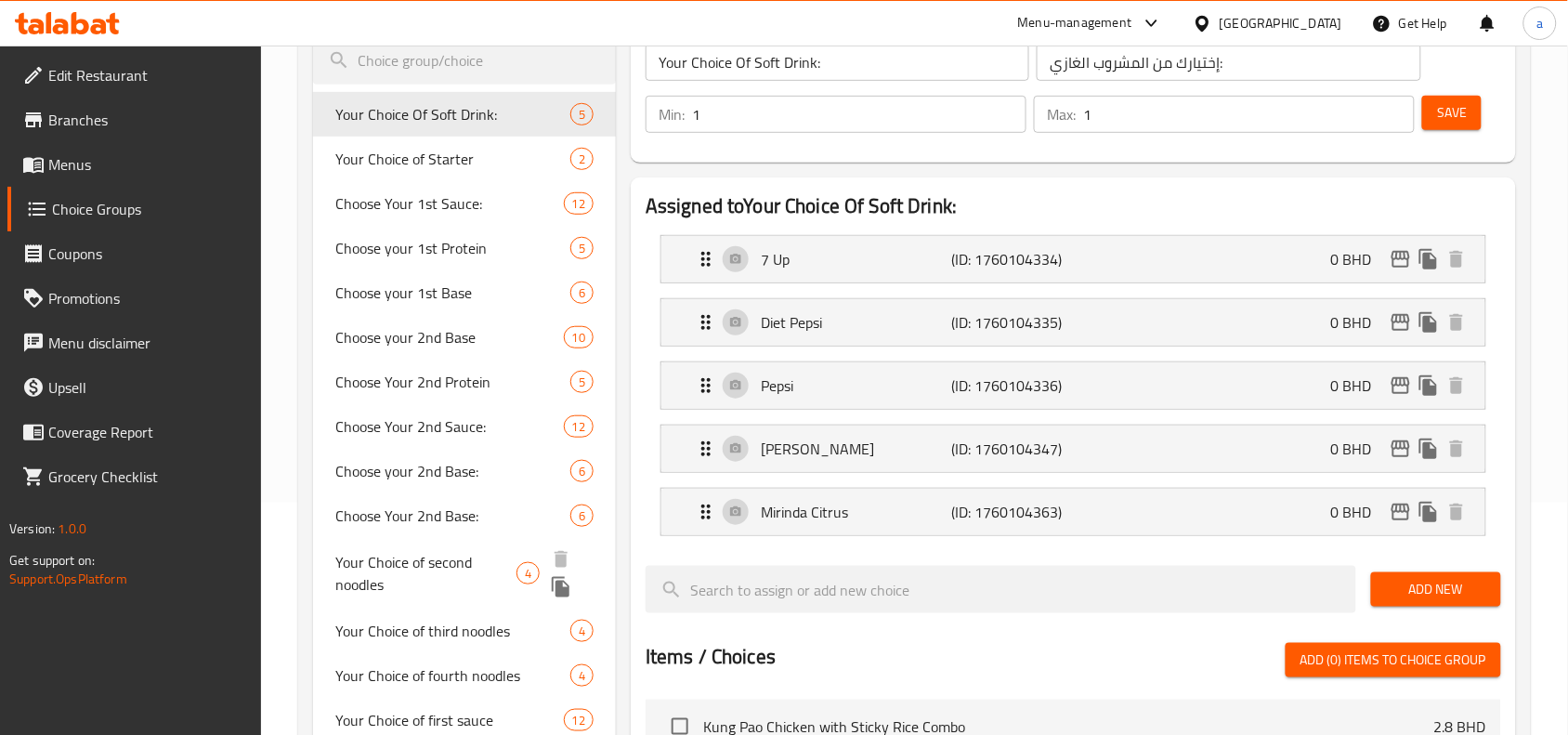
click at [402, 579] on span "Your Choice of second noodles" at bounding box center [426, 573] width 181 height 45
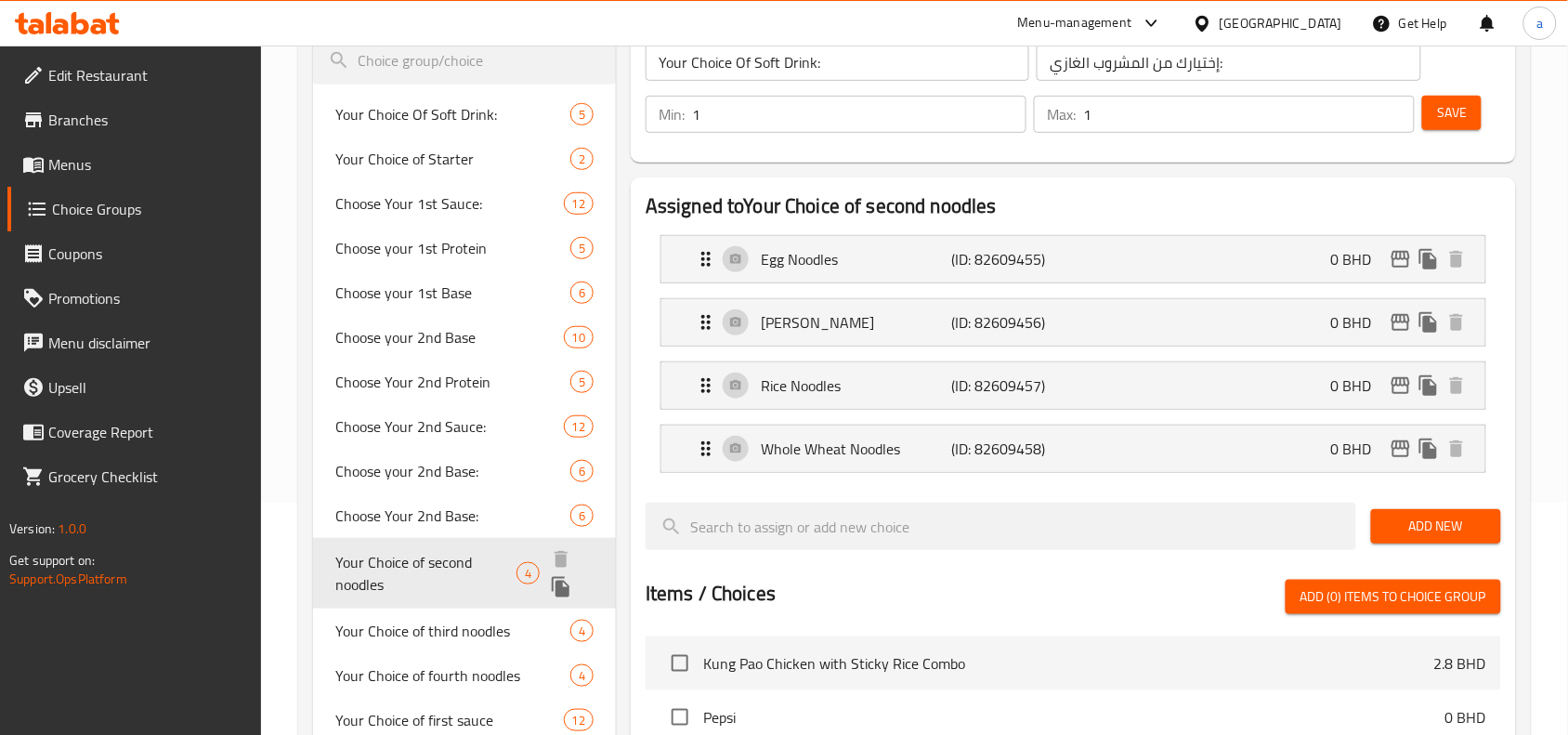
type input "Your Choice of second noodles"
type input "اختيارك من النودلز الثانية"
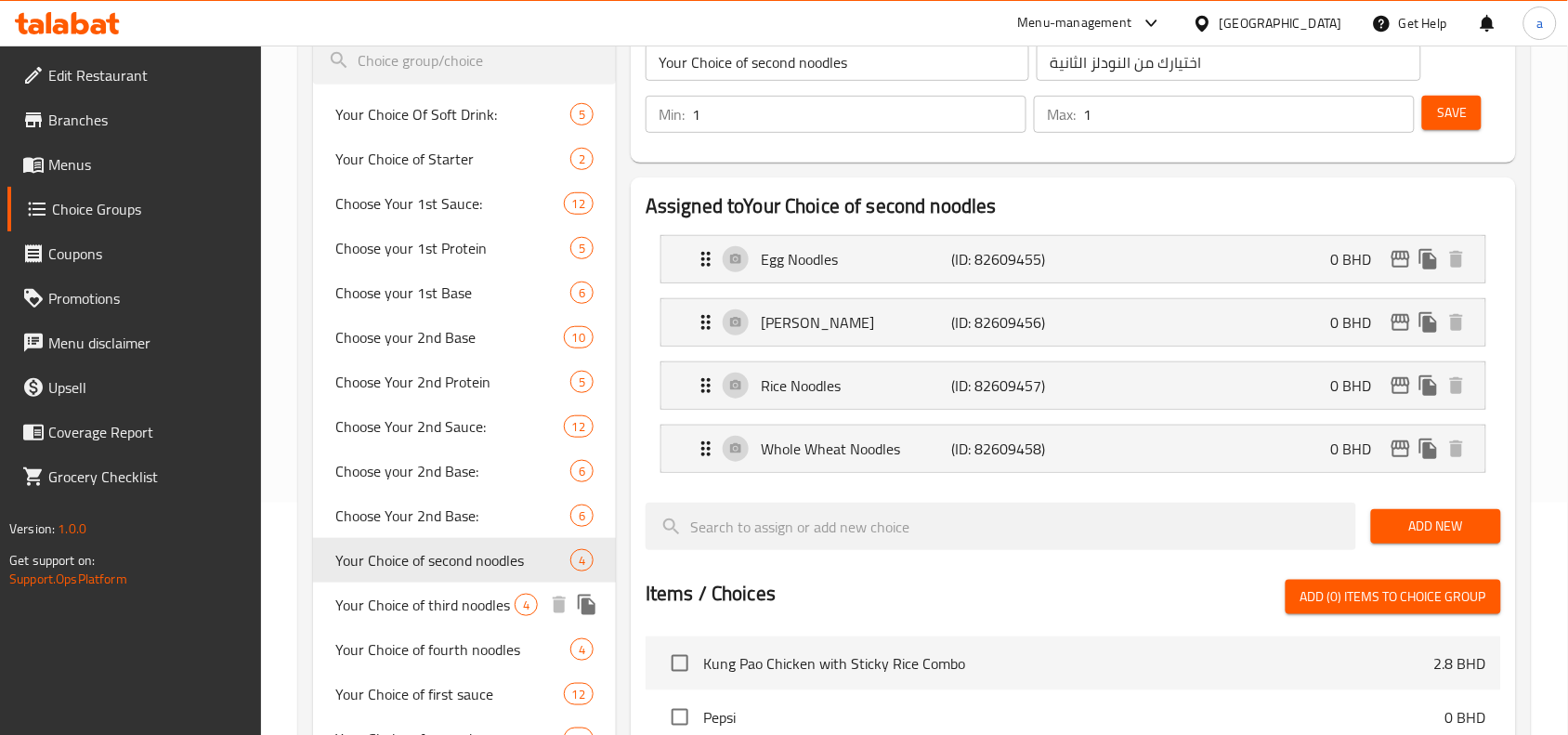
click at [382, 610] on span "Your Choice of third noodles" at bounding box center [425, 605] width 179 height 22
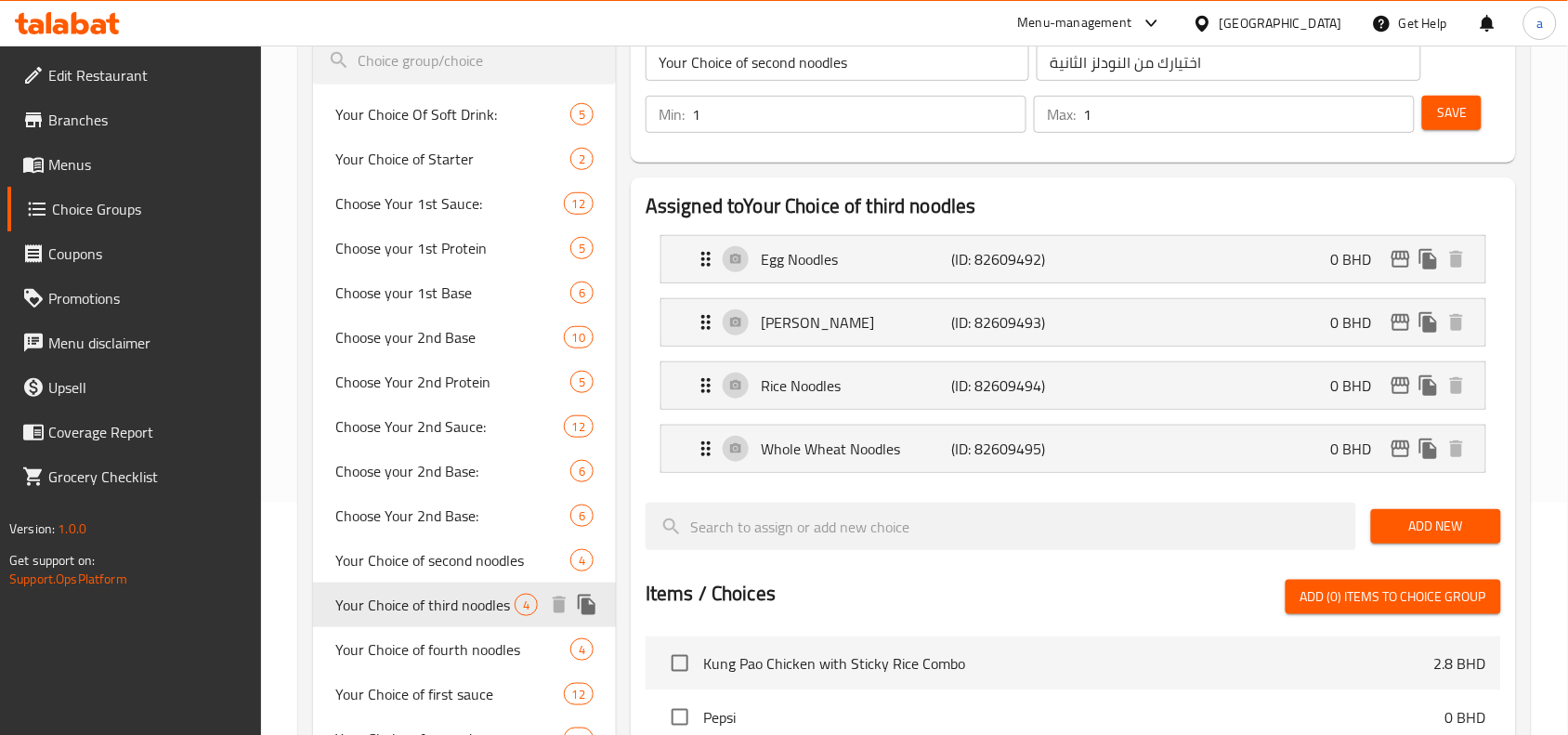
type input "Your Choice of third noodles"
type input "اختيارك من النودلز الثالثة"
click at [420, 657] on span "Your Choice of fourth noodles" at bounding box center [425, 663] width 180 height 45
type input "Your Choice of fourth noodles"
type input "اختيارك من النودلز الرابع"
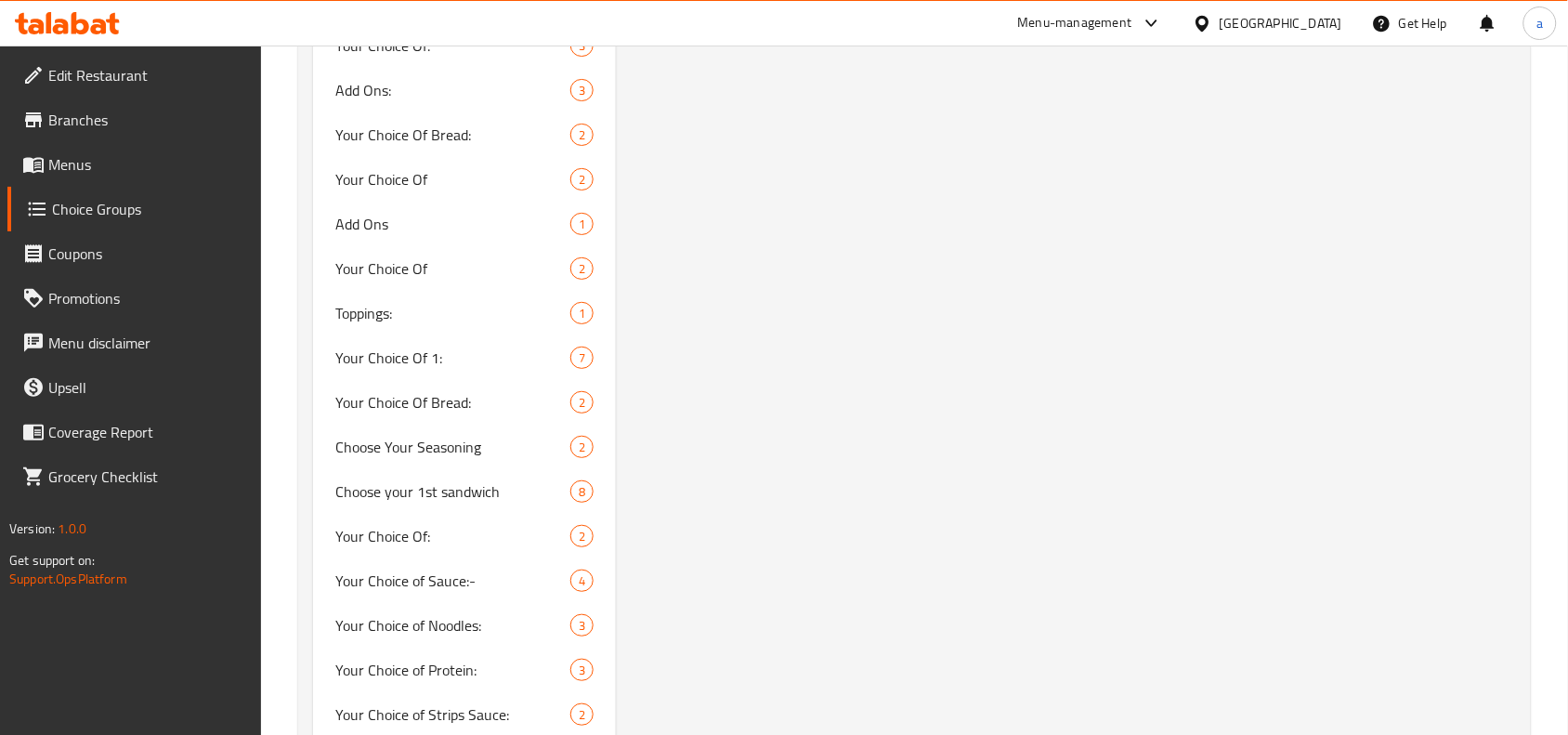
scroll to position [4299, 0]
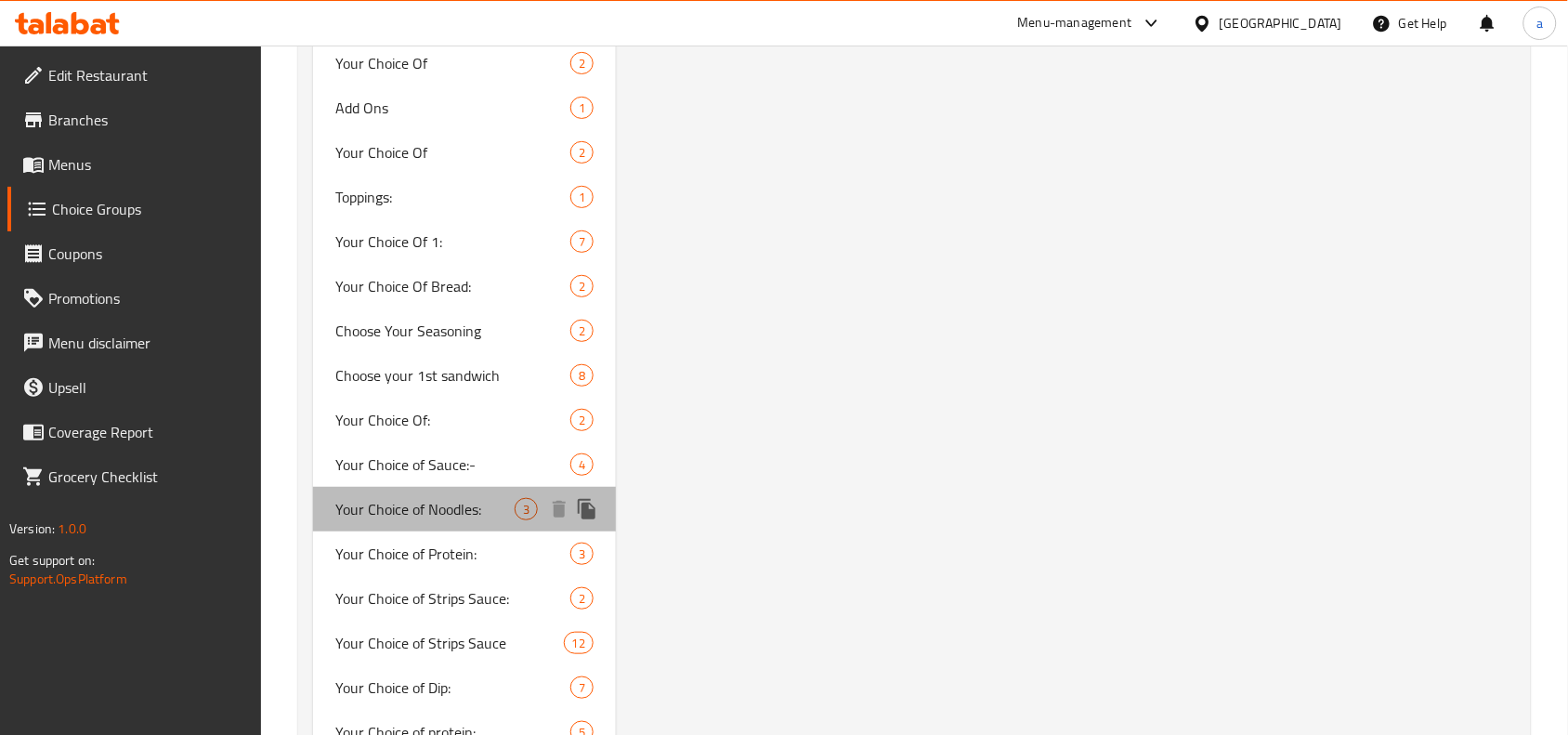
click at [446, 513] on span "Your Choice of Noodles:" at bounding box center [425, 510] width 179 height 22
type input "Your Choice of Noodles:"
type input "اختيارك من النودلز"
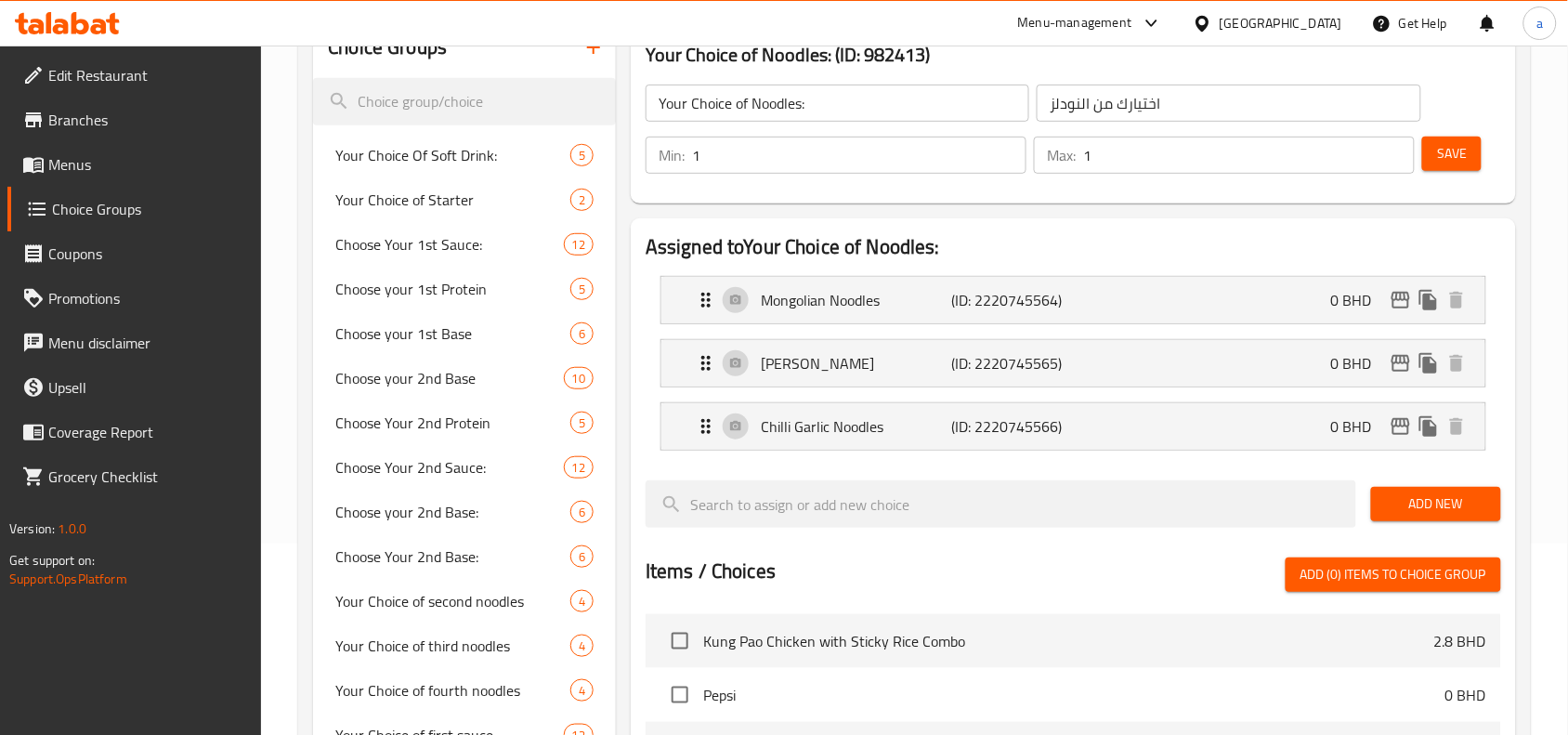
scroll to position [233, 0]
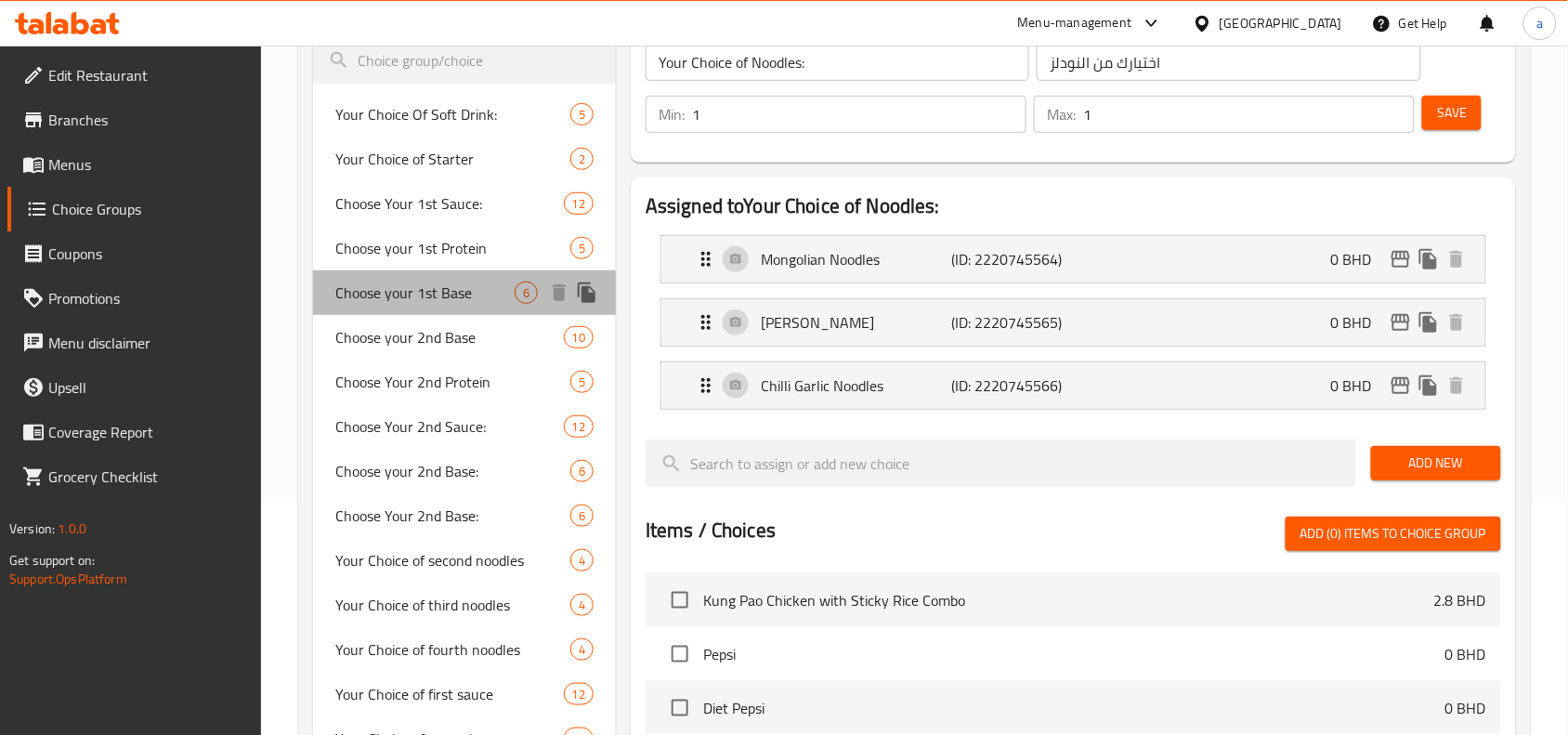
click at [343, 299] on span "Choose your 1st Base" at bounding box center [425, 293] width 179 height 22
type input "Choose your 1st Base"
type input "اختر قاعدتك الأولى"
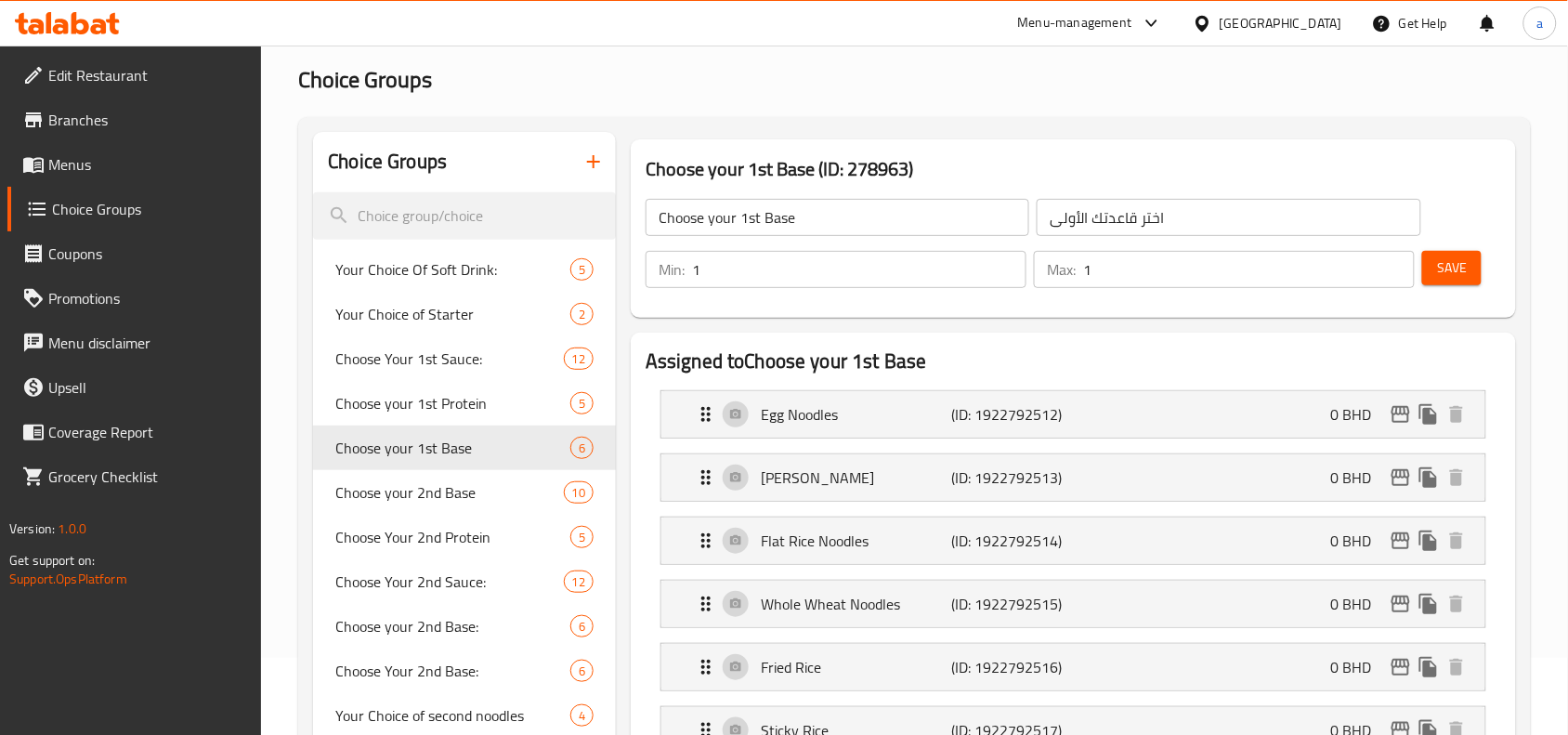
scroll to position [0, 0]
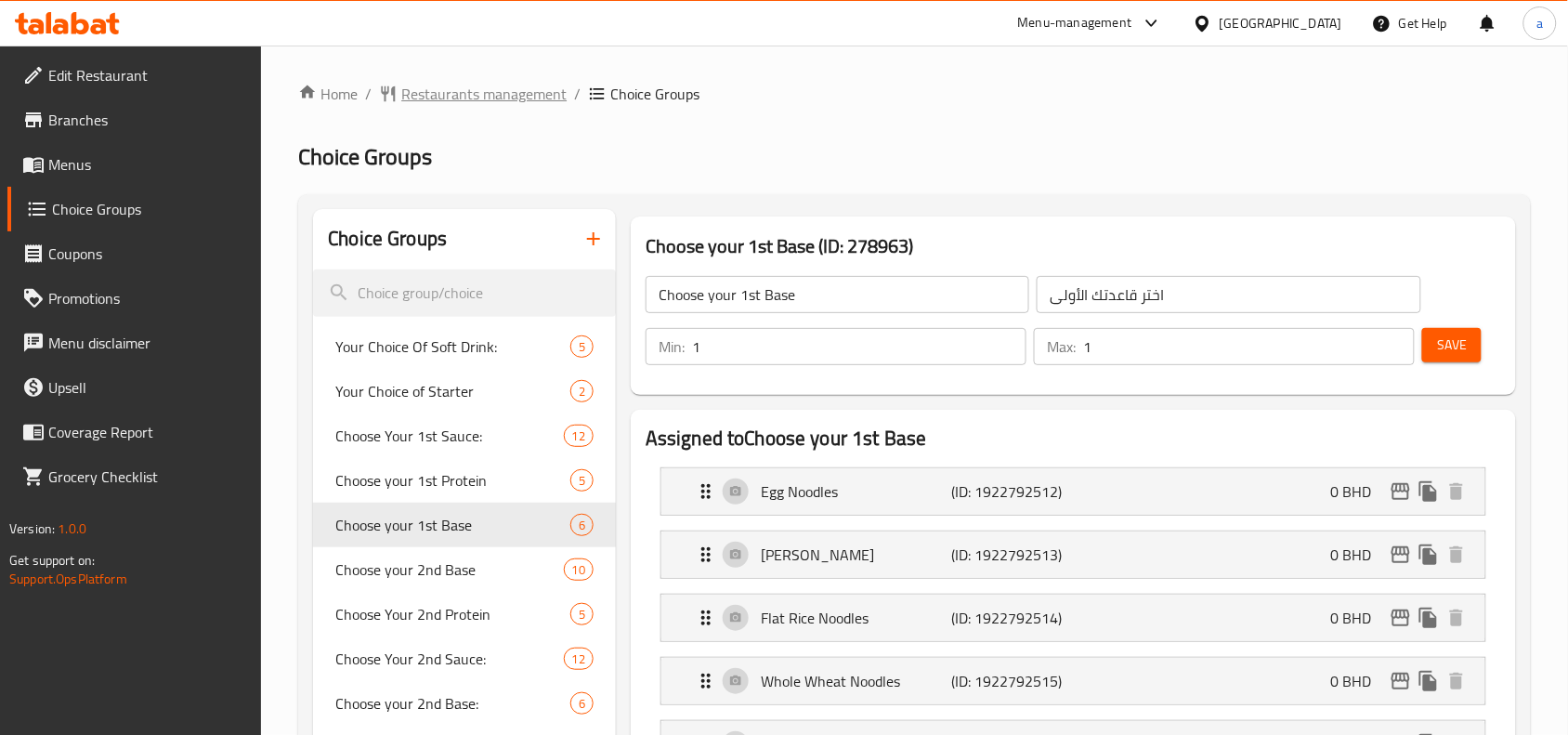
click at [463, 90] on span "Restaurants management" at bounding box center [483, 94] width 165 height 22
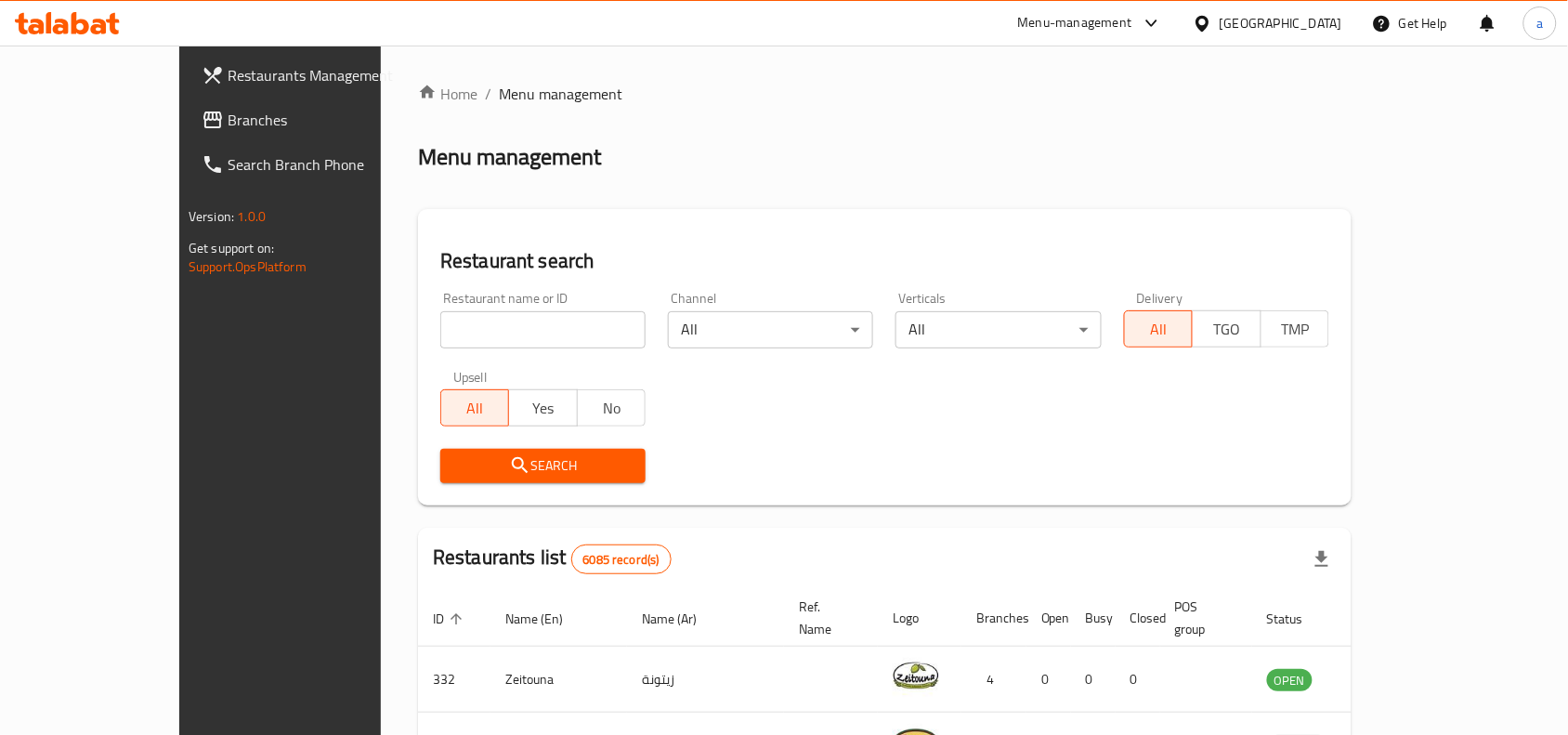
click at [228, 119] on span "Branches" at bounding box center [327, 120] width 199 height 22
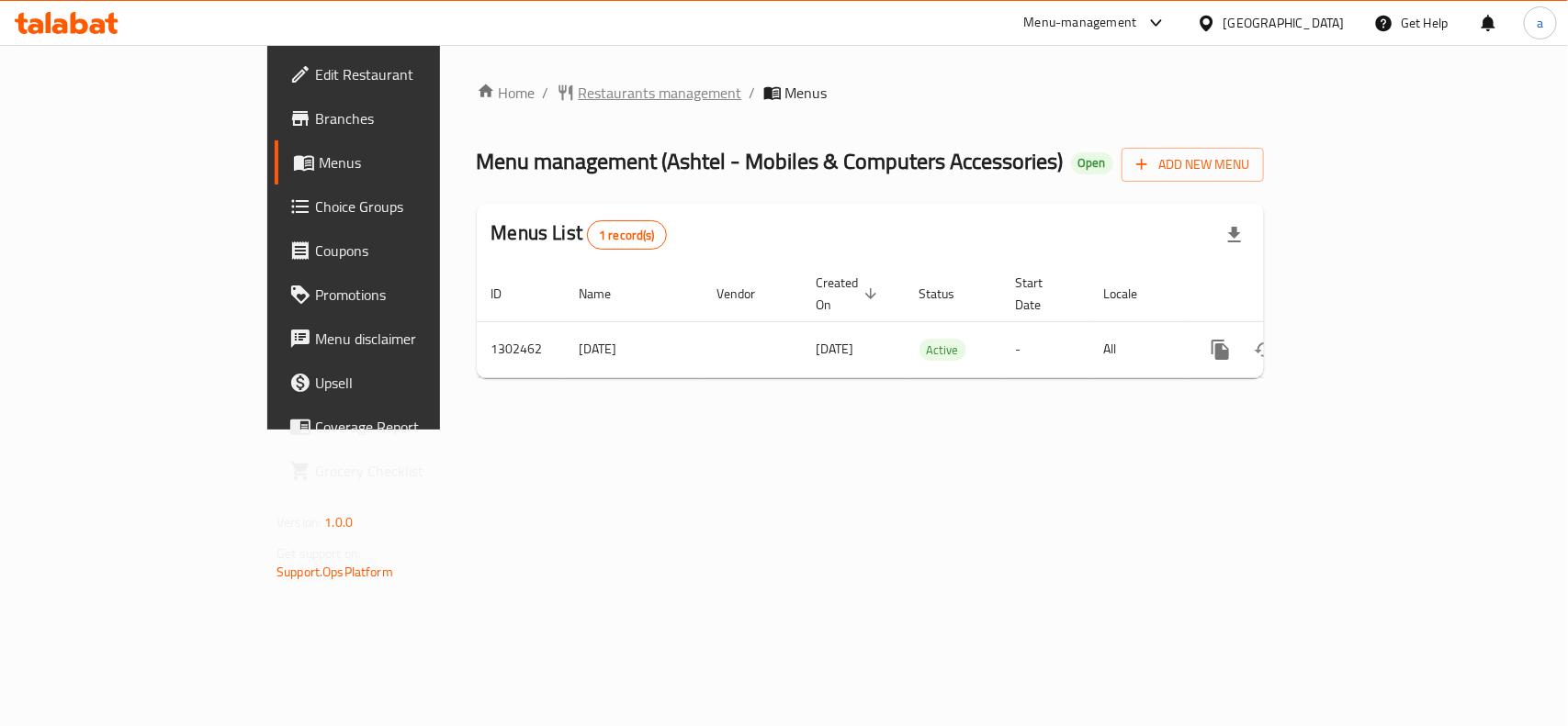
click at [579, 86] on span "Restaurants management" at bounding box center [660, 93] width 163 height 22
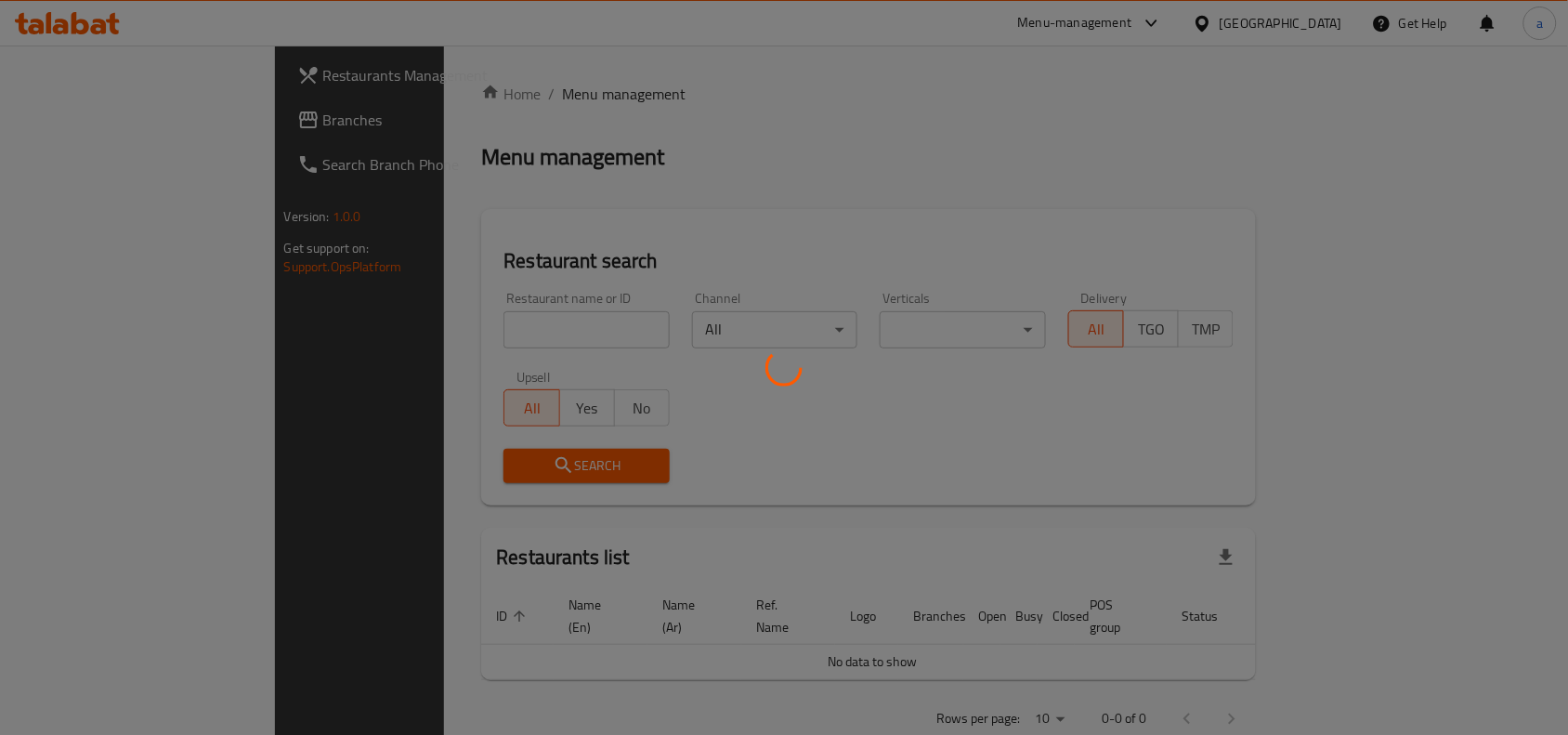
click at [117, 123] on div at bounding box center [784, 367] width 1568 height 735
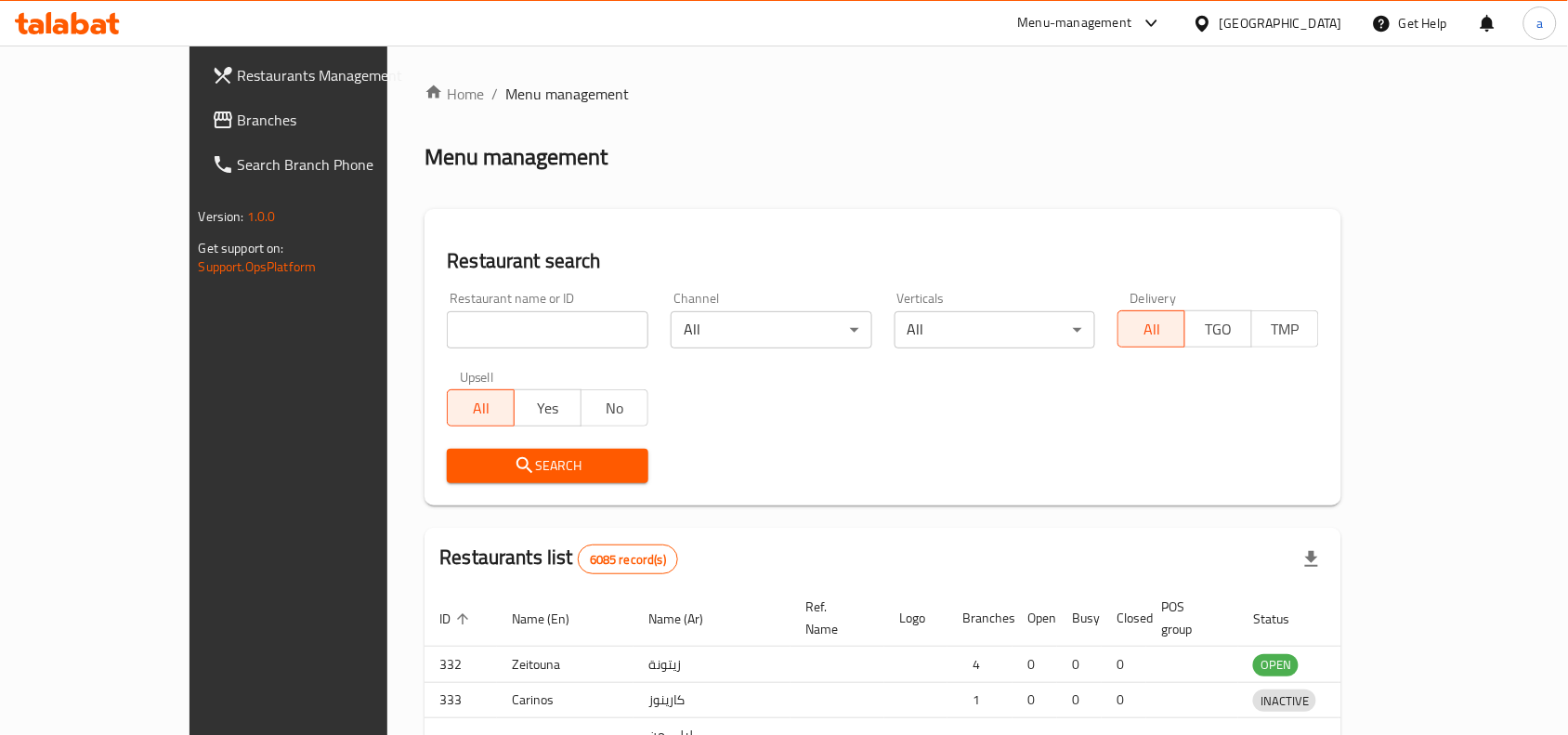
click at [117, 123] on div at bounding box center [784, 367] width 1568 height 735
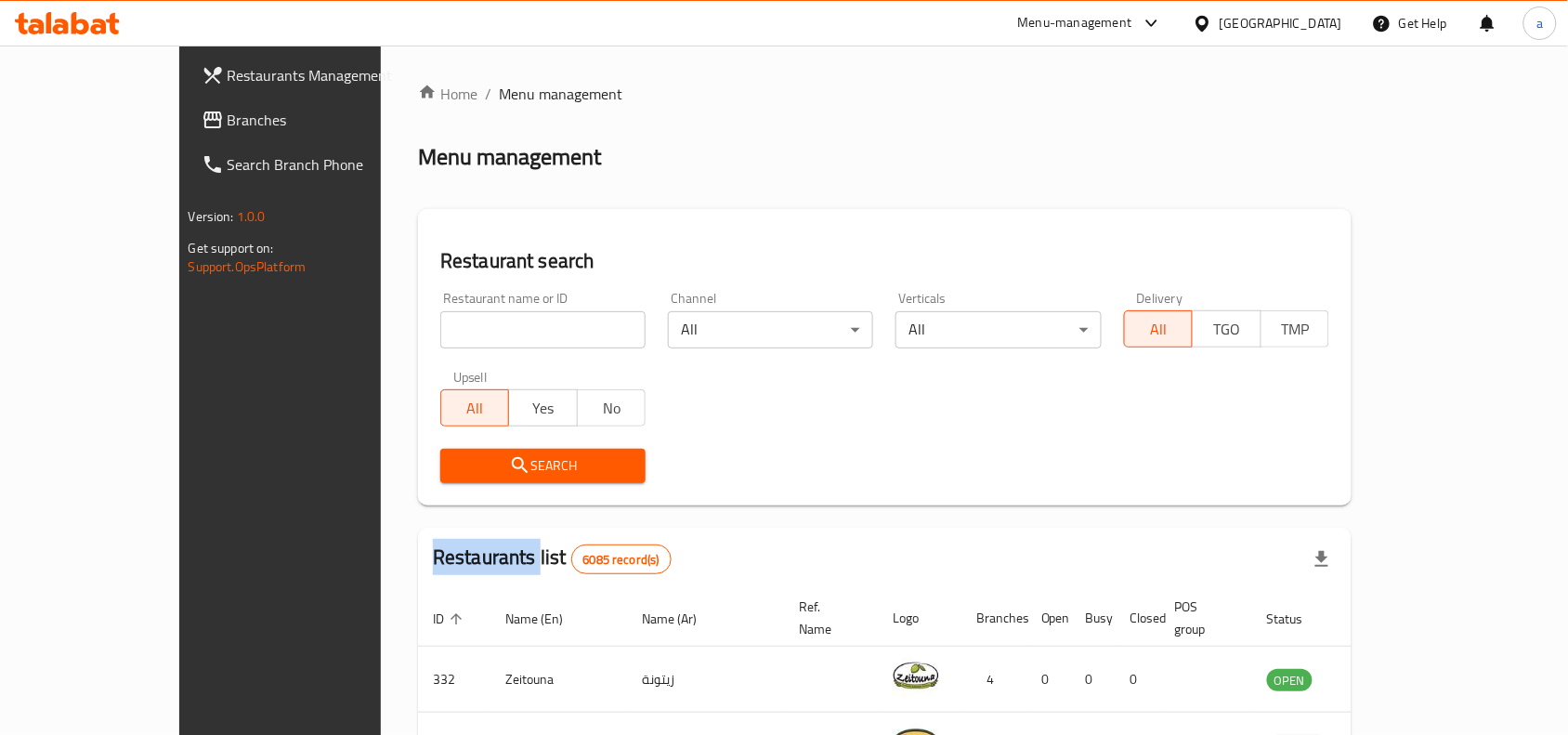
click at [228, 123] on span "Branches" at bounding box center [327, 120] width 199 height 22
